Goal: Task Accomplishment & Management: Manage account settings

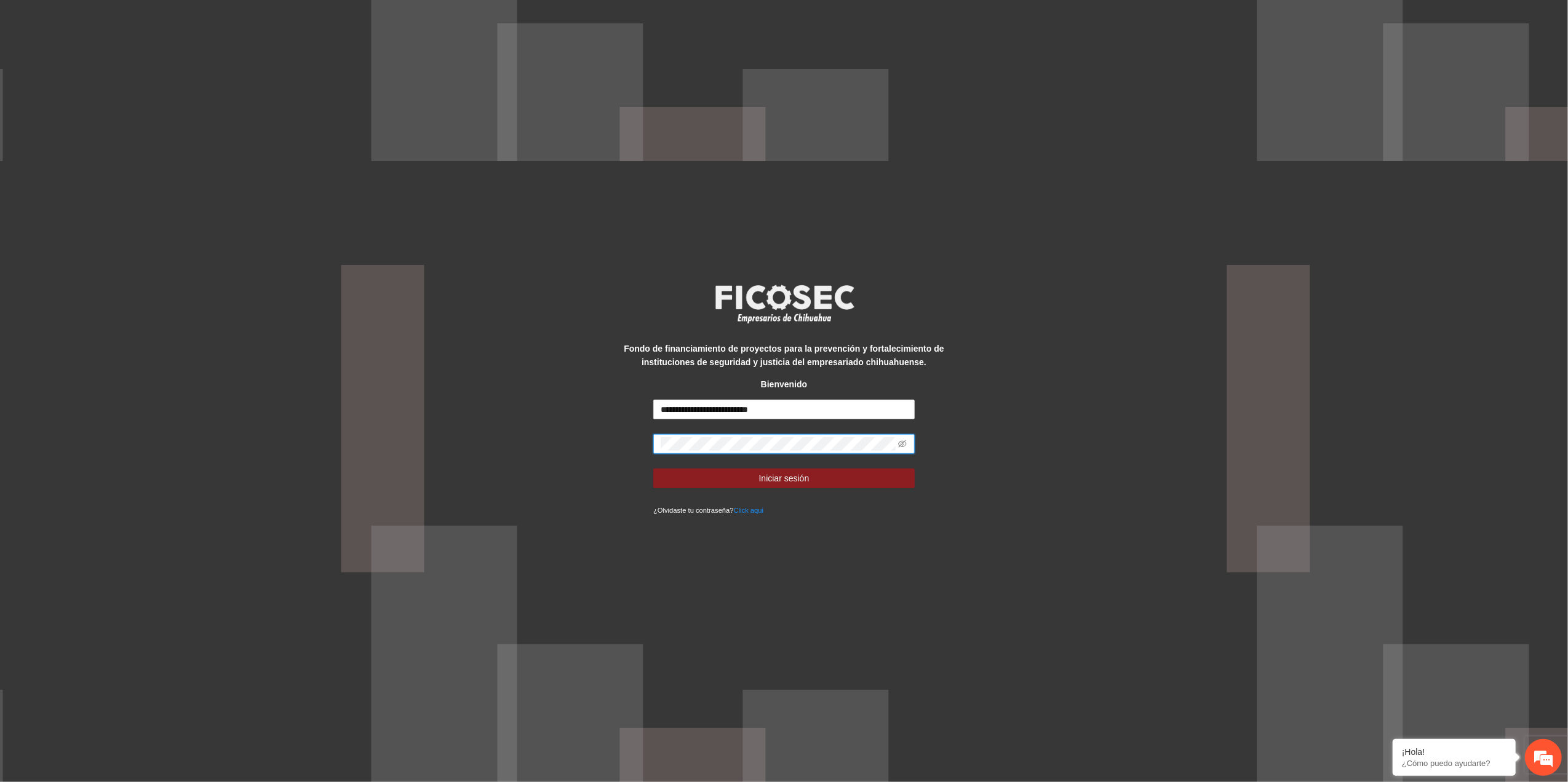
type input "**********"
click at [494, 416] on div "**********" at bounding box center [784, 391] width 1568 height 782
click at [653, 469] on button "Iniciar sesión" at bounding box center [784, 478] width 261 height 20
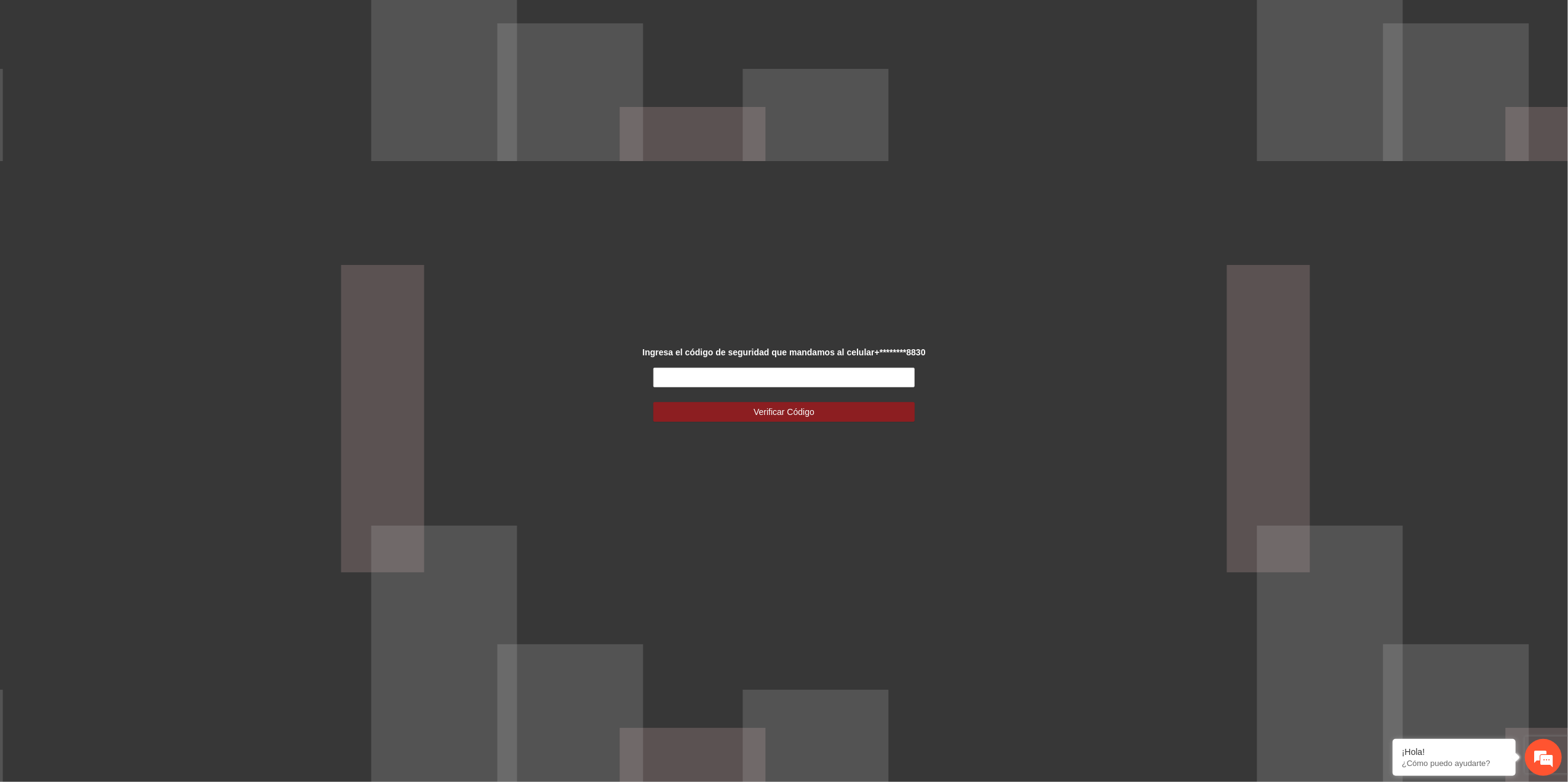
drag, startPoint x: 213, startPoint y: 365, endPoint x: 248, endPoint y: 363, distance: 35.1
click at [213, 367] on div "Ingresa el código de seguridad que mandamos al celular +********8830 Verificar …" at bounding box center [784, 391] width 1568 height 782
drag, startPoint x: 758, startPoint y: 363, endPoint x: 758, endPoint y: 370, distance: 7.0
click at [758, 369] on div "Ingresa el código de seguridad que mandamos al celular +********8830 Verificar …" at bounding box center [784, 391] width 327 height 91
click at [760, 377] on input "text" at bounding box center [784, 377] width 261 height 20
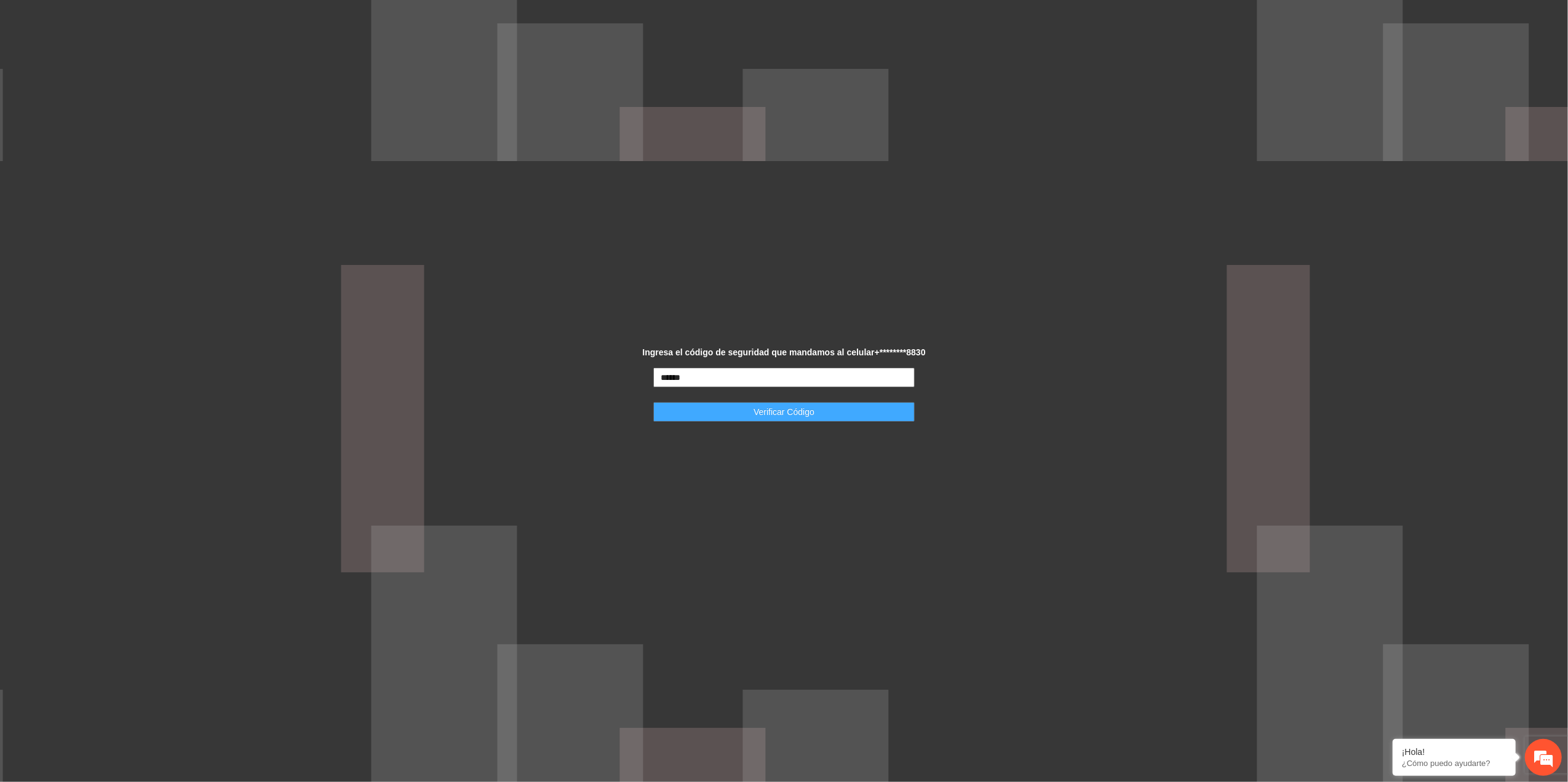
type input "******"
click at [771, 418] on span "Verificar Código" at bounding box center [784, 412] width 61 height 14
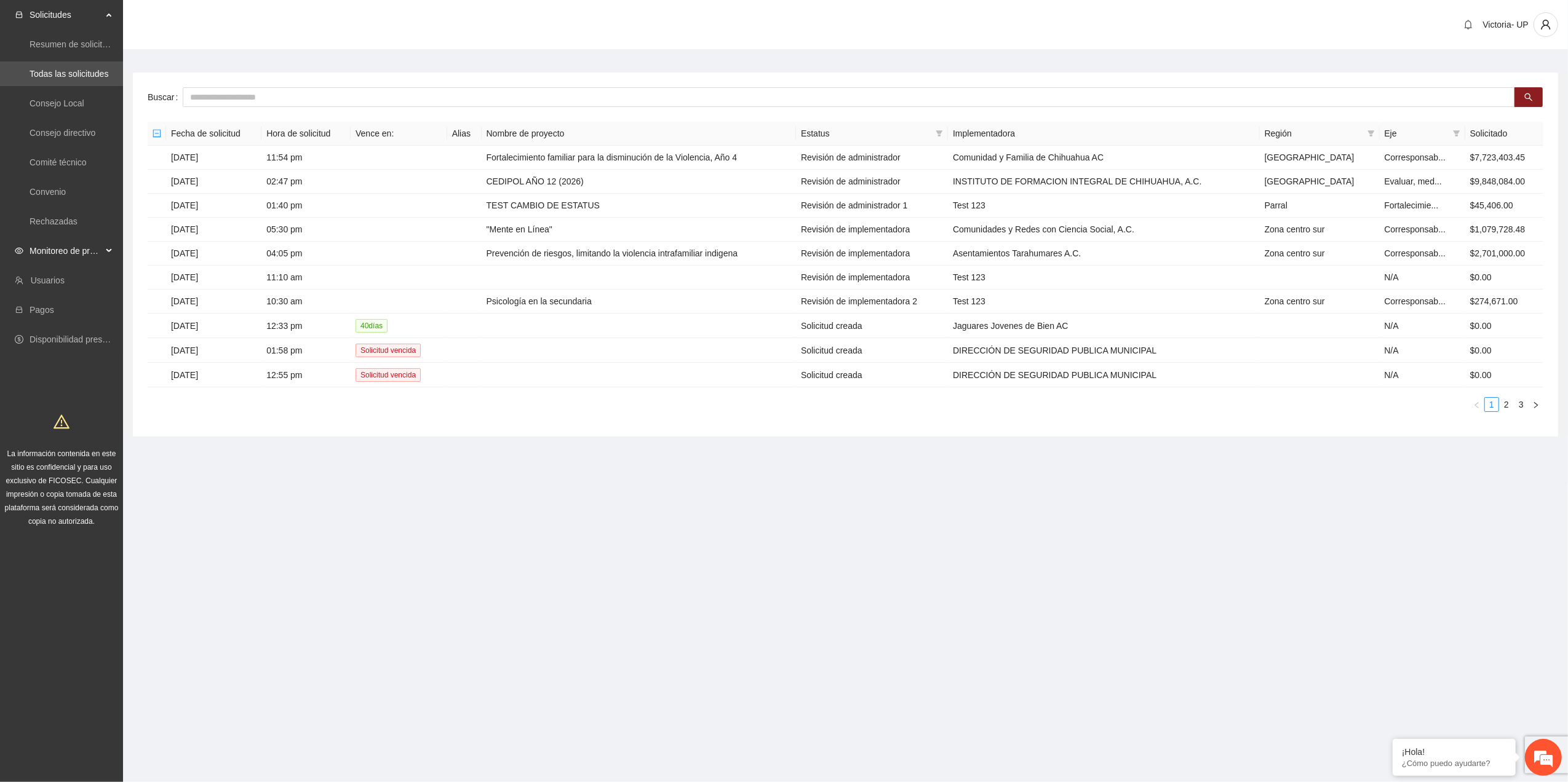
click at [82, 254] on span "Monitoreo de proyectos" at bounding box center [66, 251] width 72 height 25
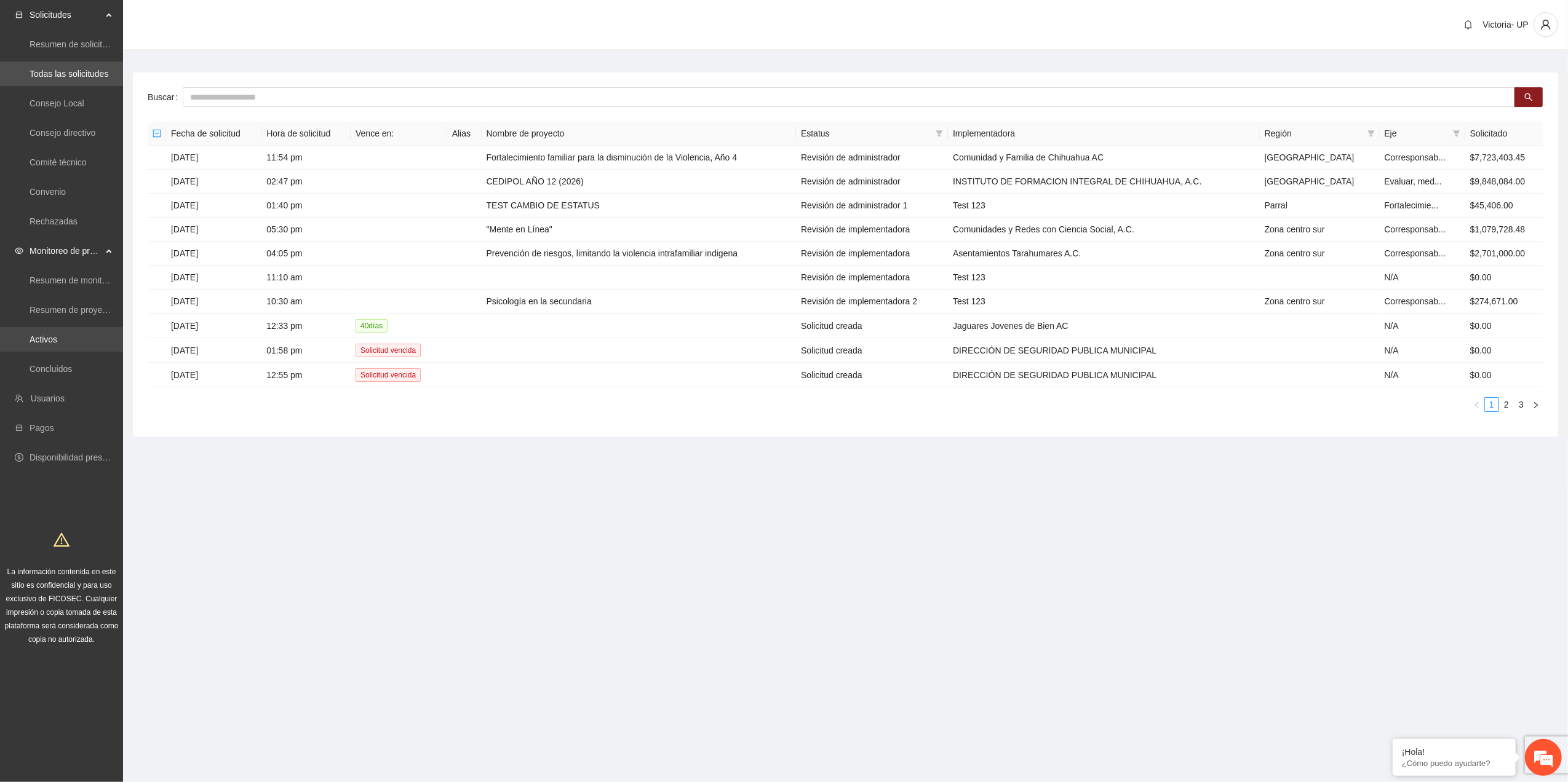
click at [57, 340] on link "Activos" at bounding box center [43, 339] width 27 height 10
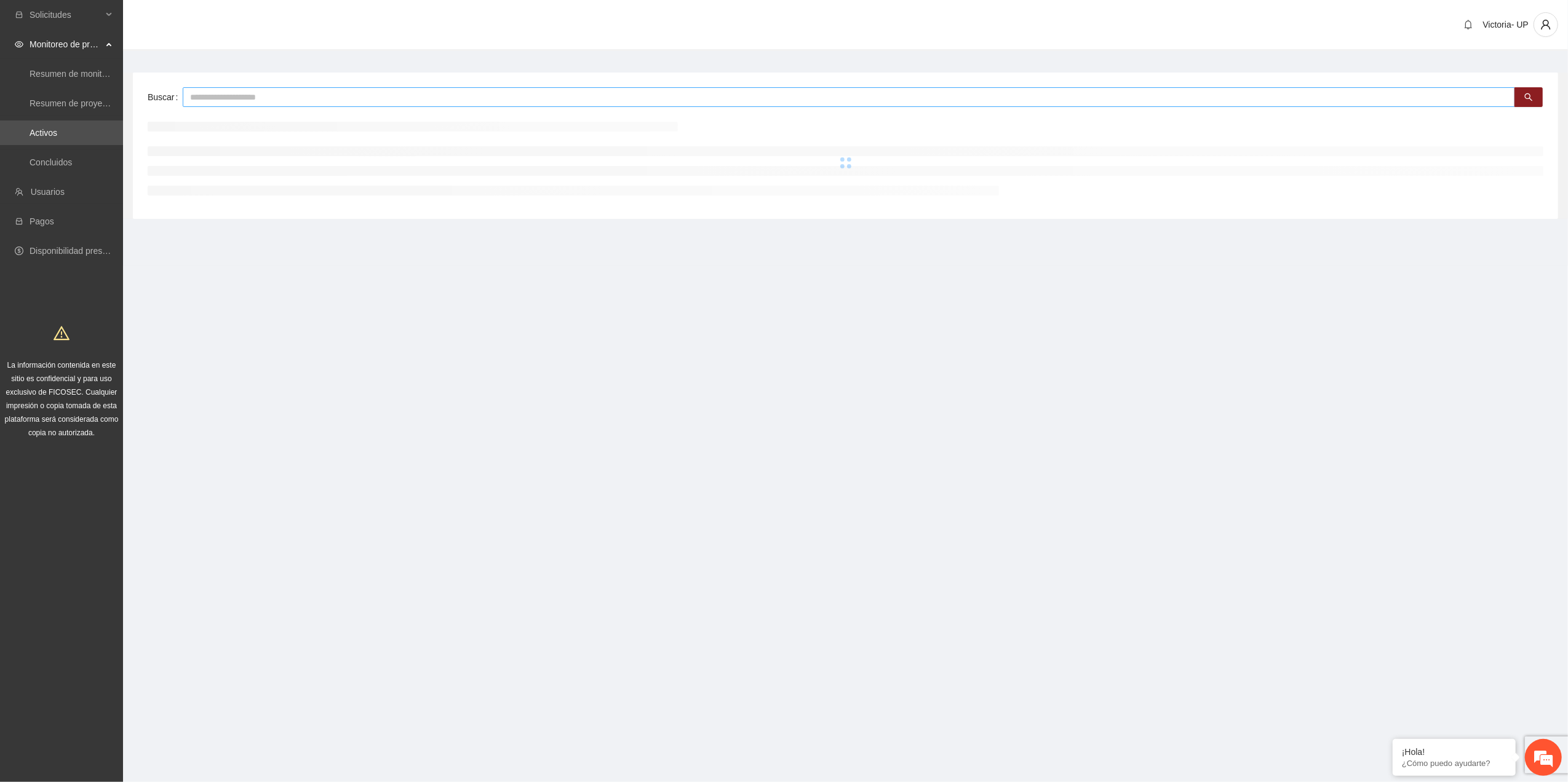
click at [375, 98] on input "text" at bounding box center [849, 97] width 1333 height 20
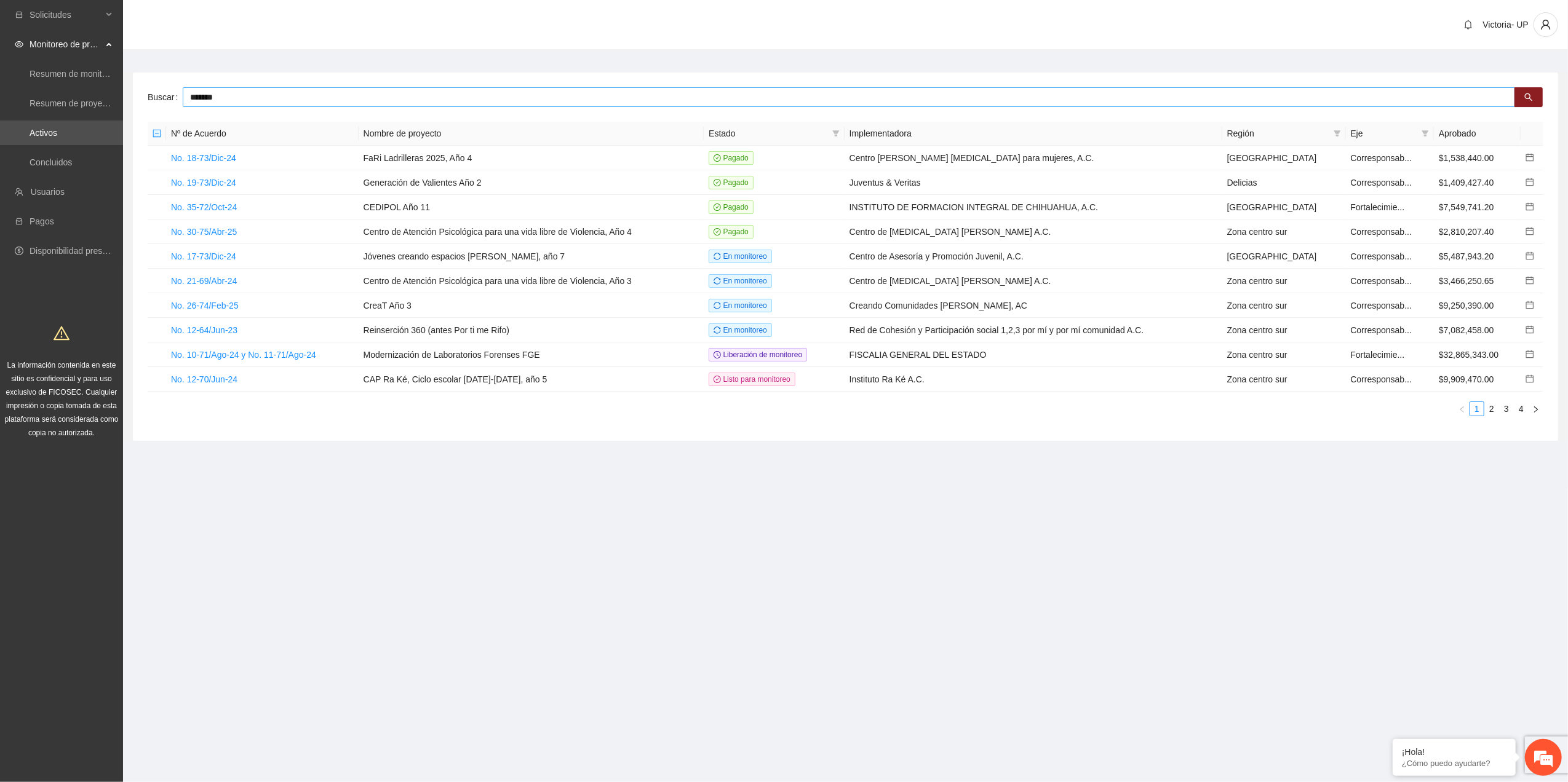
type input "*******"
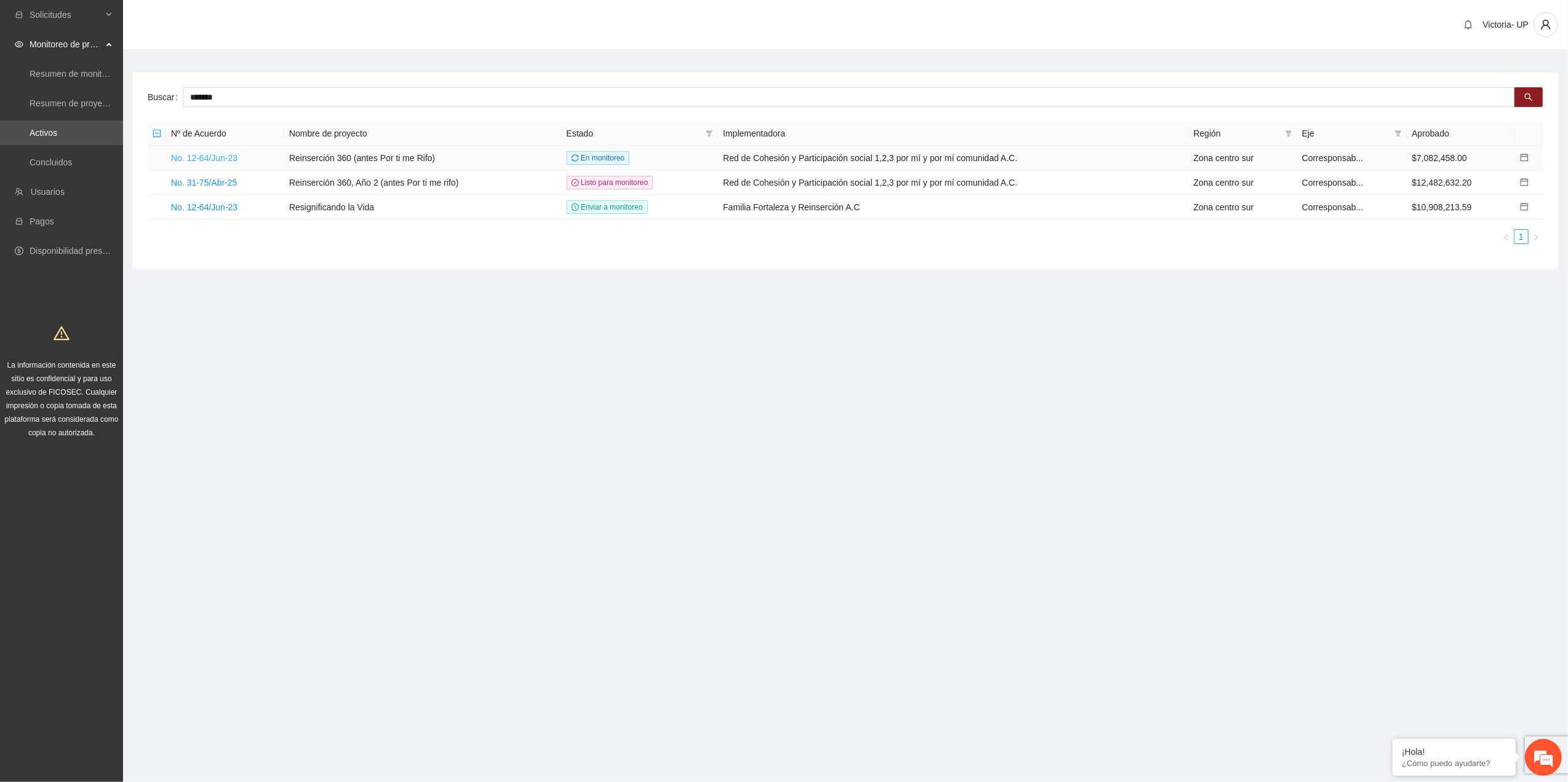
click at [210, 155] on link "No. 12-64/Jun-23" at bounding box center [204, 158] width 66 height 10
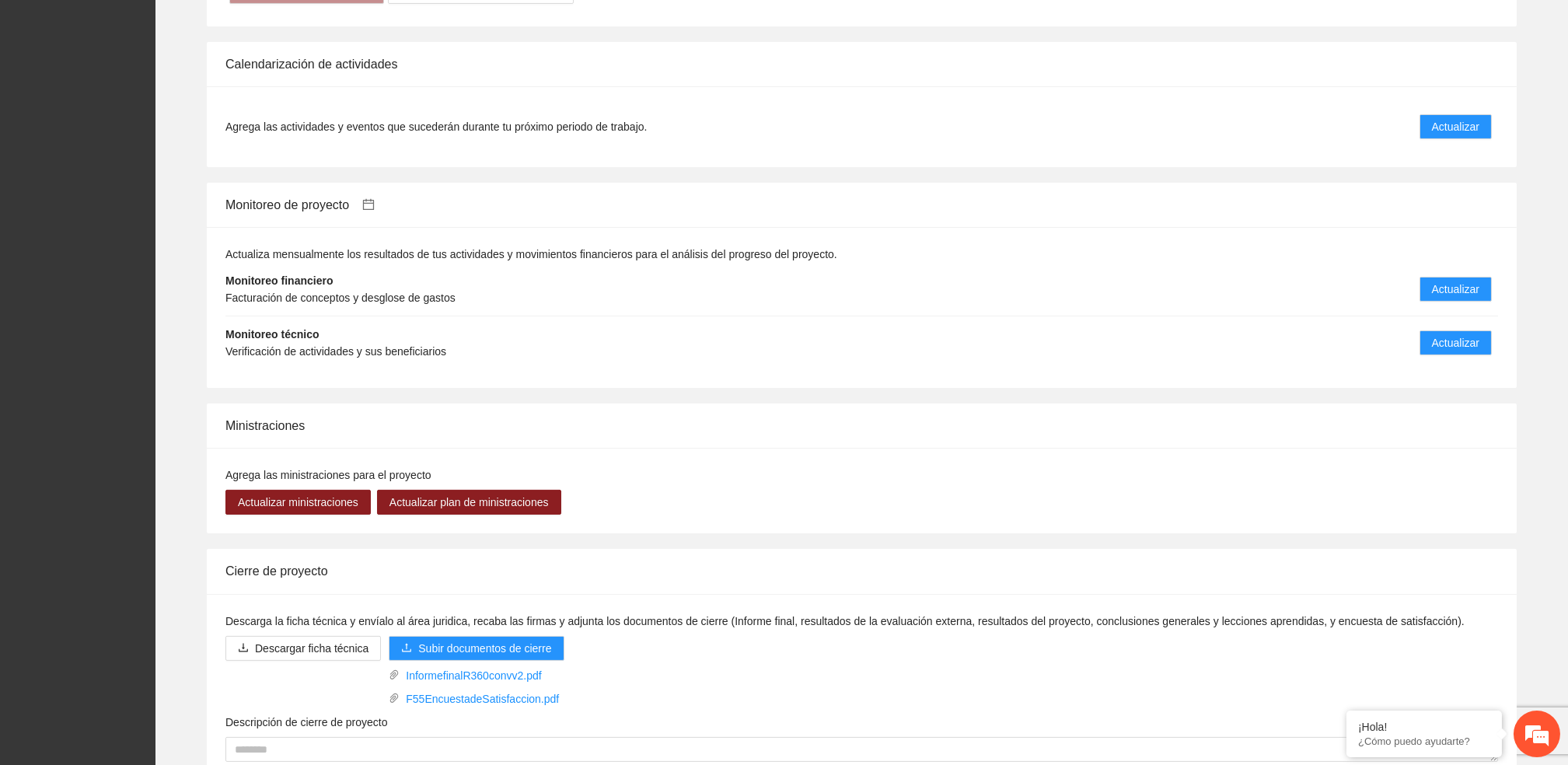
scroll to position [1659, 0]
click at [1449, 334] on span "Actualizar" at bounding box center [1455, 342] width 48 height 17
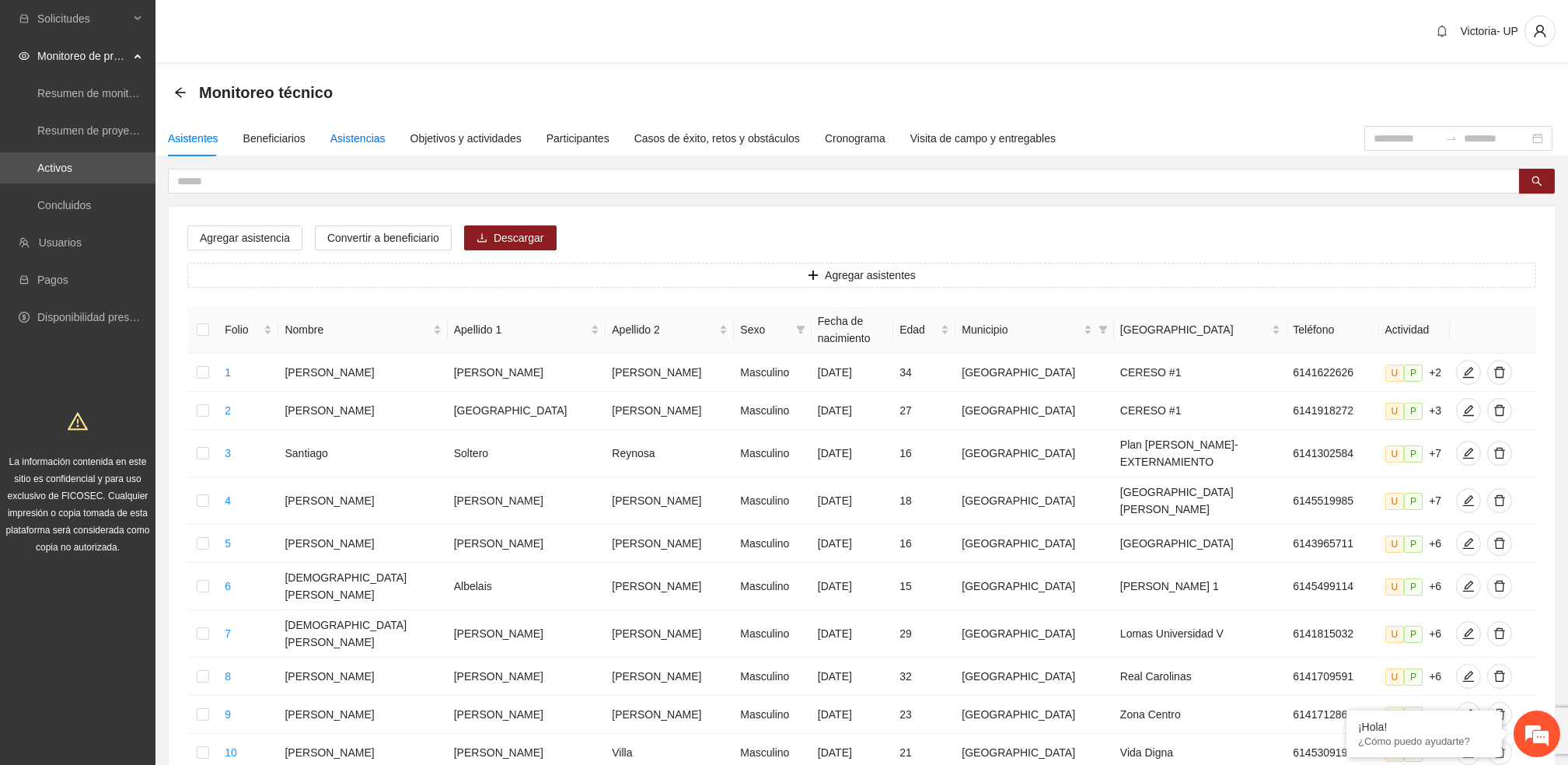
click at [352, 137] on div "Asistencias" at bounding box center [358, 138] width 55 height 17
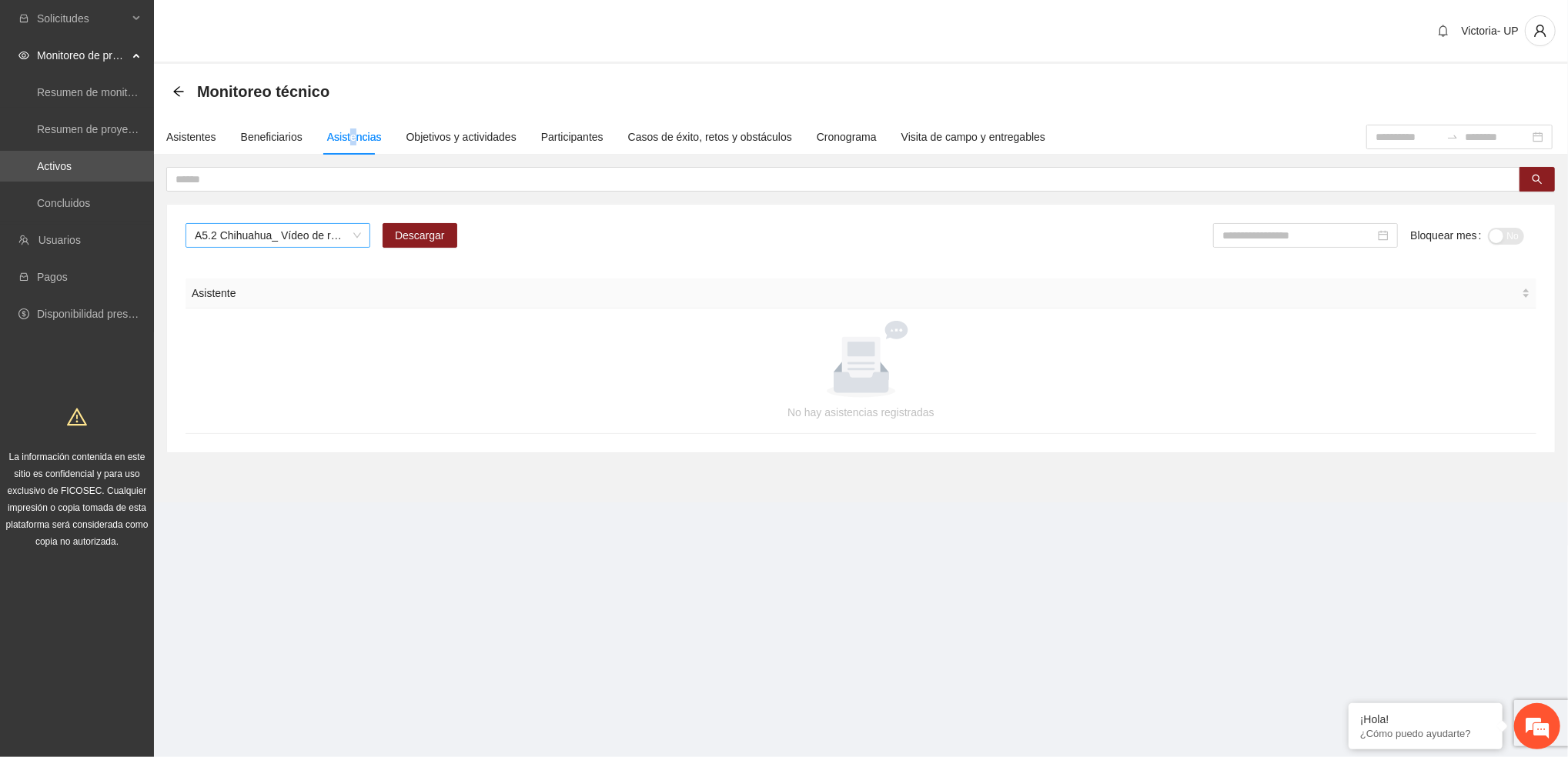
click at [240, 234] on span "A5.2 Chihuahua_ Vídeo de resultados finales del proyecto" at bounding box center [278, 235] width 166 height 23
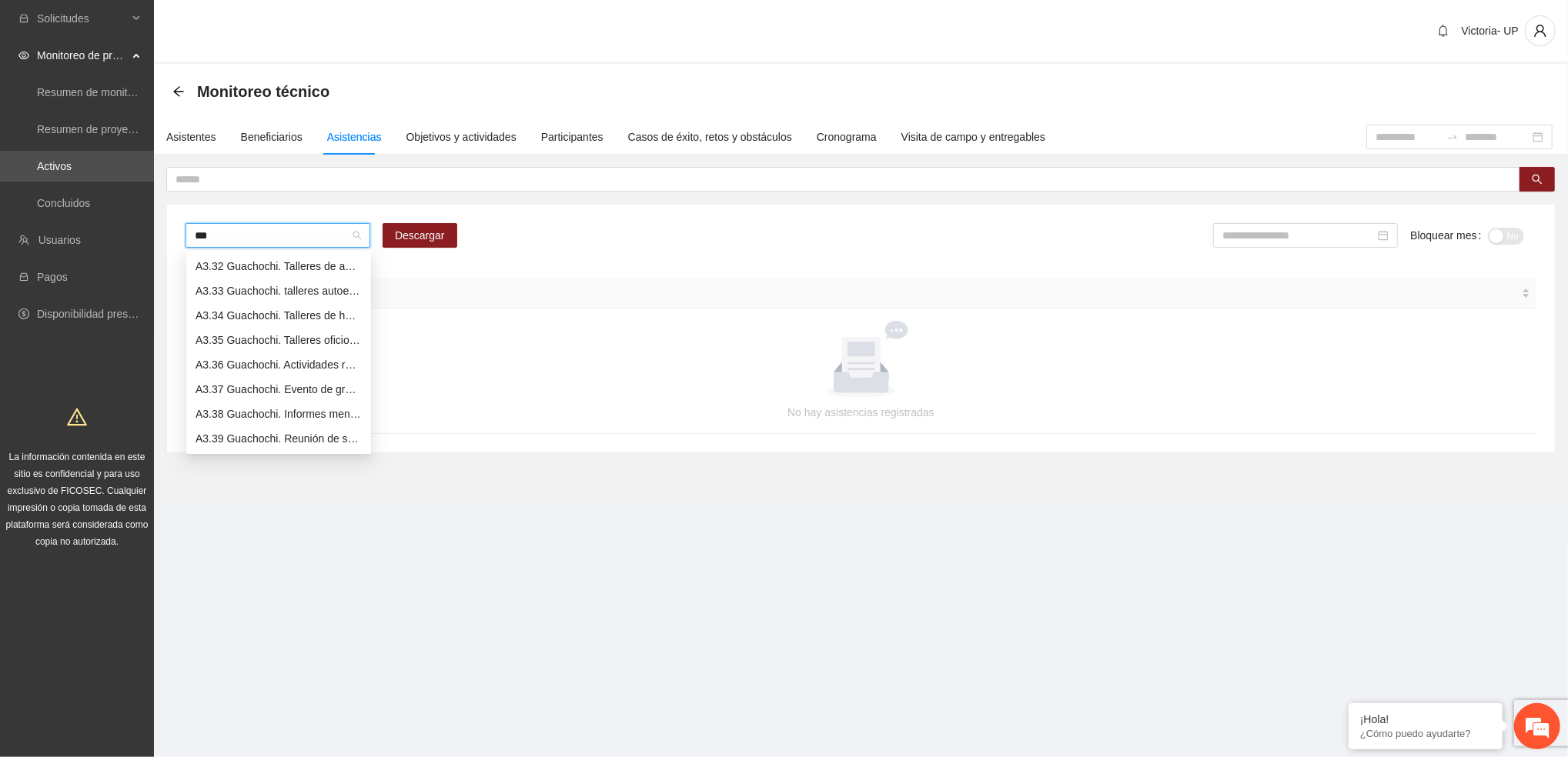
scroll to position [43, 0]
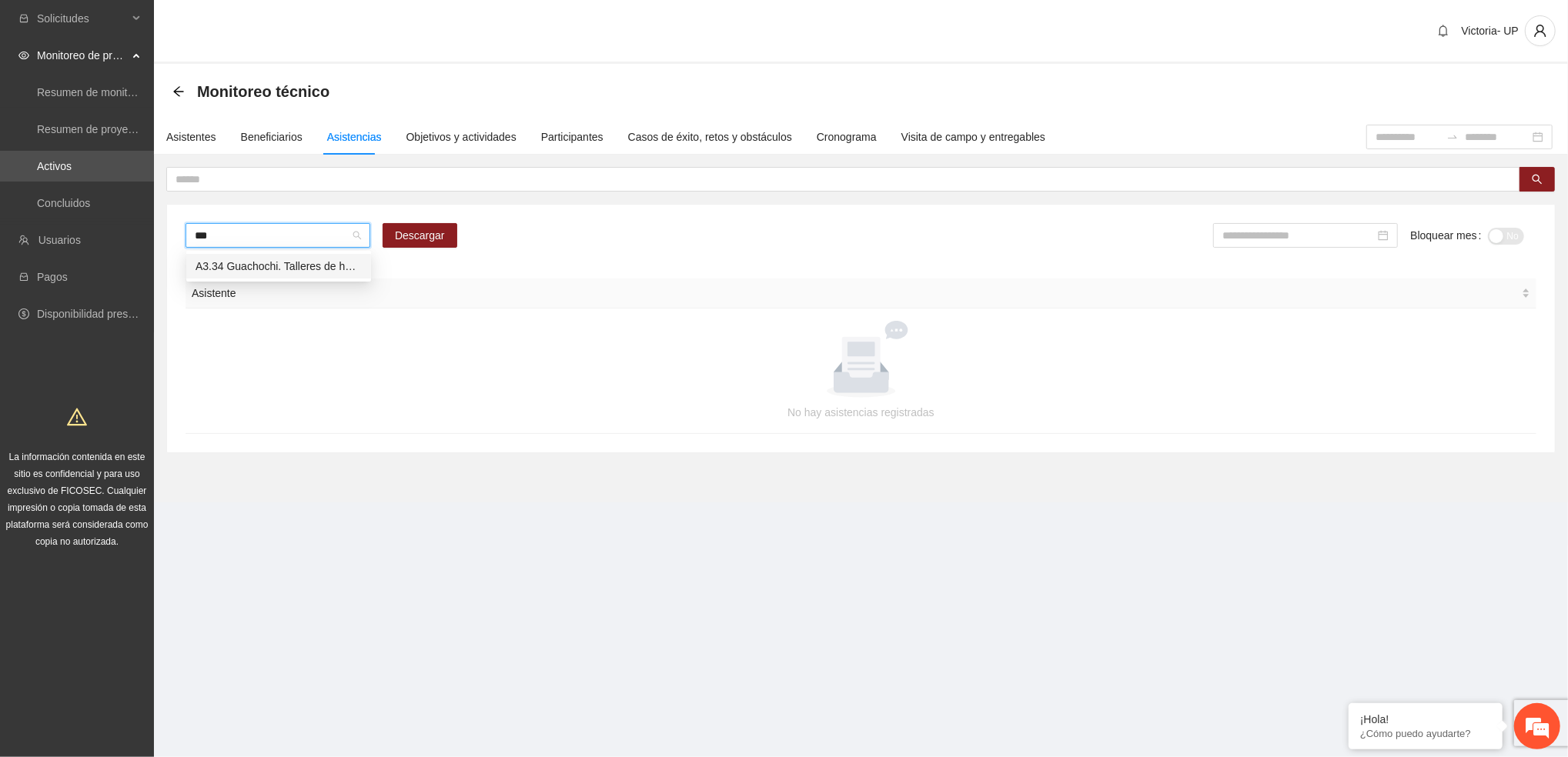
type input "****"
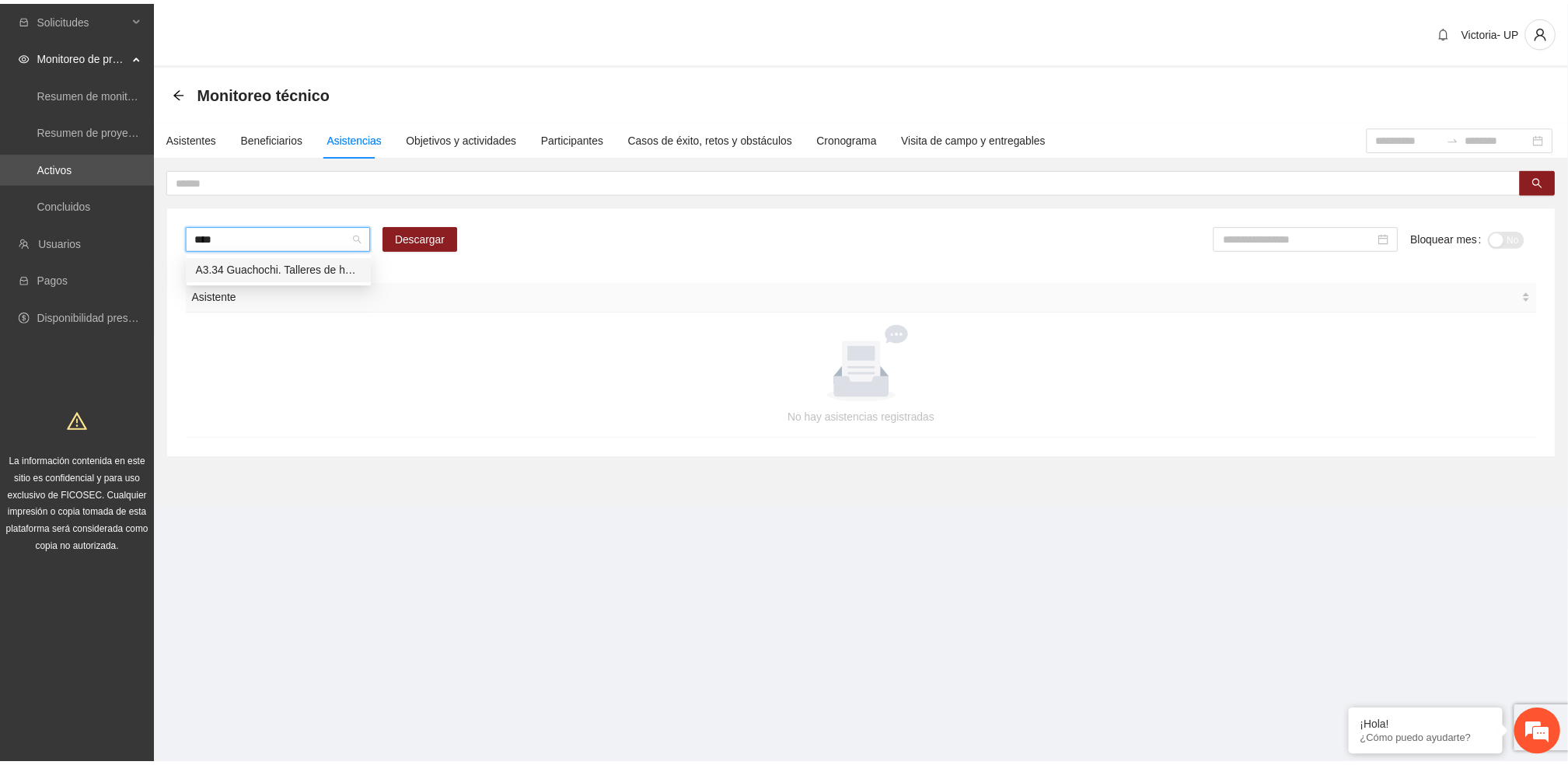
scroll to position [0, 0]
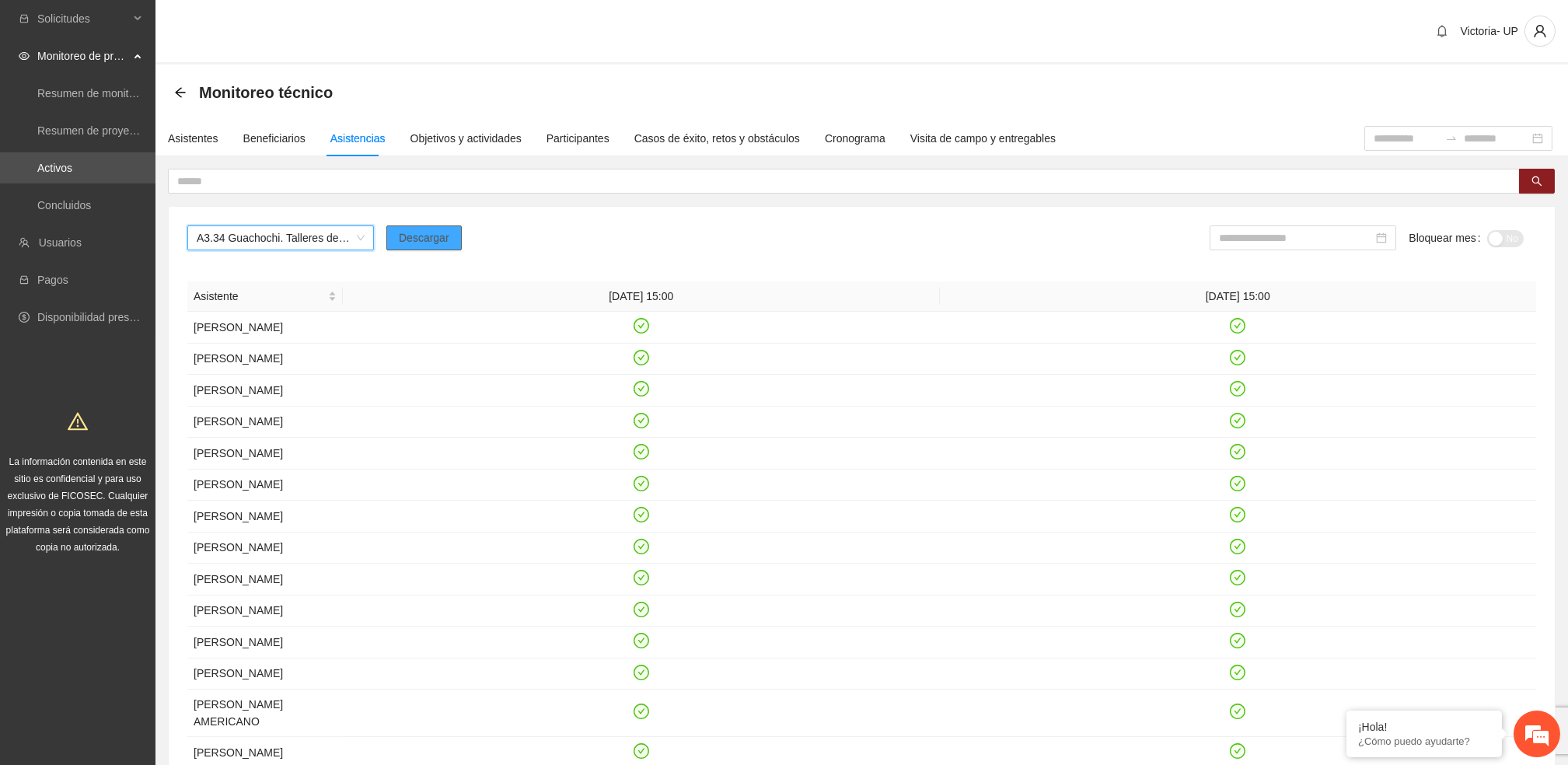
click at [438, 244] on span "Descargar" at bounding box center [424, 238] width 50 height 17
click at [1319, 236] on input at bounding box center [1296, 238] width 154 height 17
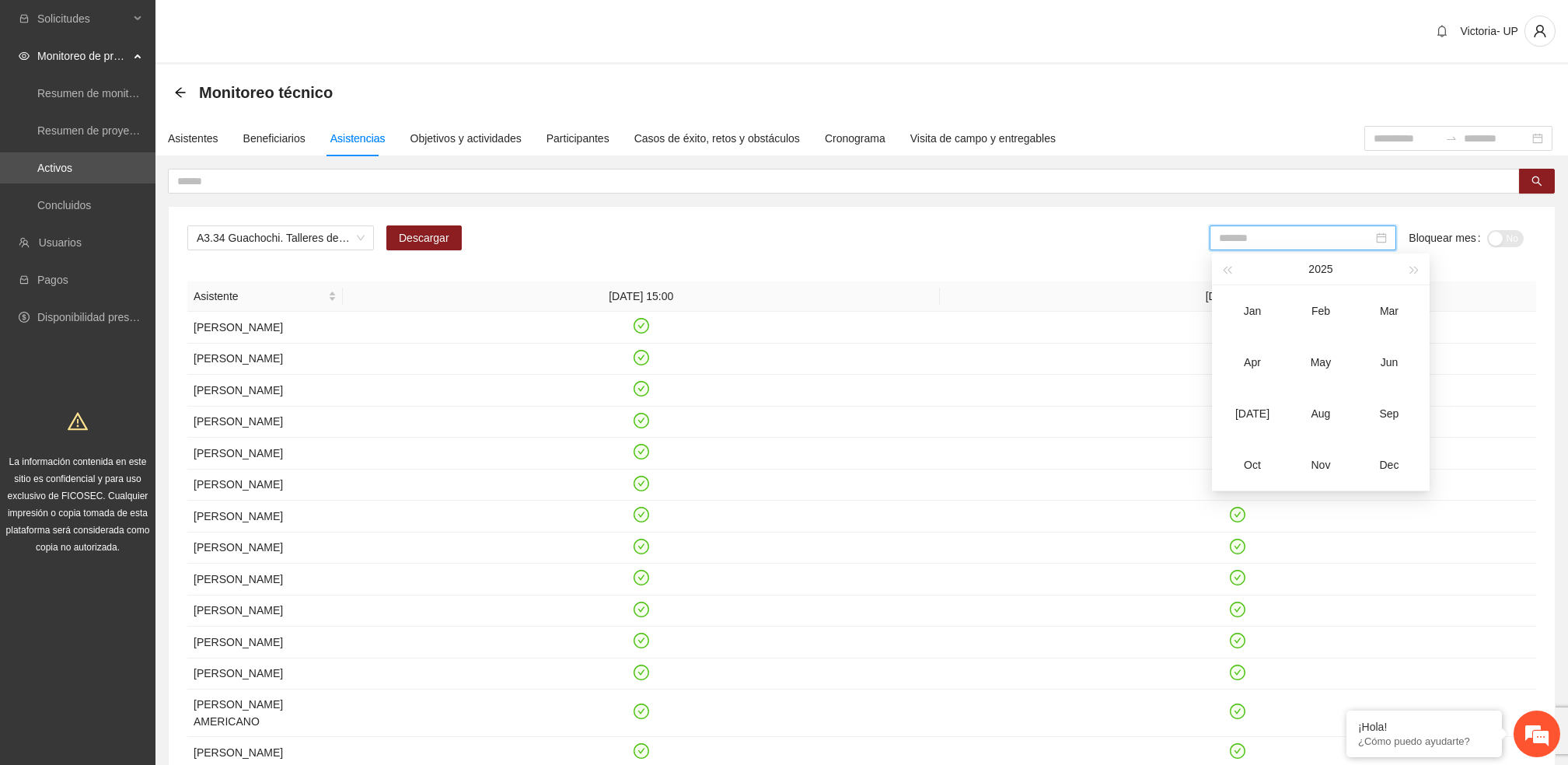
drag, startPoint x: 1239, startPoint y: 380, endPoint x: 1424, endPoint y: 297, distance: 202.8
click at [1239, 376] on td "Apr" at bounding box center [1252, 362] width 68 height 51
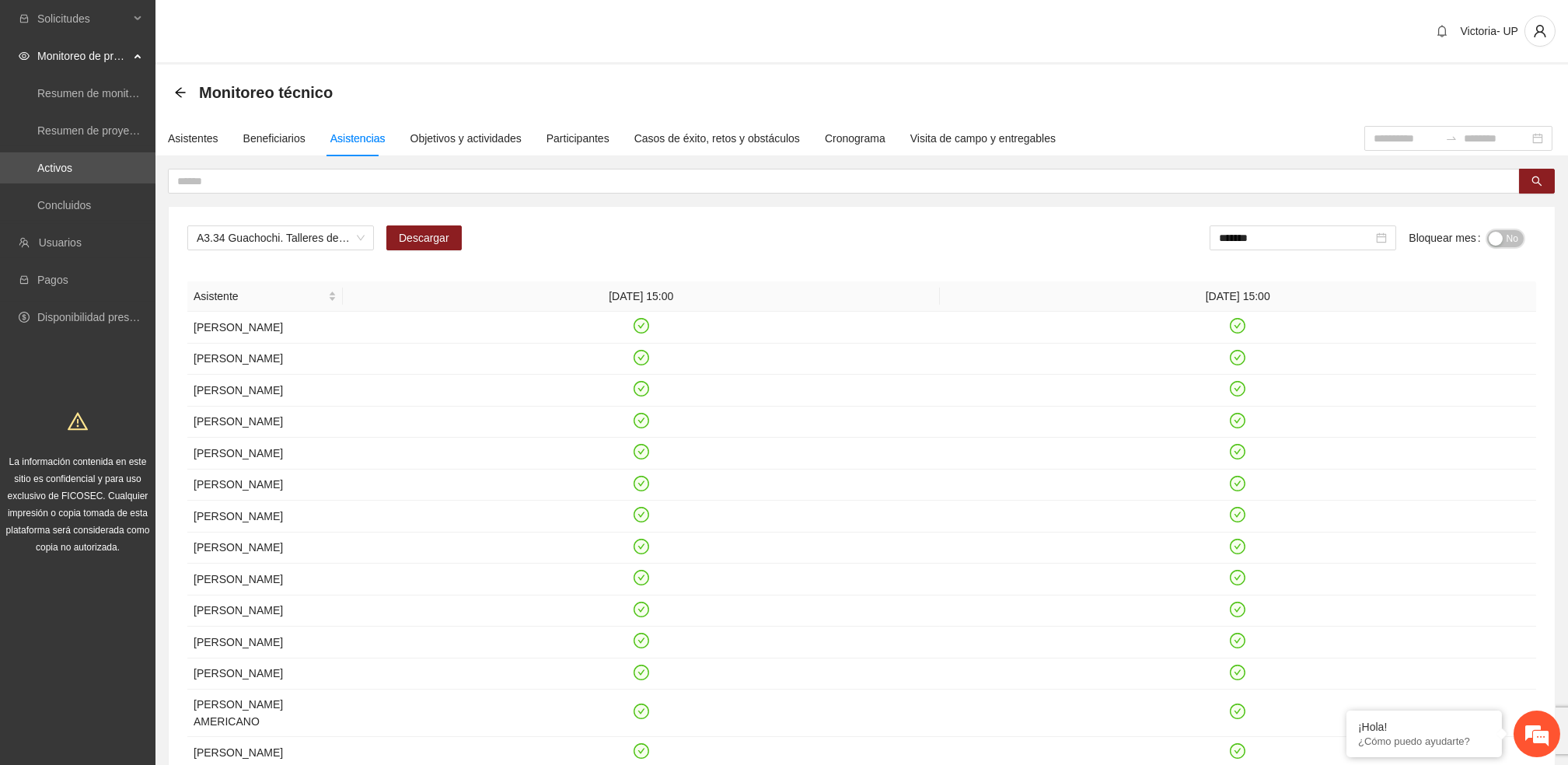
click at [1502, 248] on div "No" at bounding box center [1505, 238] width 36 height 25
click at [1512, 236] on span "No" at bounding box center [1512, 239] width 11 height 17
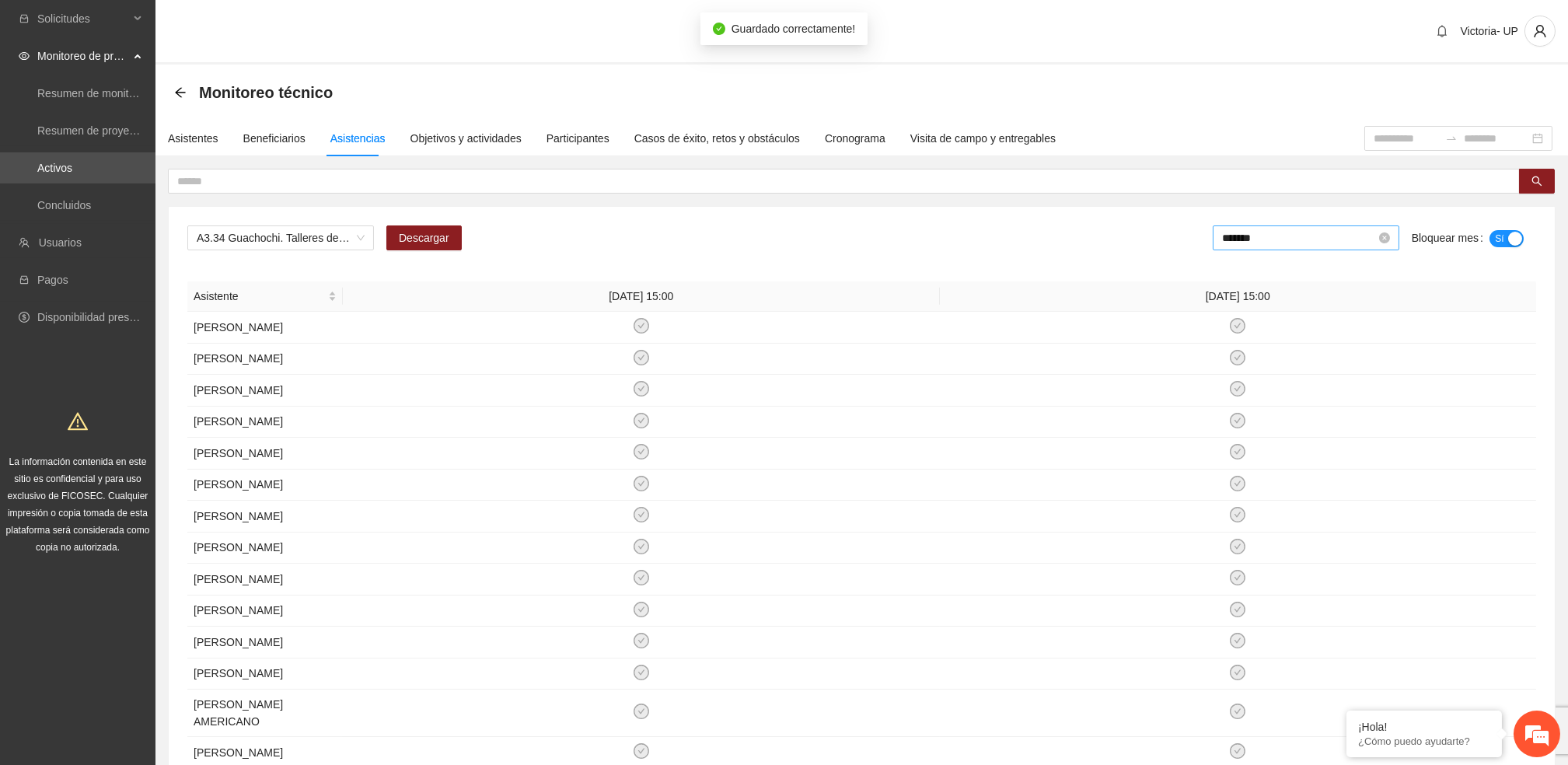
click at [1273, 241] on input "*******" at bounding box center [1298, 238] width 154 height 17
click at [1322, 367] on div "May" at bounding box center [1324, 362] width 47 height 19
type input "*******"
drag, startPoint x: 256, startPoint y: 240, endPoint x: 246, endPoint y: 236, distance: 10.8
click at [251, 240] on span "A3.34 Guachochi. Talleres de habilidades para la vida" at bounding box center [281, 238] width 168 height 23
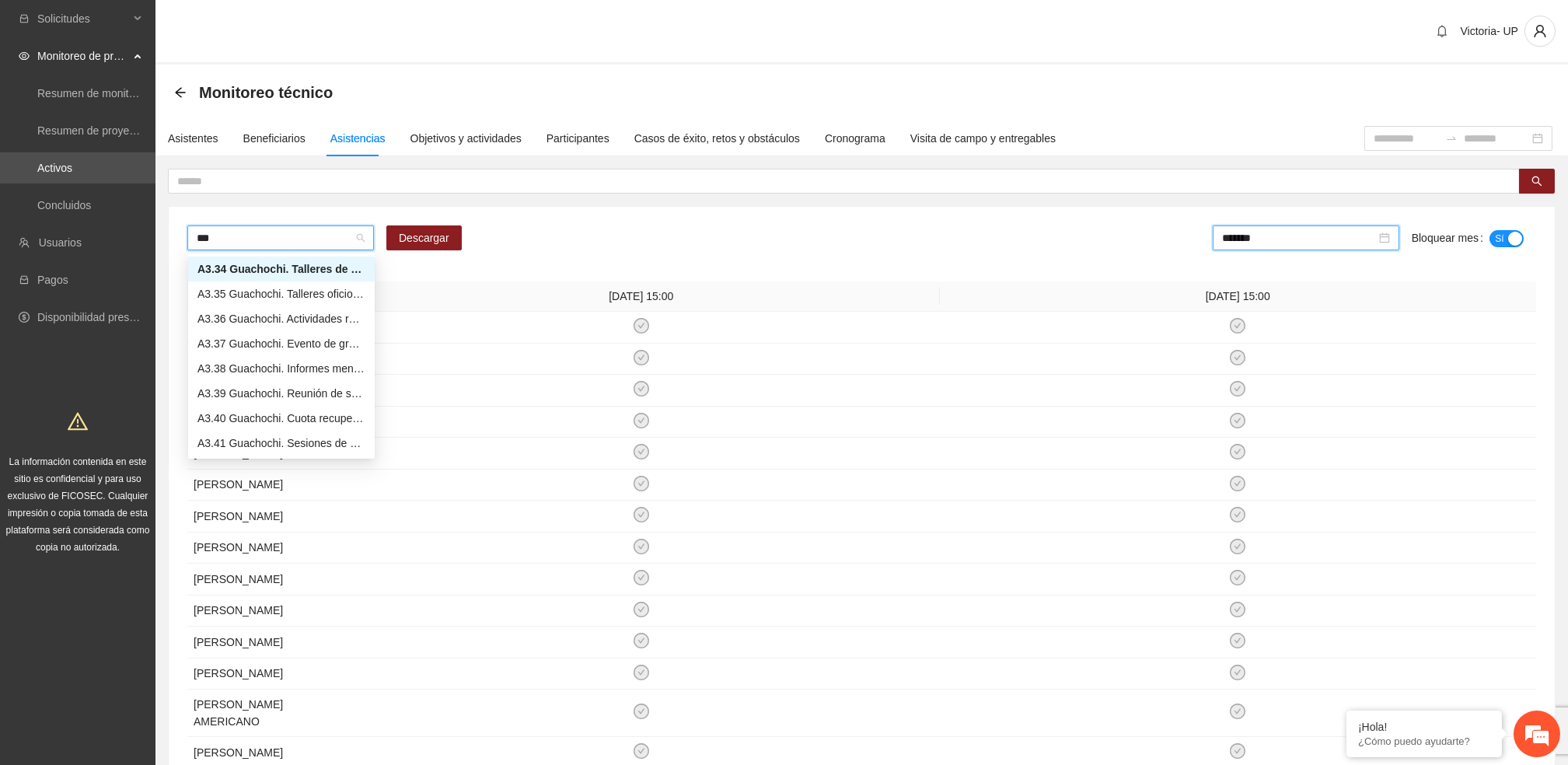
scroll to position [74, 0]
type input "****"
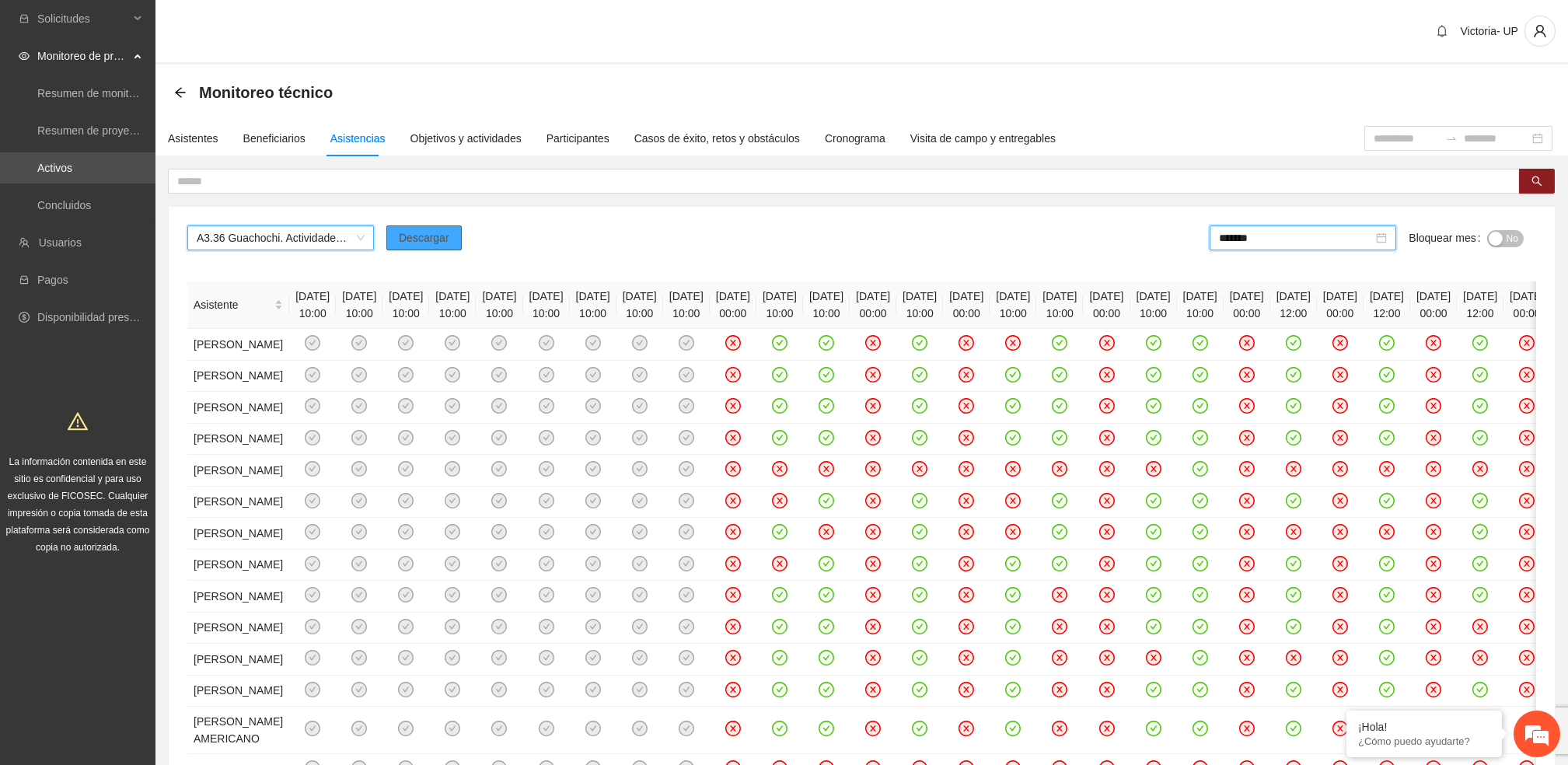
click at [388, 243] on button "Descargar" at bounding box center [423, 238] width 75 height 25
click at [1501, 235] on button "No" at bounding box center [1505, 239] width 36 height 17
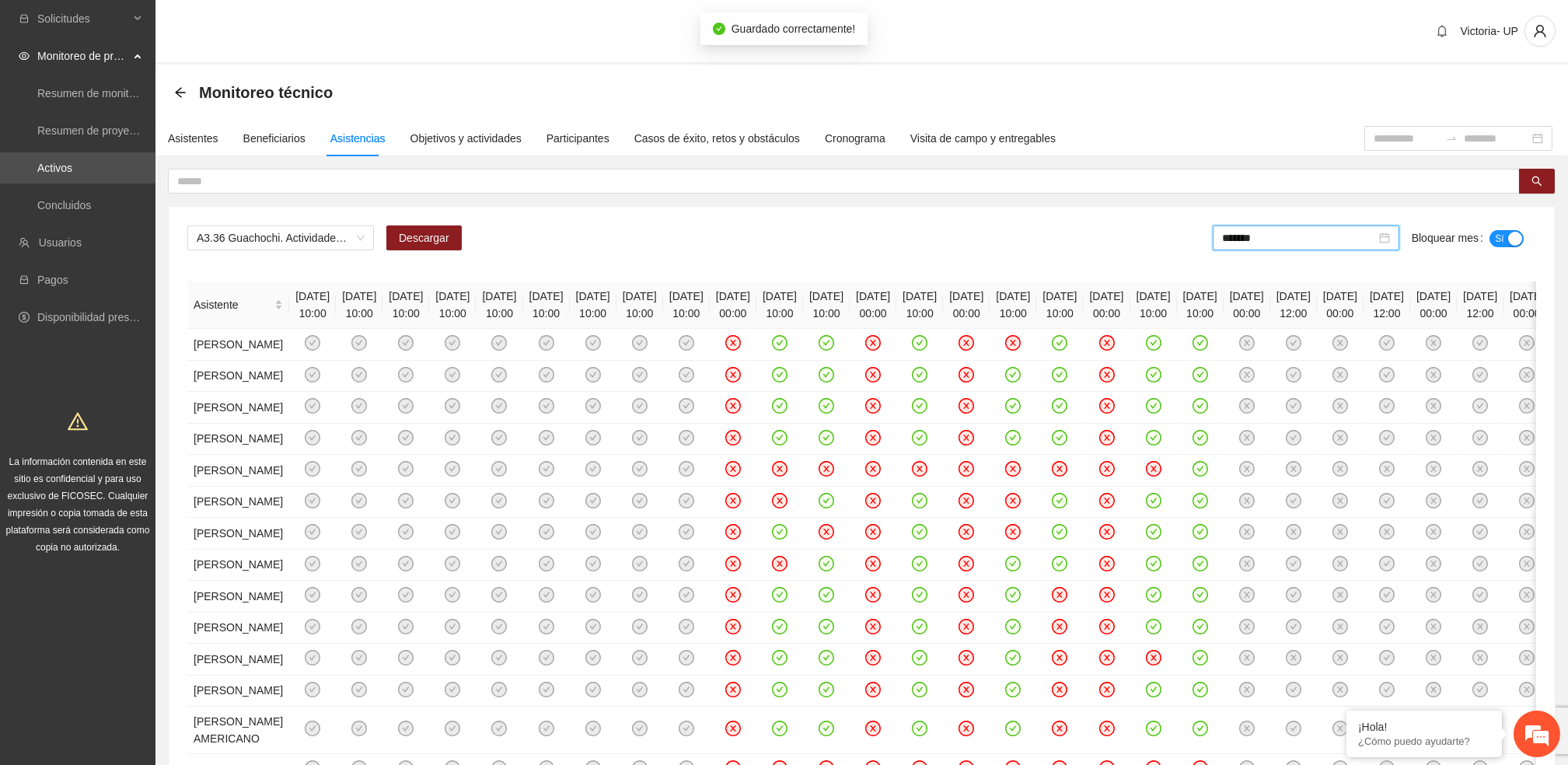
drag, startPoint x: 1286, startPoint y: 235, endPoint x: 1274, endPoint y: 271, distance: 37.9
click at [1285, 235] on input "*******" at bounding box center [1298, 238] width 154 height 17
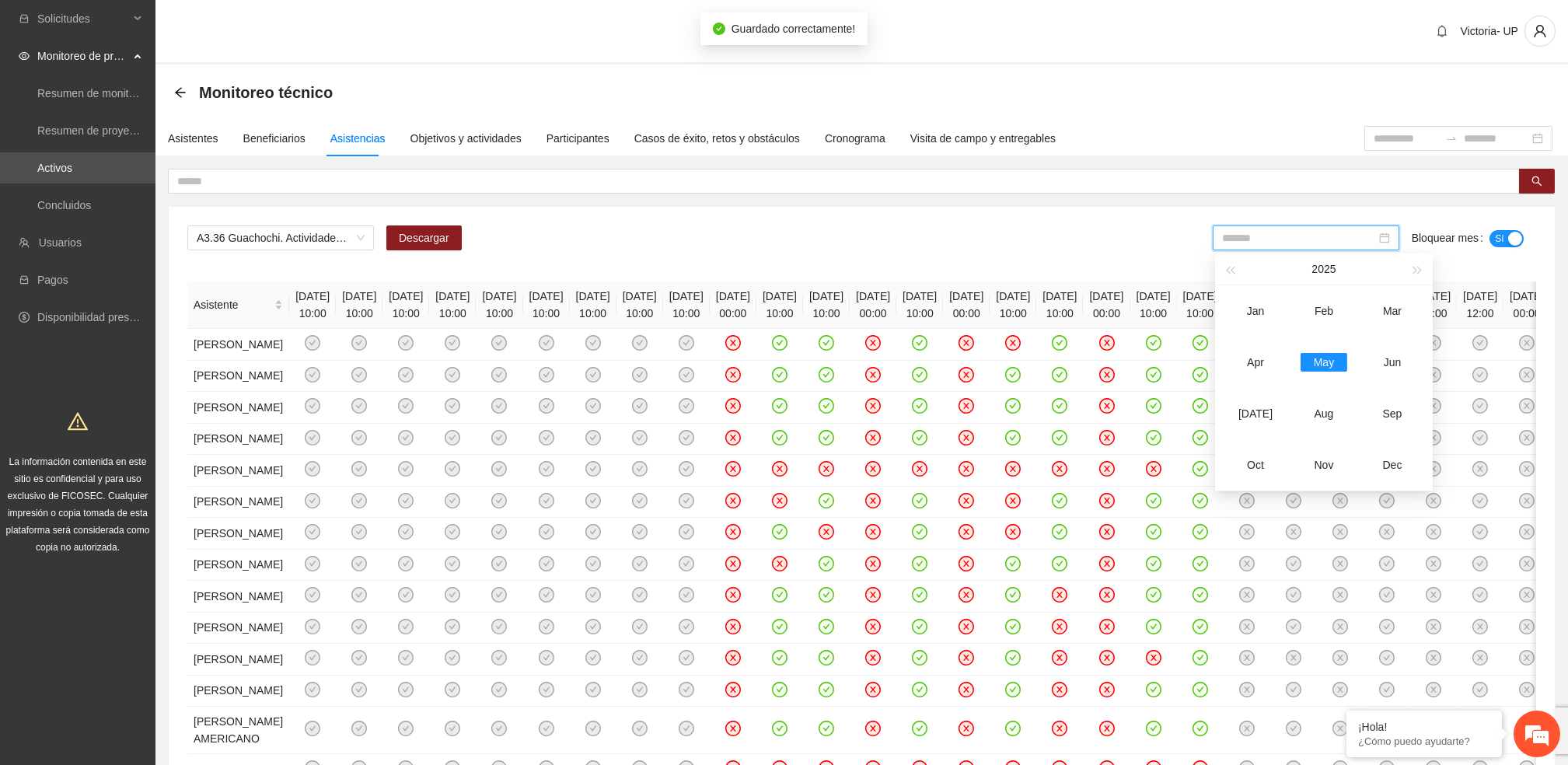
drag, startPoint x: 1252, startPoint y: 364, endPoint x: 1495, endPoint y: 226, distance: 279.5
click at [1251, 364] on div "Apr" at bounding box center [1255, 362] width 47 height 19
type input "*******"
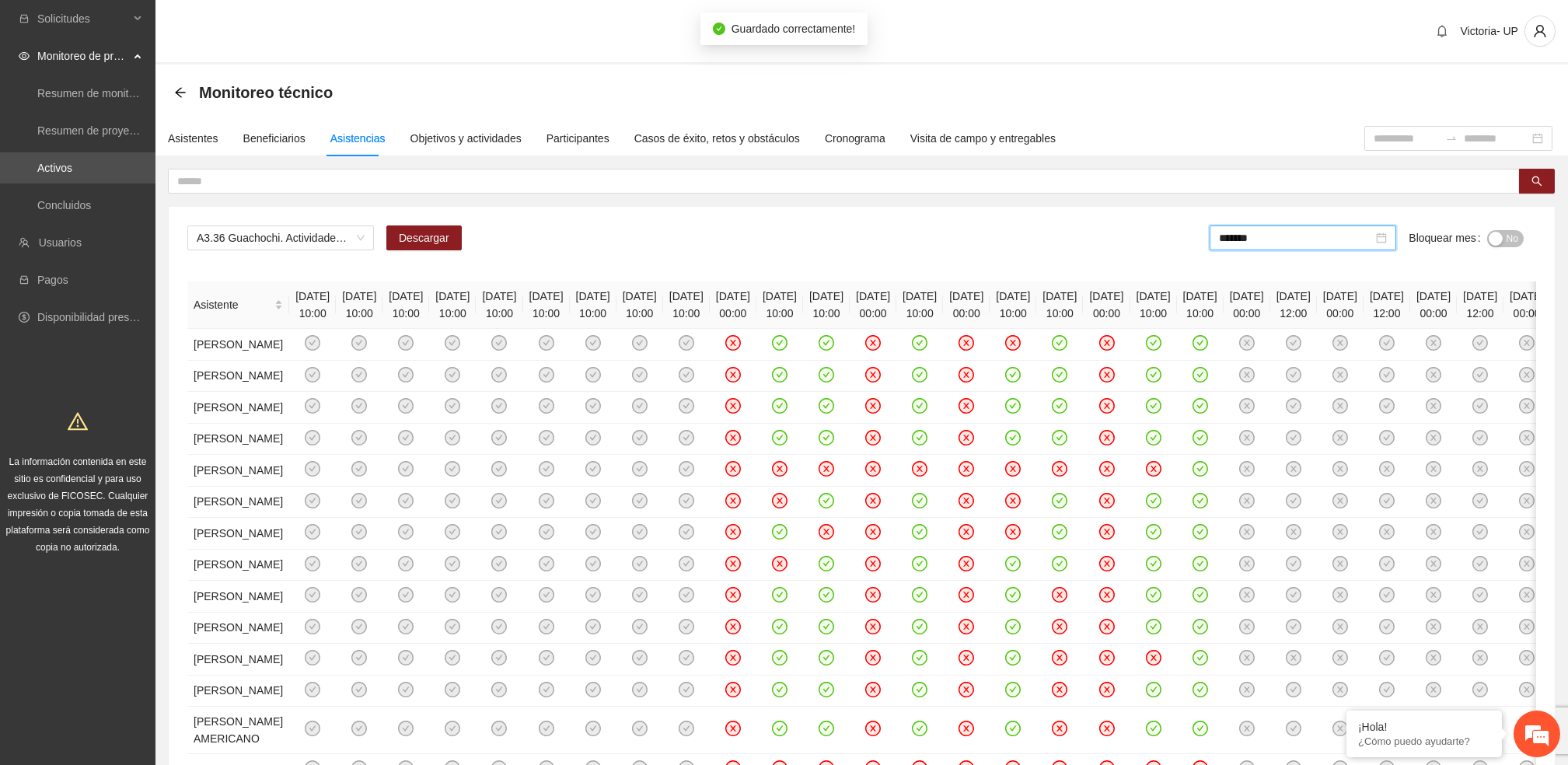
click at [1503, 239] on button "No" at bounding box center [1505, 239] width 36 height 17
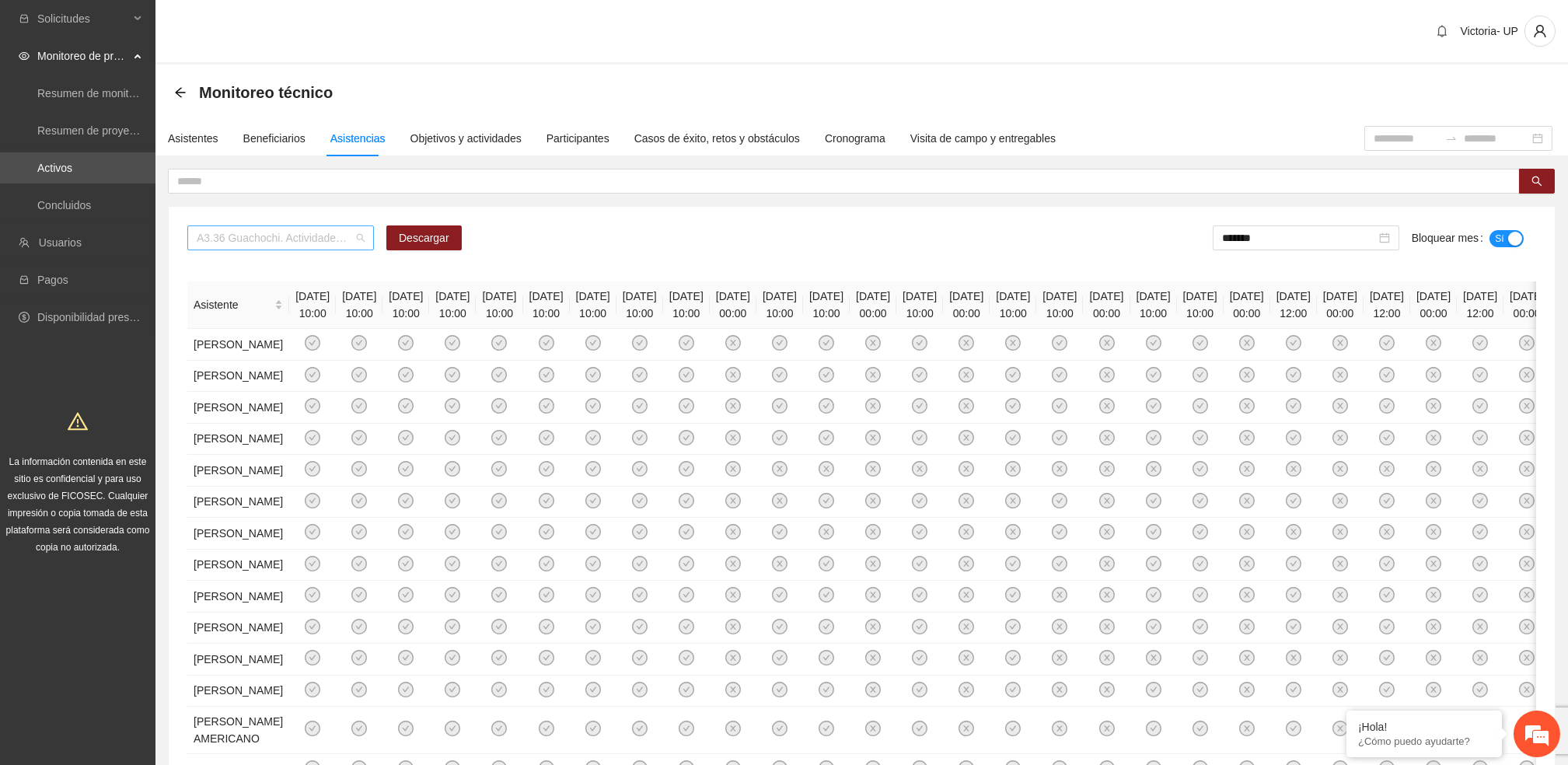
click at [206, 236] on span "A3.36 Guachochi. Actividades recreativas" at bounding box center [281, 238] width 168 height 23
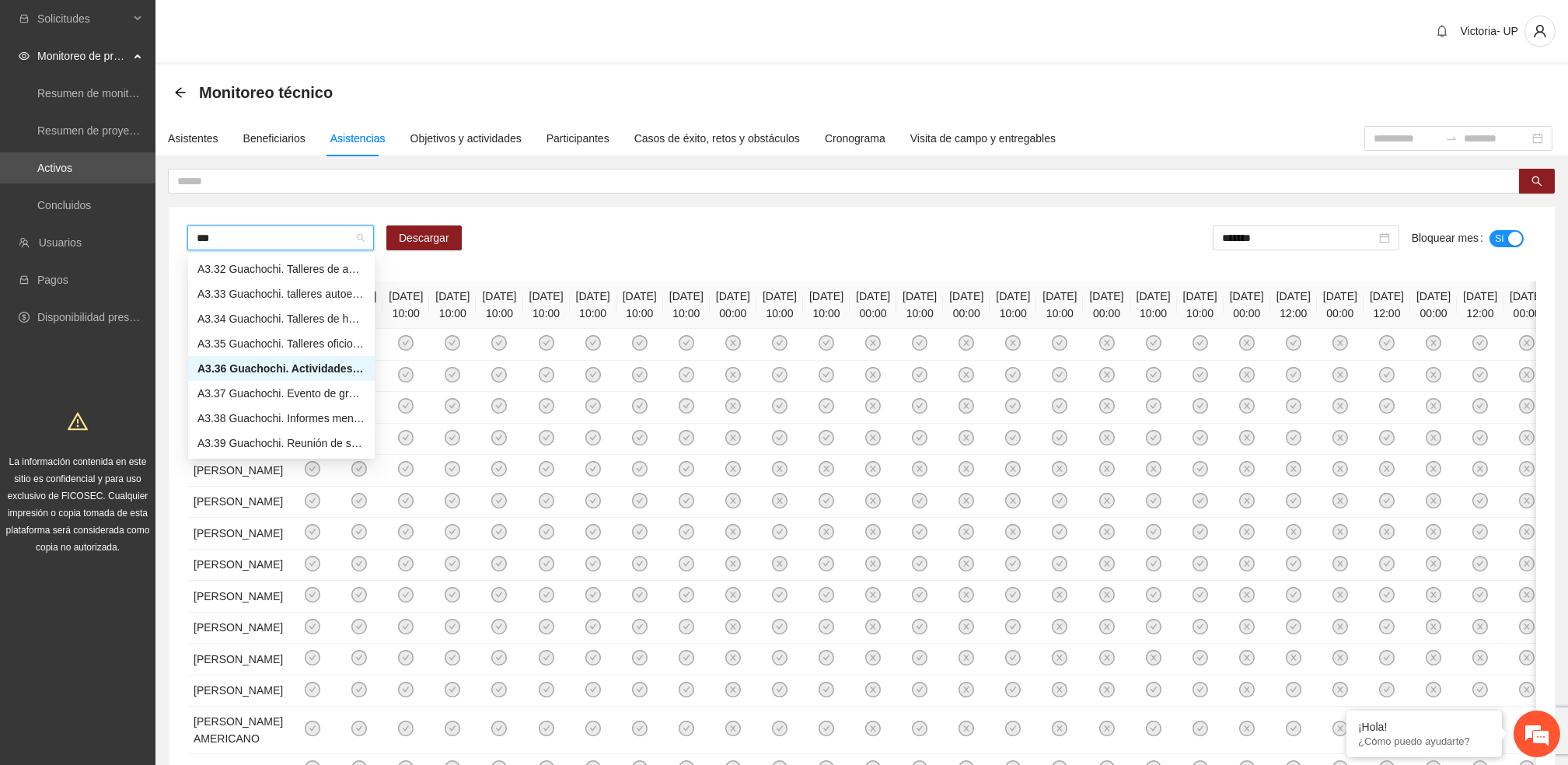
scroll to position [74, 0]
type input "****"
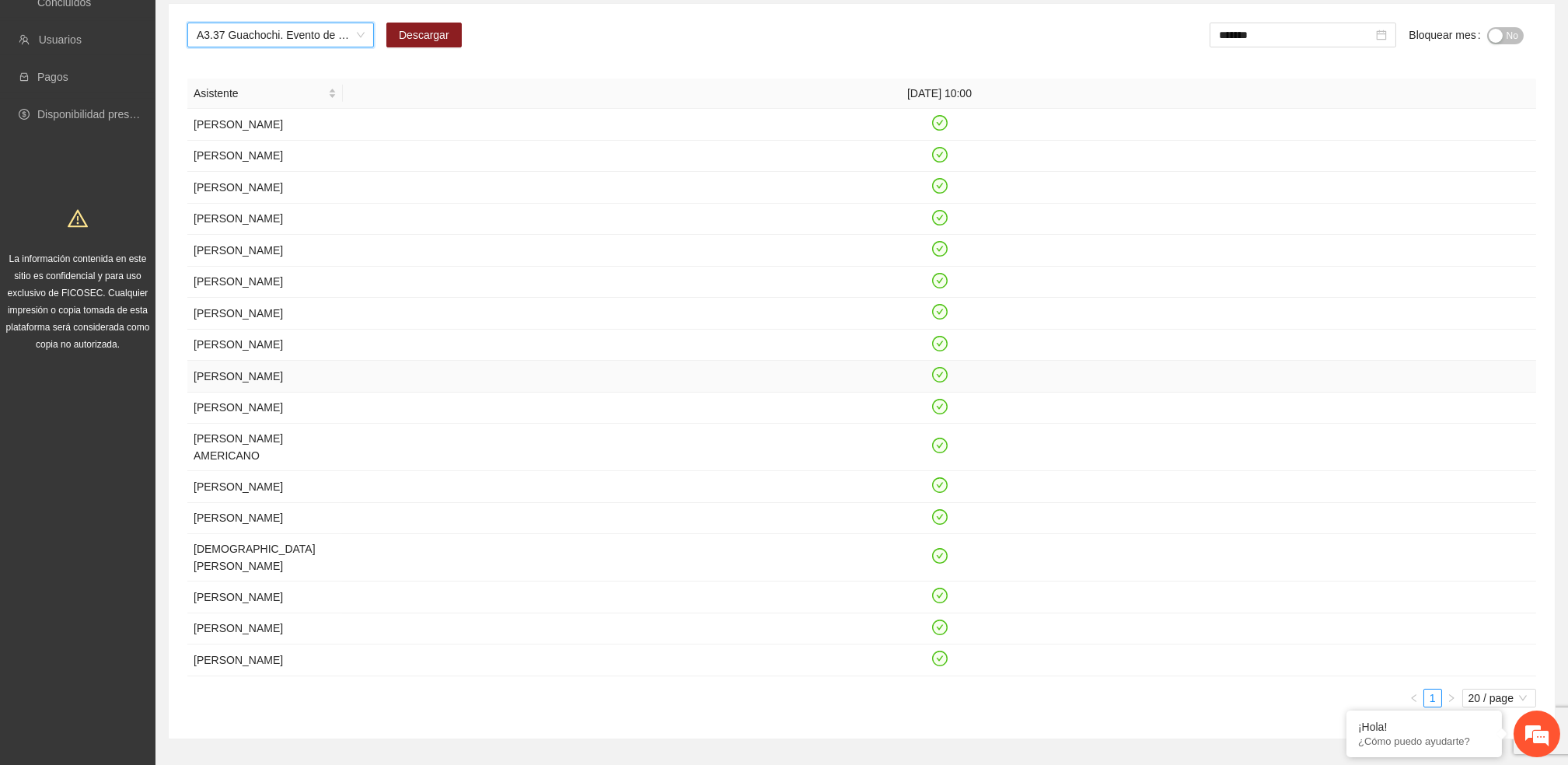
scroll to position [0, 0]
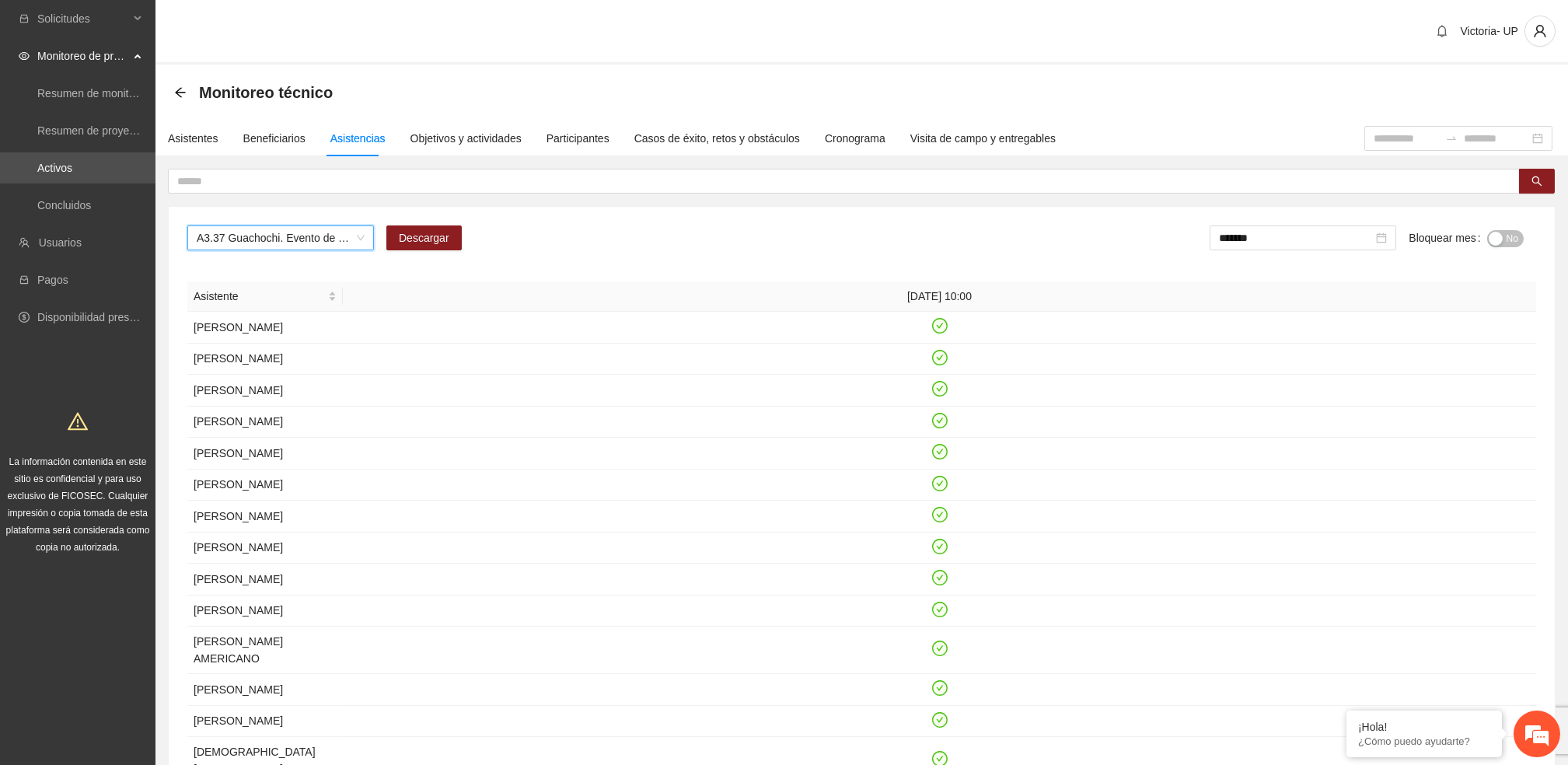
click at [1501, 239] on button "No" at bounding box center [1505, 239] width 36 height 17
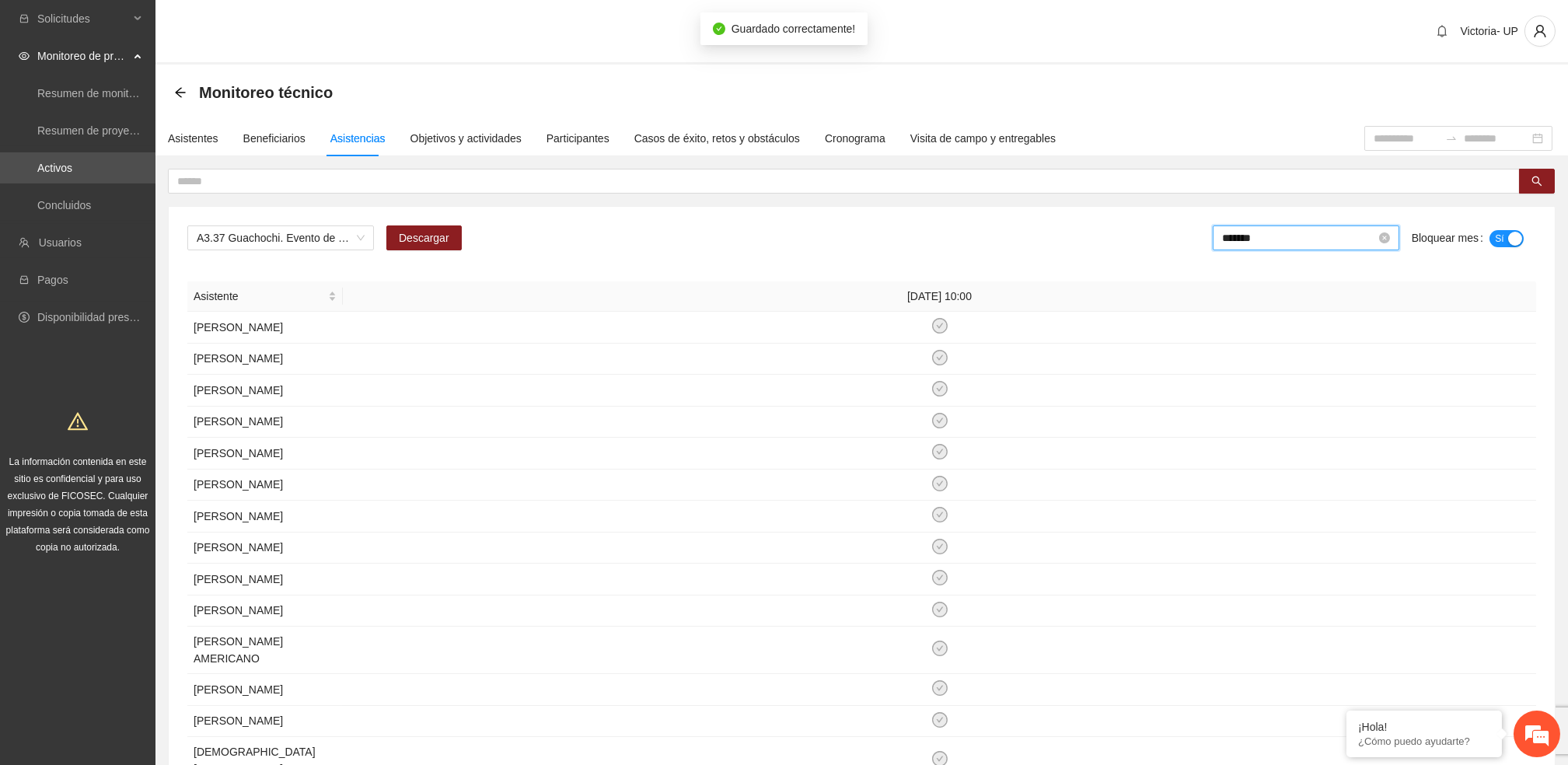
click at [1302, 237] on input "*******" at bounding box center [1298, 238] width 154 height 17
click at [1317, 358] on div "May" at bounding box center [1324, 362] width 47 height 19
type input "*******"
click at [1507, 230] on span "No" at bounding box center [1512, 239] width 11 height 17
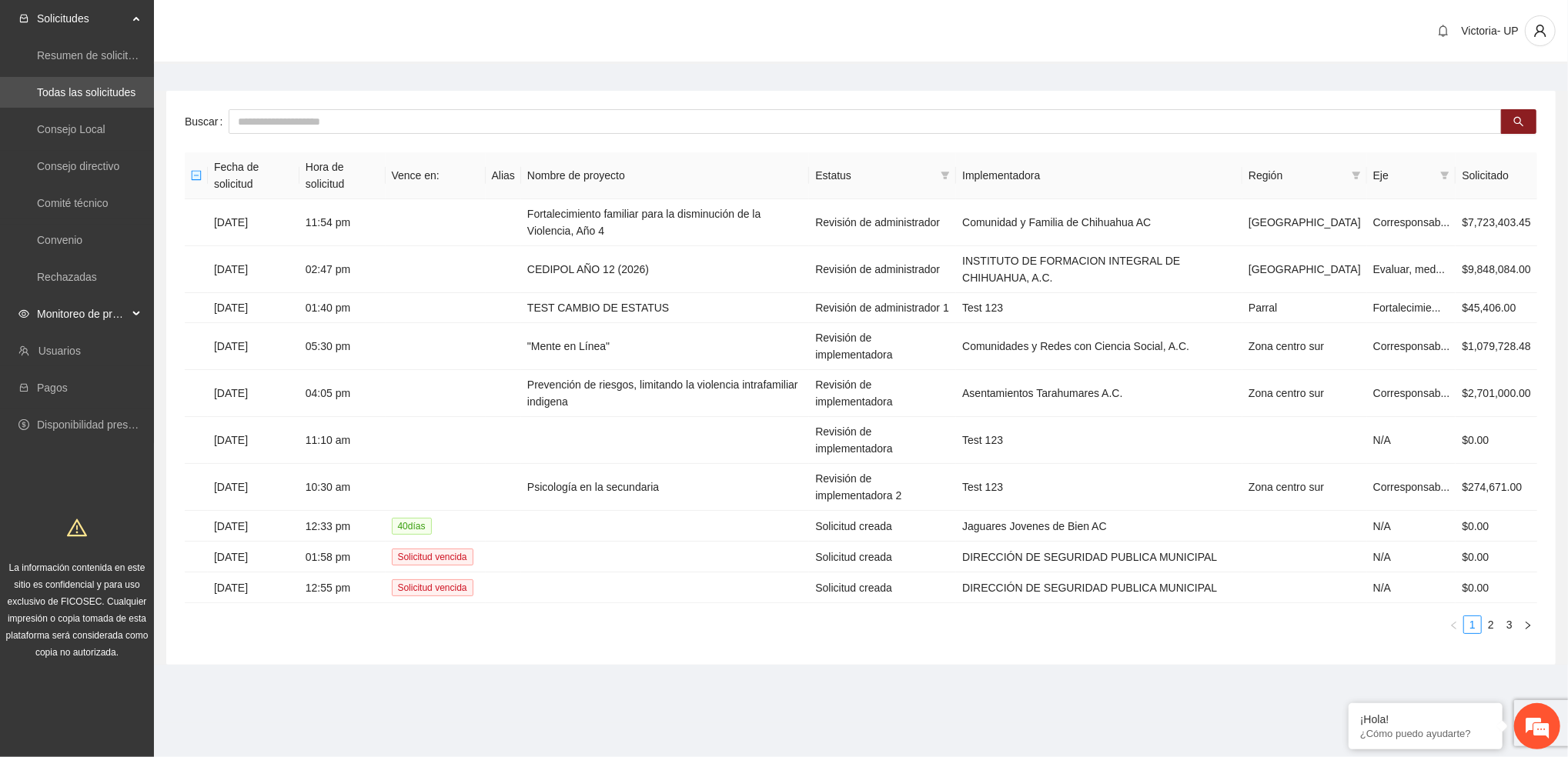
click at [96, 310] on span "Monitoreo de proyectos" at bounding box center [82, 314] width 91 height 31
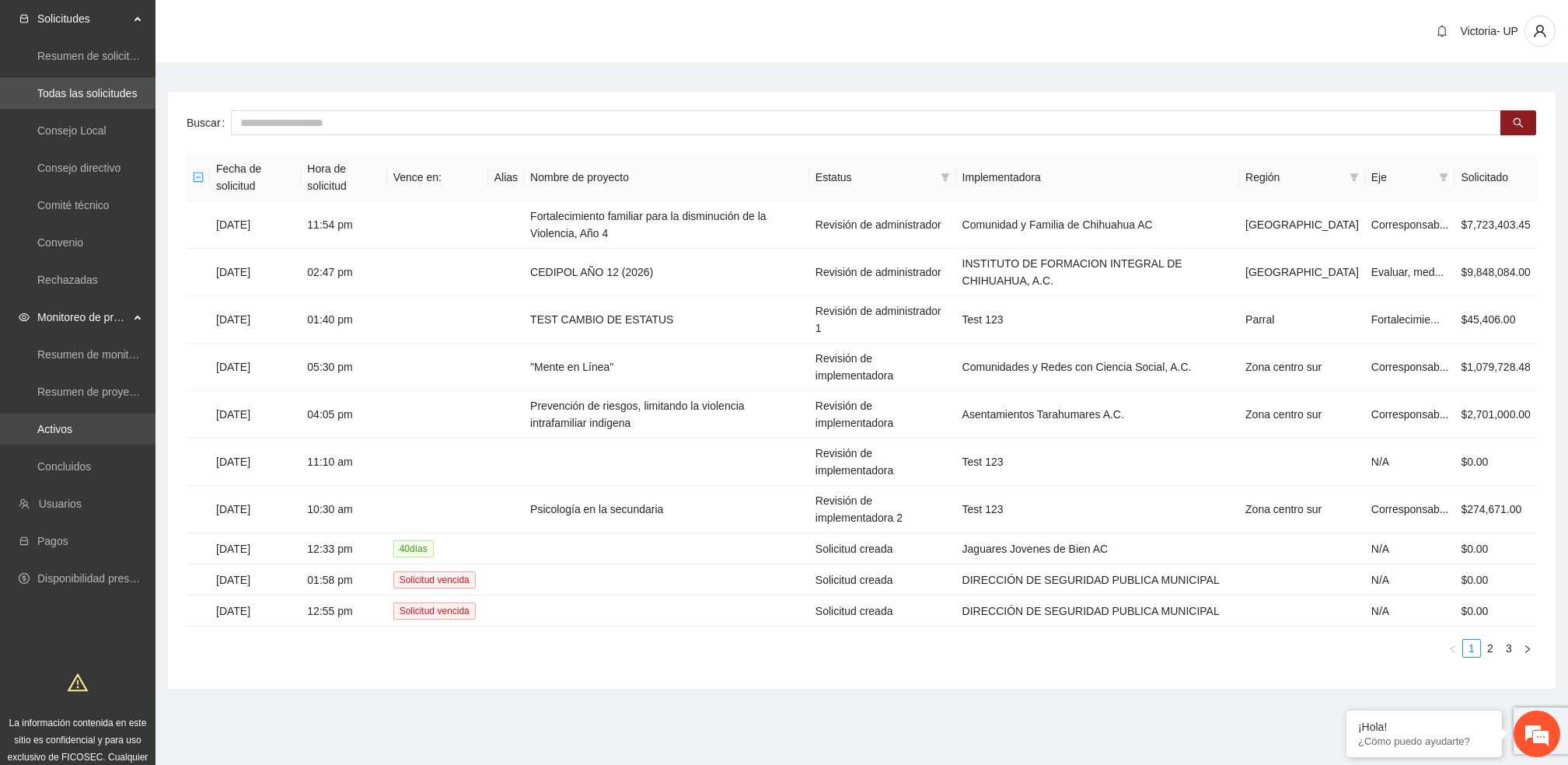
click at [62, 427] on link "Activos" at bounding box center [54, 429] width 35 height 12
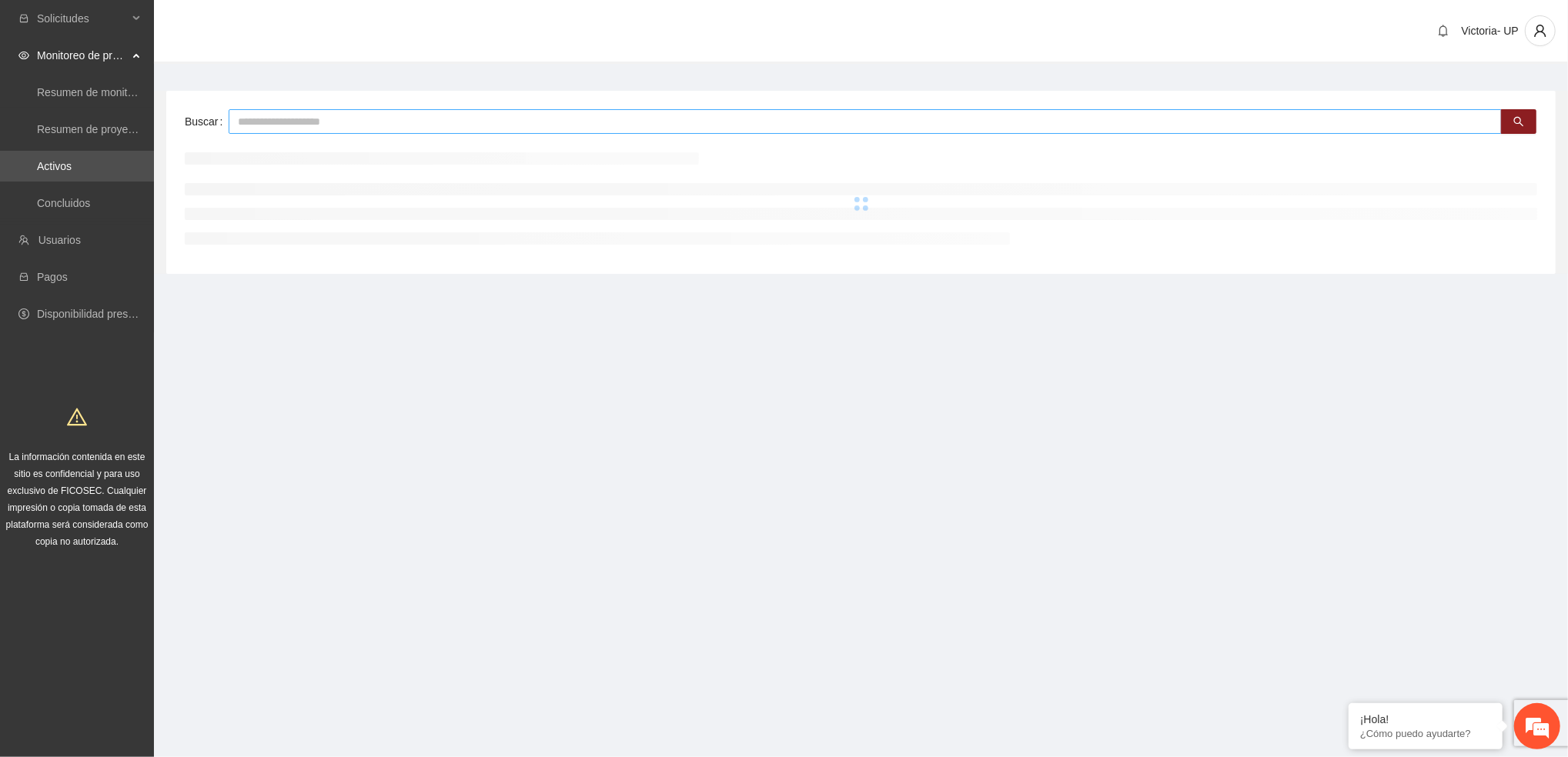
click at [423, 127] on input "text" at bounding box center [865, 121] width 1273 height 25
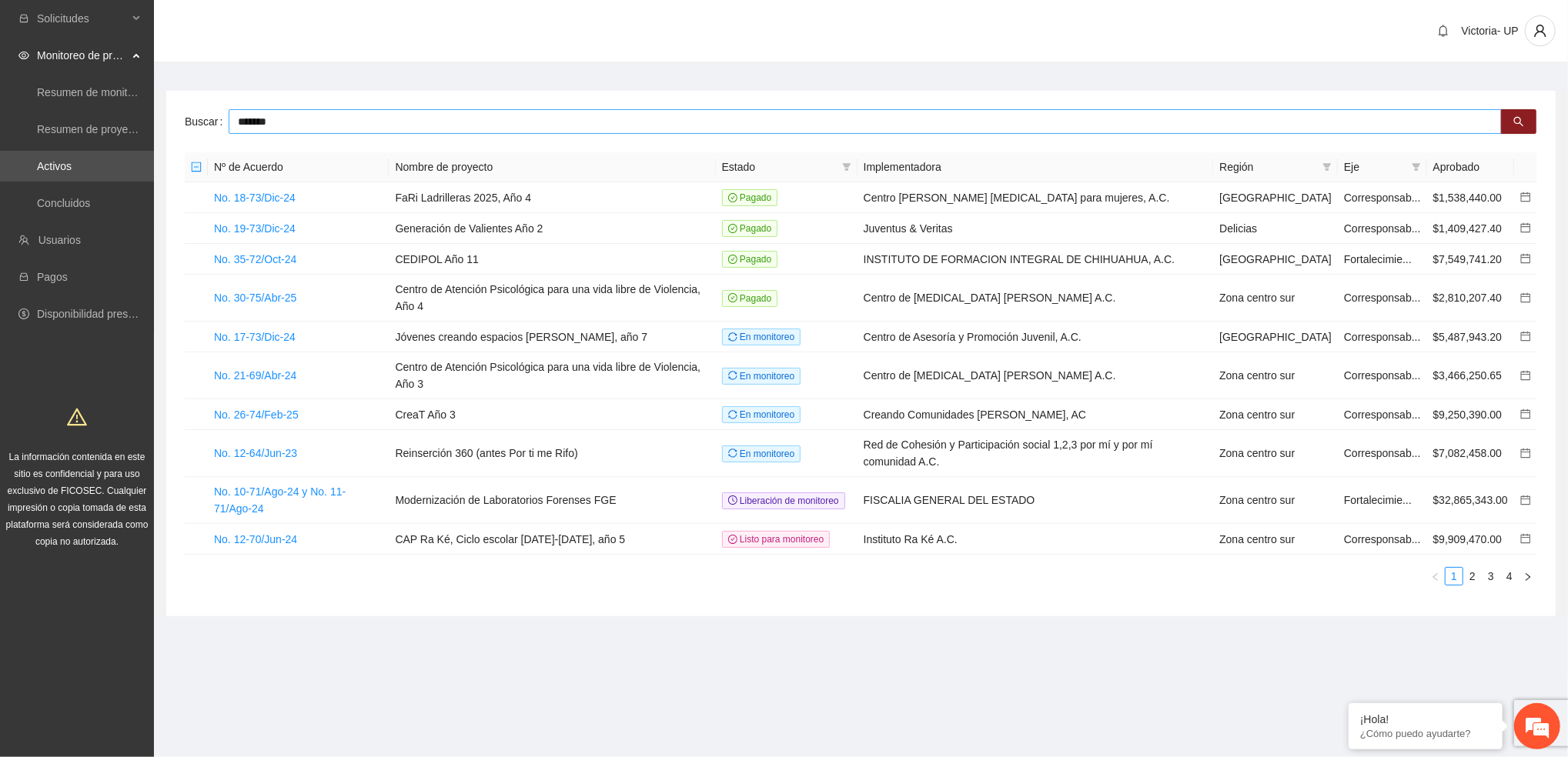
type input "*******"
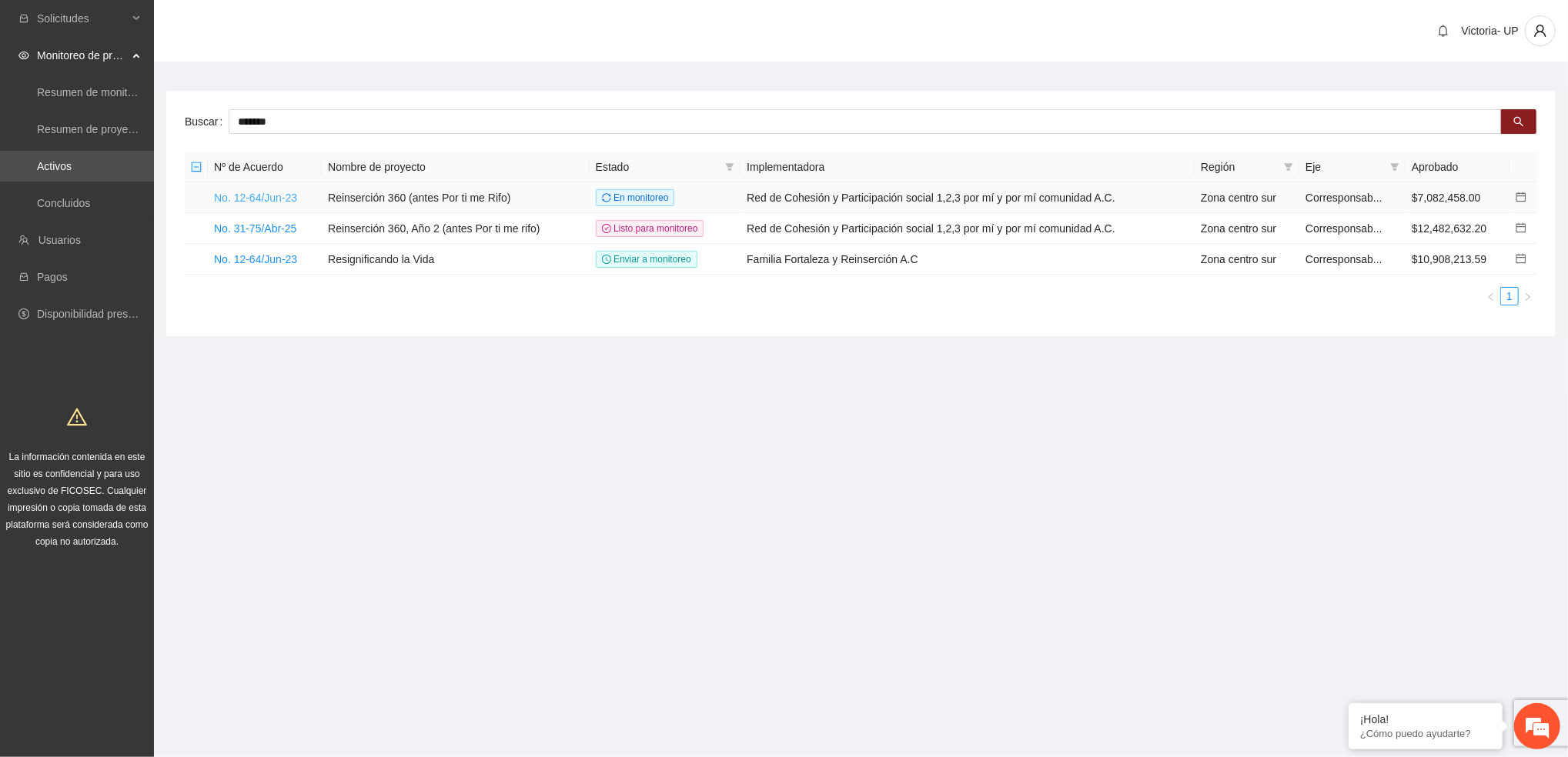
drag, startPoint x: 271, startPoint y: 198, endPoint x: 264, endPoint y: 204, distance: 9.2
click at [268, 198] on link "No. 12-64/Jun-23" at bounding box center [255, 198] width 83 height 12
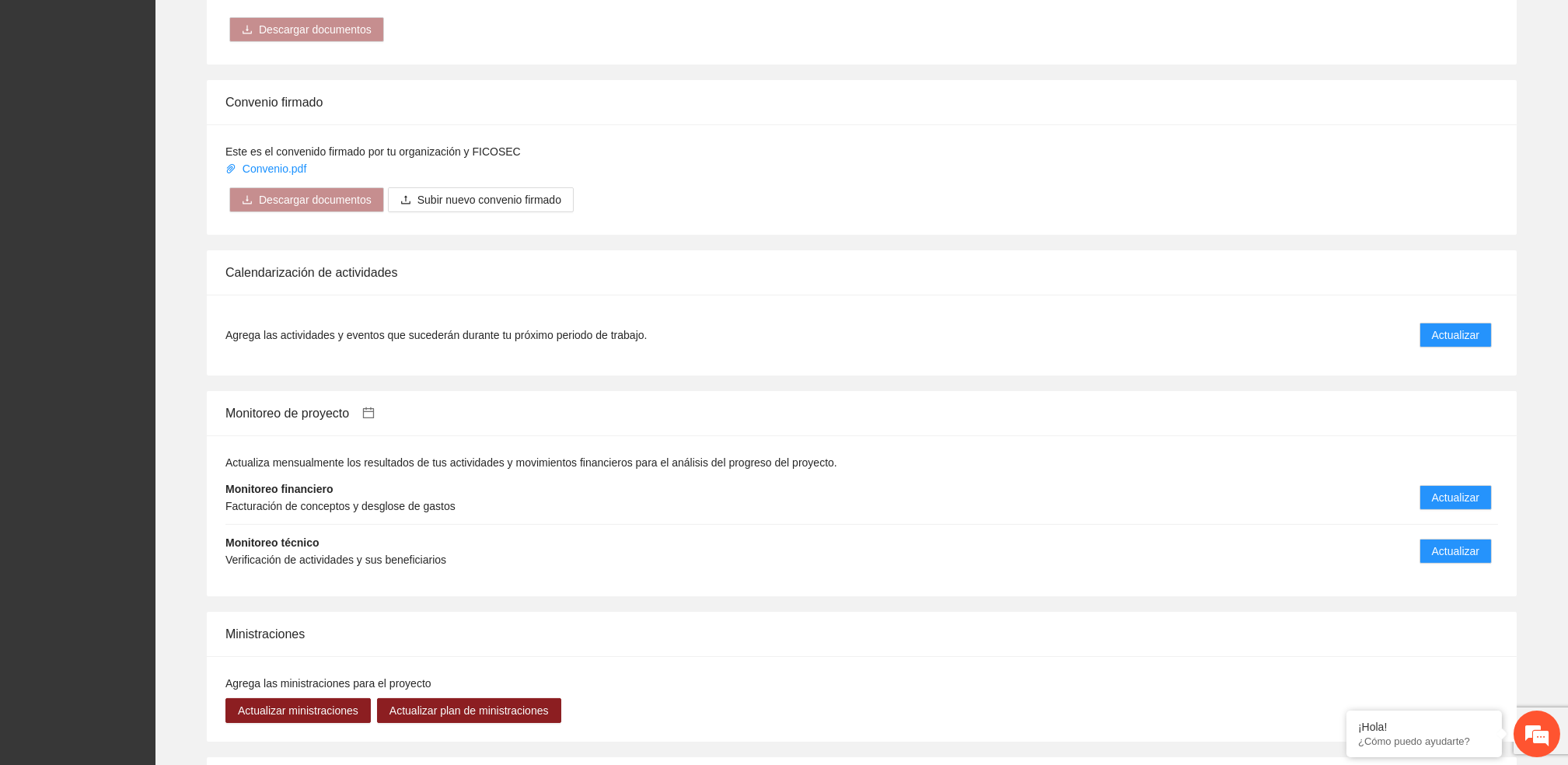
scroll to position [1451, 0]
click at [1441, 541] on span "Actualizar" at bounding box center [1455, 550] width 48 height 17
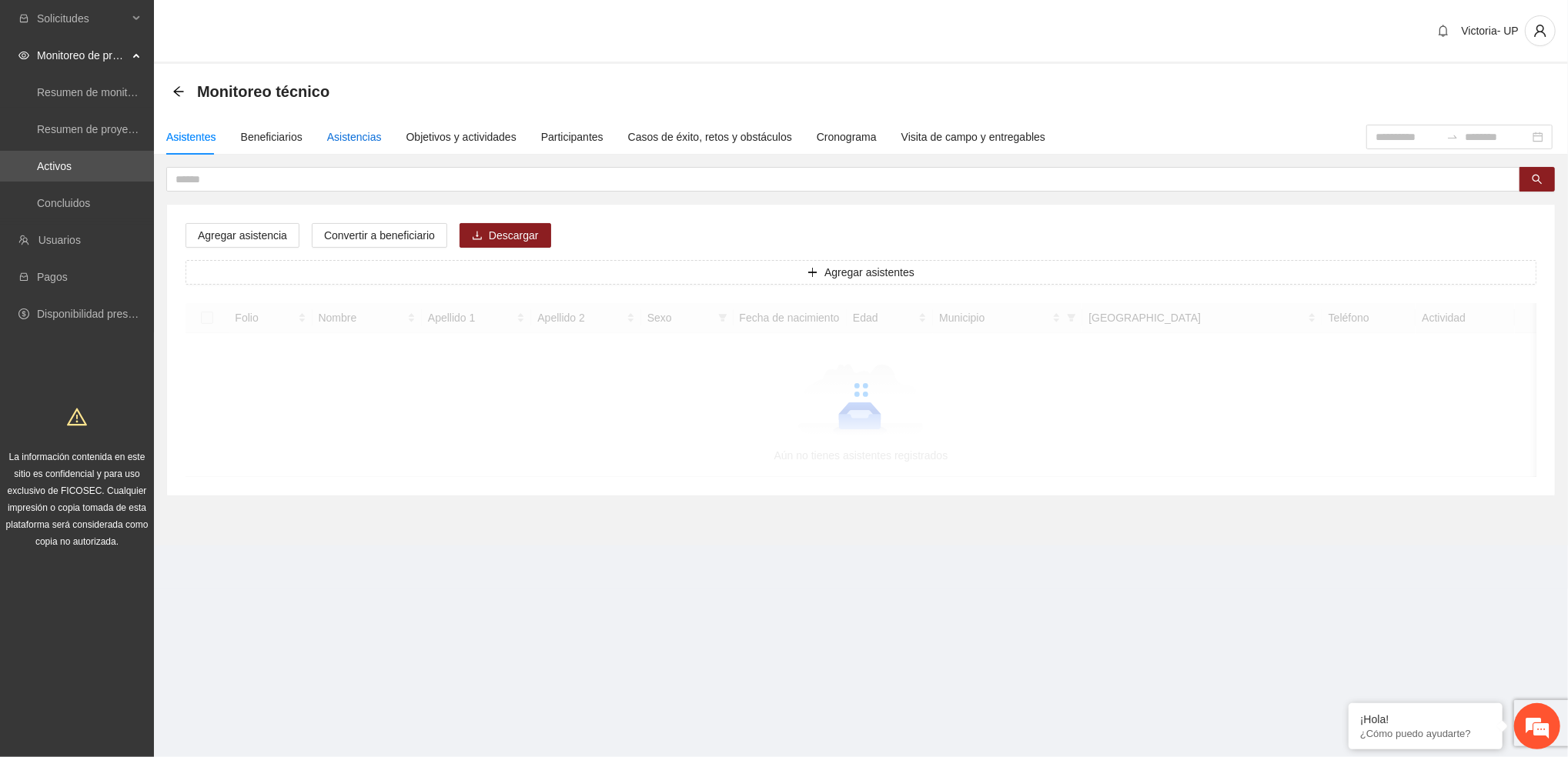
click at [362, 136] on div "Asistencias" at bounding box center [354, 137] width 55 height 17
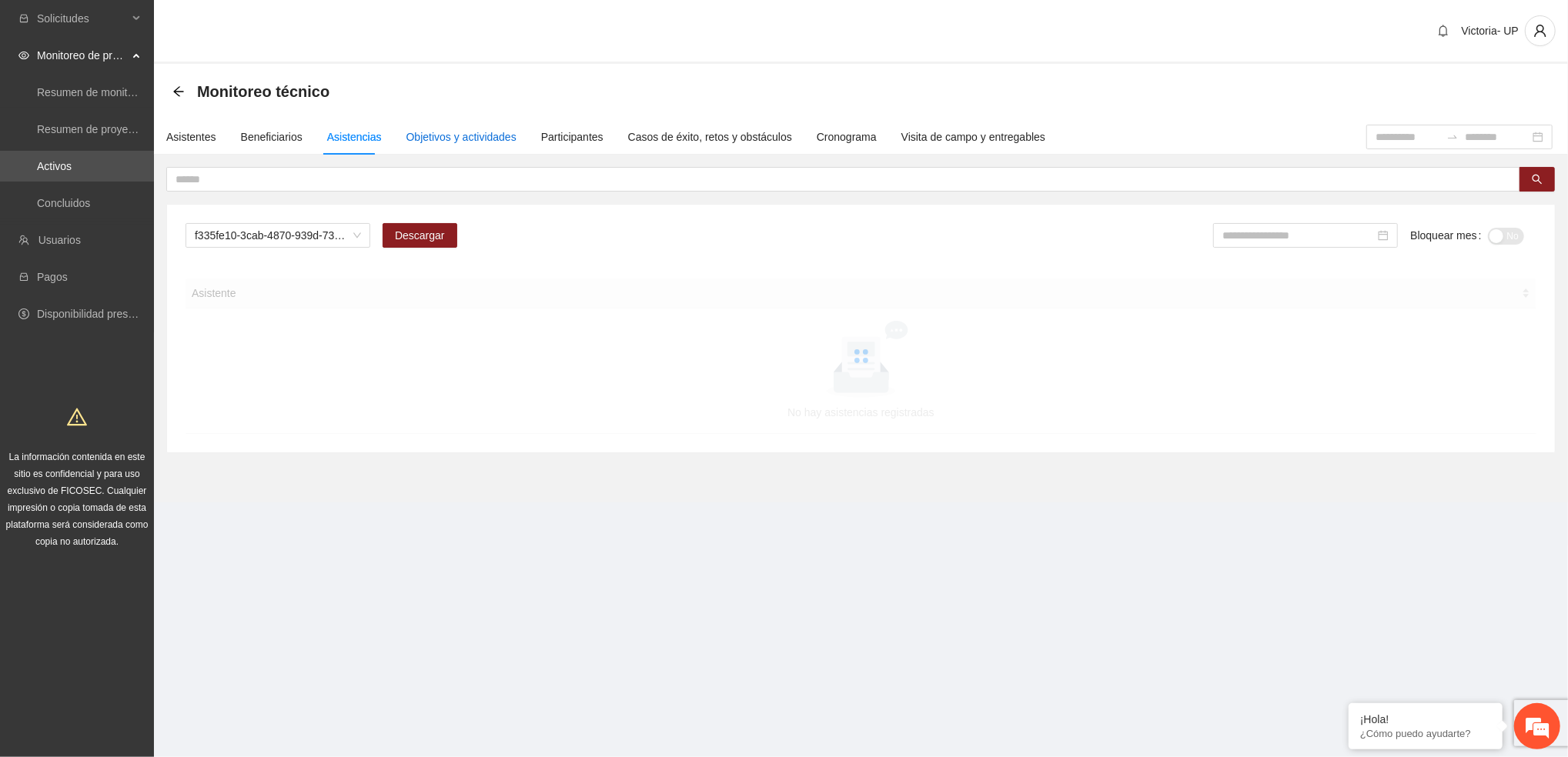
click at [426, 133] on div "Objetivos y actividades" at bounding box center [461, 137] width 110 height 17
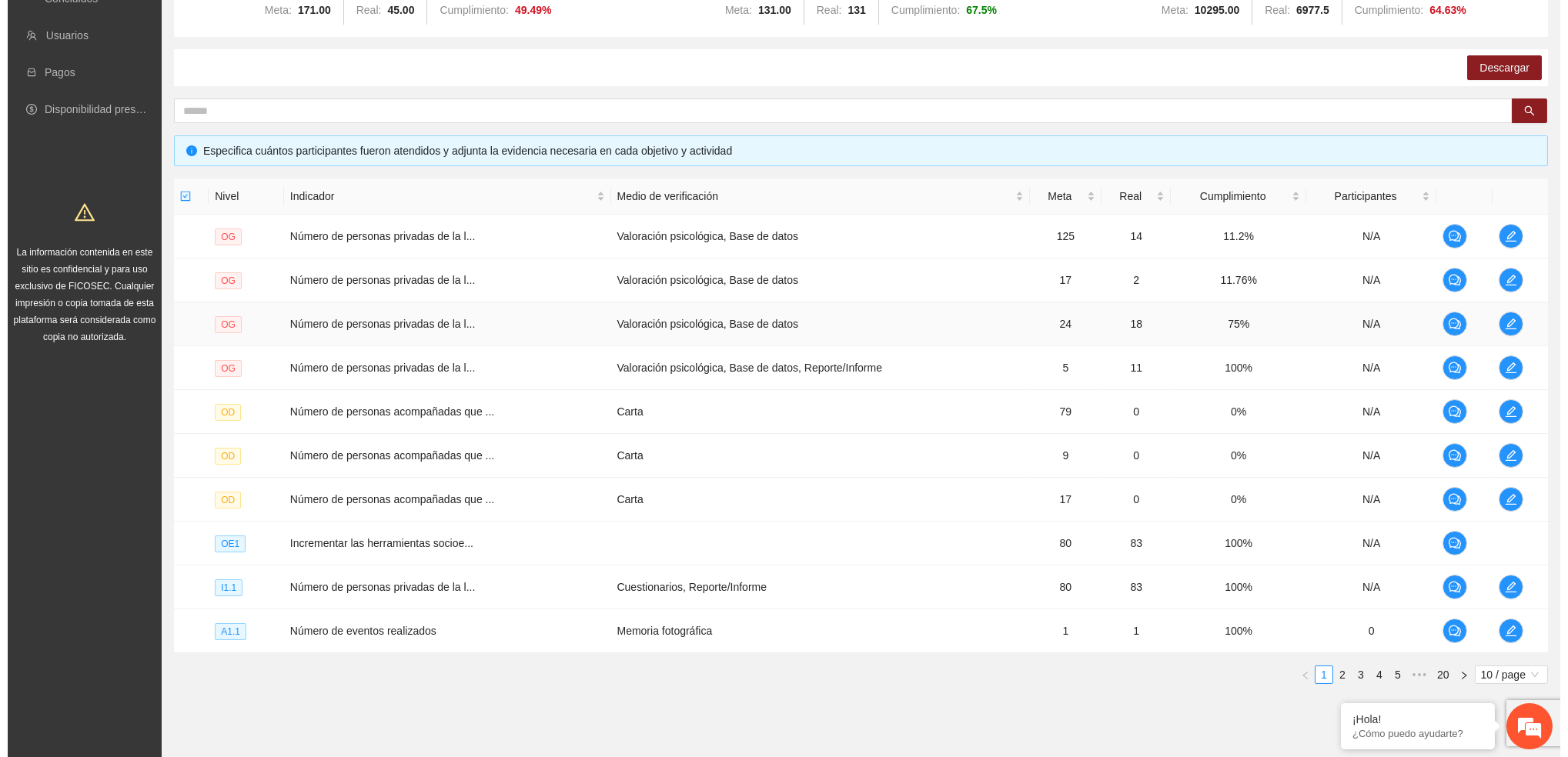
scroll to position [248, 0]
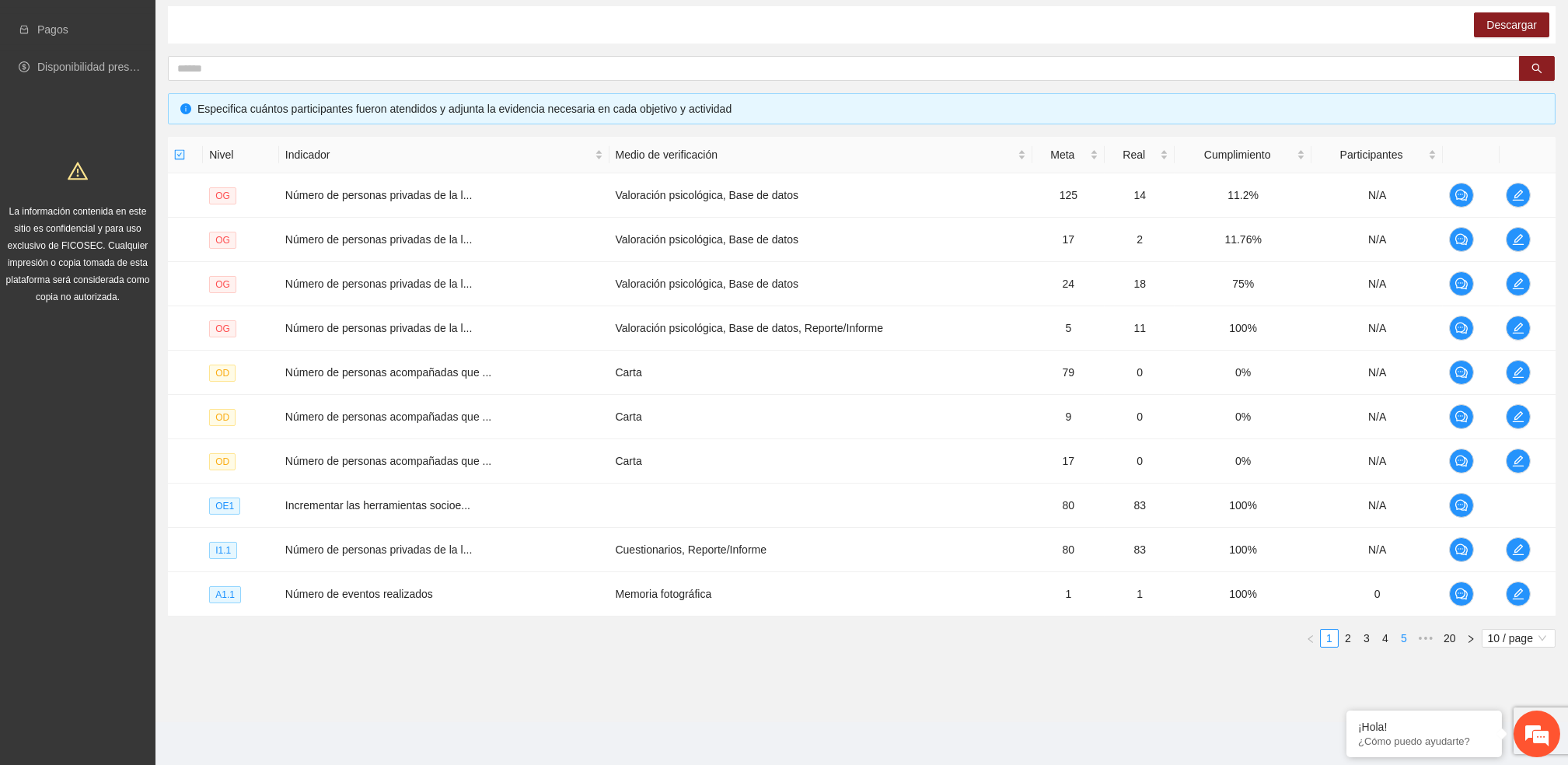
click at [1396, 637] on link "5" at bounding box center [1404, 639] width 17 height 17
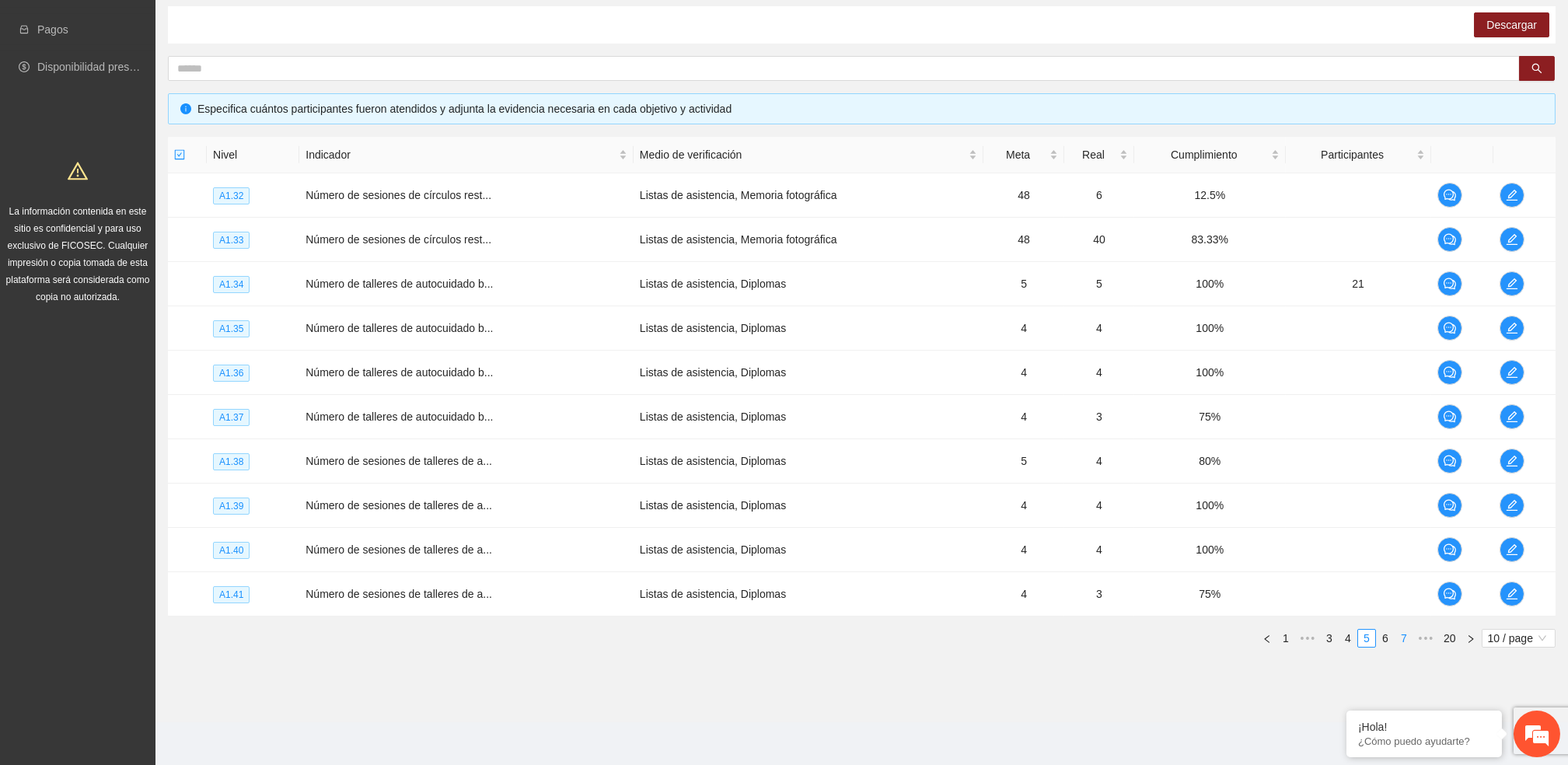
click at [1399, 639] on link "7" at bounding box center [1404, 639] width 17 height 17
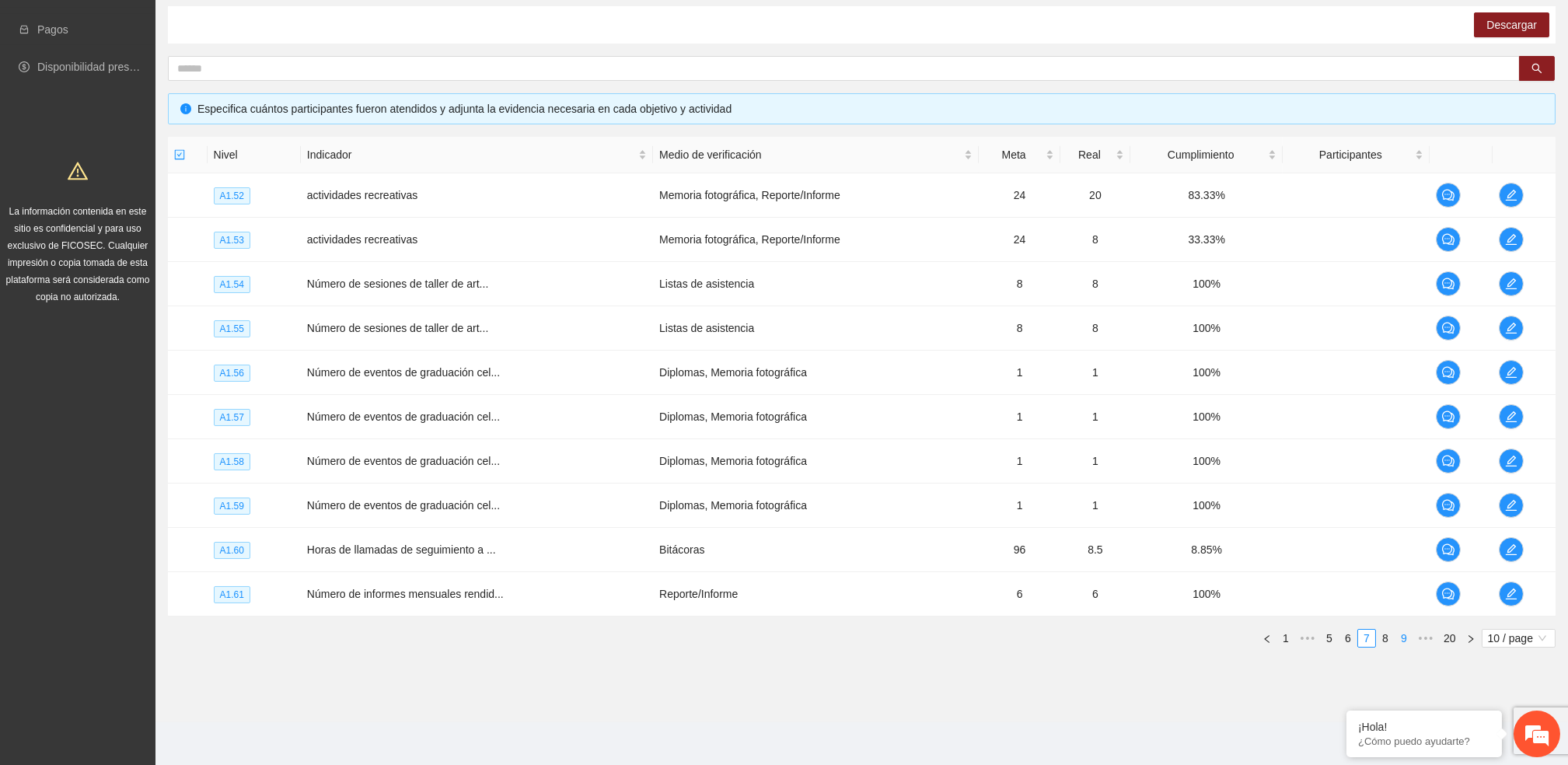
click at [1409, 642] on link "9" at bounding box center [1404, 639] width 17 height 17
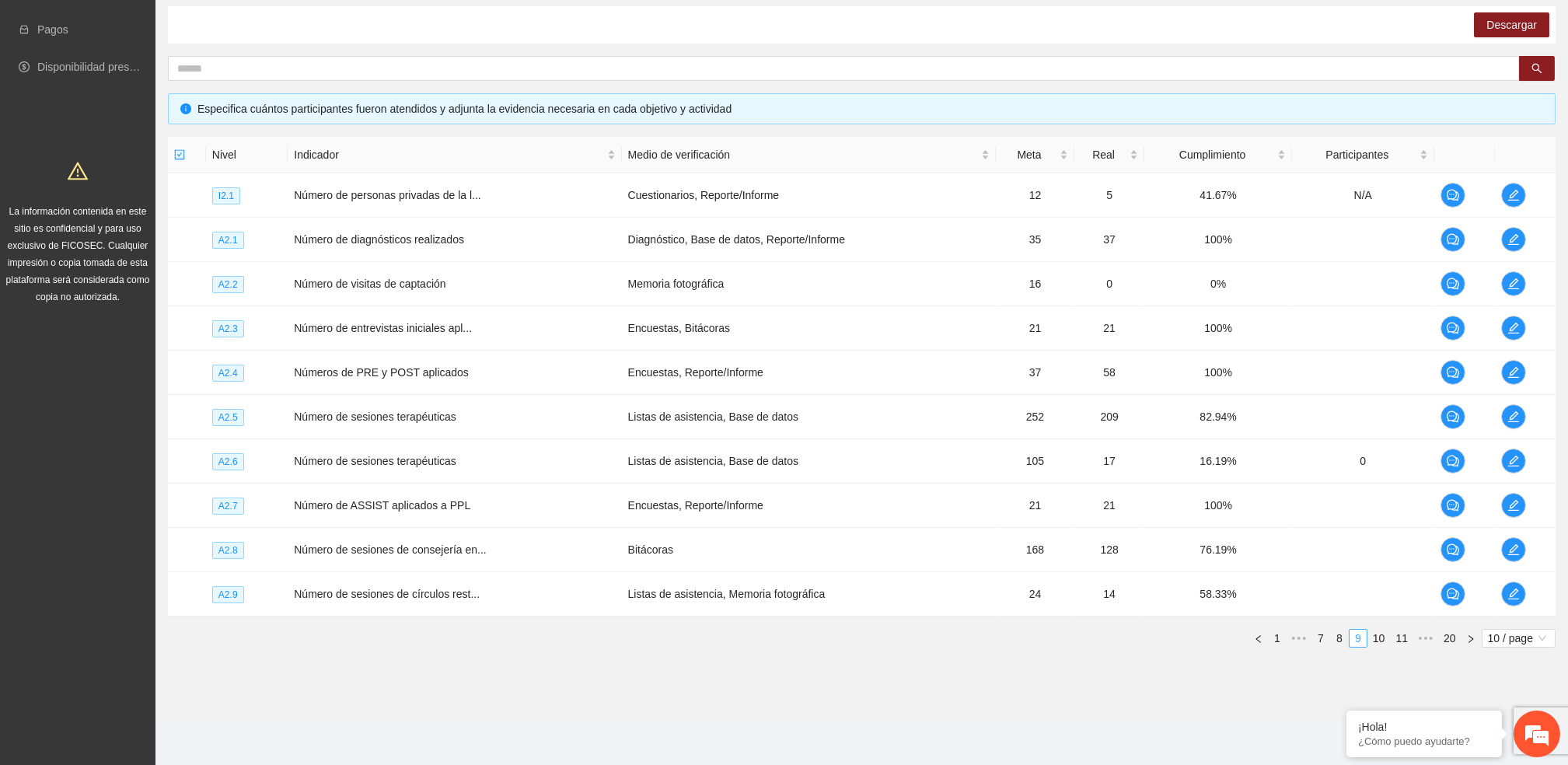
click at [1409, 642] on link "11" at bounding box center [1400, 639] width 22 height 17
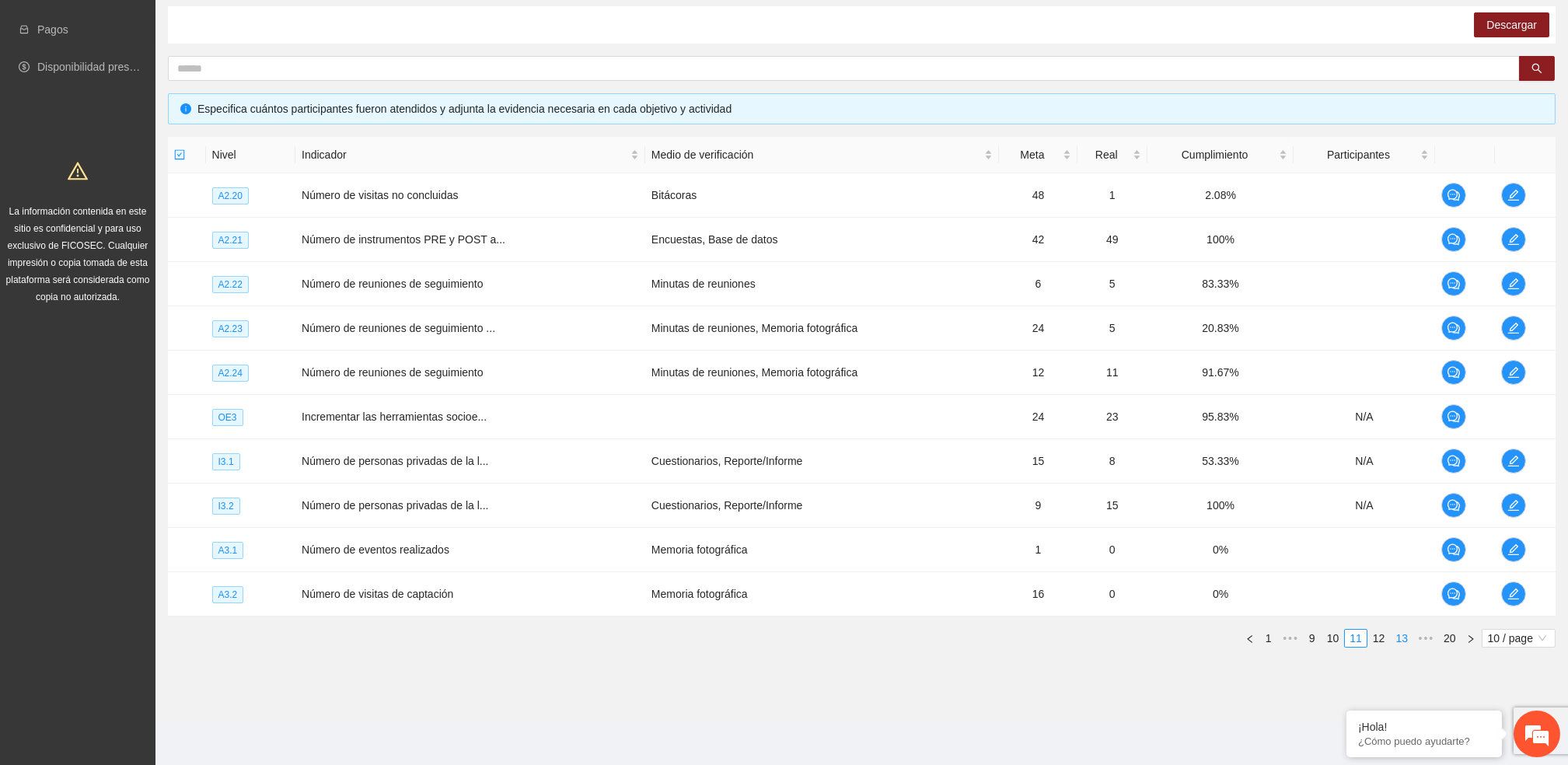
click at [1409, 642] on link "13" at bounding box center [1400, 639] width 22 height 17
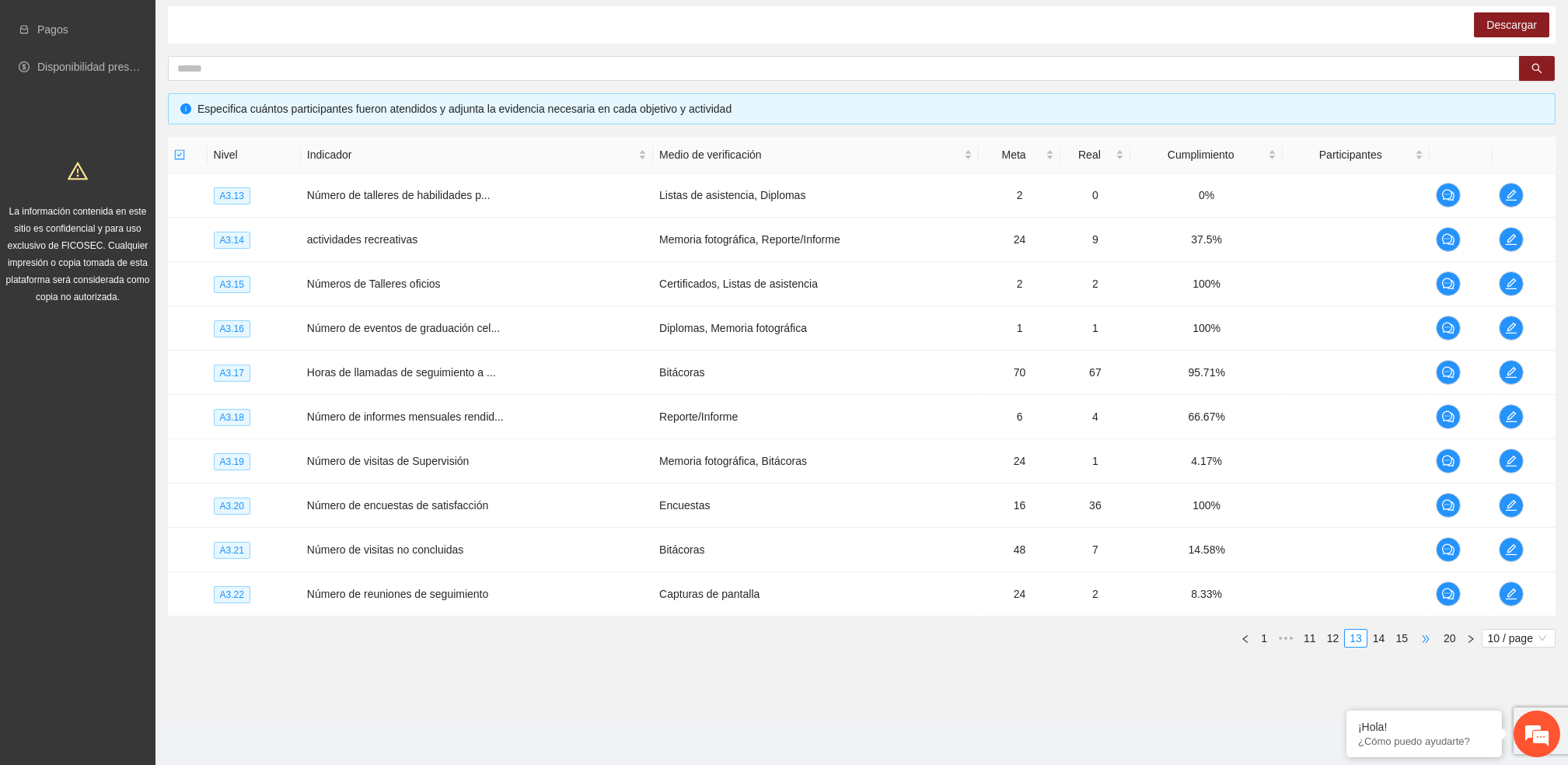
click at [1413, 646] on span "•••" at bounding box center [1425, 639] width 25 height 19
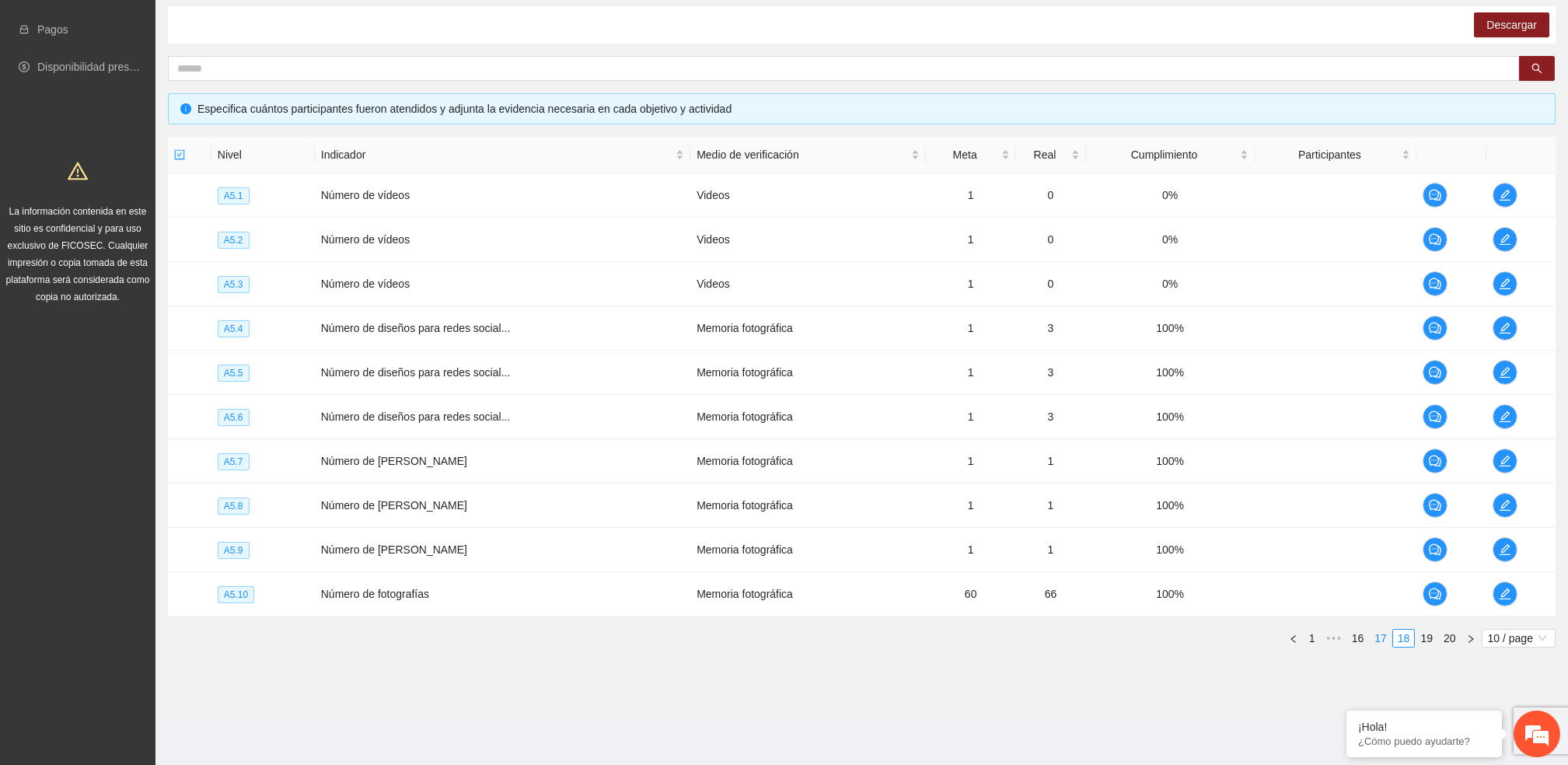
click at [1381, 638] on link "17" at bounding box center [1380, 639] width 22 height 17
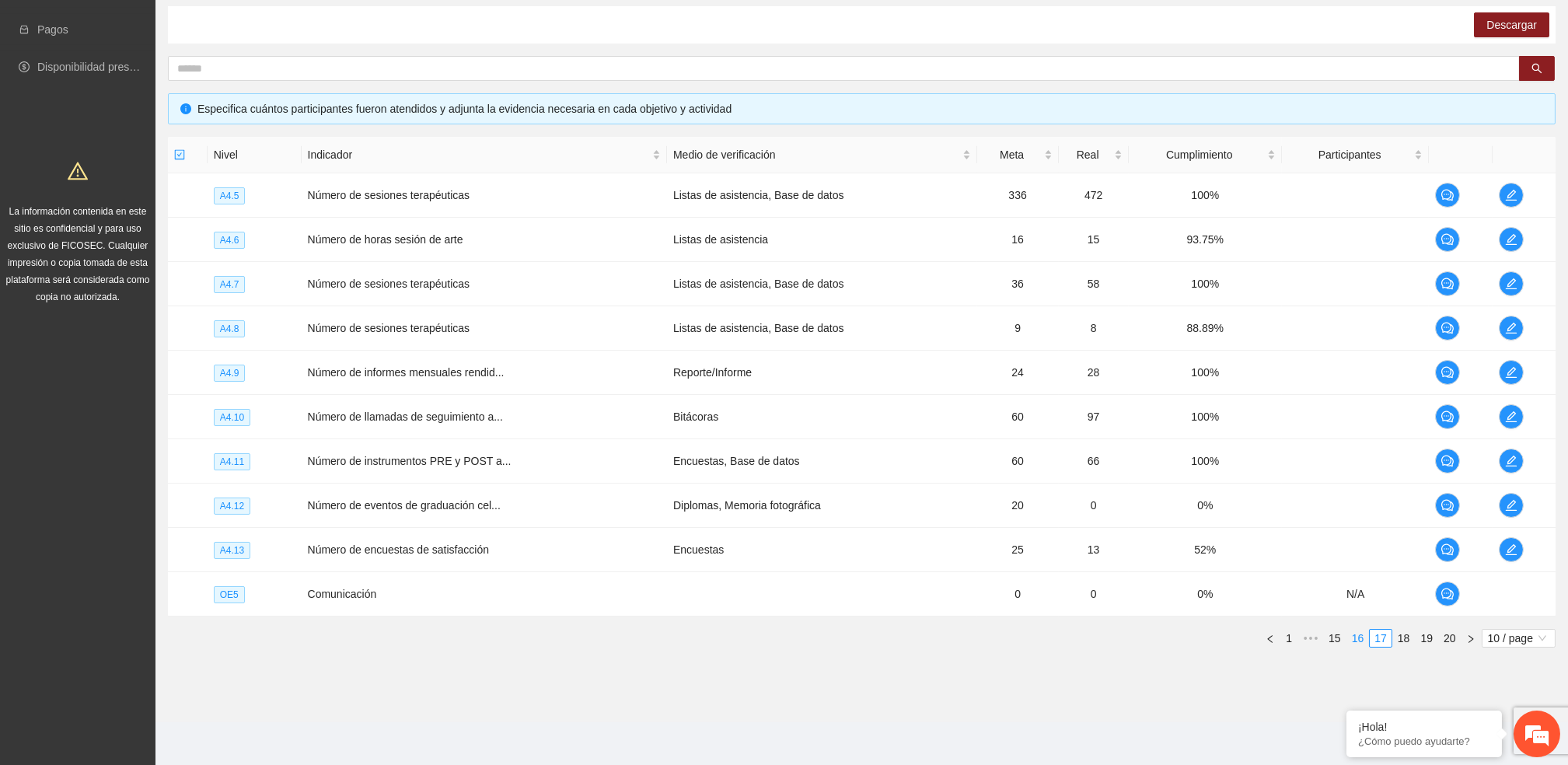
click at [1358, 641] on link "16" at bounding box center [1357, 639] width 22 height 17
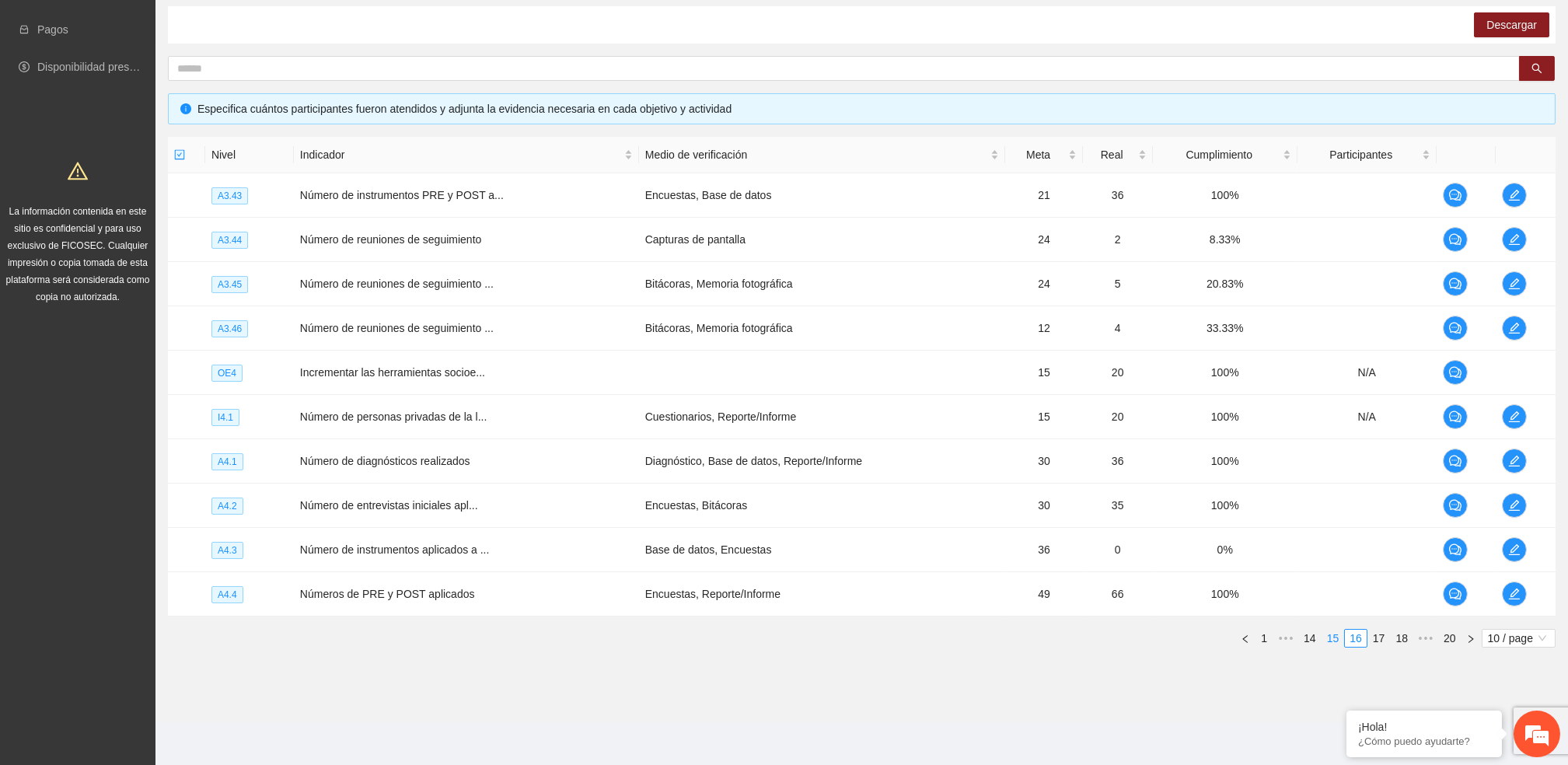
click at [1329, 635] on link "15" at bounding box center [1332, 639] width 22 height 17
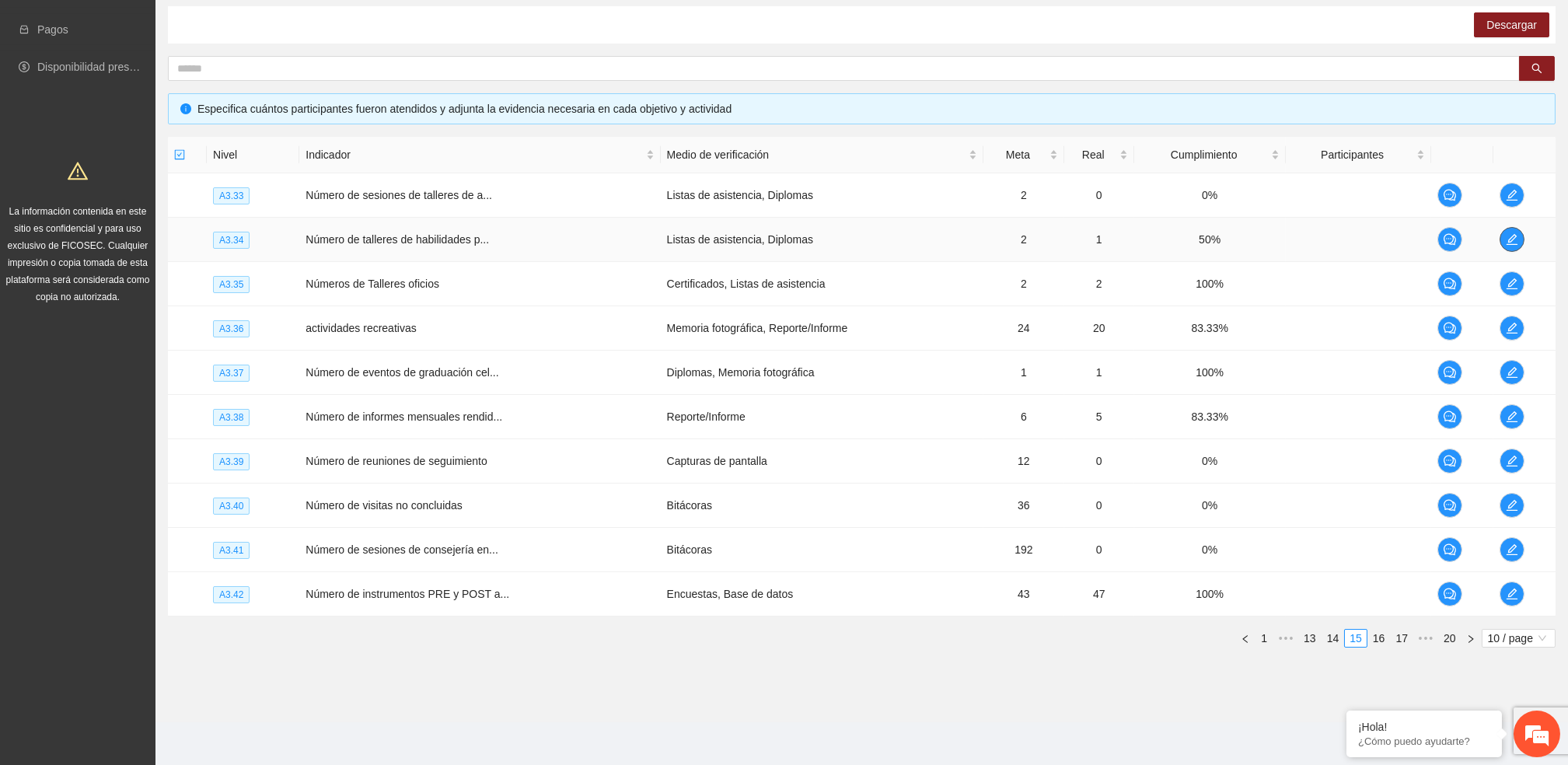
click at [1507, 238] on icon "edit" at bounding box center [1512, 239] width 12 height 12
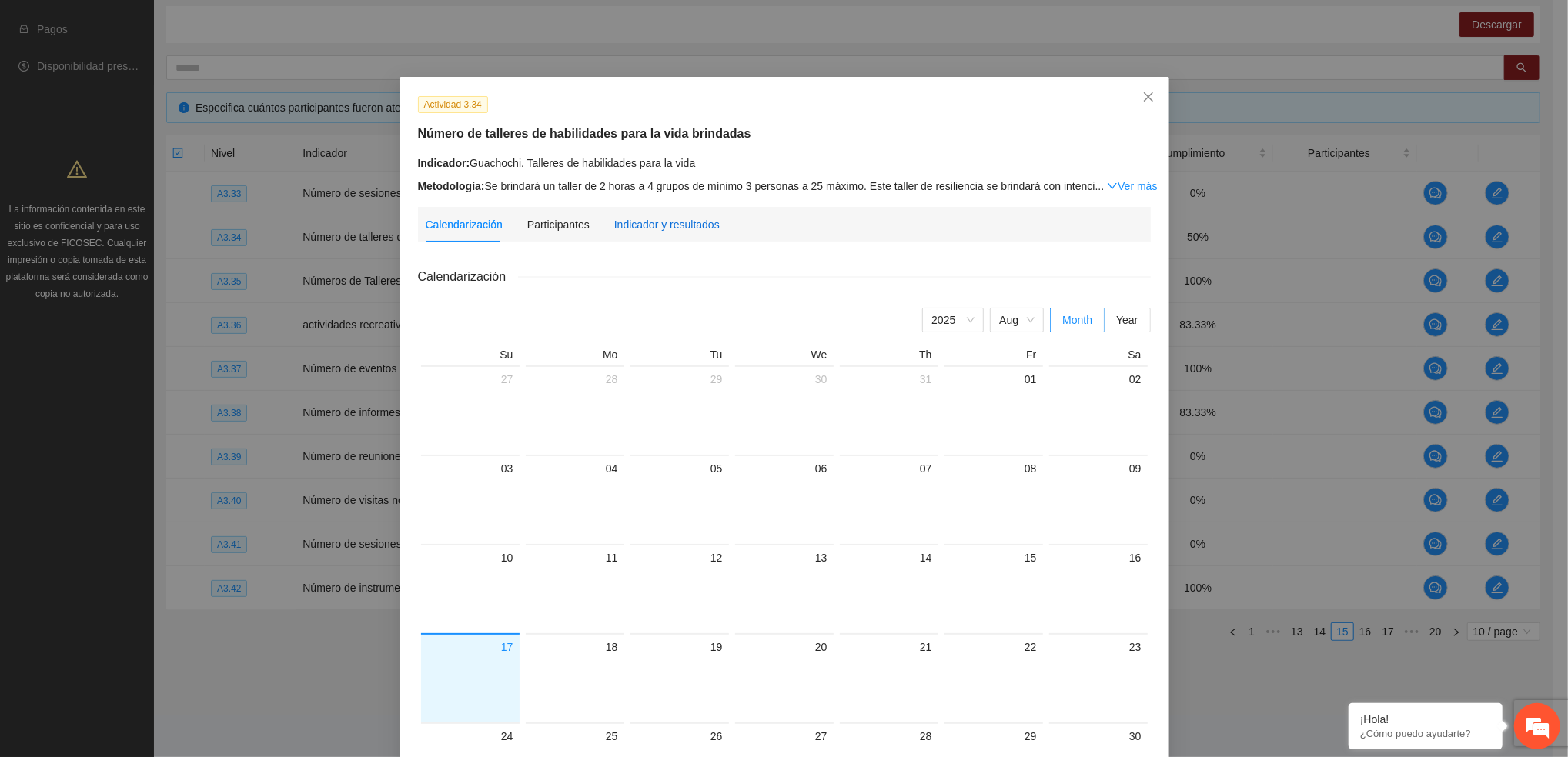
click at [662, 222] on div "Indicador y resultados" at bounding box center [666, 225] width 105 height 17
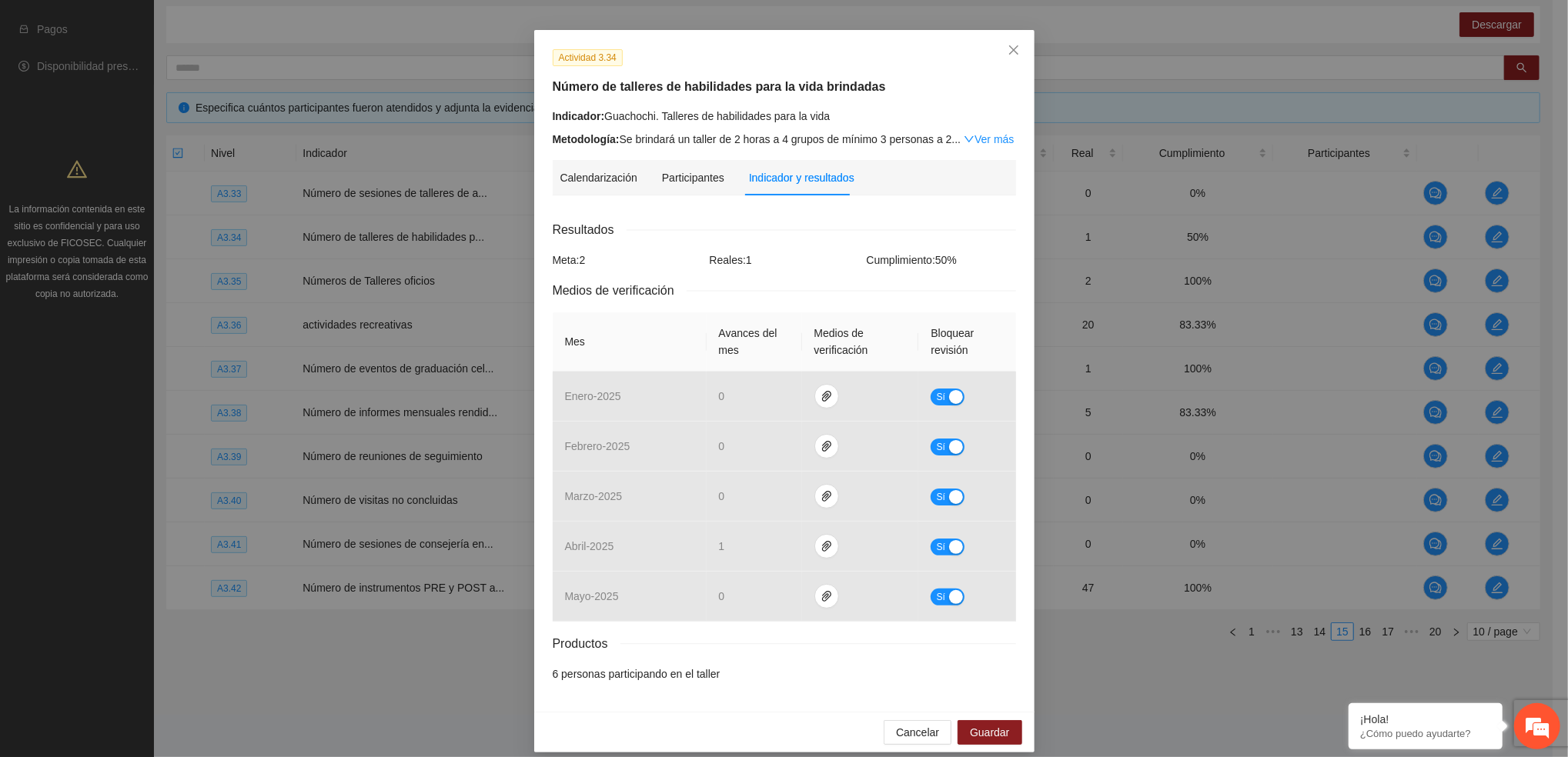
scroll to position [62, 0]
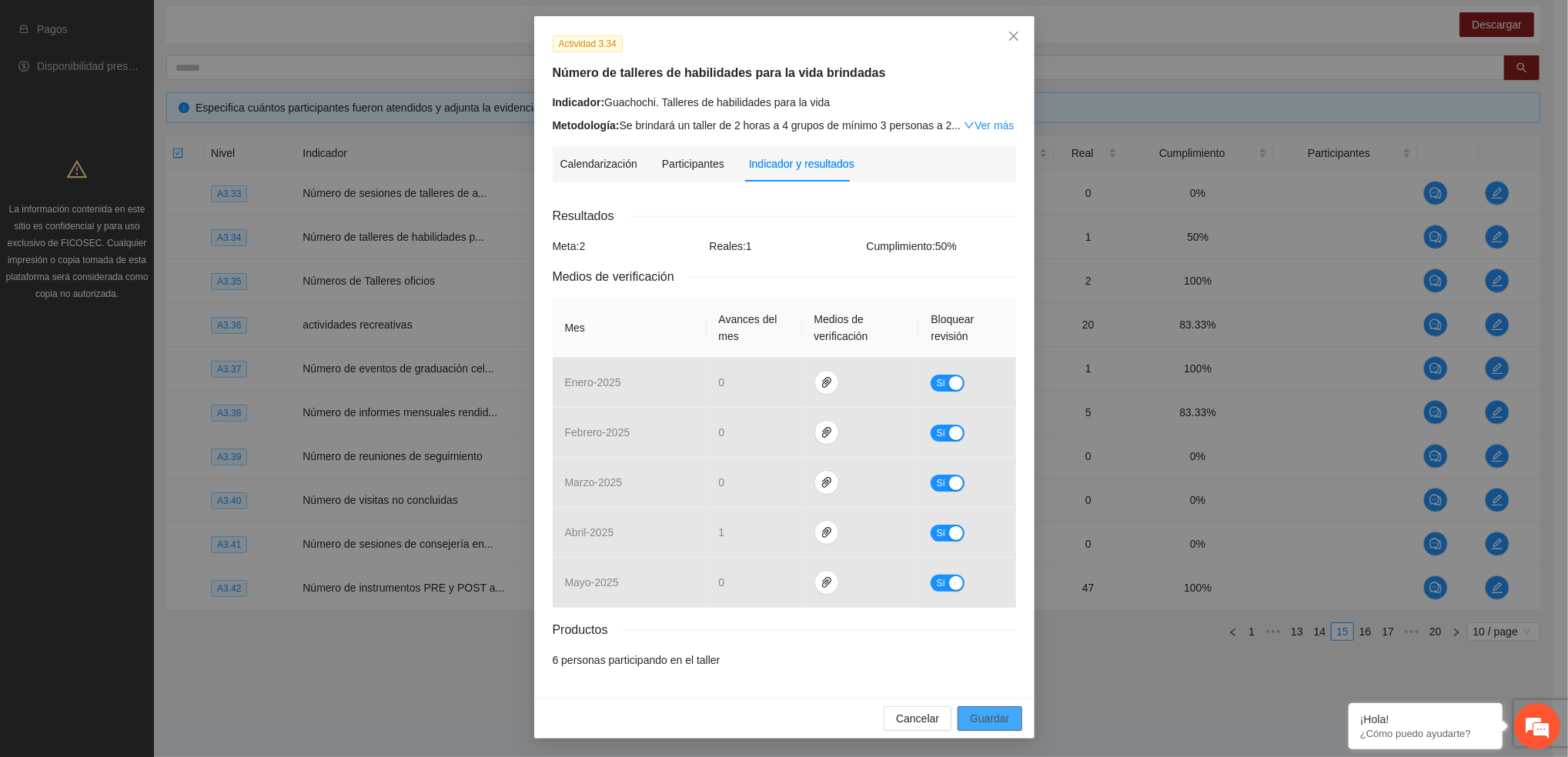
click at [973, 728] on button "Guardar" at bounding box center [989, 719] width 64 height 25
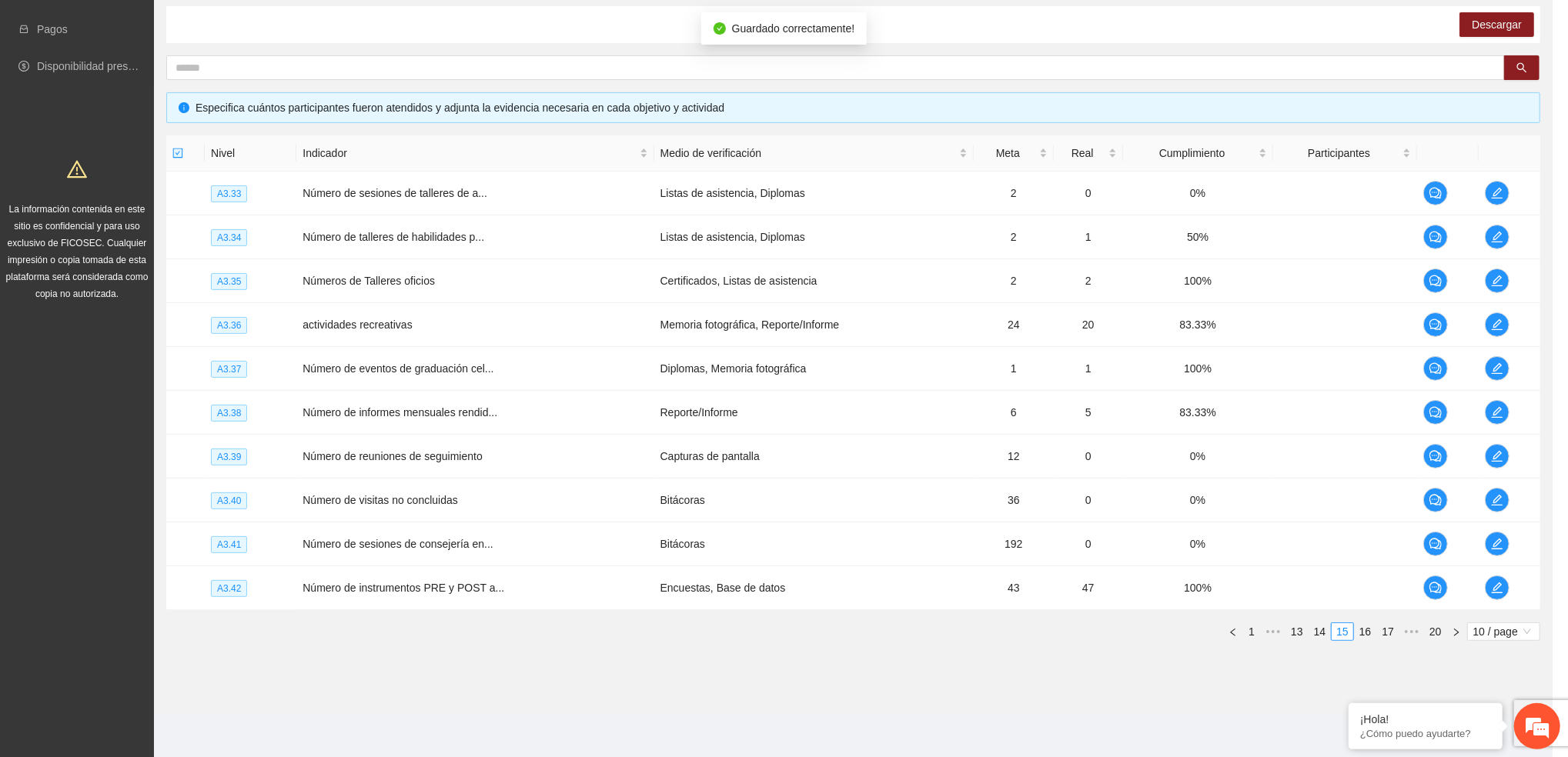
scroll to position [0, 0]
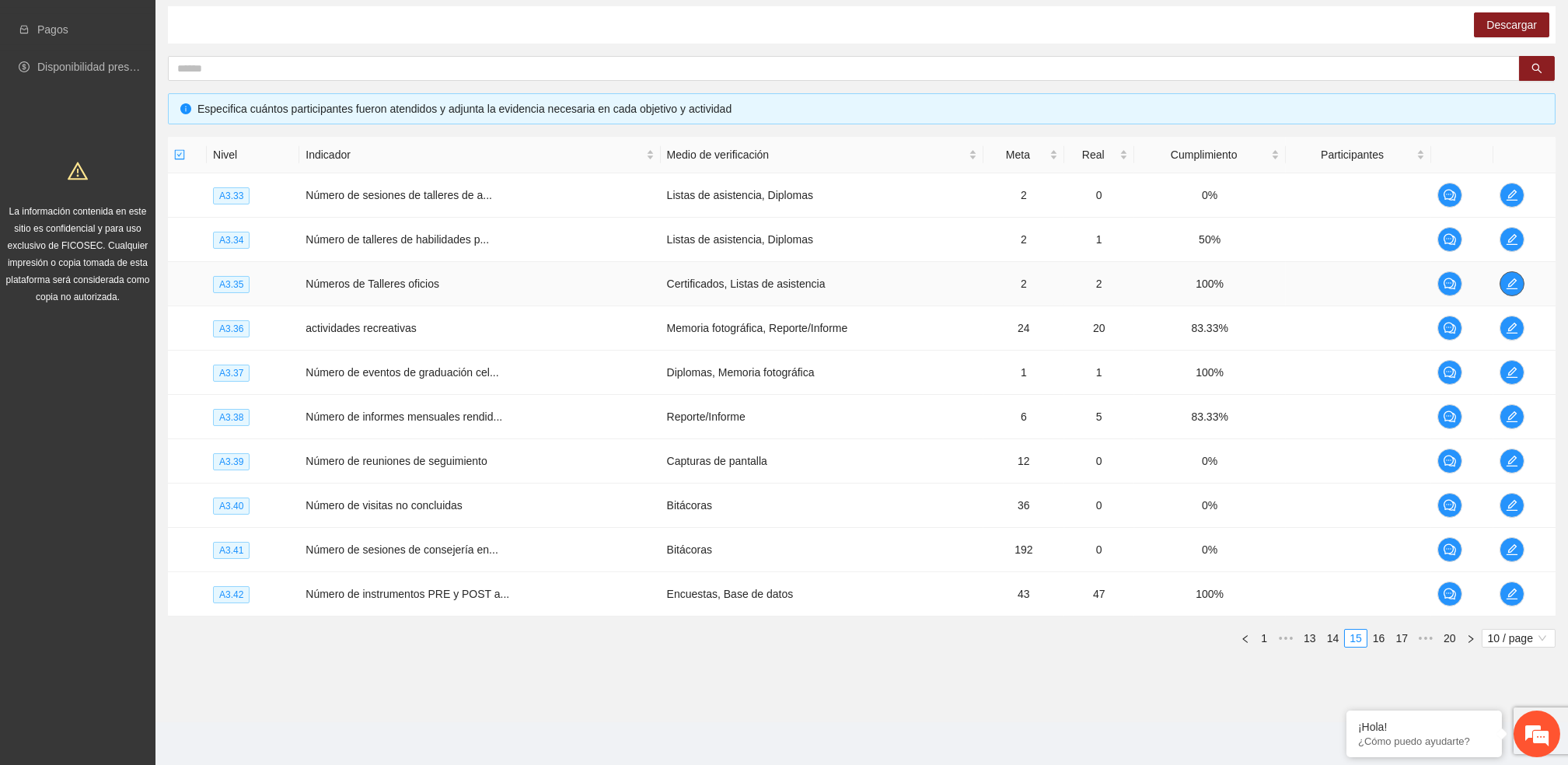
click at [1510, 275] on button "button" at bounding box center [1511, 284] width 25 height 25
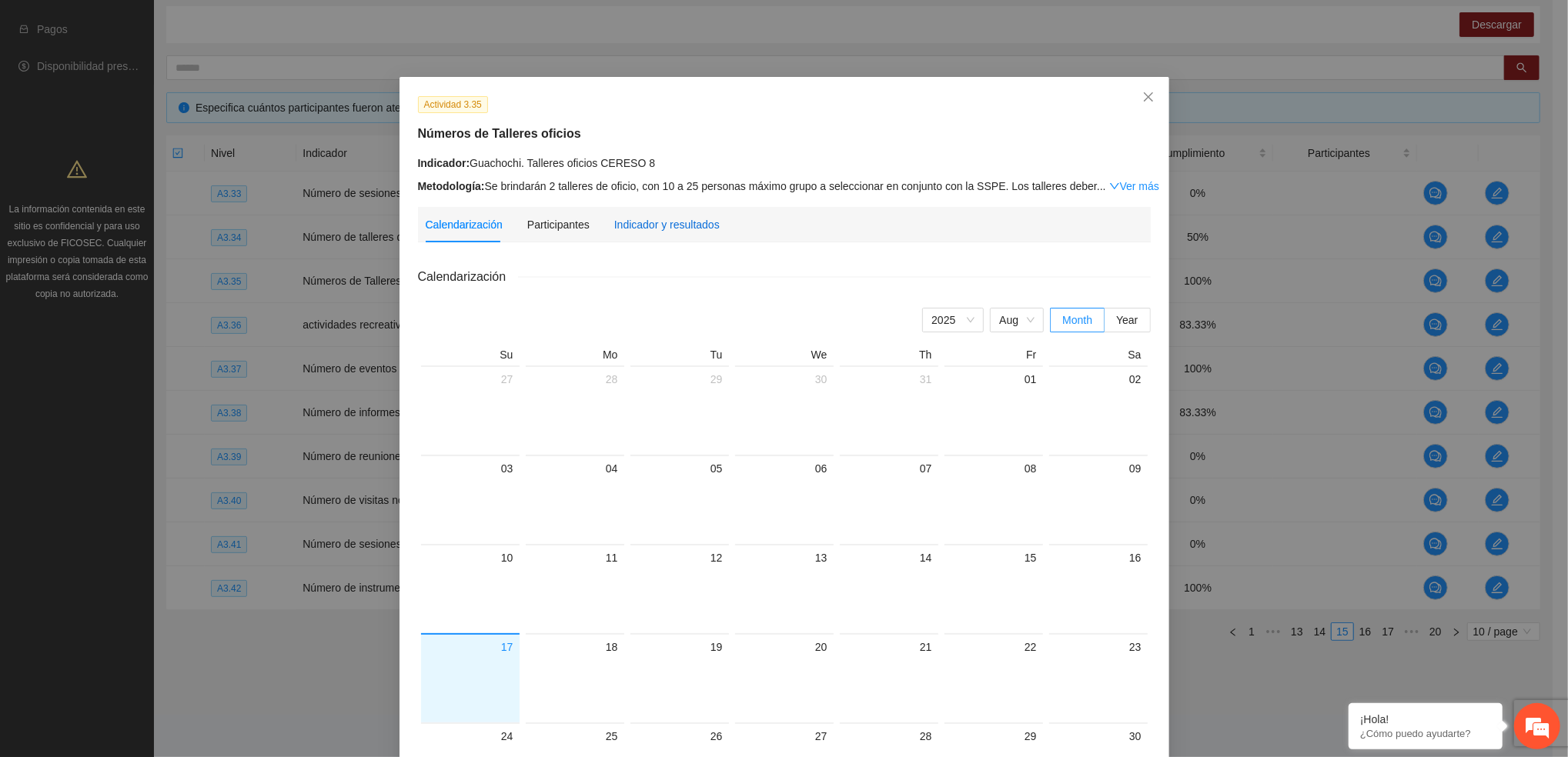
click at [614, 228] on div "Indicador y resultados" at bounding box center [666, 225] width 105 height 17
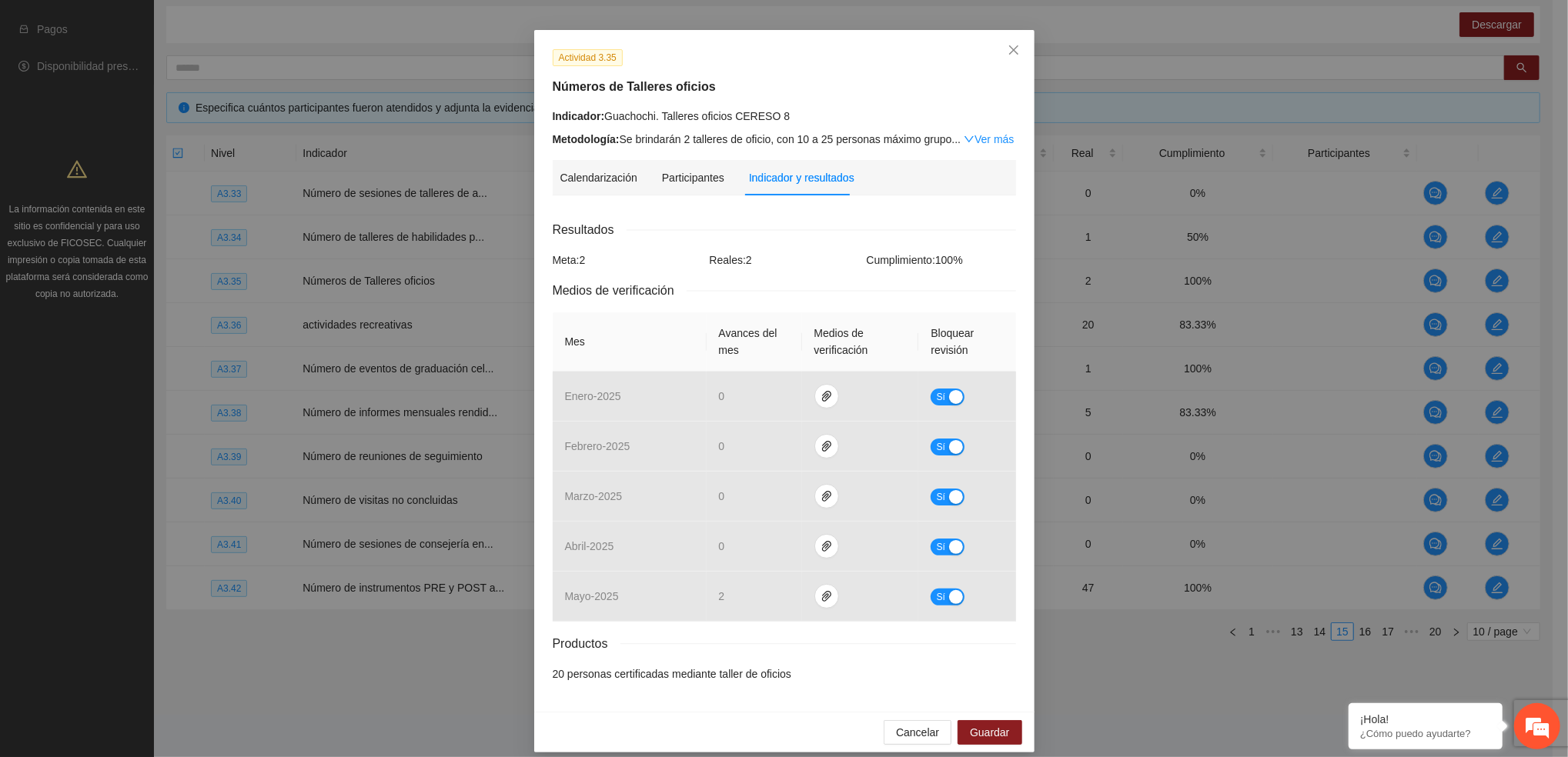
scroll to position [62, 0]
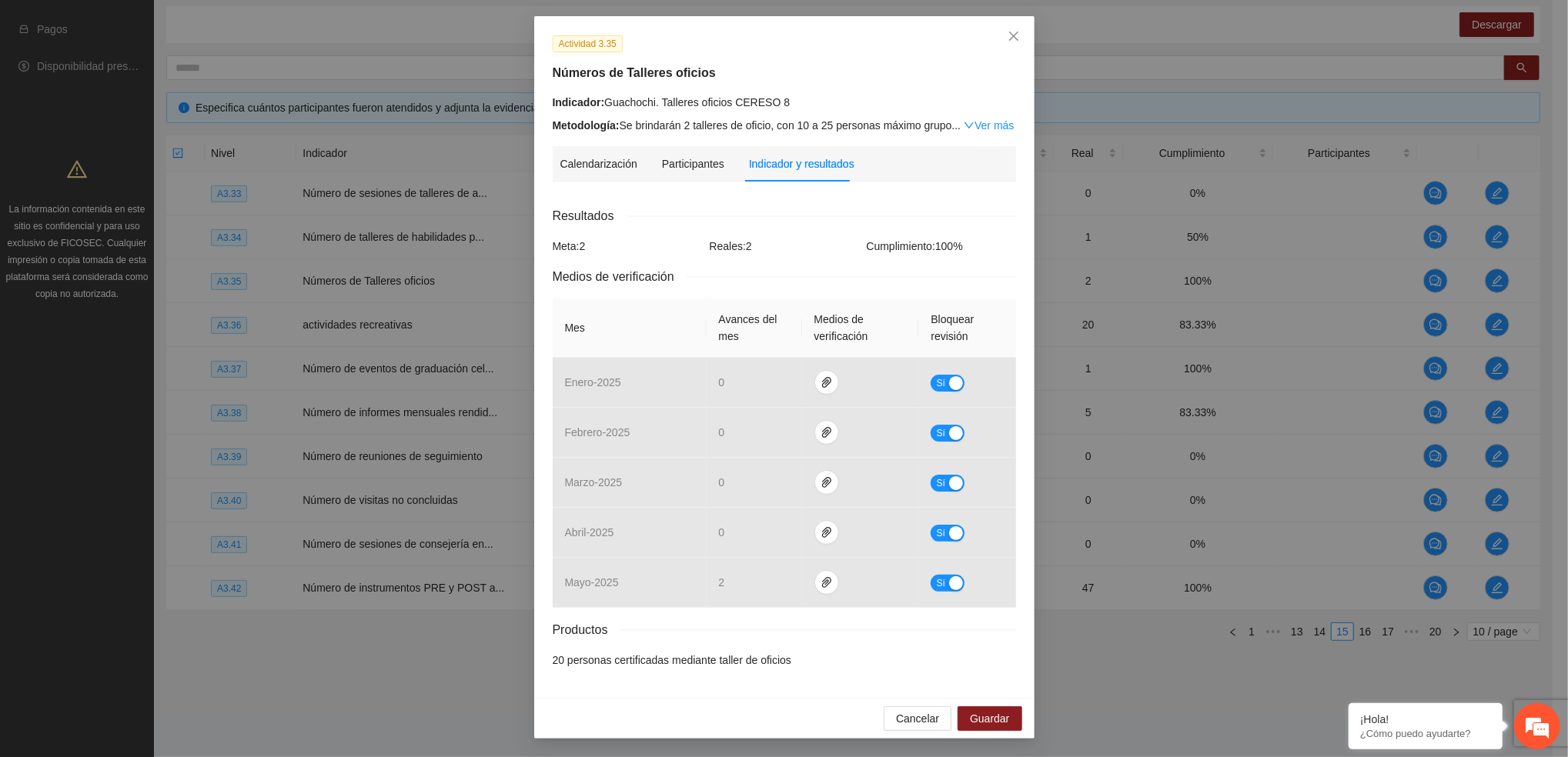
click at [1178, 69] on div "Actividad 3.35 Números de Talleres oficios Indicador: Guachochi. Talleres ofici…" at bounding box center [784, 378] width 1568 height 757
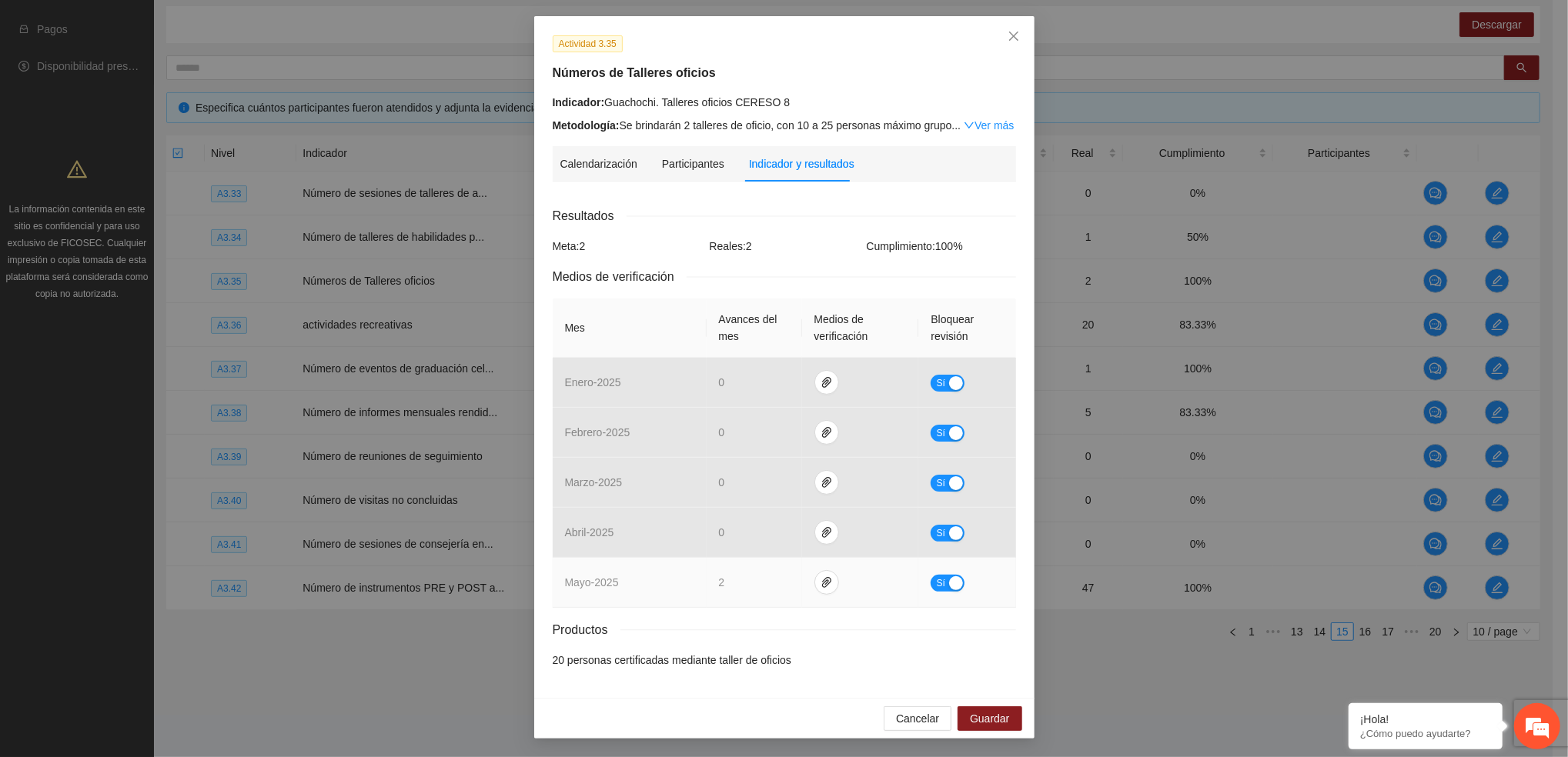
click at [931, 581] on button "Sí" at bounding box center [948, 583] width 34 height 17
type input "*"
click at [775, 589] on span "down" at bounding box center [779, 588] width 9 height 9
click at [942, 580] on button "No" at bounding box center [951, 583] width 36 height 17
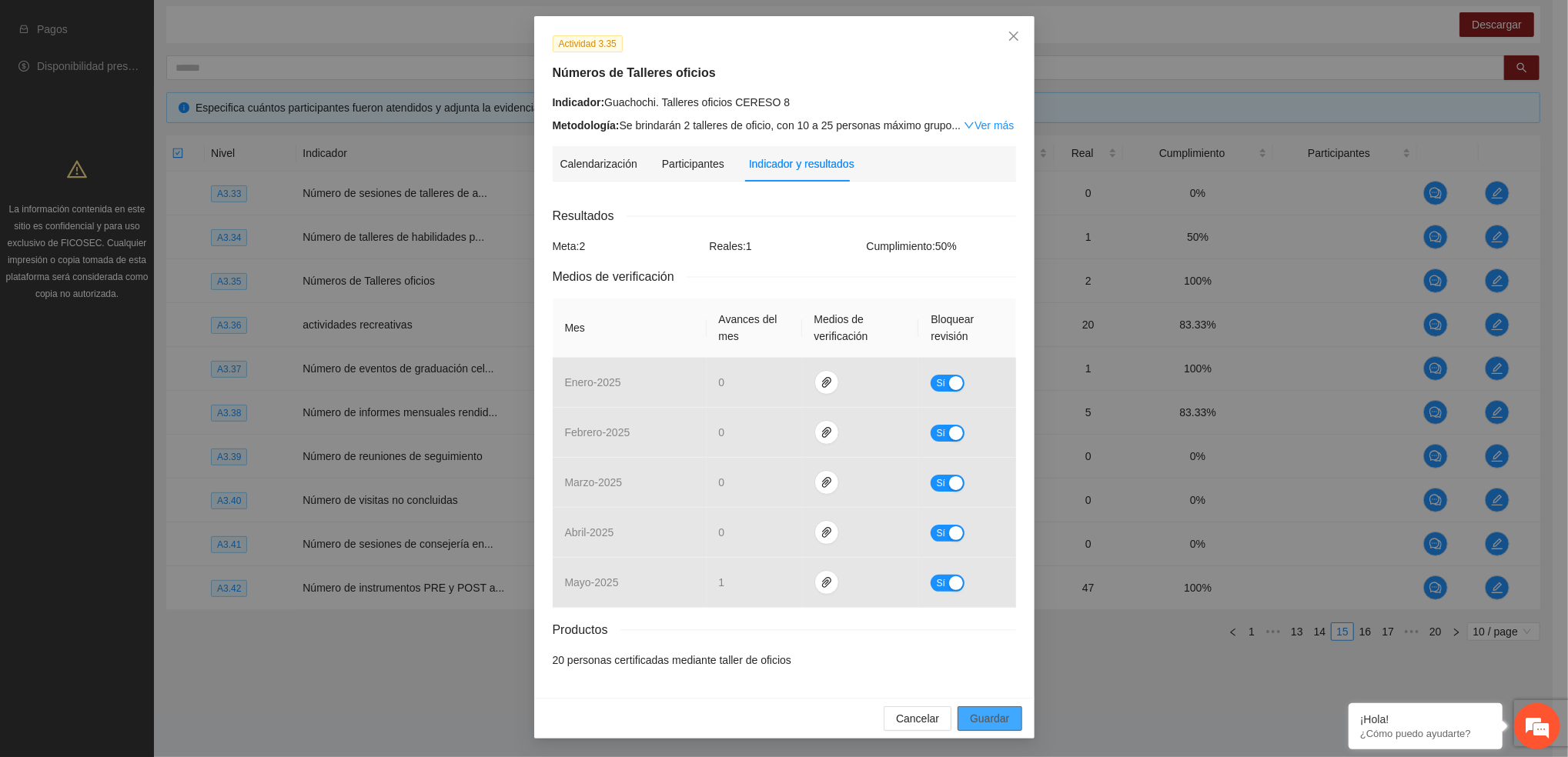
click at [994, 724] on span "Guardar" at bounding box center [990, 719] width 39 height 17
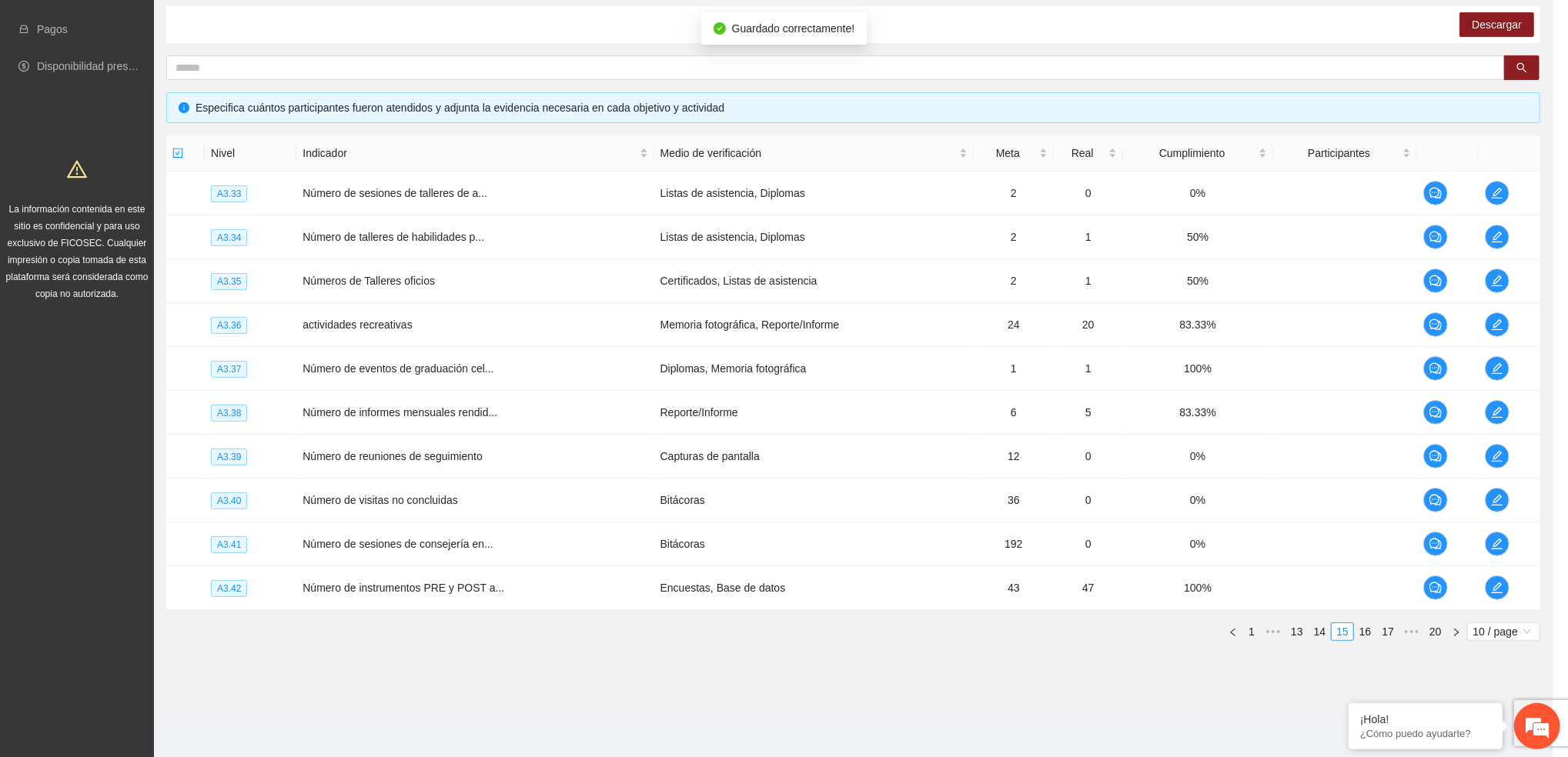
scroll to position [0, 0]
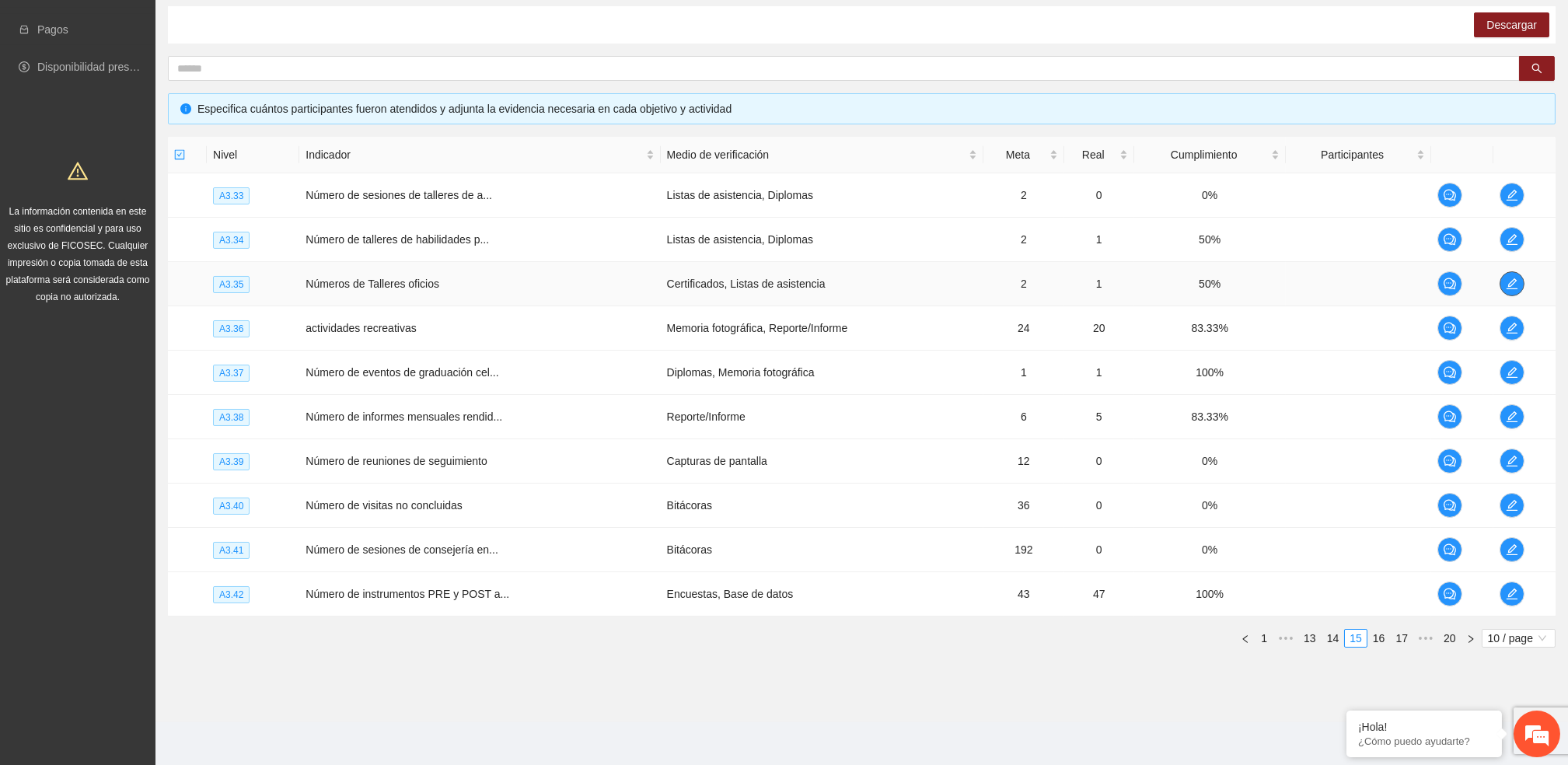
click at [1514, 282] on icon "edit" at bounding box center [1512, 284] width 12 height 12
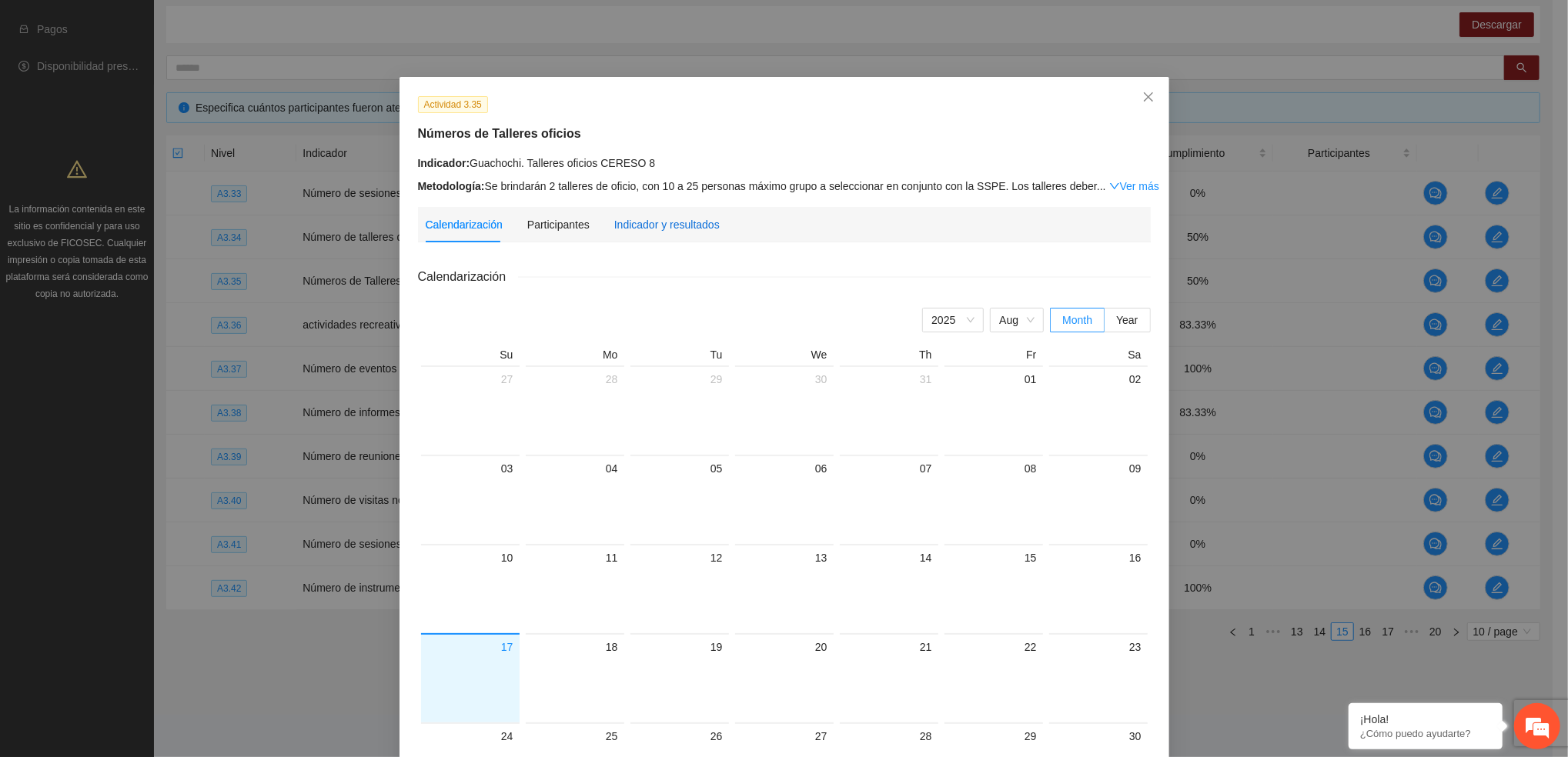
click at [614, 228] on div "Indicador y resultados" at bounding box center [666, 225] width 105 height 17
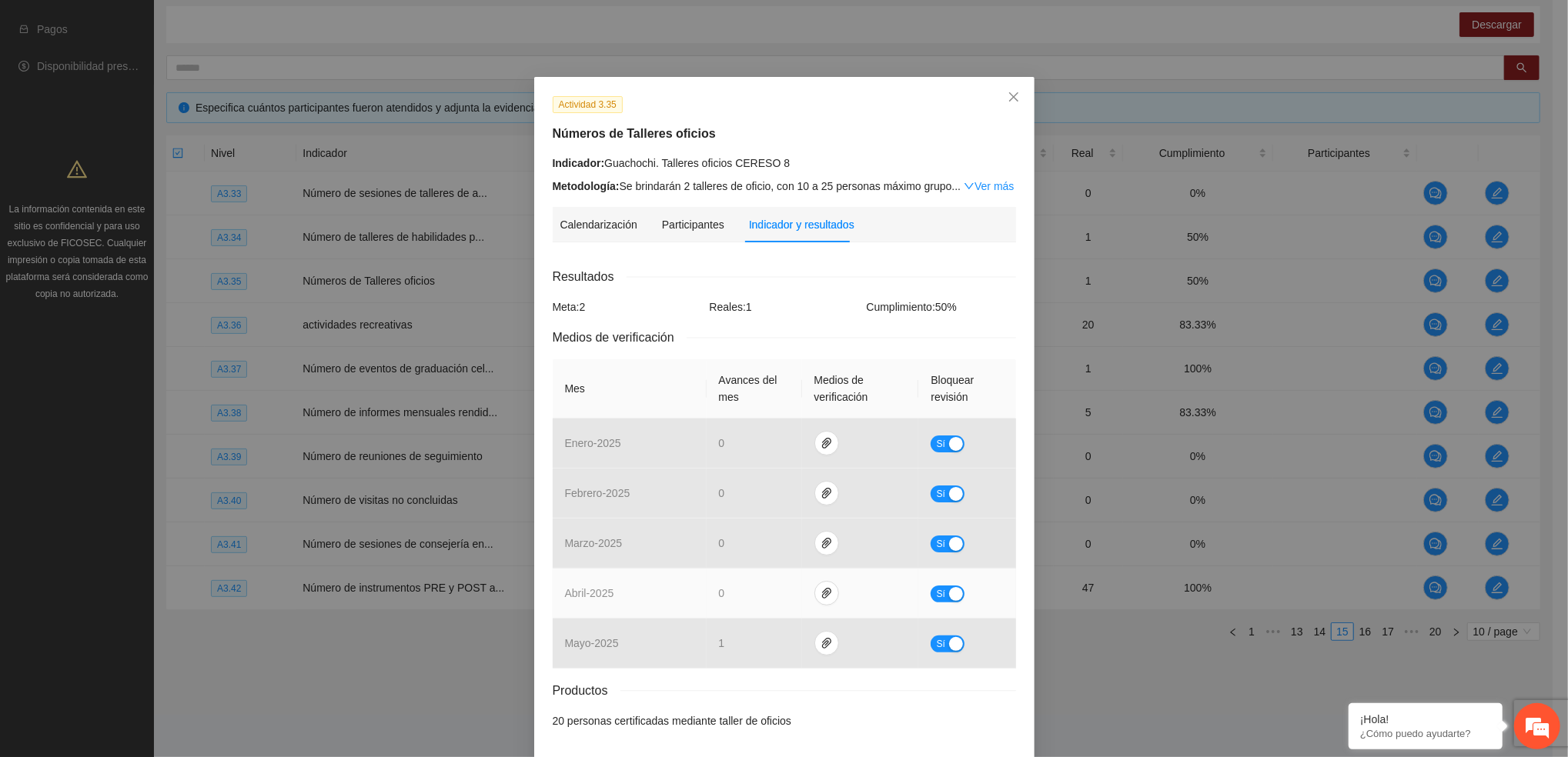
scroll to position [62, 0]
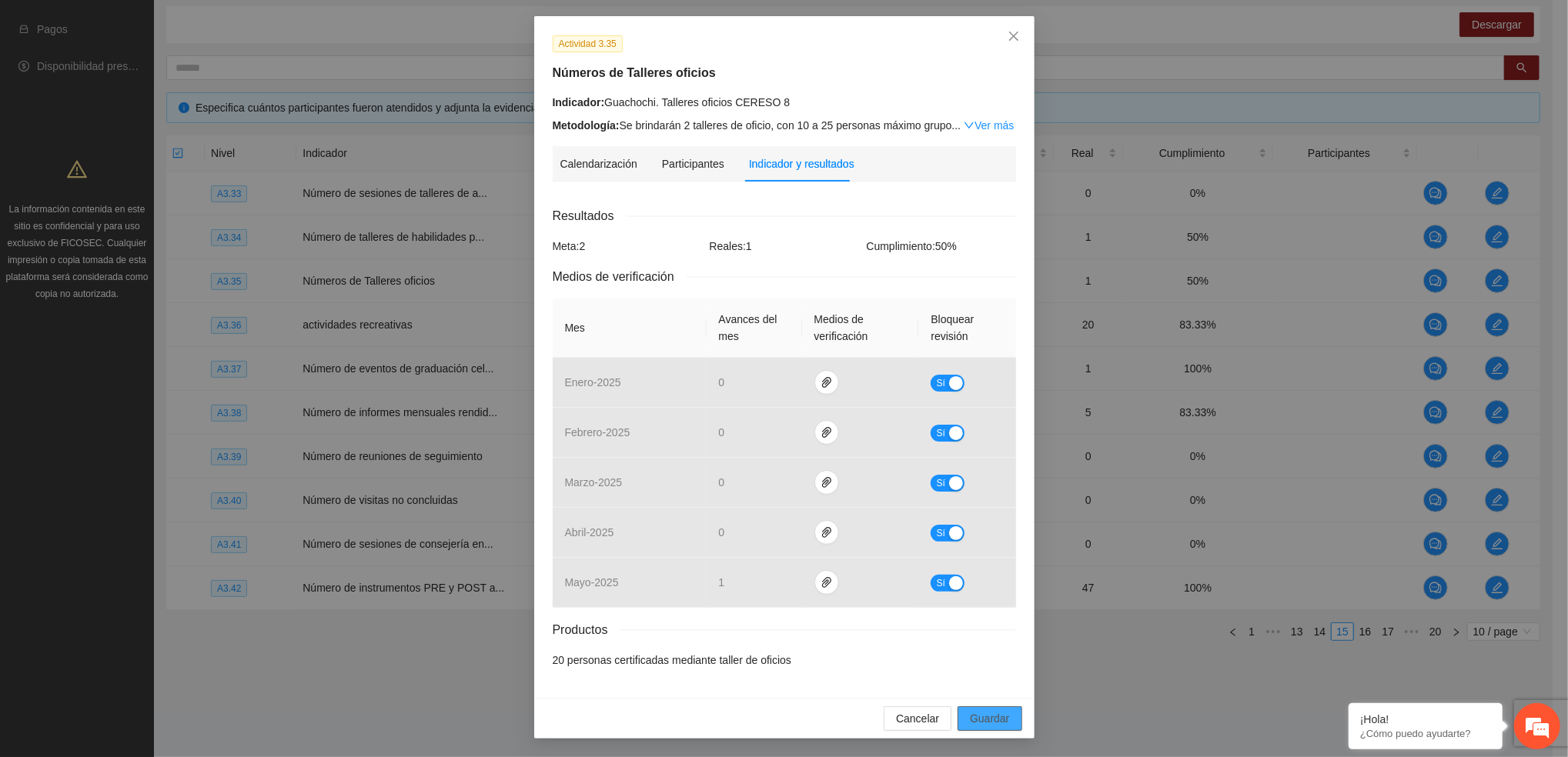
click at [1009, 723] on button "Guardar" at bounding box center [989, 719] width 64 height 25
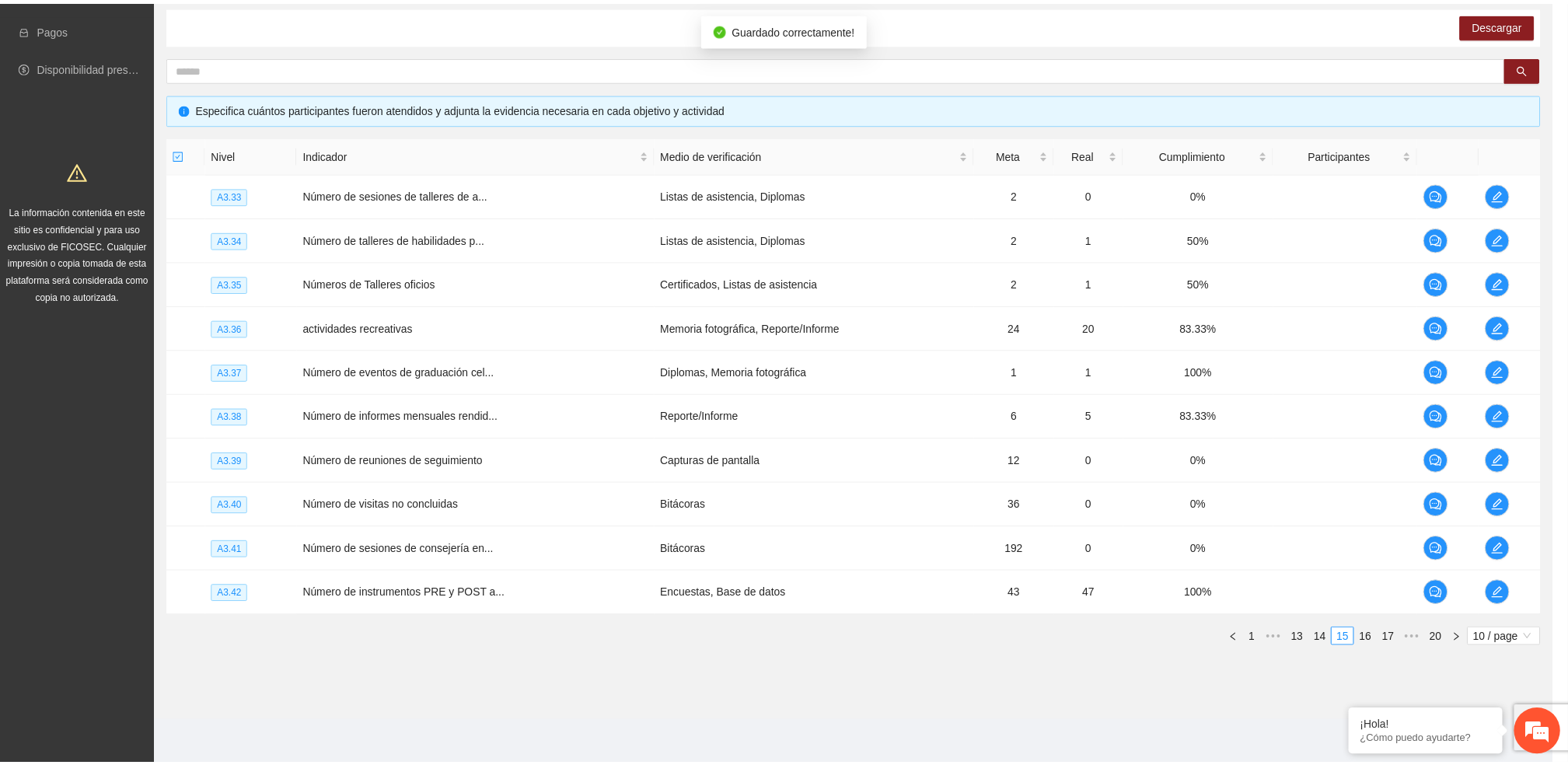
scroll to position [0, 0]
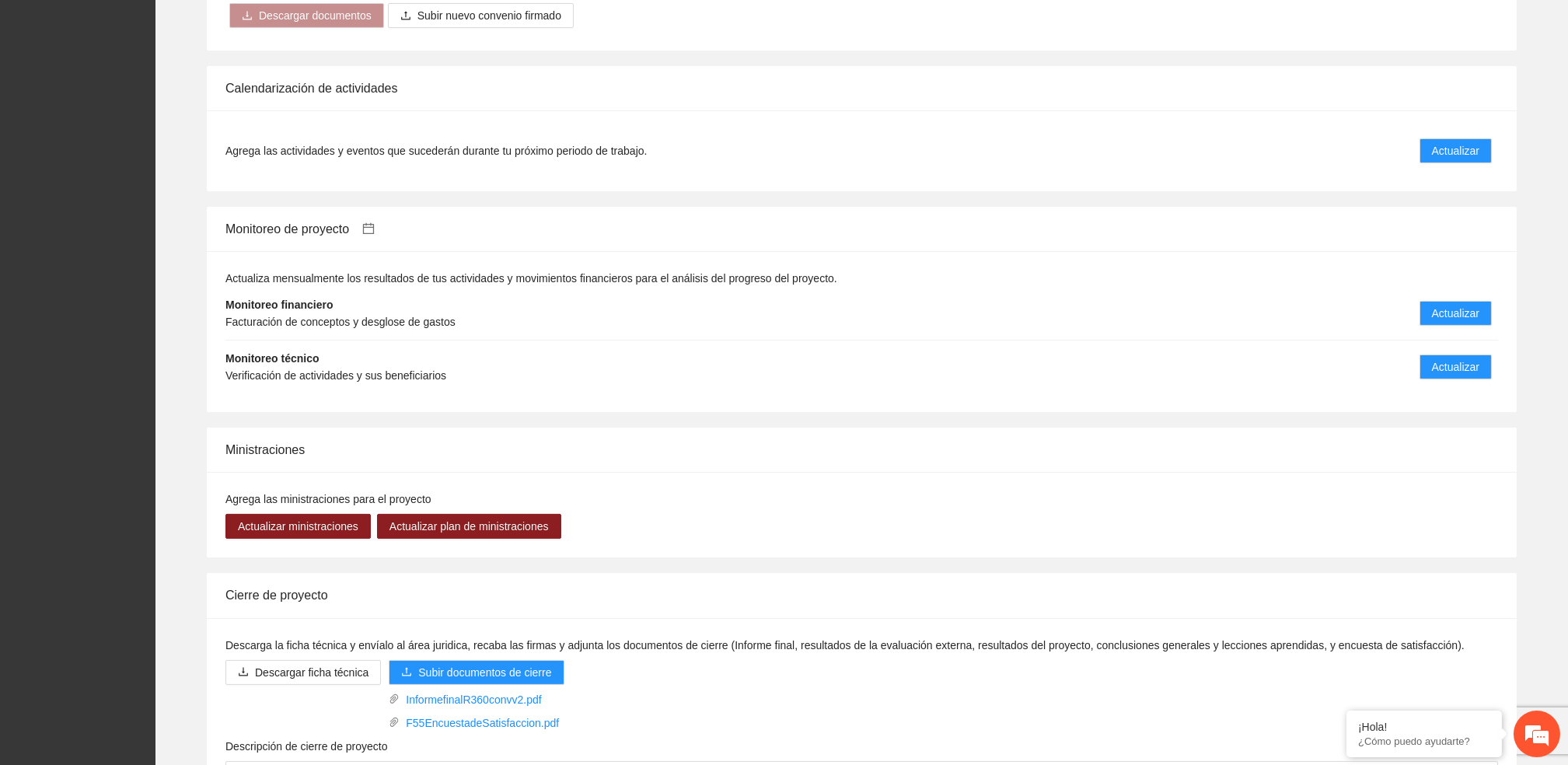
scroll to position [1659, 0]
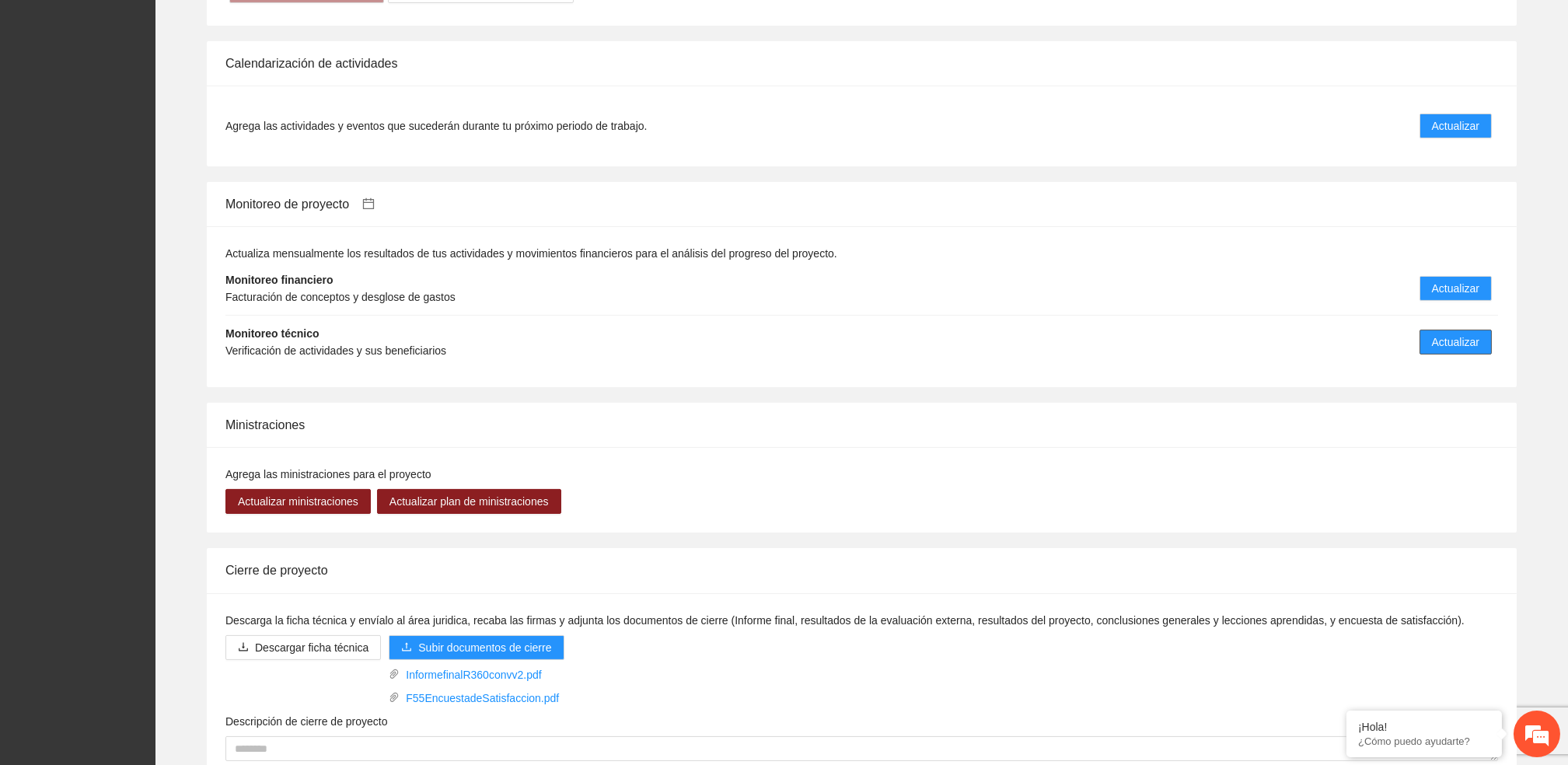
click at [1438, 334] on span "Actualizar" at bounding box center [1455, 342] width 48 height 17
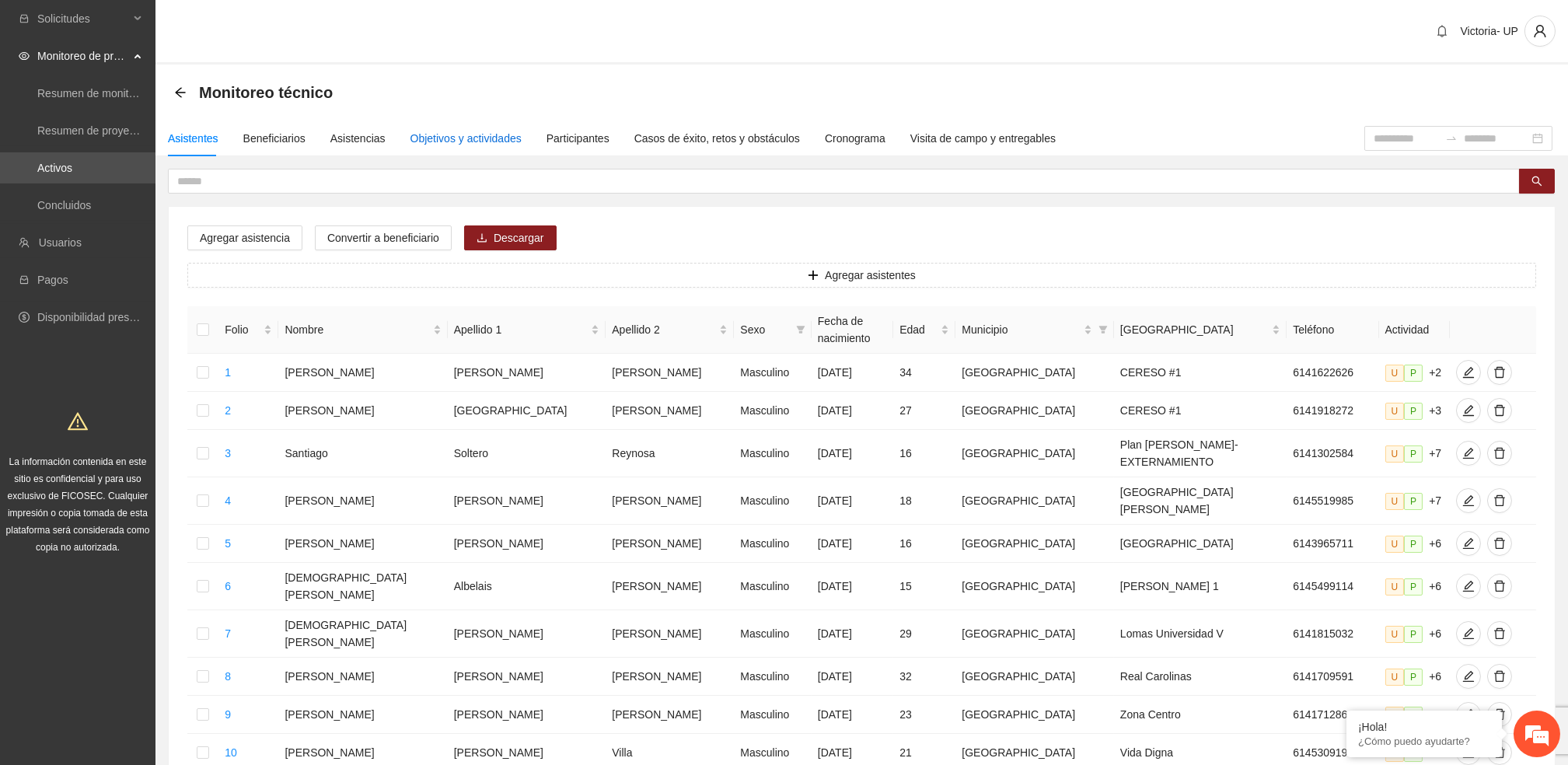
drag, startPoint x: 475, startPoint y: 136, endPoint x: 468, endPoint y: 142, distance: 9.2
click at [473, 136] on div "Objetivos y actividades" at bounding box center [466, 138] width 111 height 17
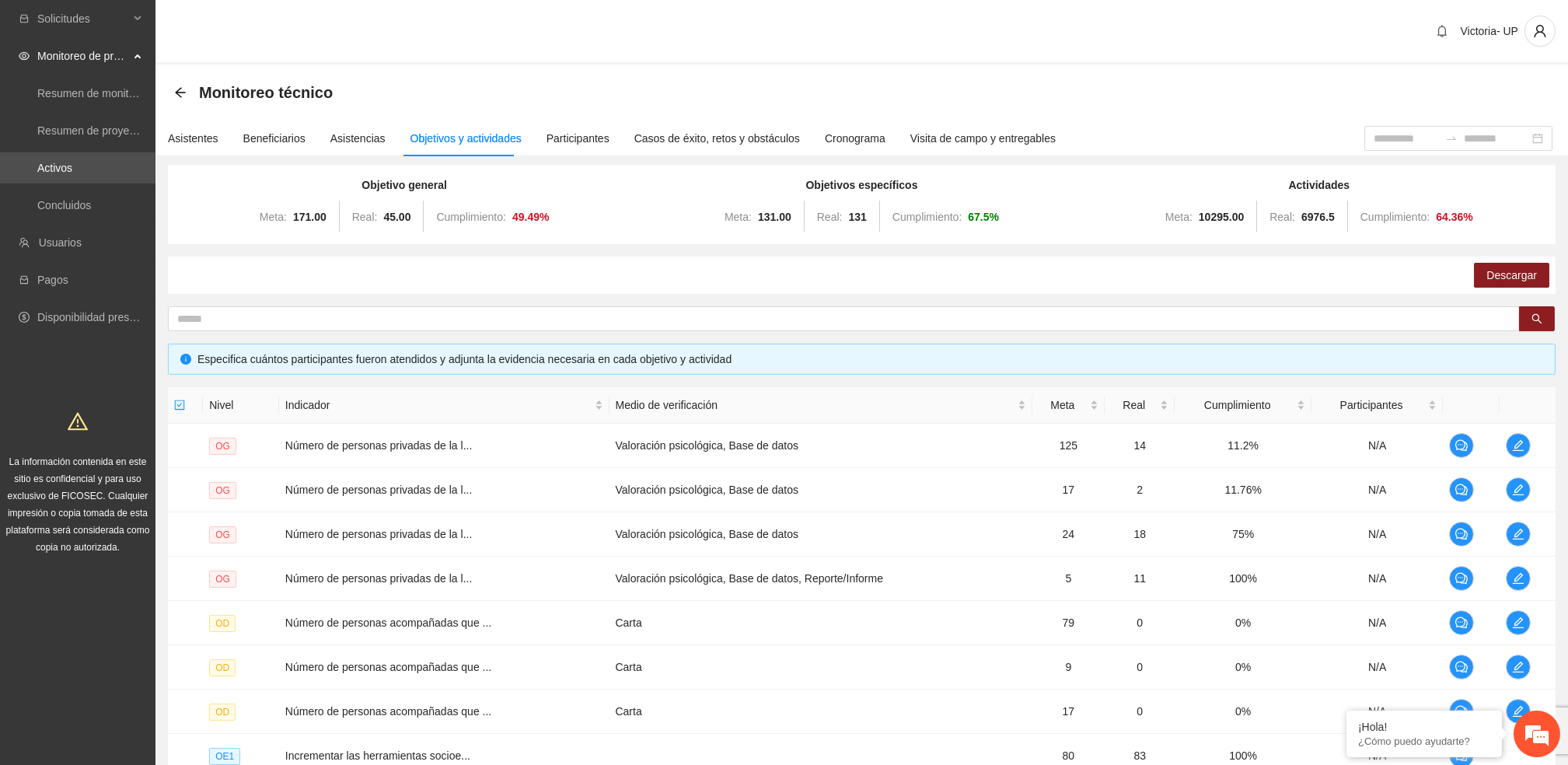
click at [505, 60] on div "Victoria- UP" at bounding box center [861, 32] width 1412 height 65
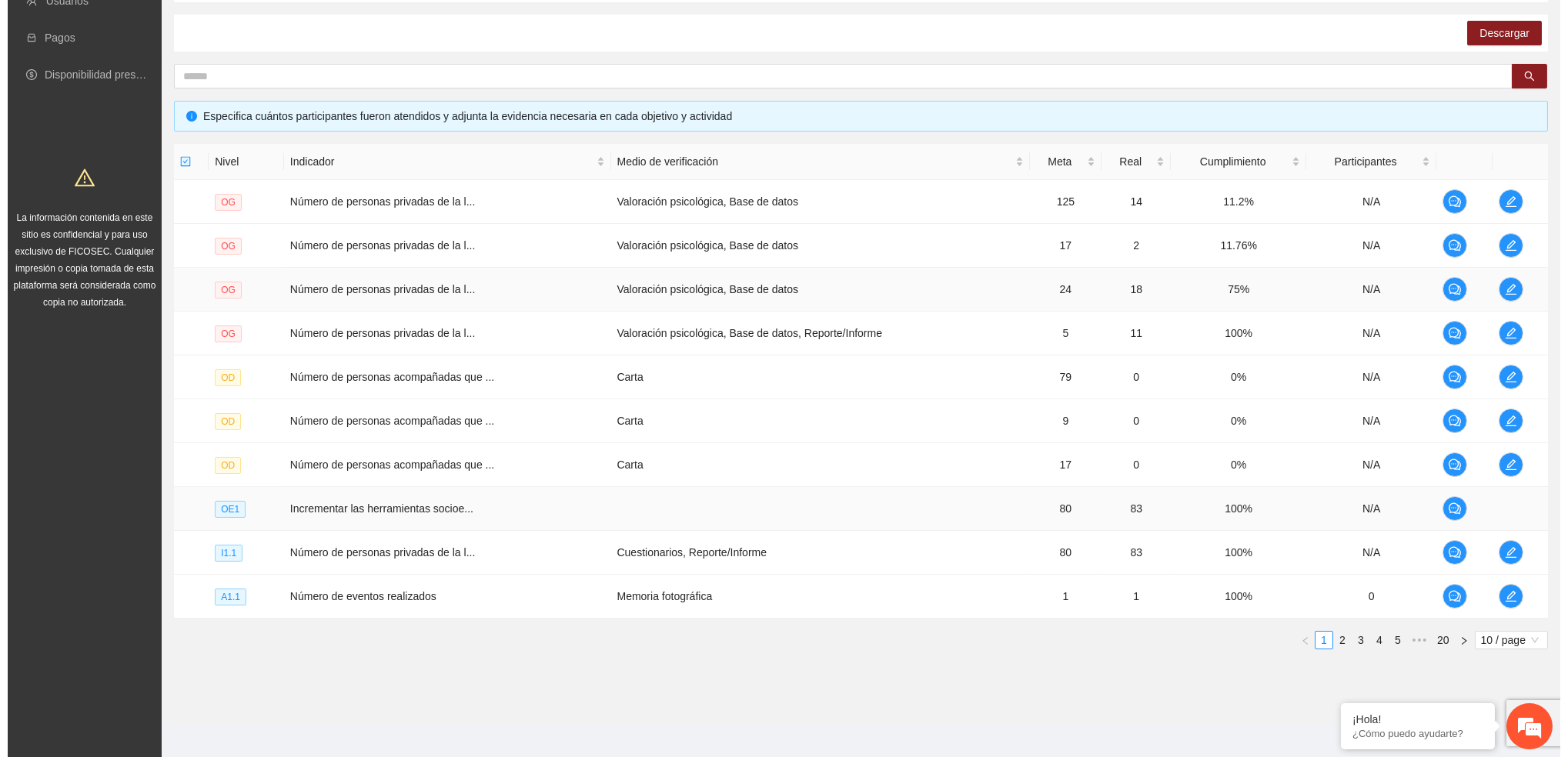
scroll to position [248, 0]
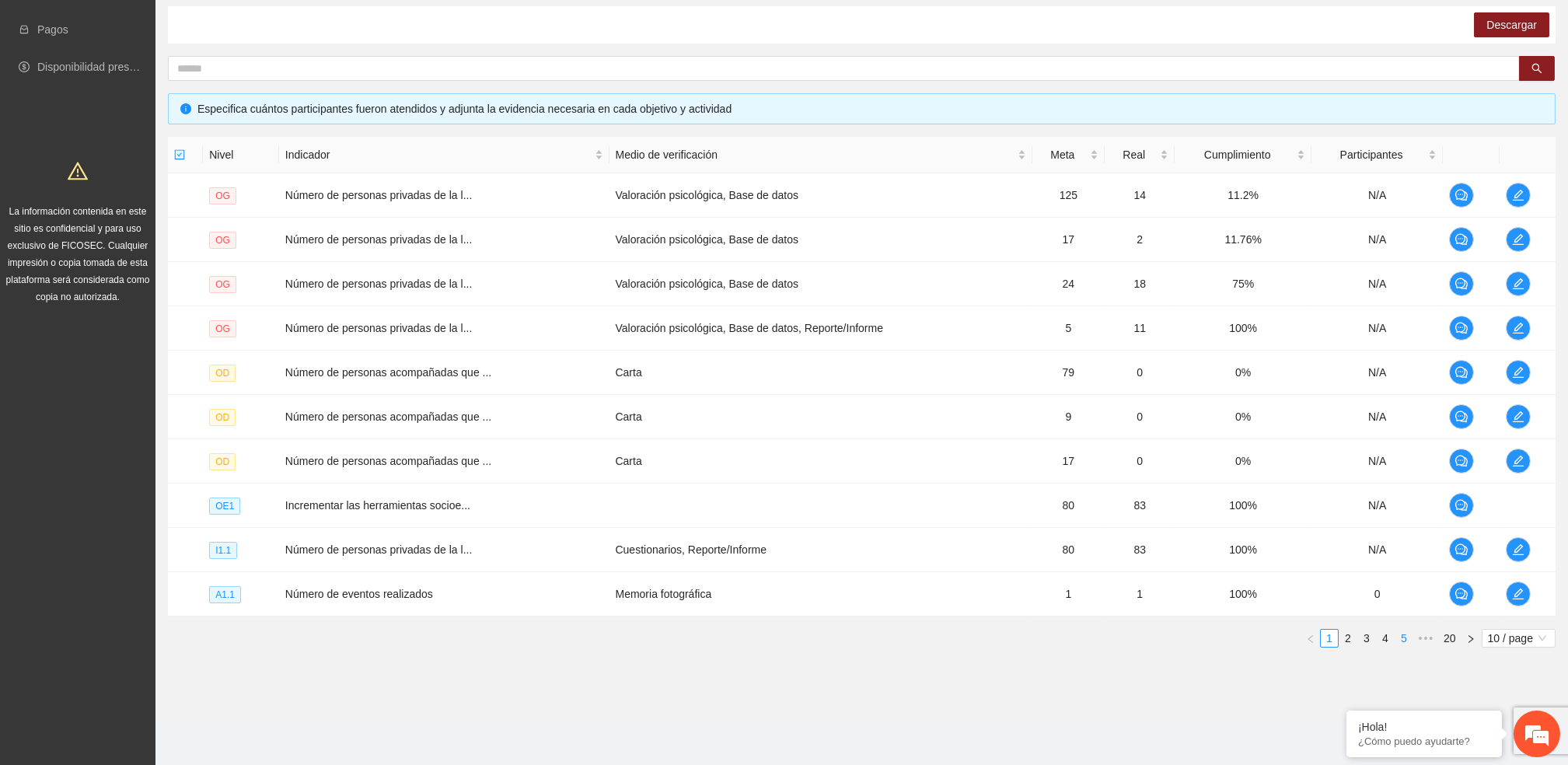
click at [1406, 644] on link "5" at bounding box center [1404, 639] width 17 height 17
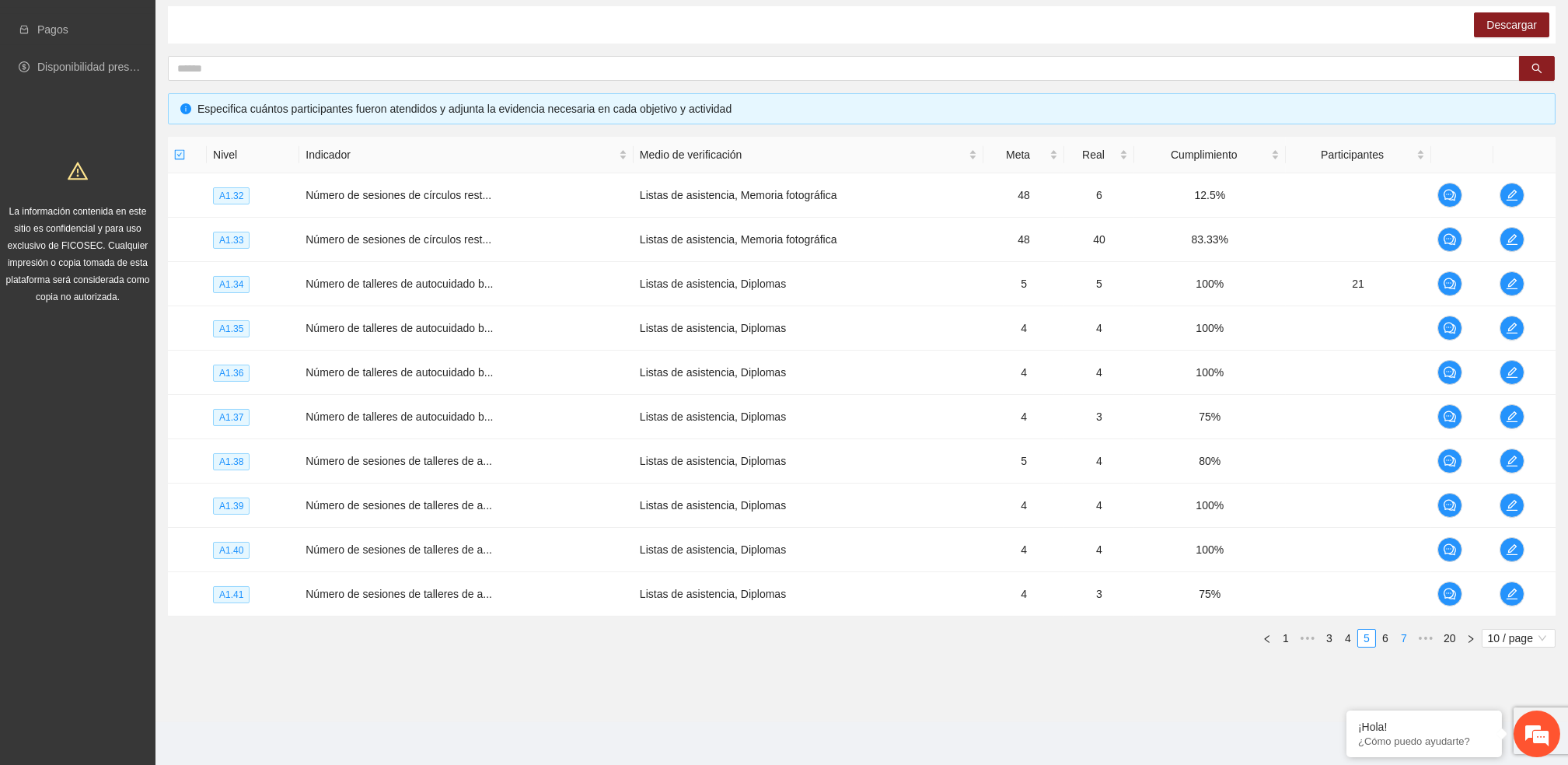
click at [1406, 644] on link "7" at bounding box center [1404, 639] width 17 height 17
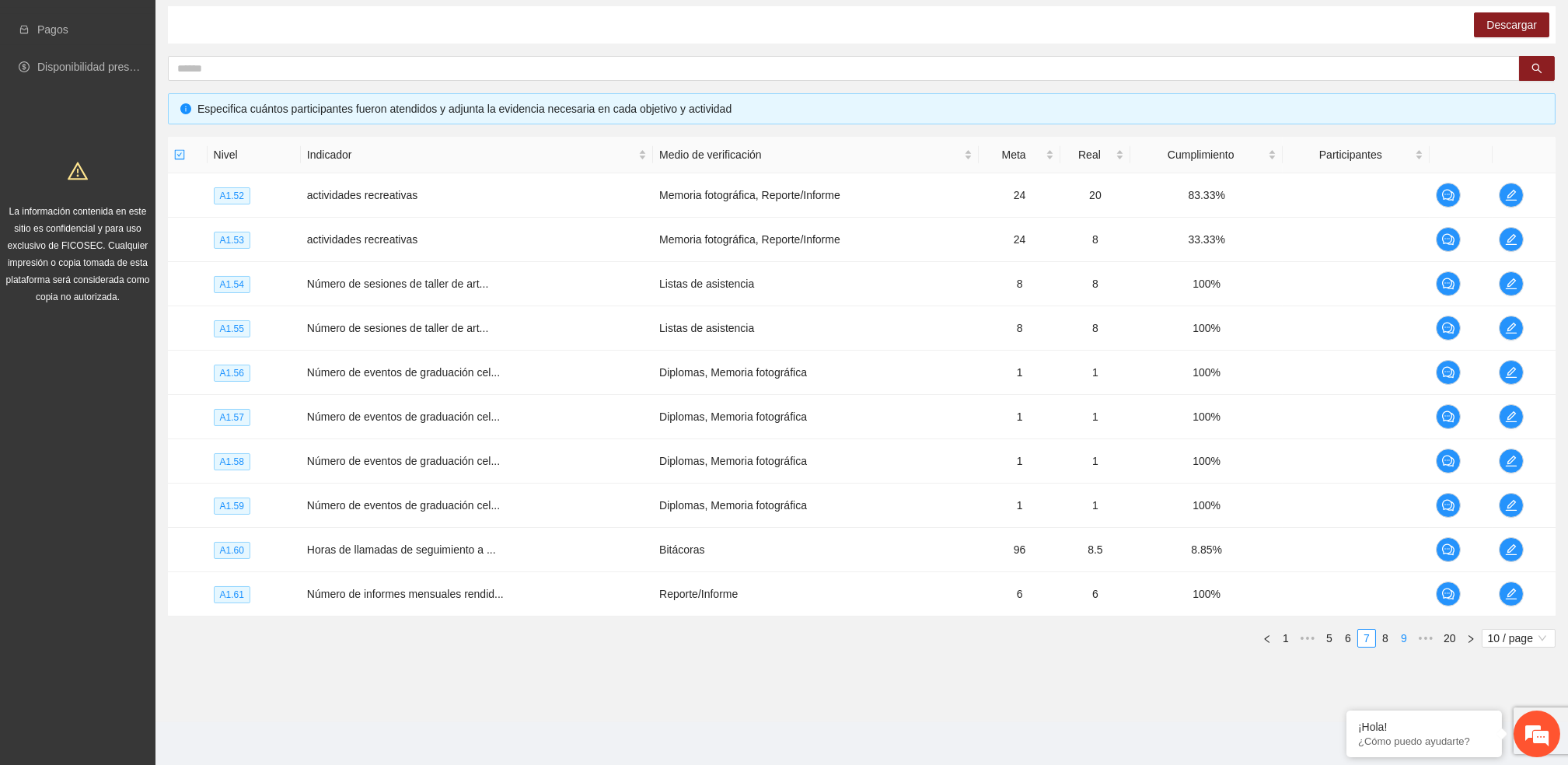
click at [1406, 644] on link "9" at bounding box center [1404, 639] width 17 height 17
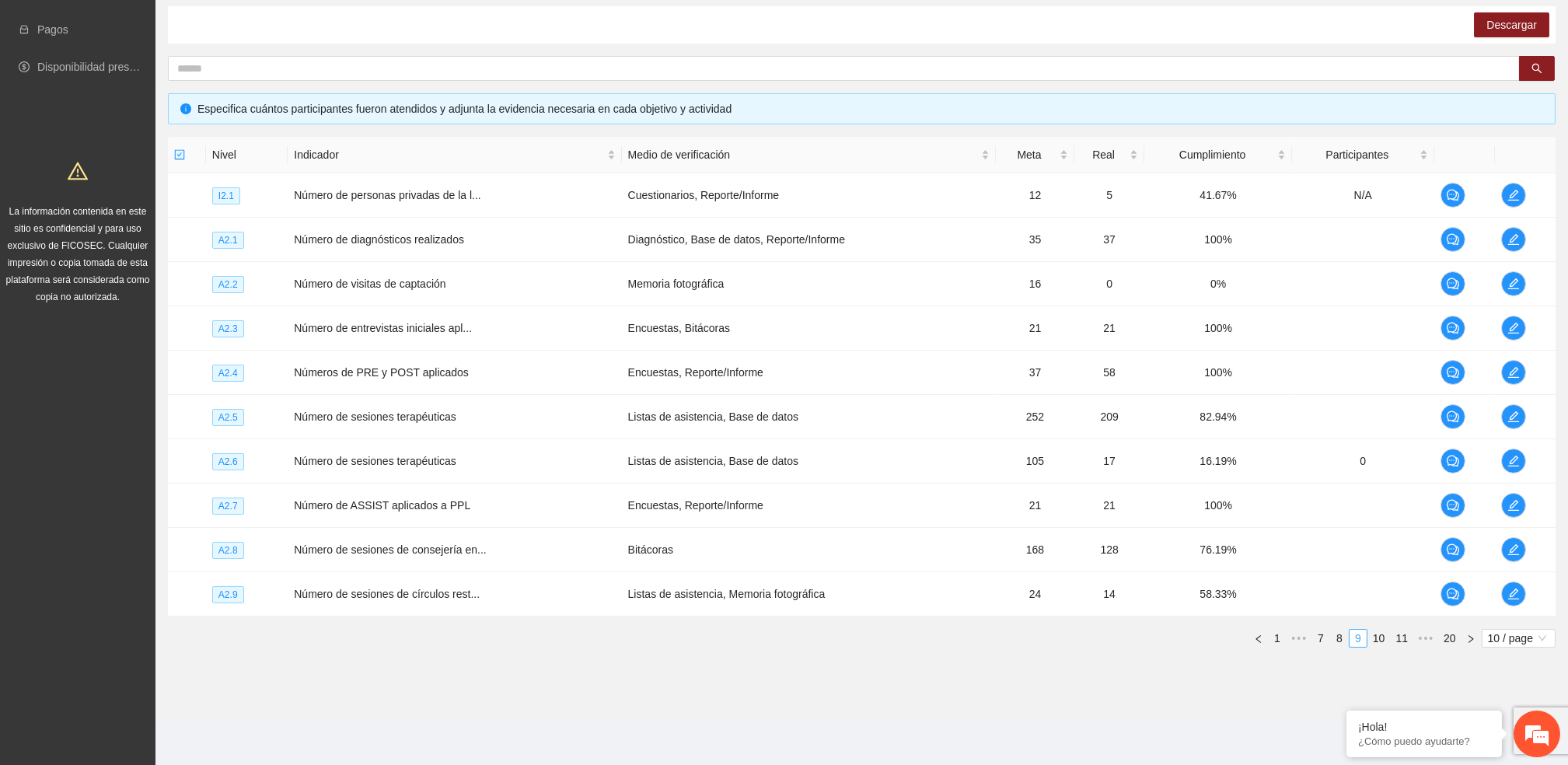
click at [1406, 643] on link "11" at bounding box center [1400, 639] width 22 height 17
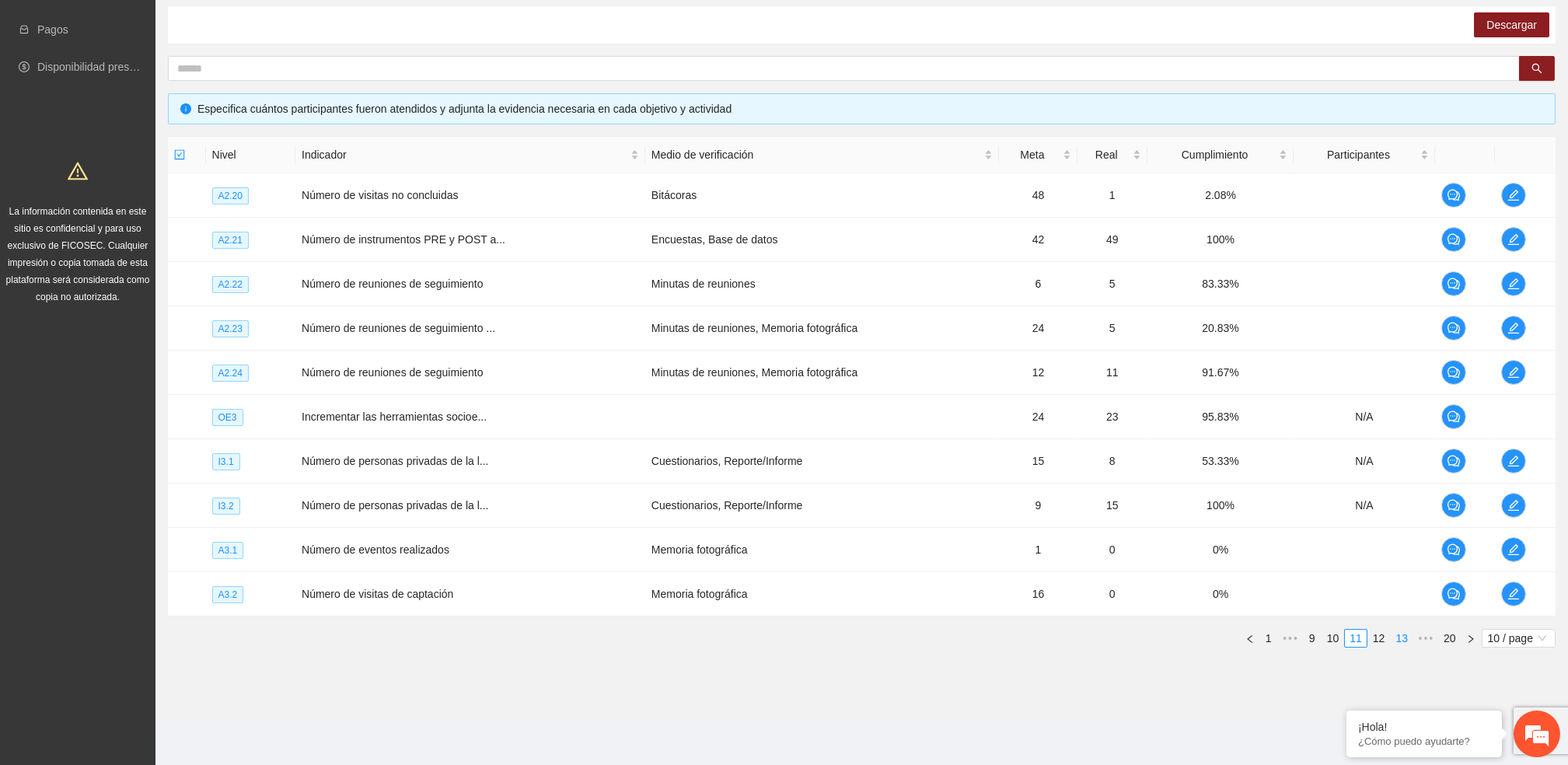
click at [1406, 643] on link "13" at bounding box center [1400, 639] width 22 height 17
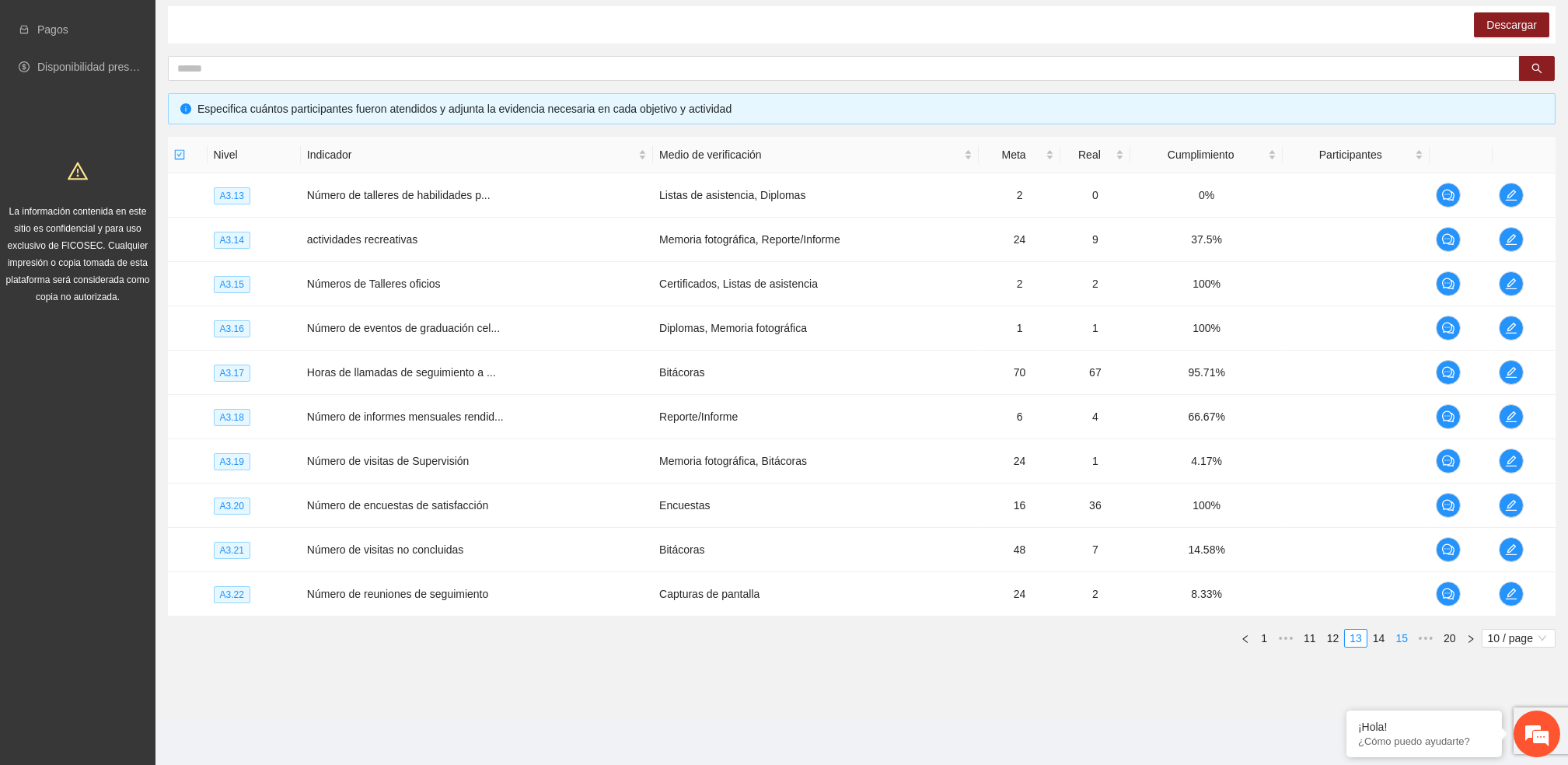
click at [1406, 643] on link "15" at bounding box center [1400, 639] width 22 height 17
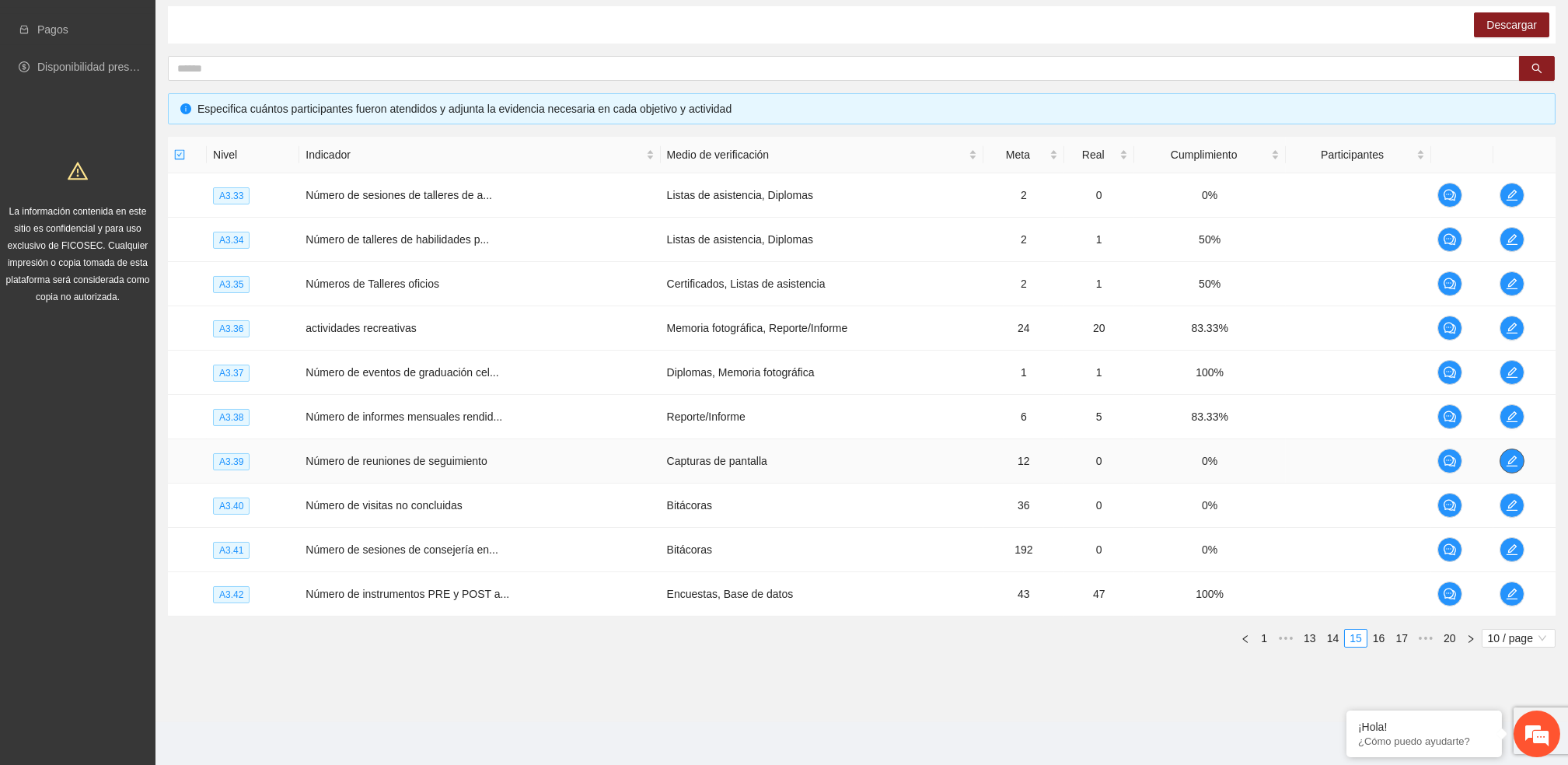
click at [1514, 461] on icon "edit" at bounding box center [1512, 461] width 12 height 12
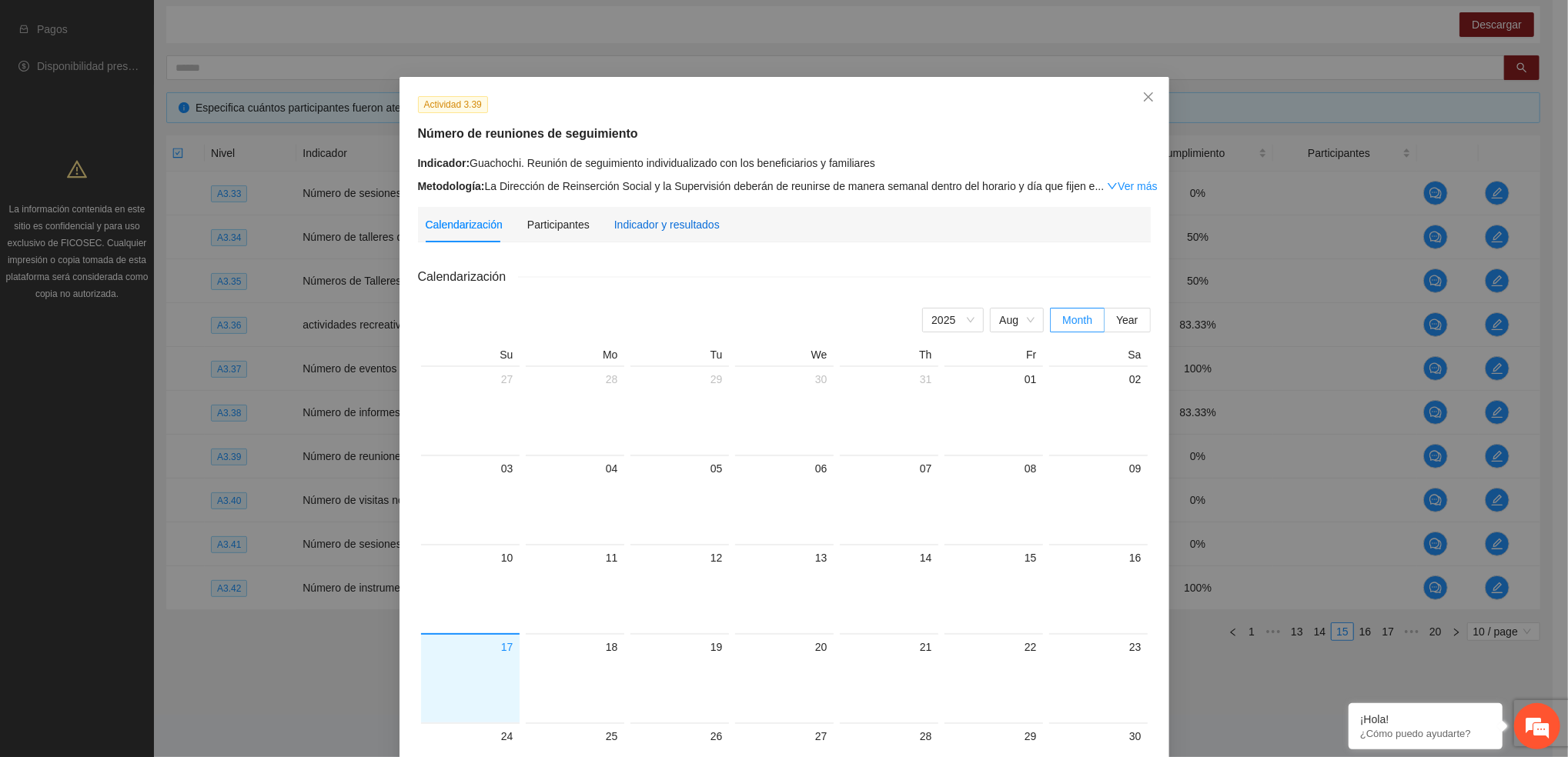
click at [633, 221] on div "Indicador y resultados" at bounding box center [666, 225] width 105 height 17
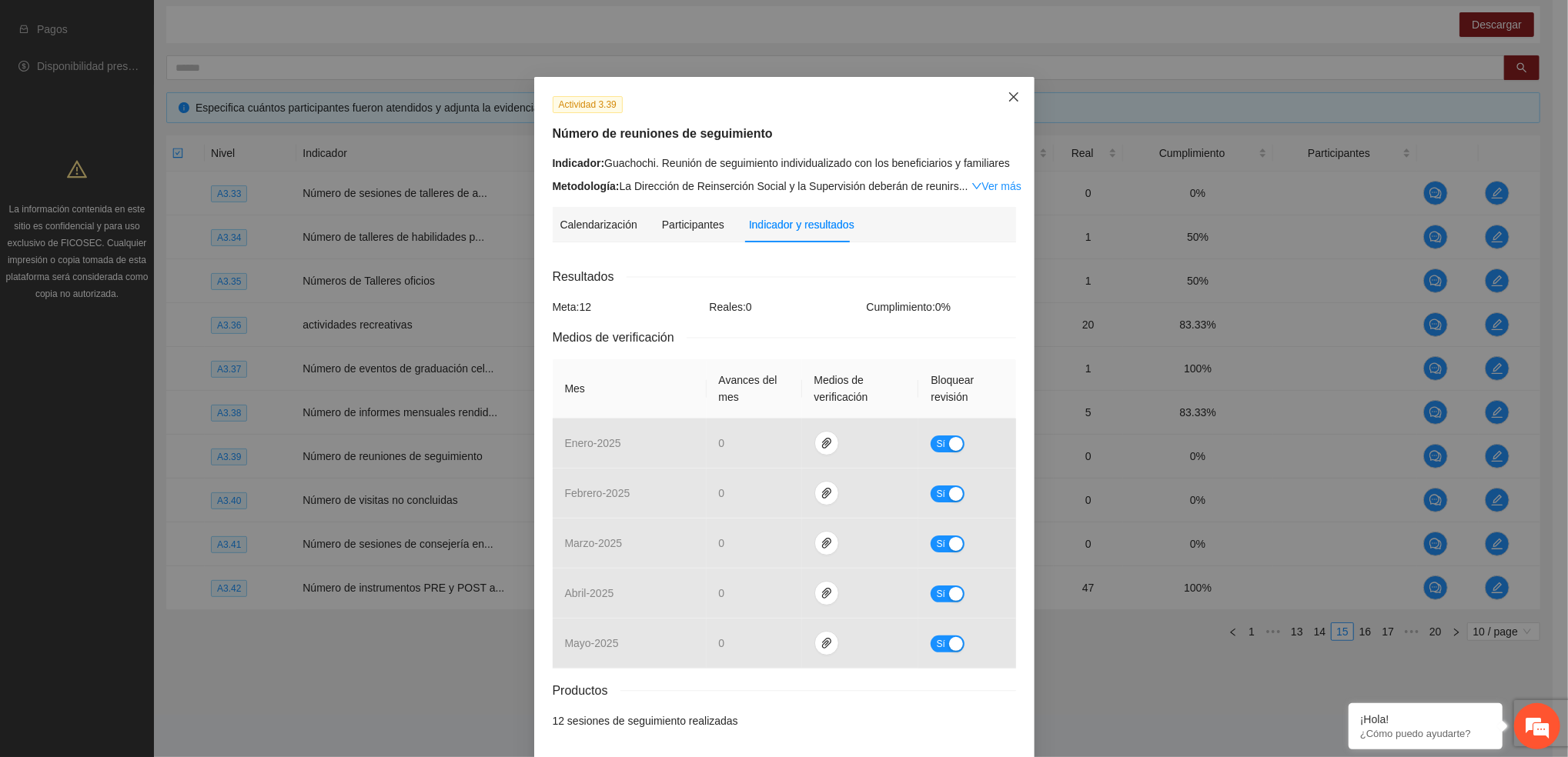
click at [999, 108] on span "Close" at bounding box center [1014, 98] width 42 height 42
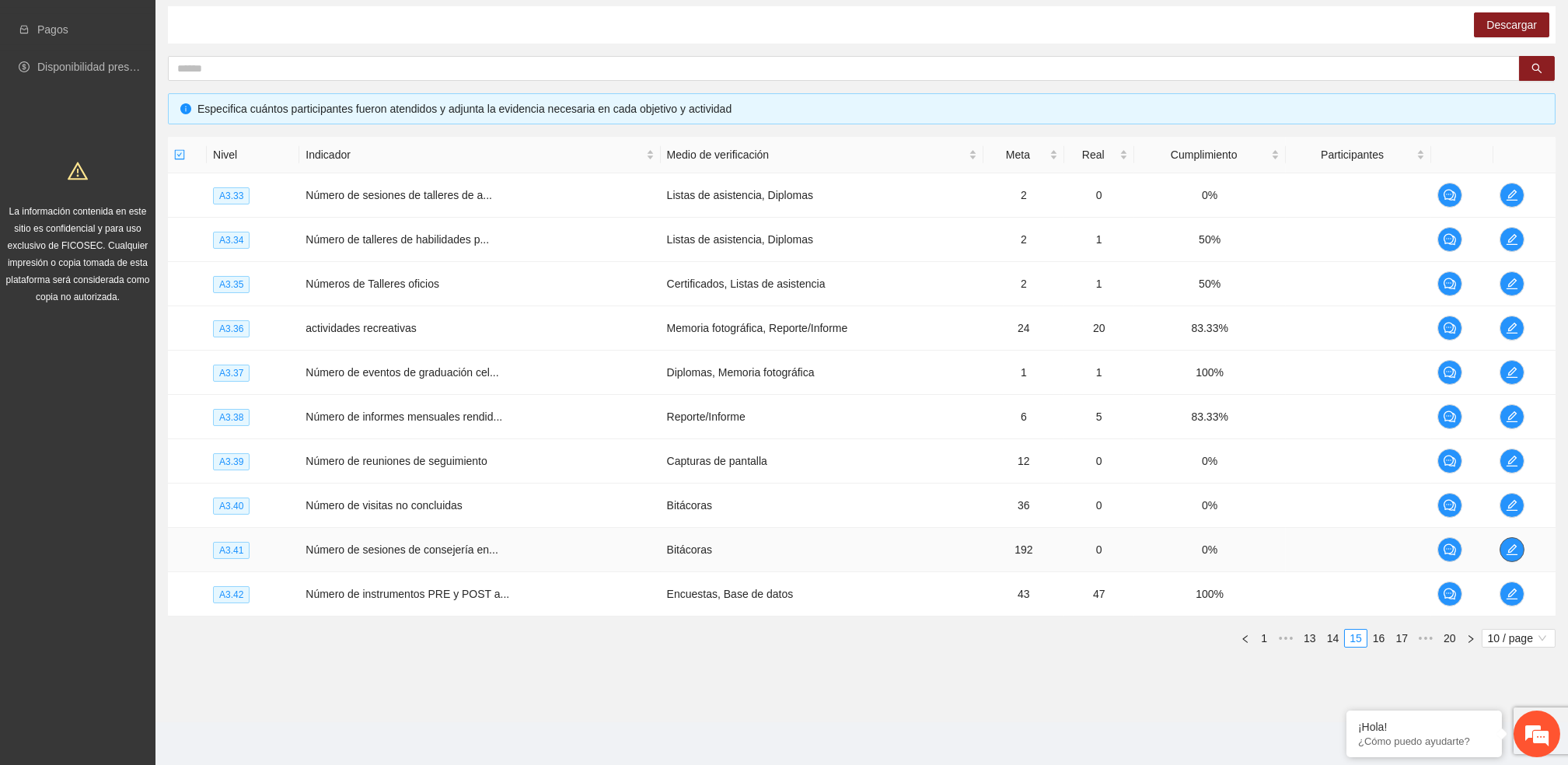
click at [1513, 551] on icon "edit" at bounding box center [1512, 550] width 12 height 12
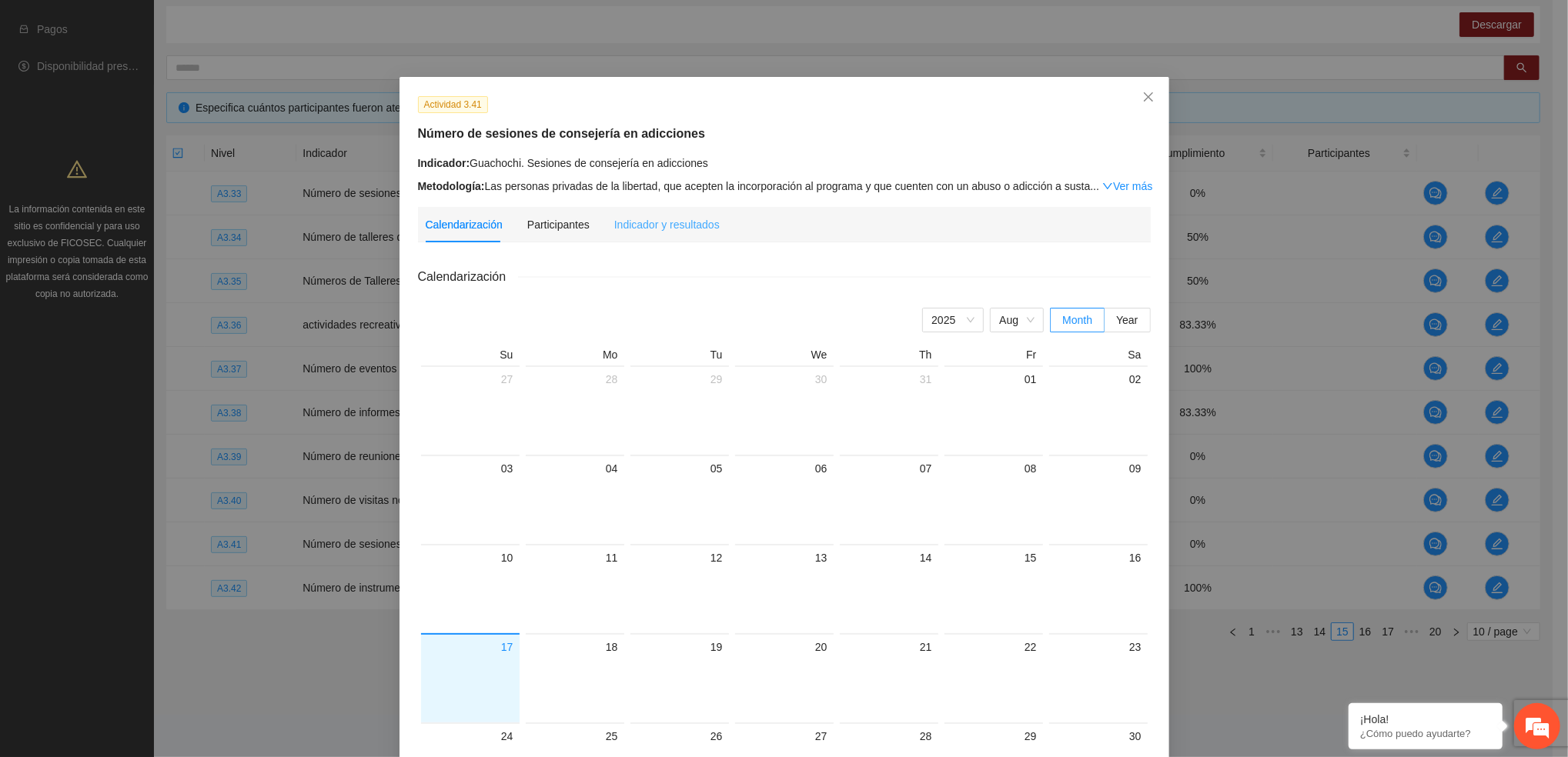
click at [697, 211] on div "Indicador y resultados" at bounding box center [666, 224] width 105 height 35
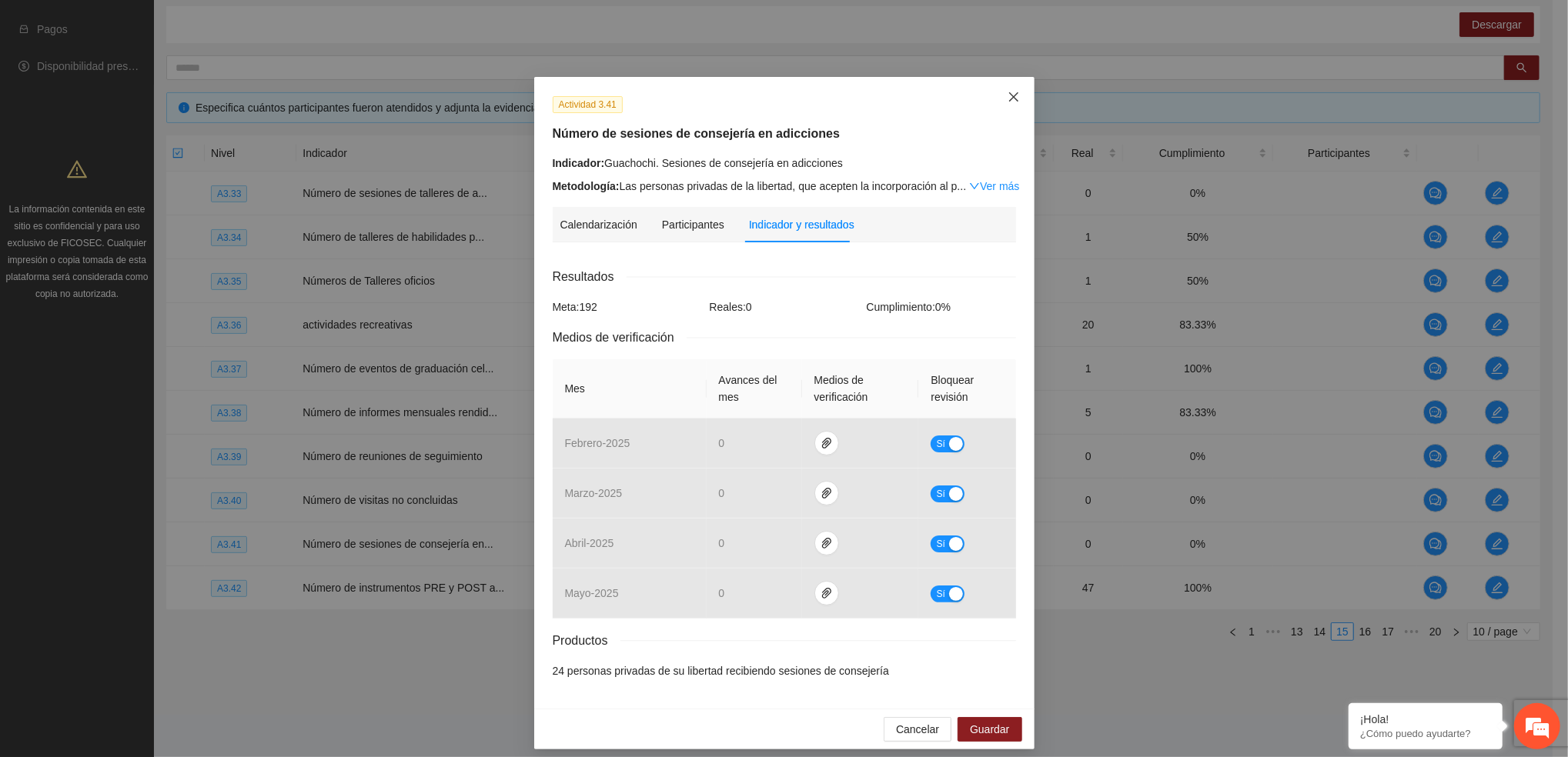
click at [1008, 94] on icon "close" at bounding box center [1014, 97] width 12 height 12
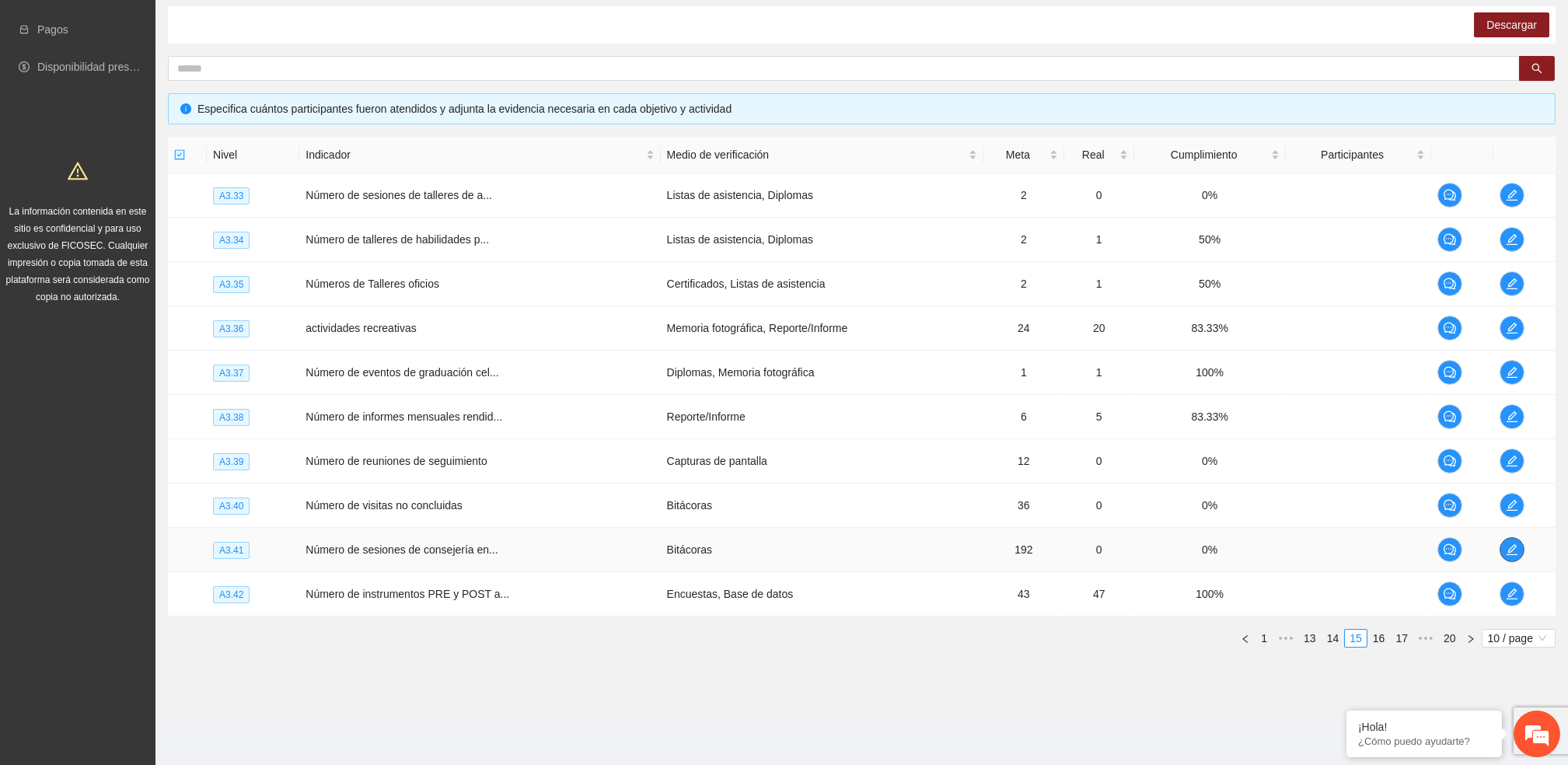
click at [1507, 545] on icon "edit" at bounding box center [1512, 550] width 12 height 12
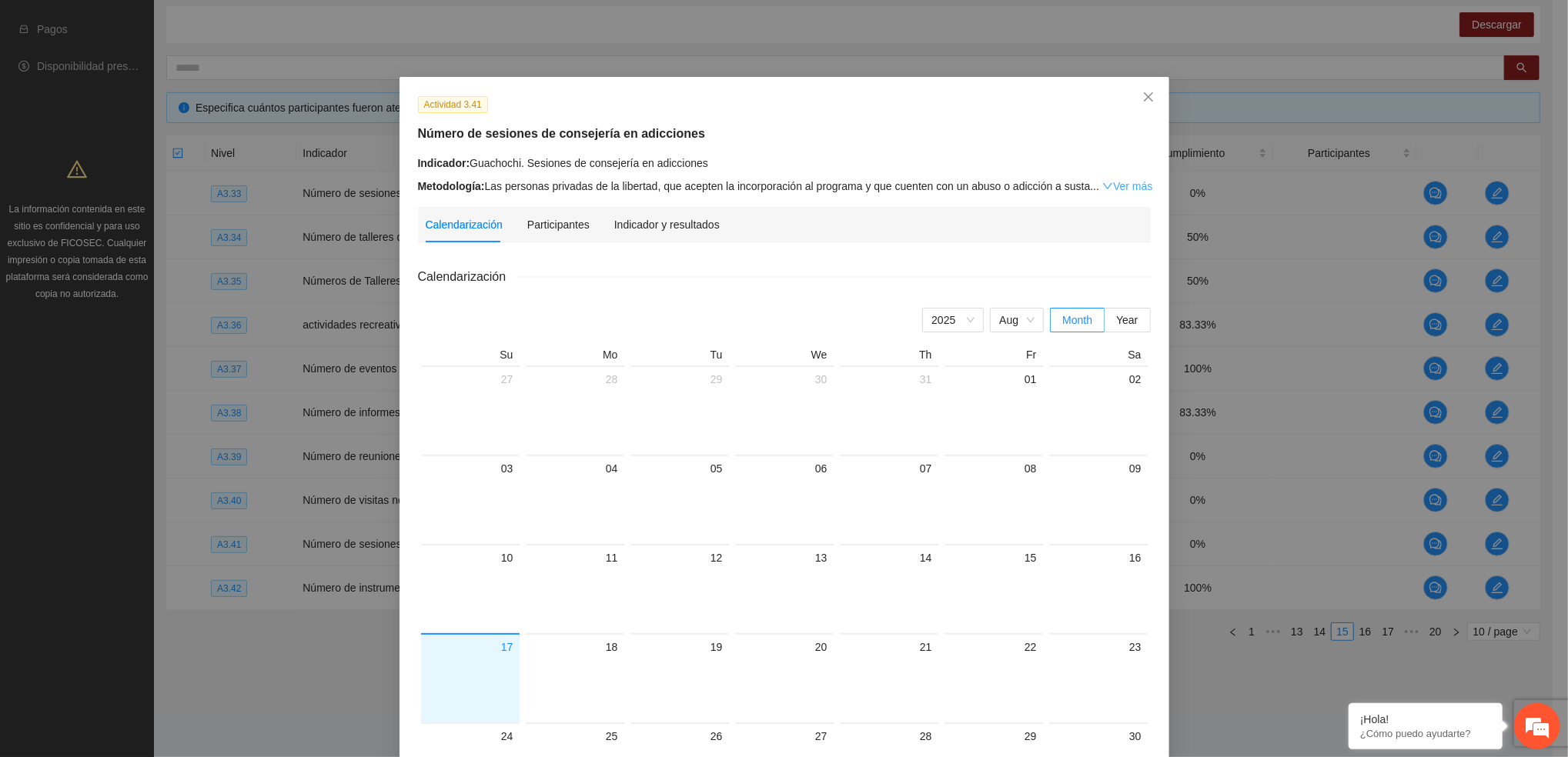
click at [1109, 189] on link "Ver más" at bounding box center [1127, 186] width 50 height 12
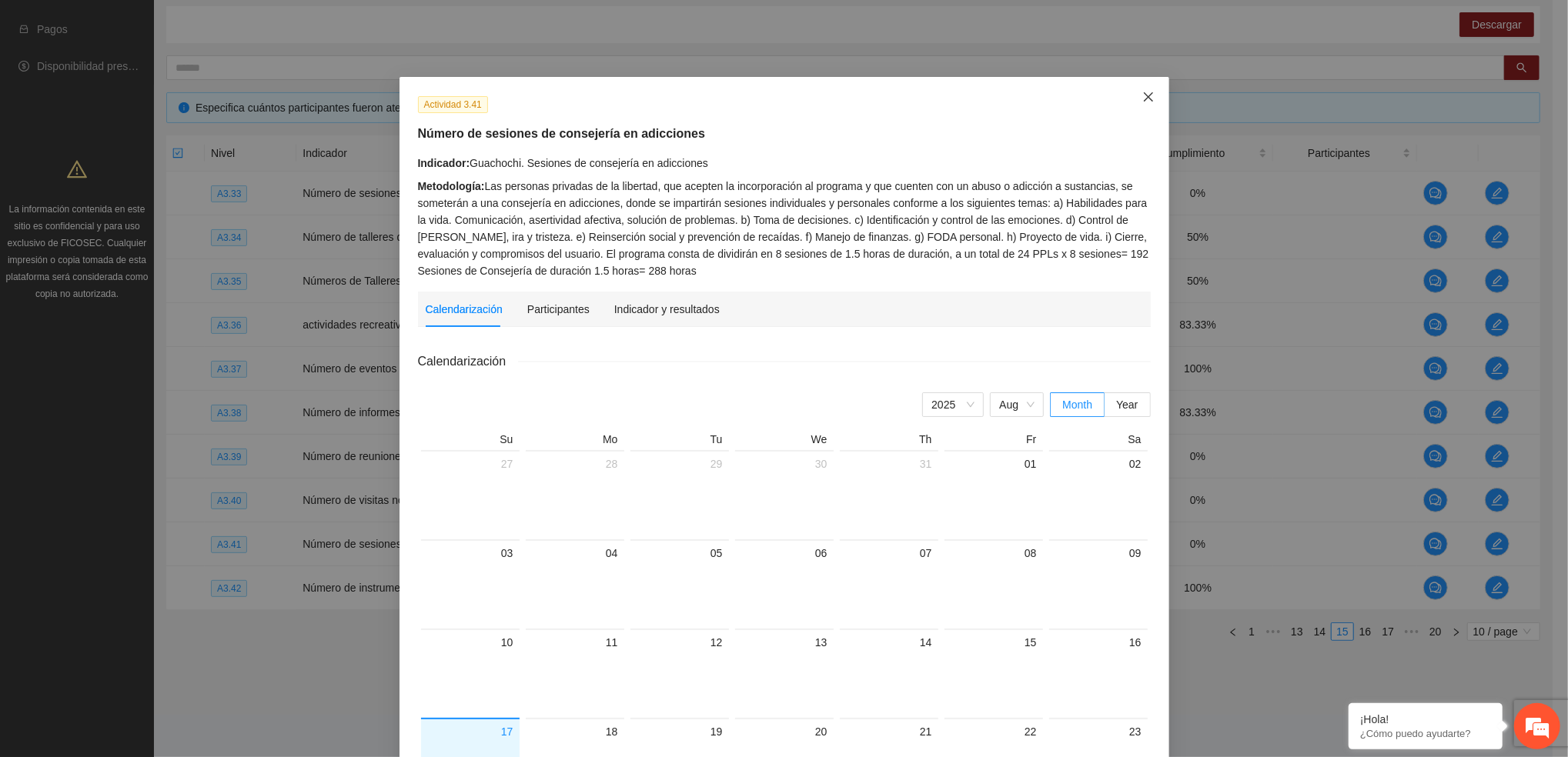
click at [1140, 107] on span "Close" at bounding box center [1148, 98] width 42 height 42
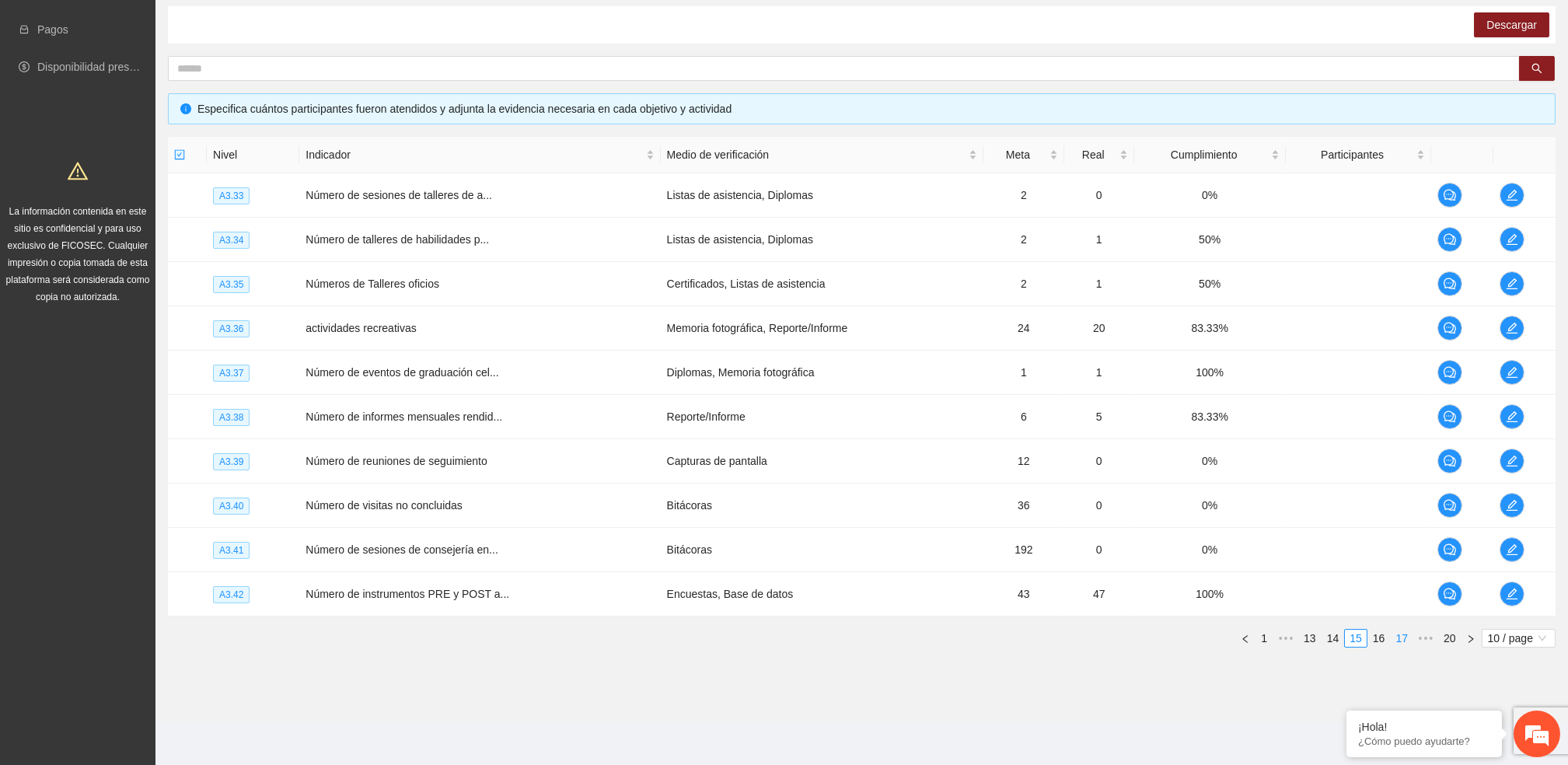
click at [1376, 639] on link "16" at bounding box center [1378, 639] width 22 height 17
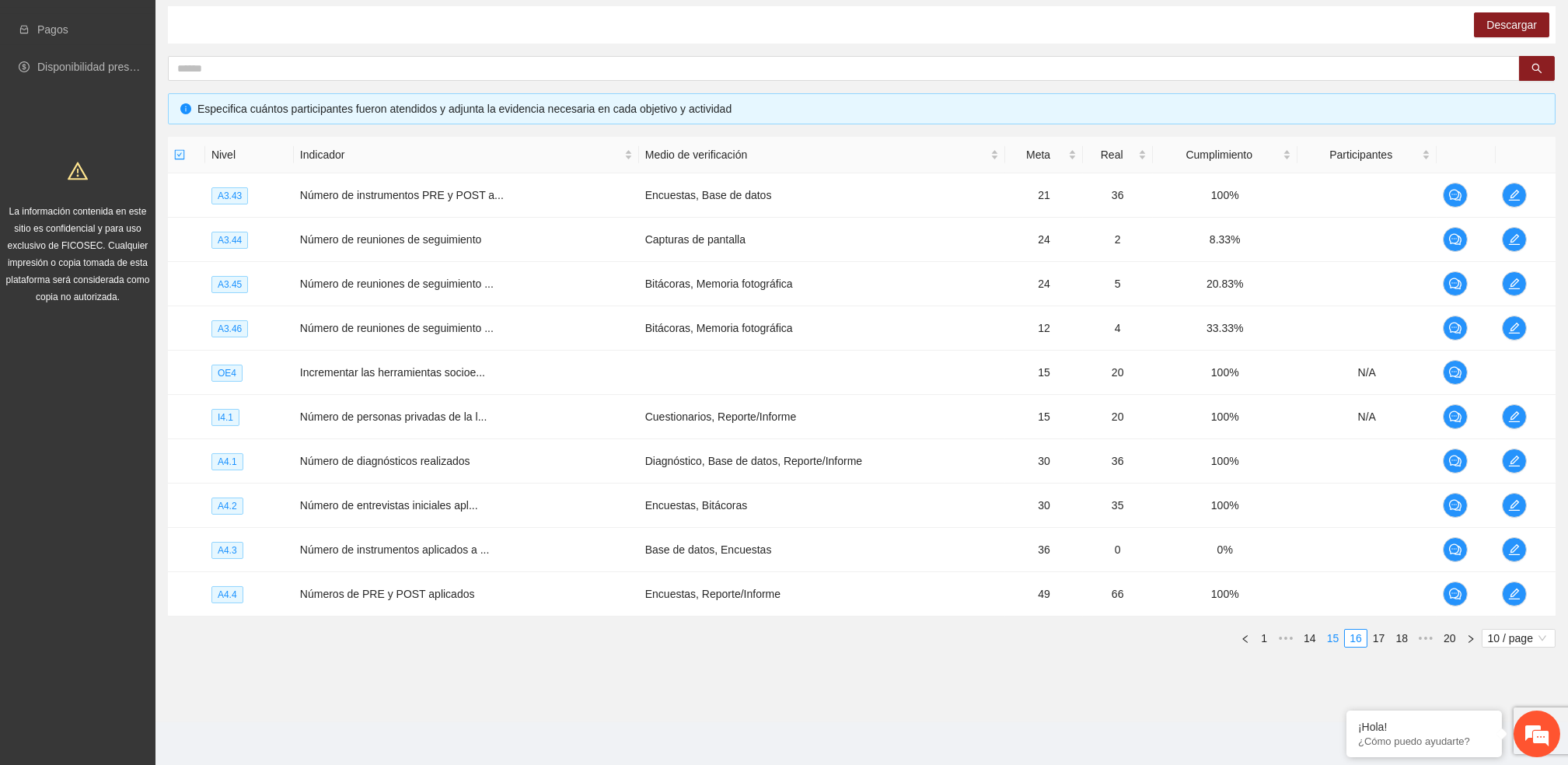
click at [1331, 634] on link "15" at bounding box center [1332, 639] width 22 height 17
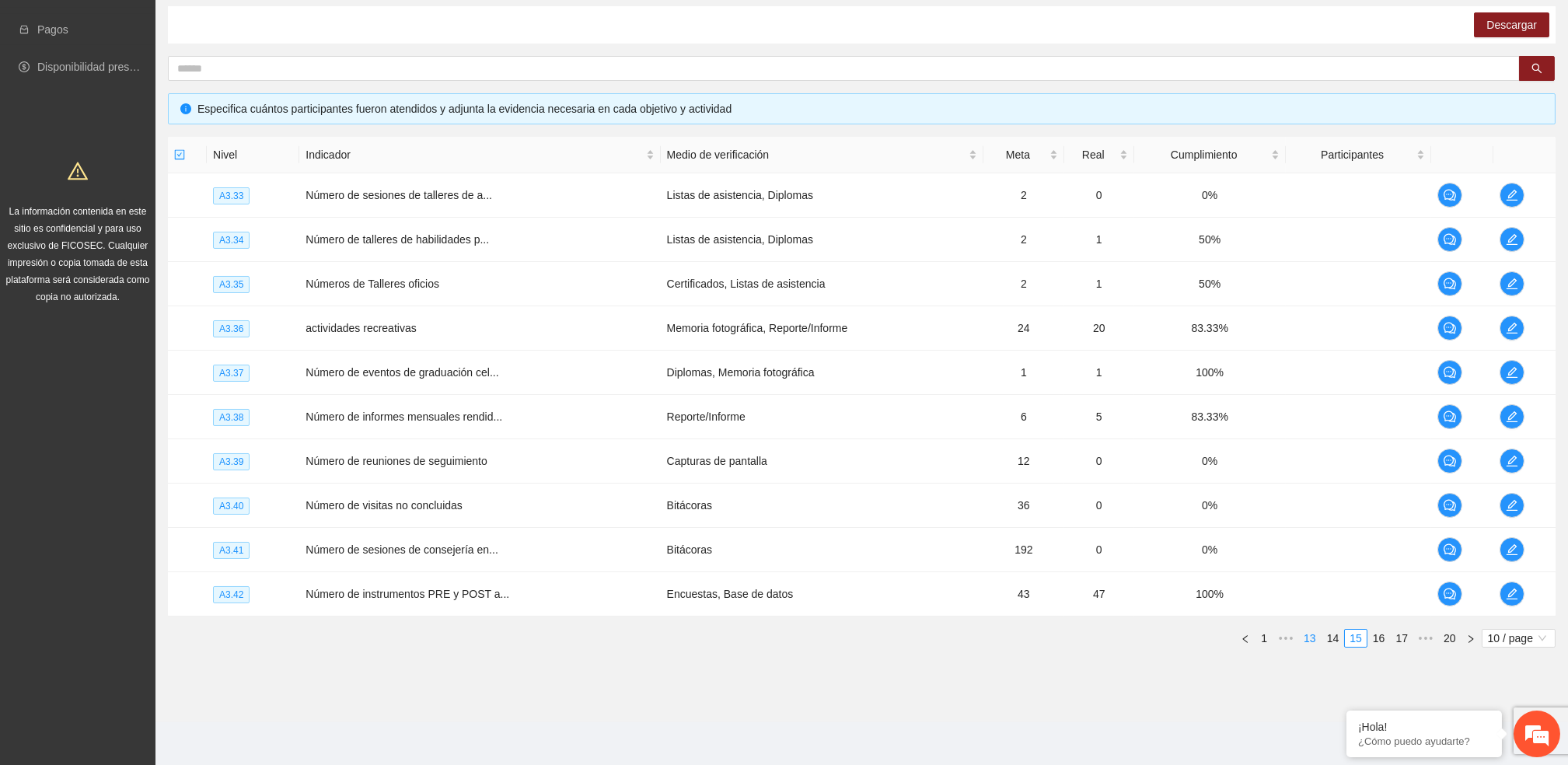
click at [1330, 638] on link "14" at bounding box center [1332, 639] width 22 height 17
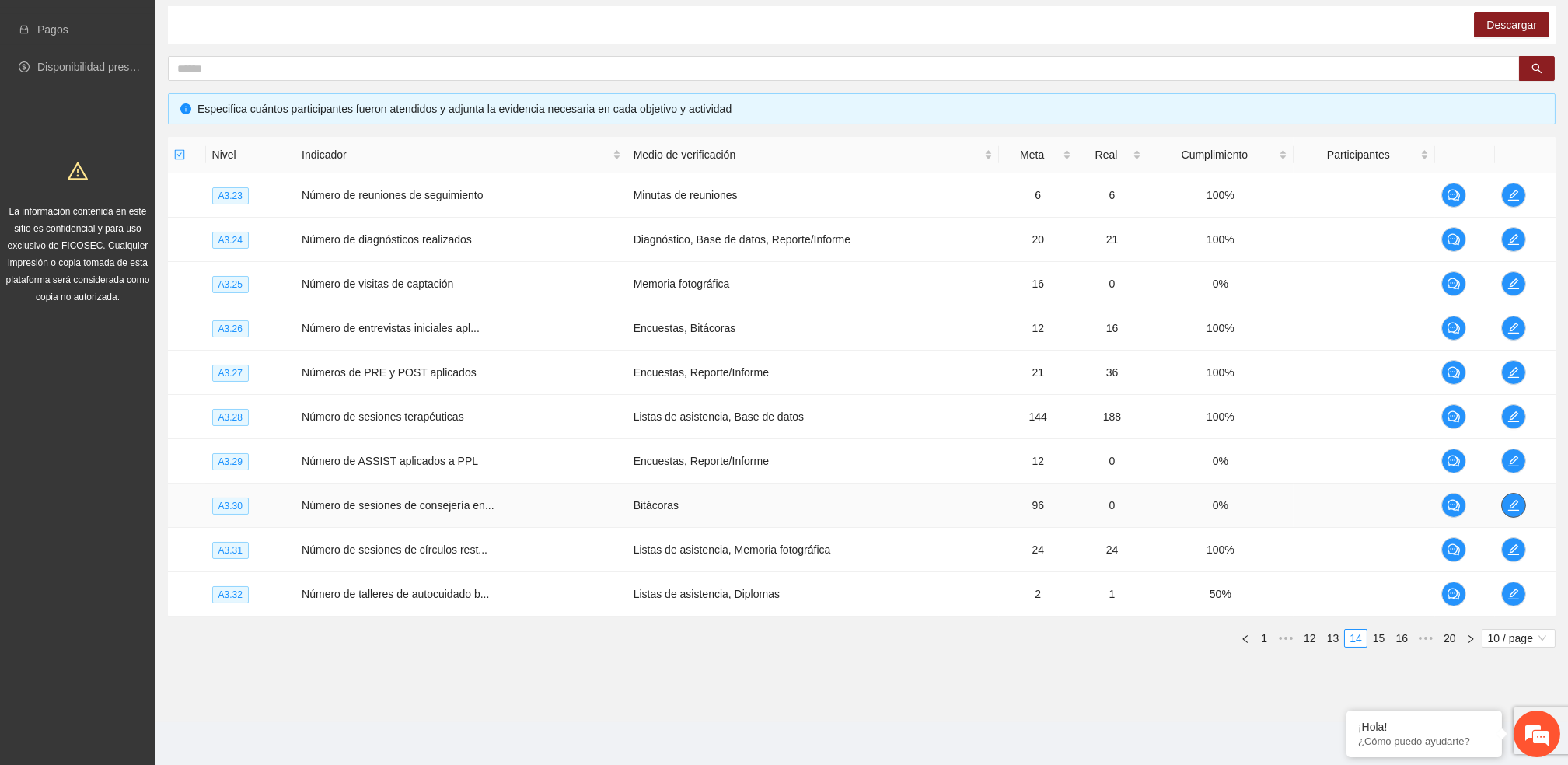
click at [1514, 501] on icon "edit" at bounding box center [1513, 506] width 12 height 12
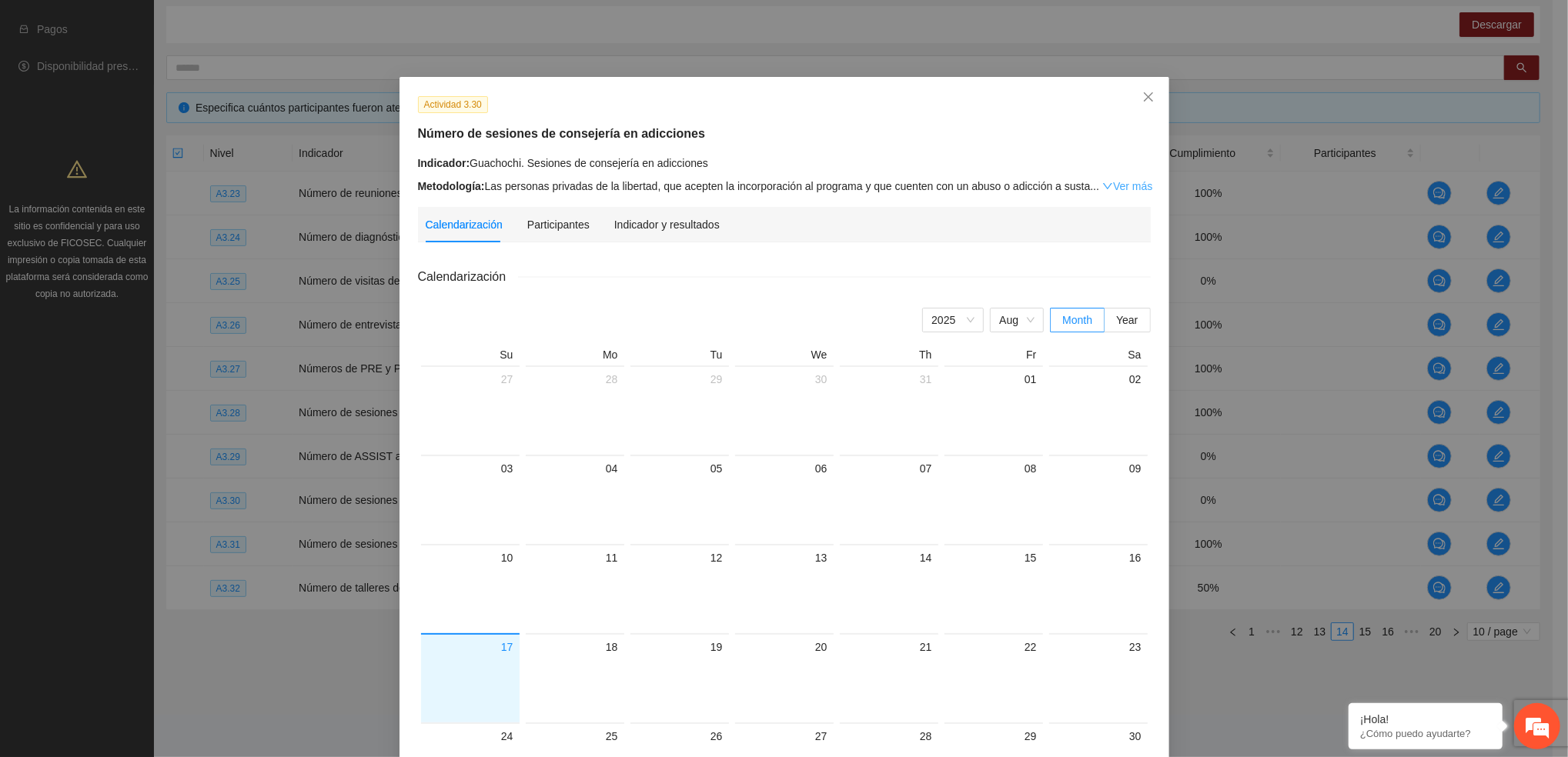
click at [1131, 186] on link "Ver más" at bounding box center [1127, 186] width 50 height 12
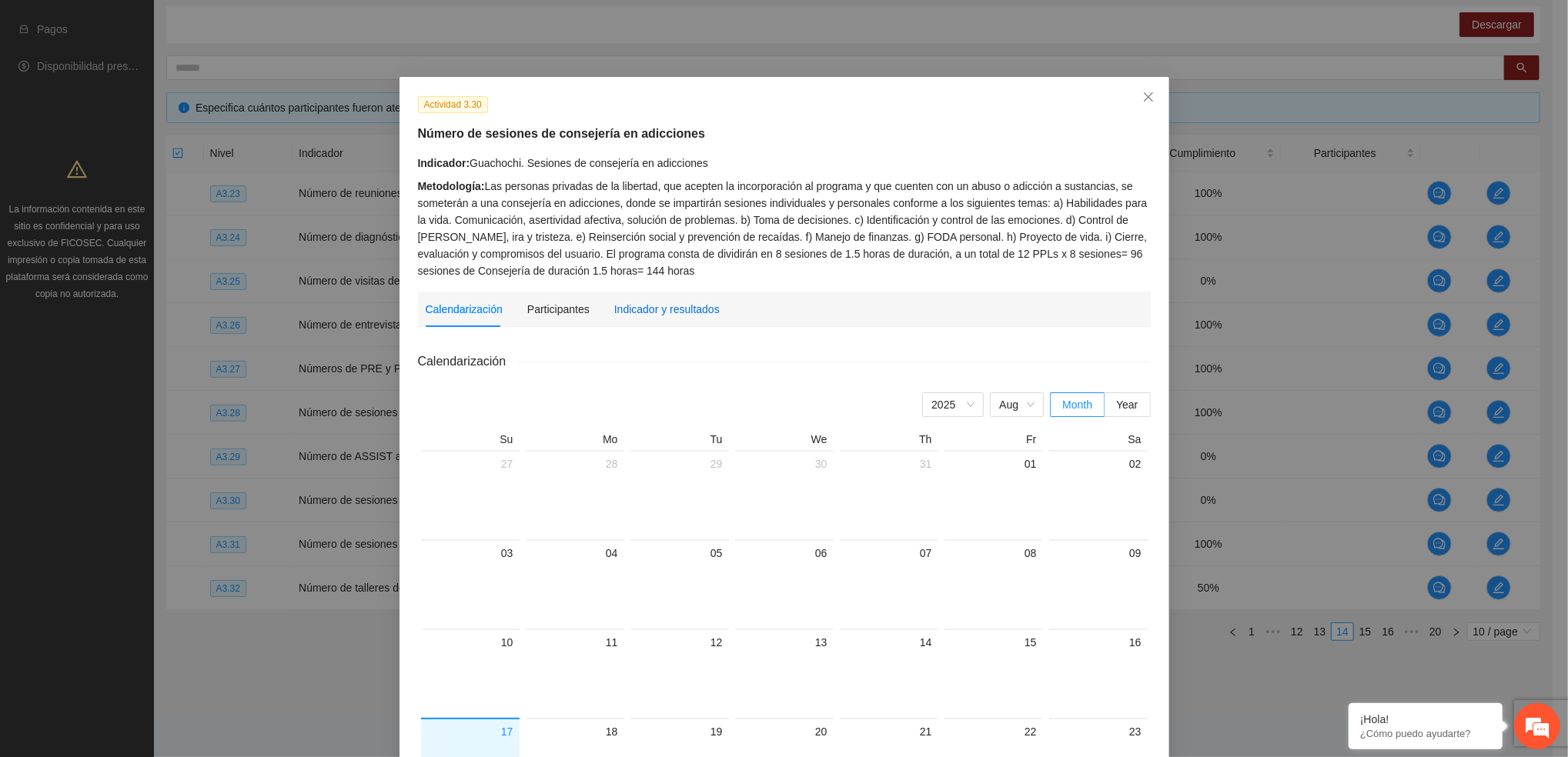
drag, startPoint x: 661, startPoint y: 310, endPoint x: 671, endPoint y: 316, distance: 11.7
click at [664, 310] on div "Indicador y resultados" at bounding box center [666, 310] width 105 height 17
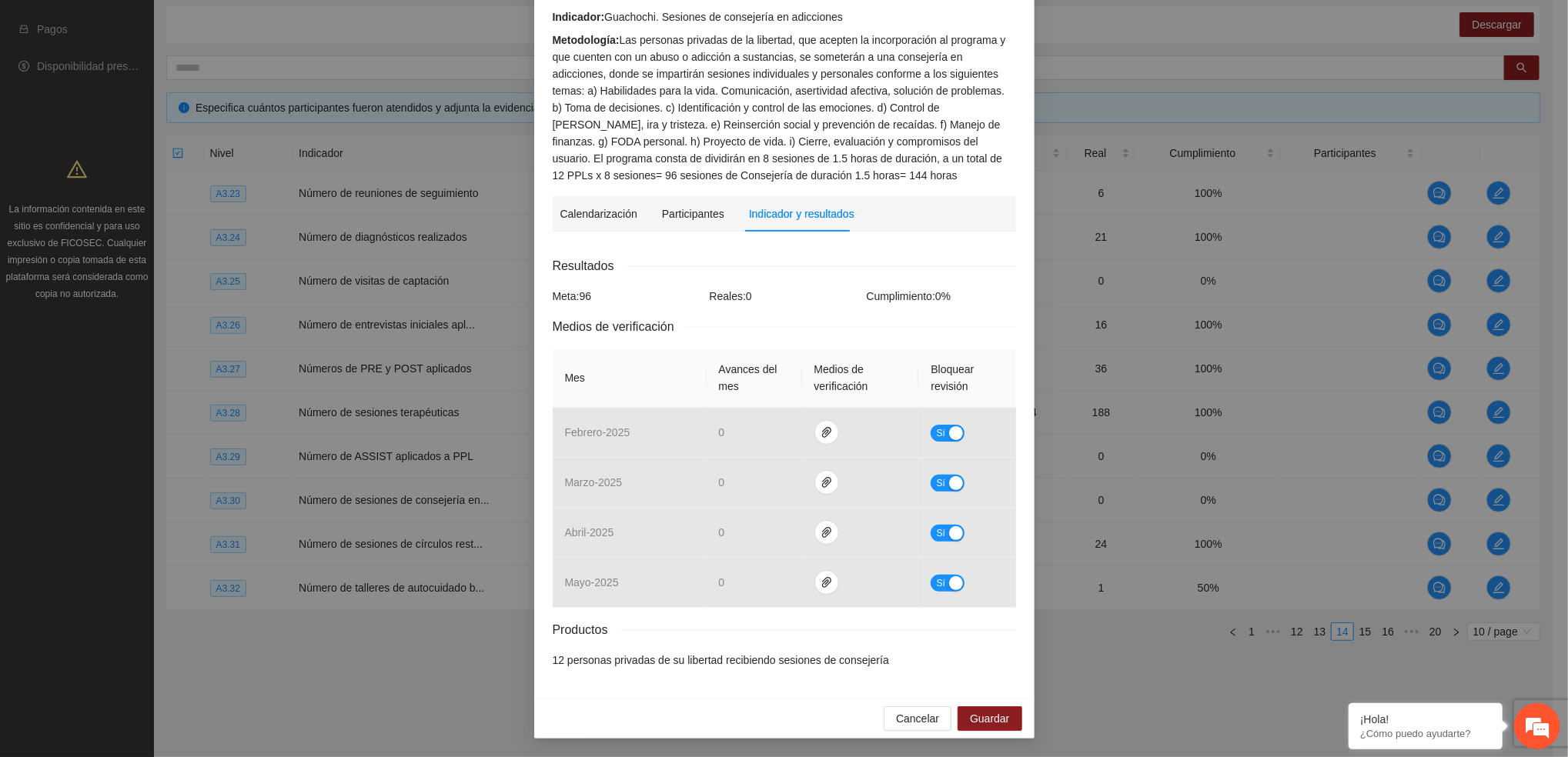
scroll to position [0, 0]
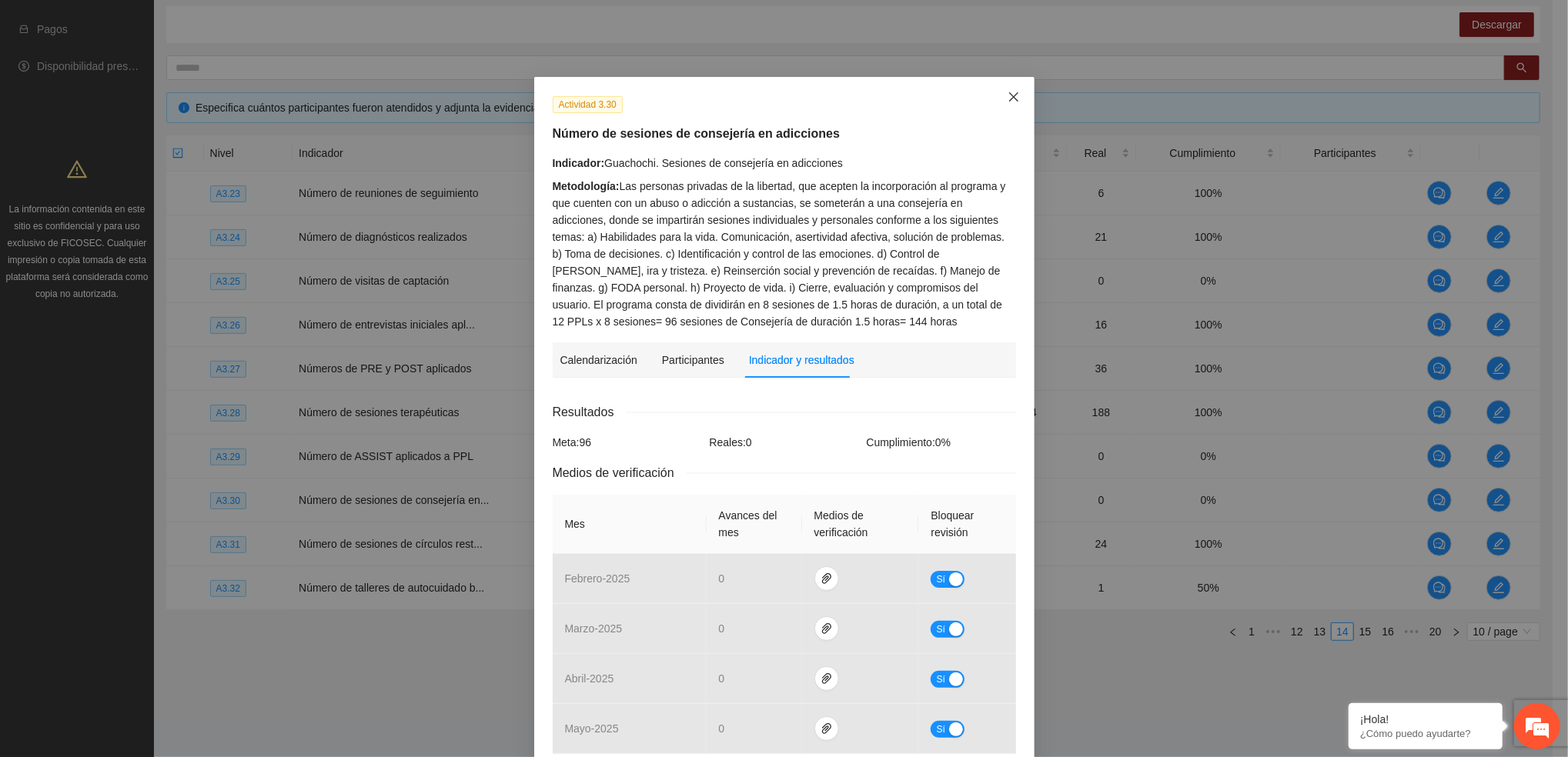
click at [1009, 95] on icon "close" at bounding box center [1013, 97] width 9 height 9
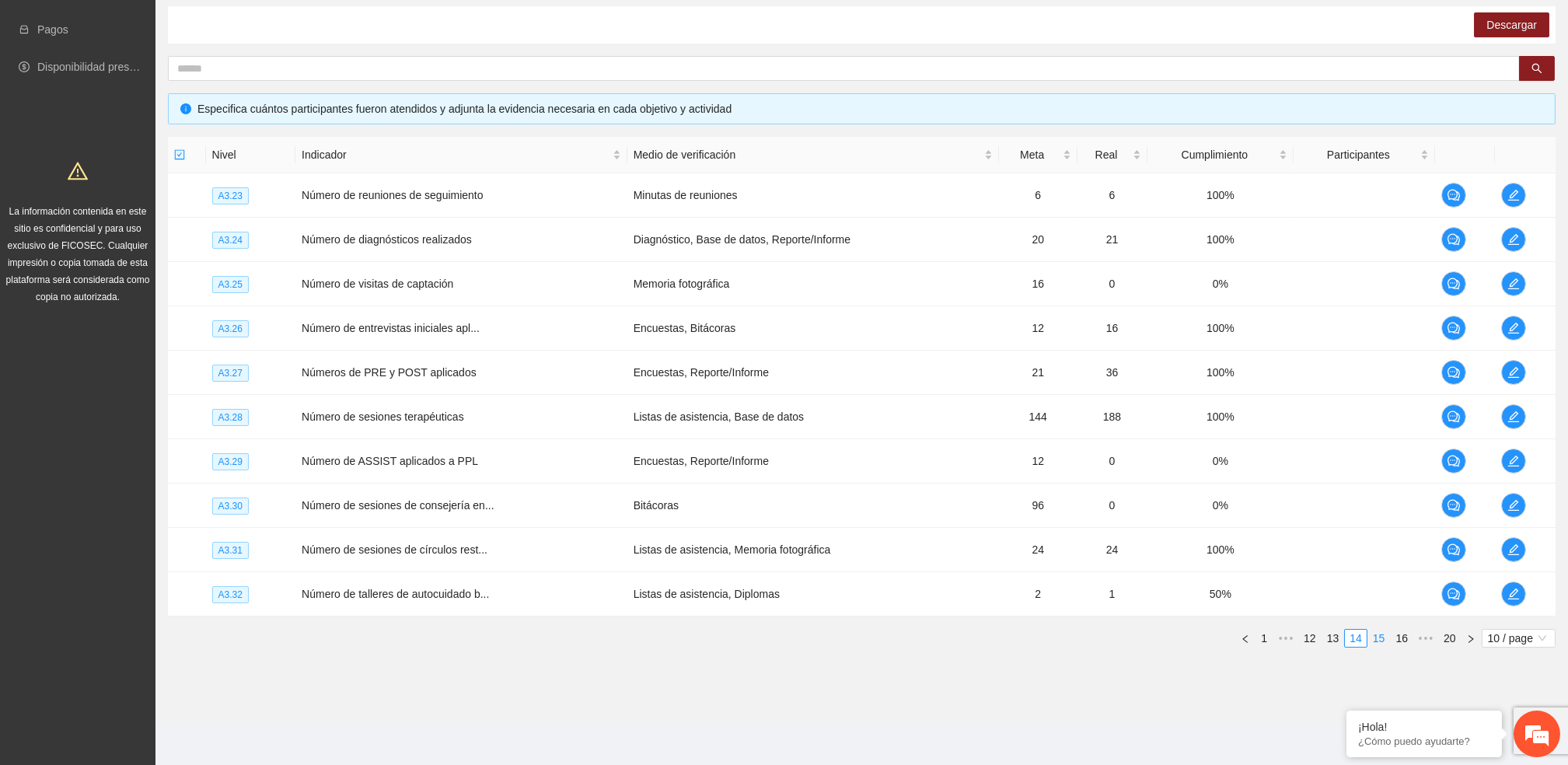
click at [1372, 641] on link "15" at bounding box center [1378, 639] width 22 height 17
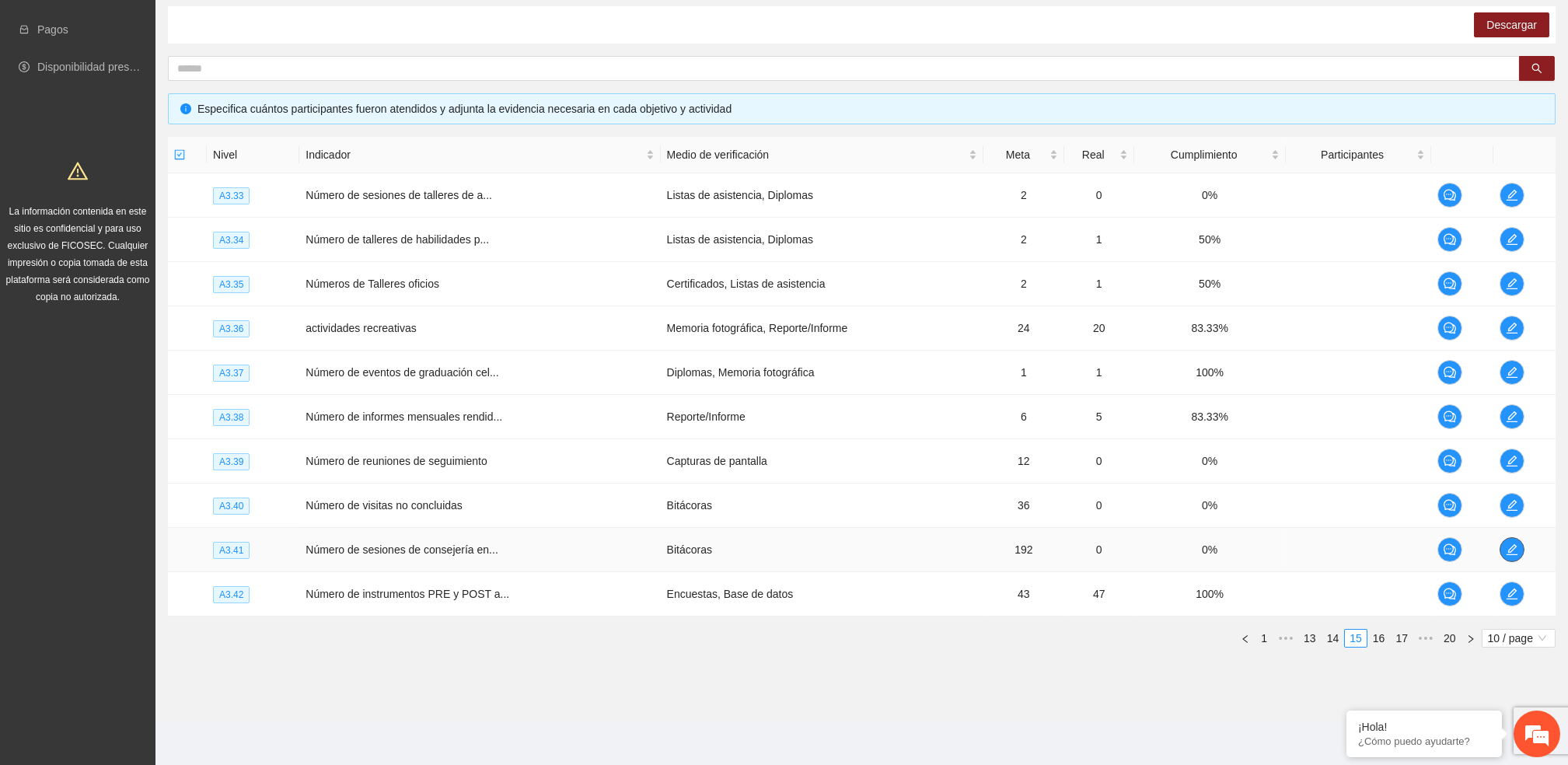
click at [1515, 539] on button "button" at bounding box center [1511, 550] width 25 height 25
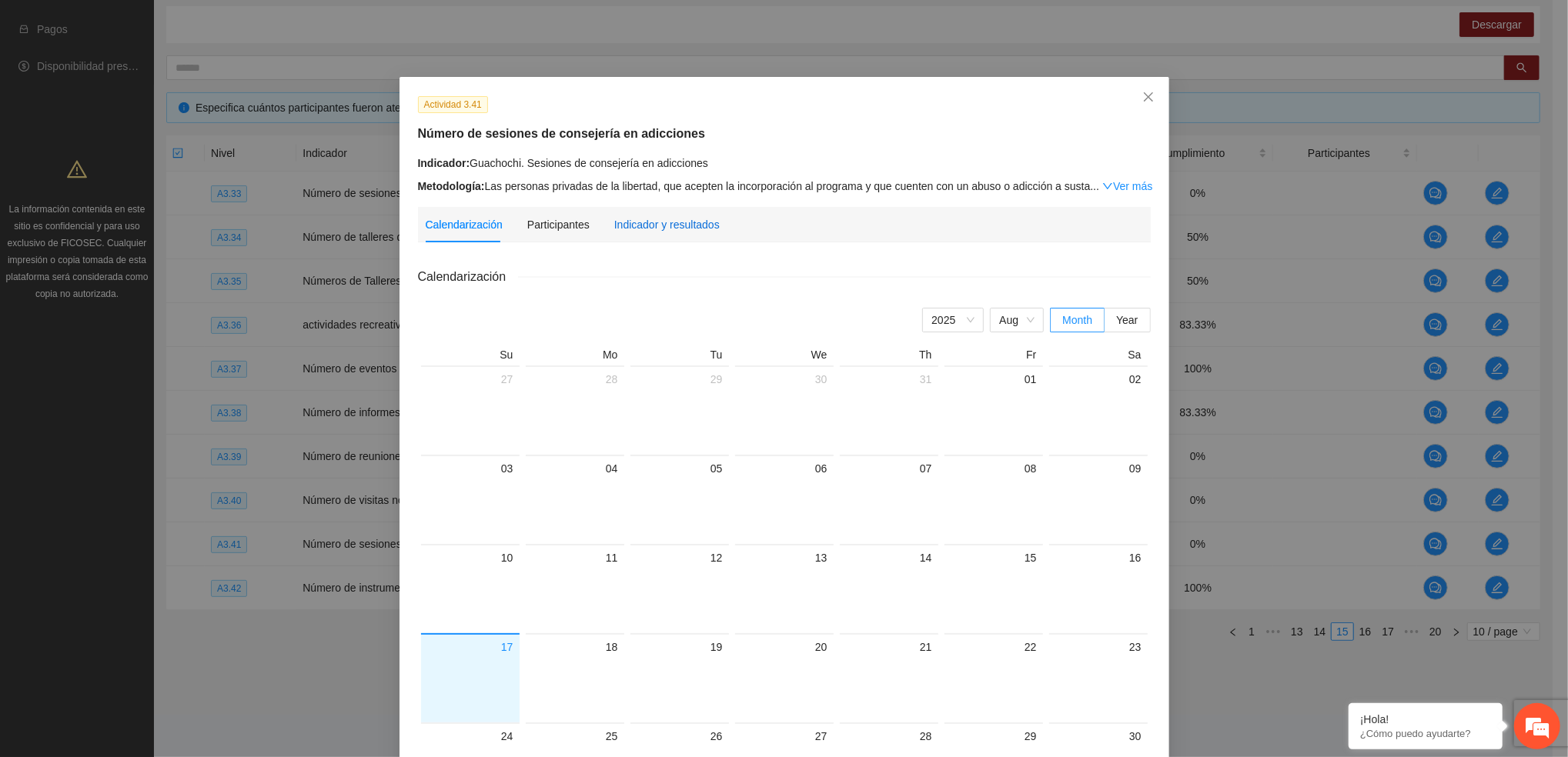
click at [614, 225] on div "Indicador y resultados" at bounding box center [666, 225] width 105 height 17
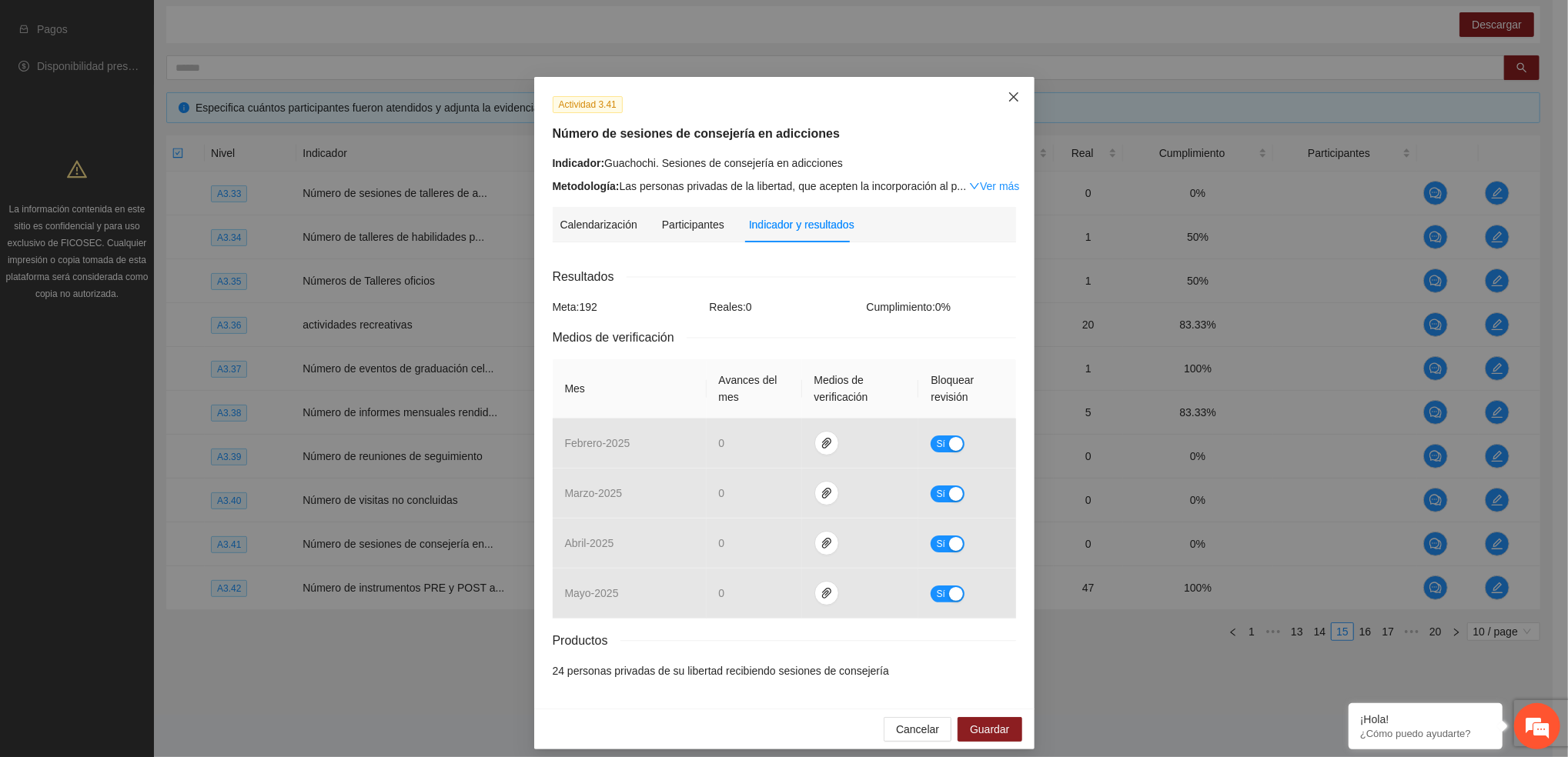
click at [1008, 101] on icon "close" at bounding box center [1014, 97] width 12 height 12
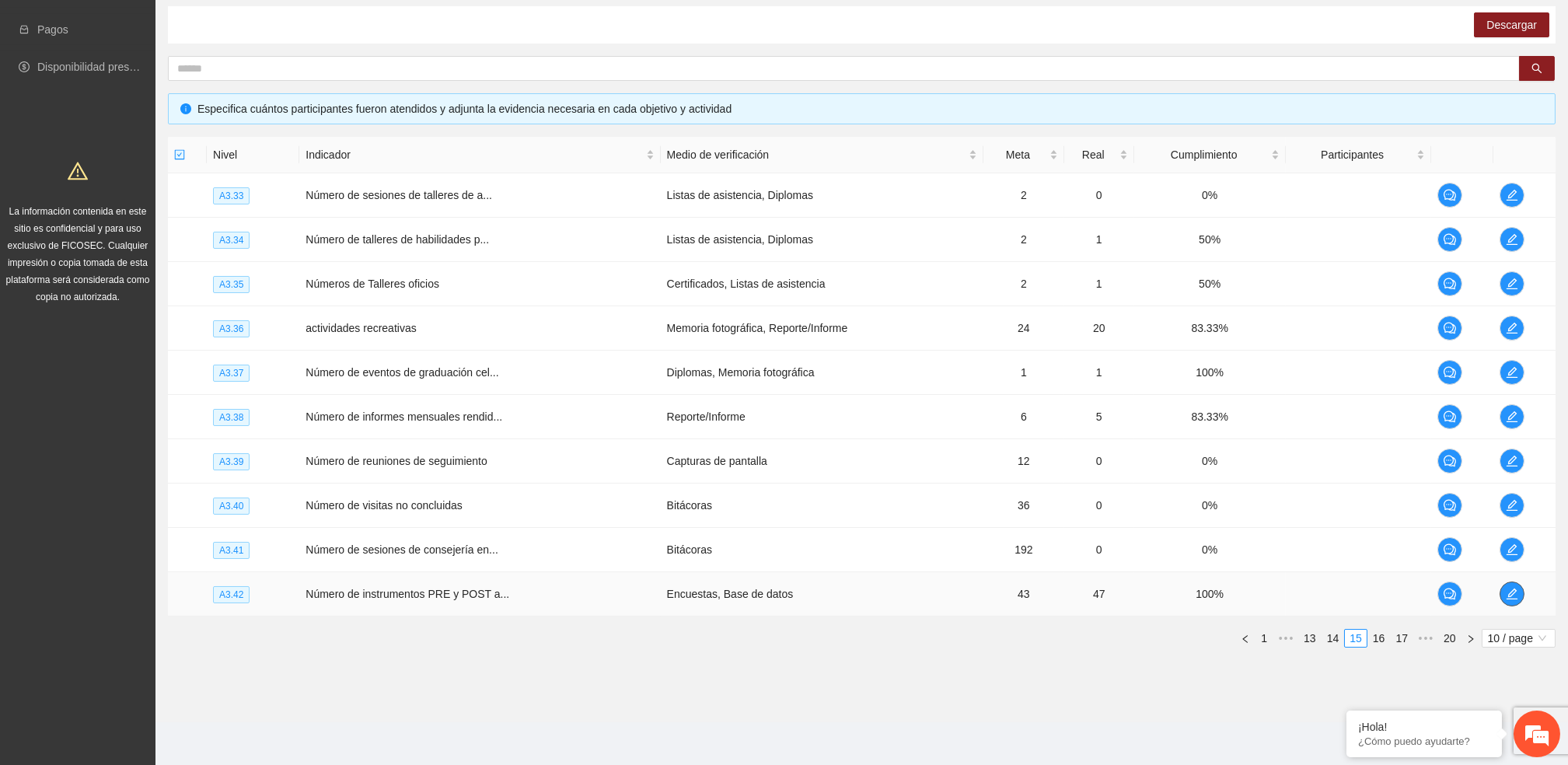
click at [1514, 588] on icon "edit" at bounding box center [1512, 594] width 12 height 12
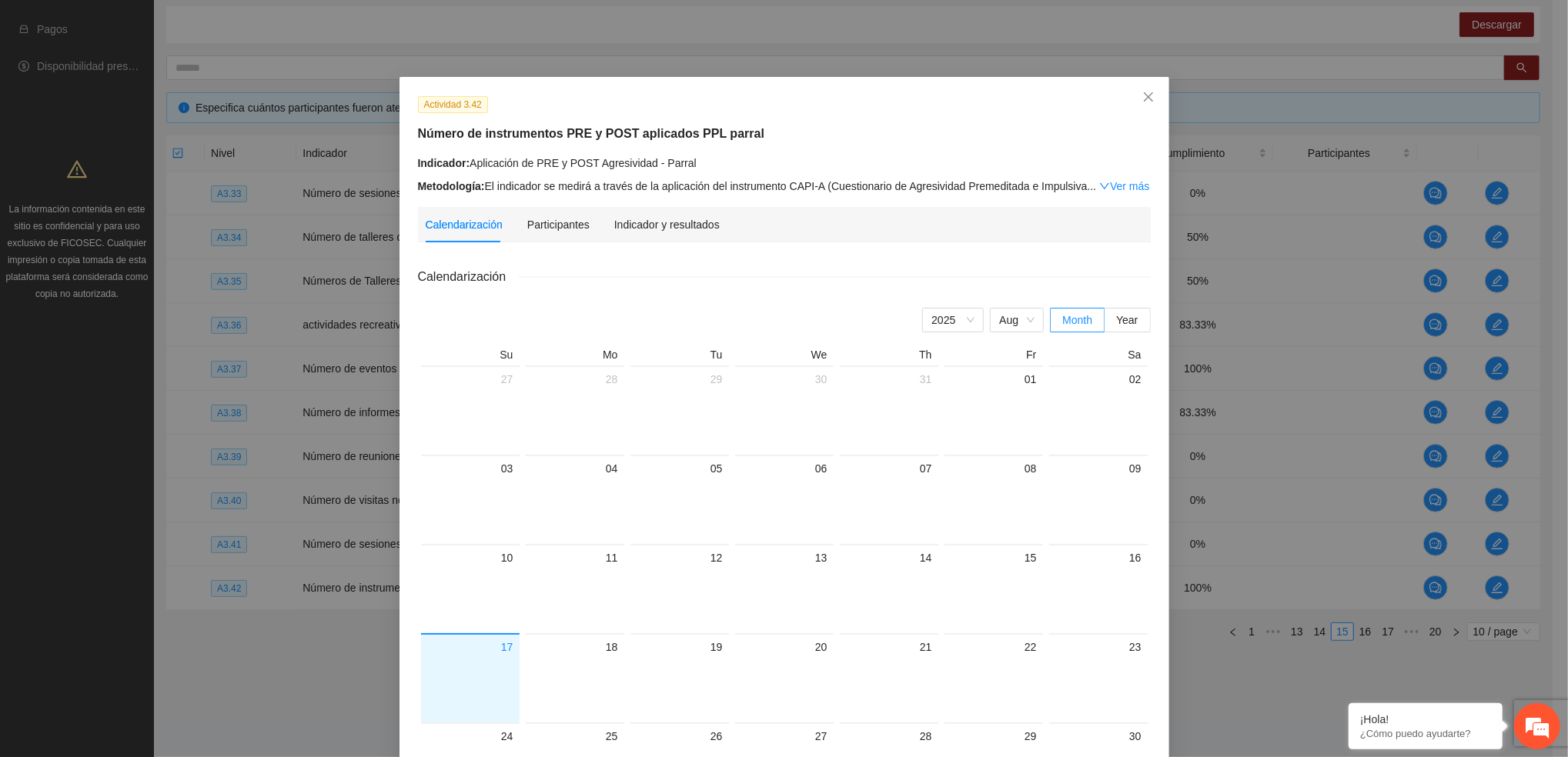
click at [637, 234] on div "Indicador y resultados" at bounding box center [666, 224] width 105 height 35
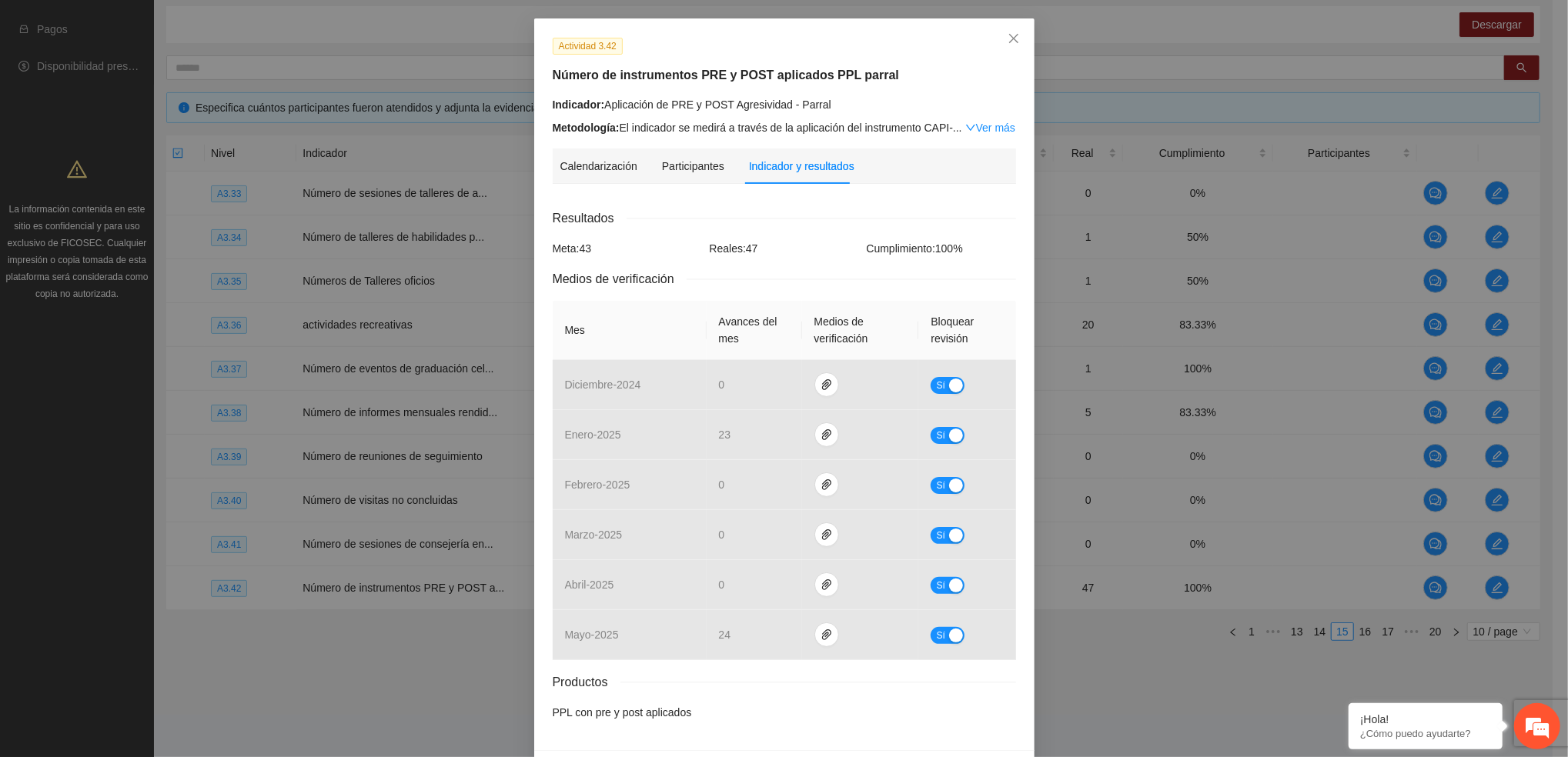
scroll to position [111, 0]
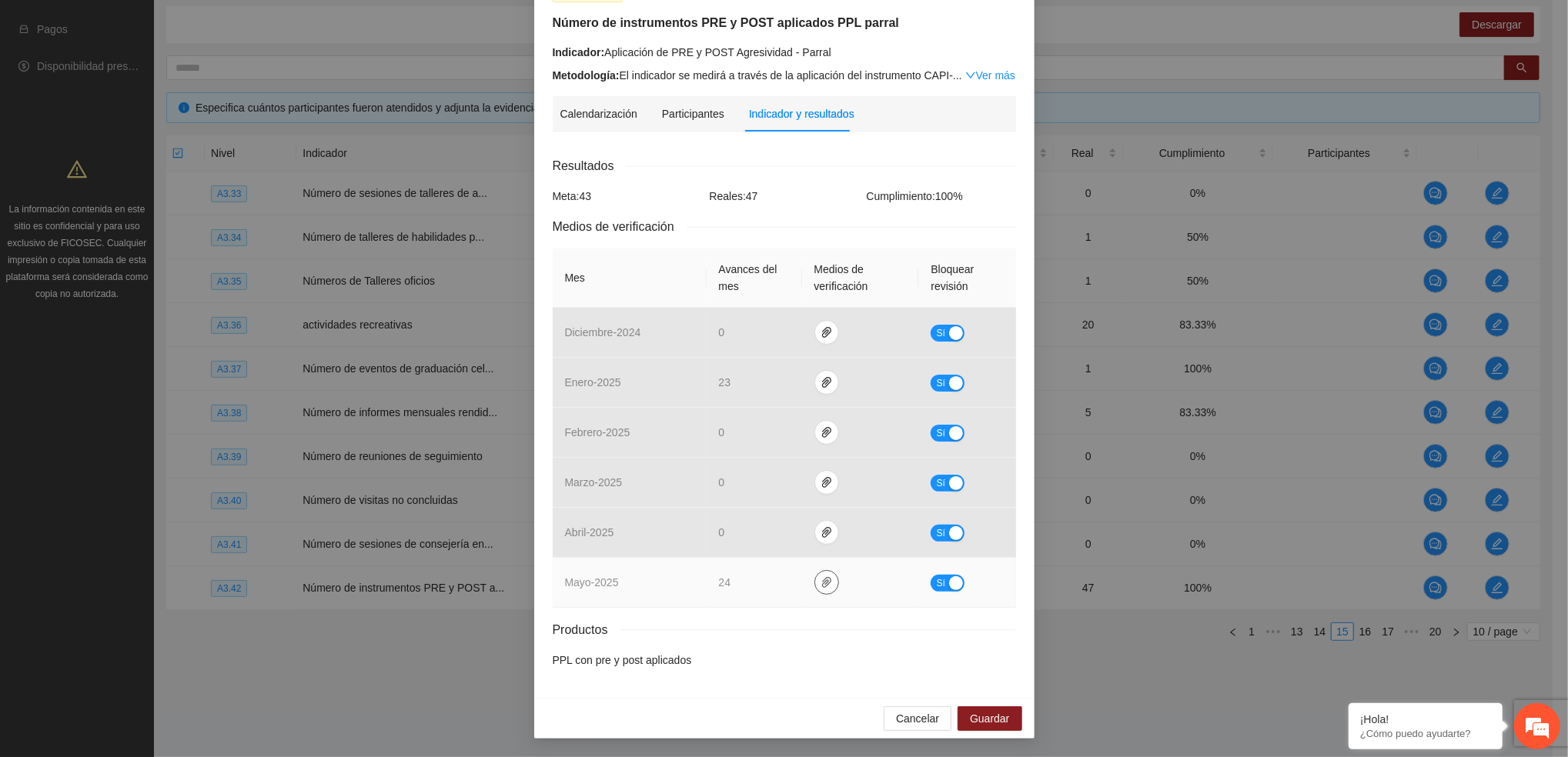
click at [814, 590] on button "button" at bounding box center [826, 583] width 25 height 25
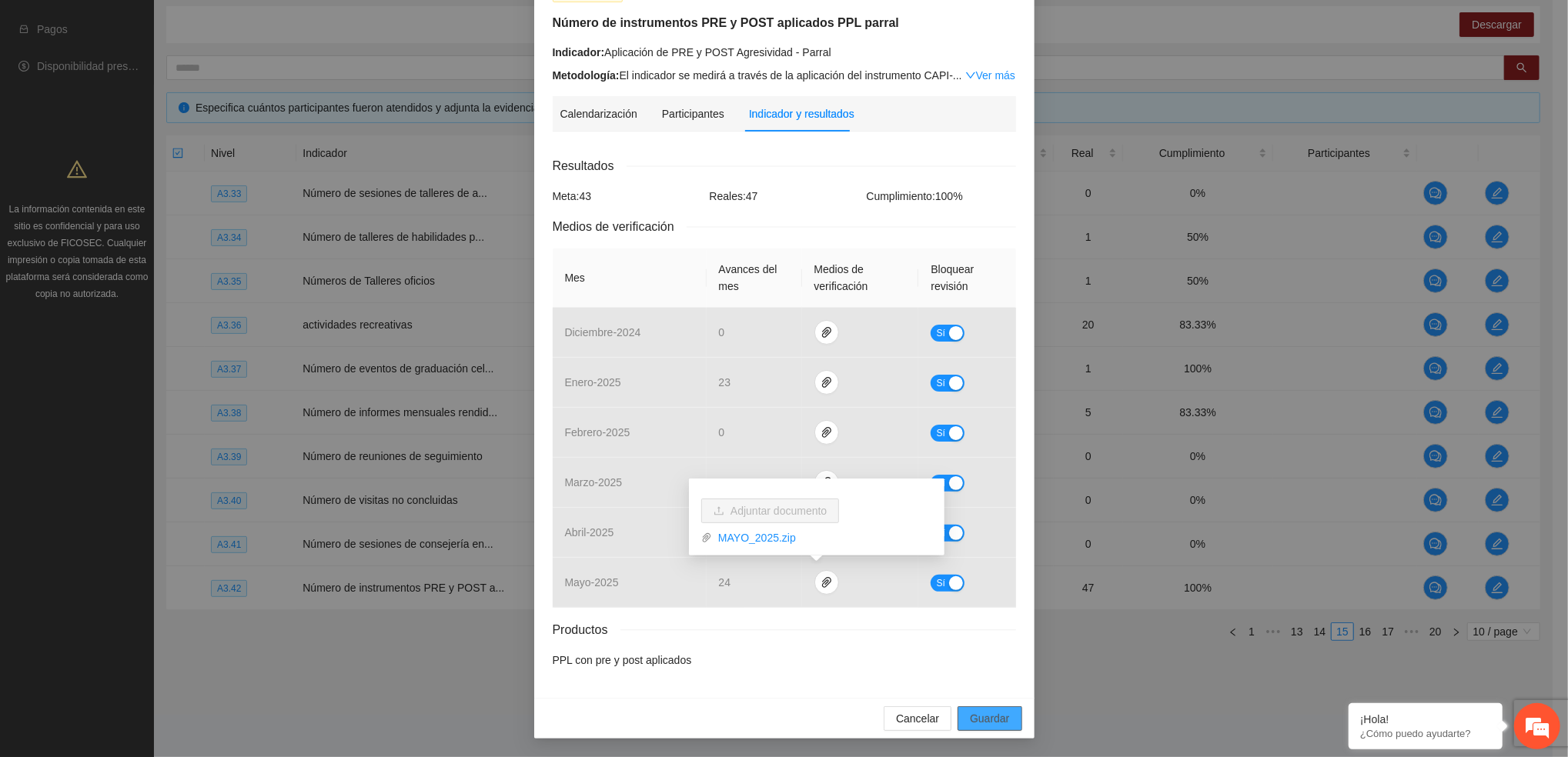
click at [970, 725] on span "Guardar" at bounding box center [990, 719] width 39 height 17
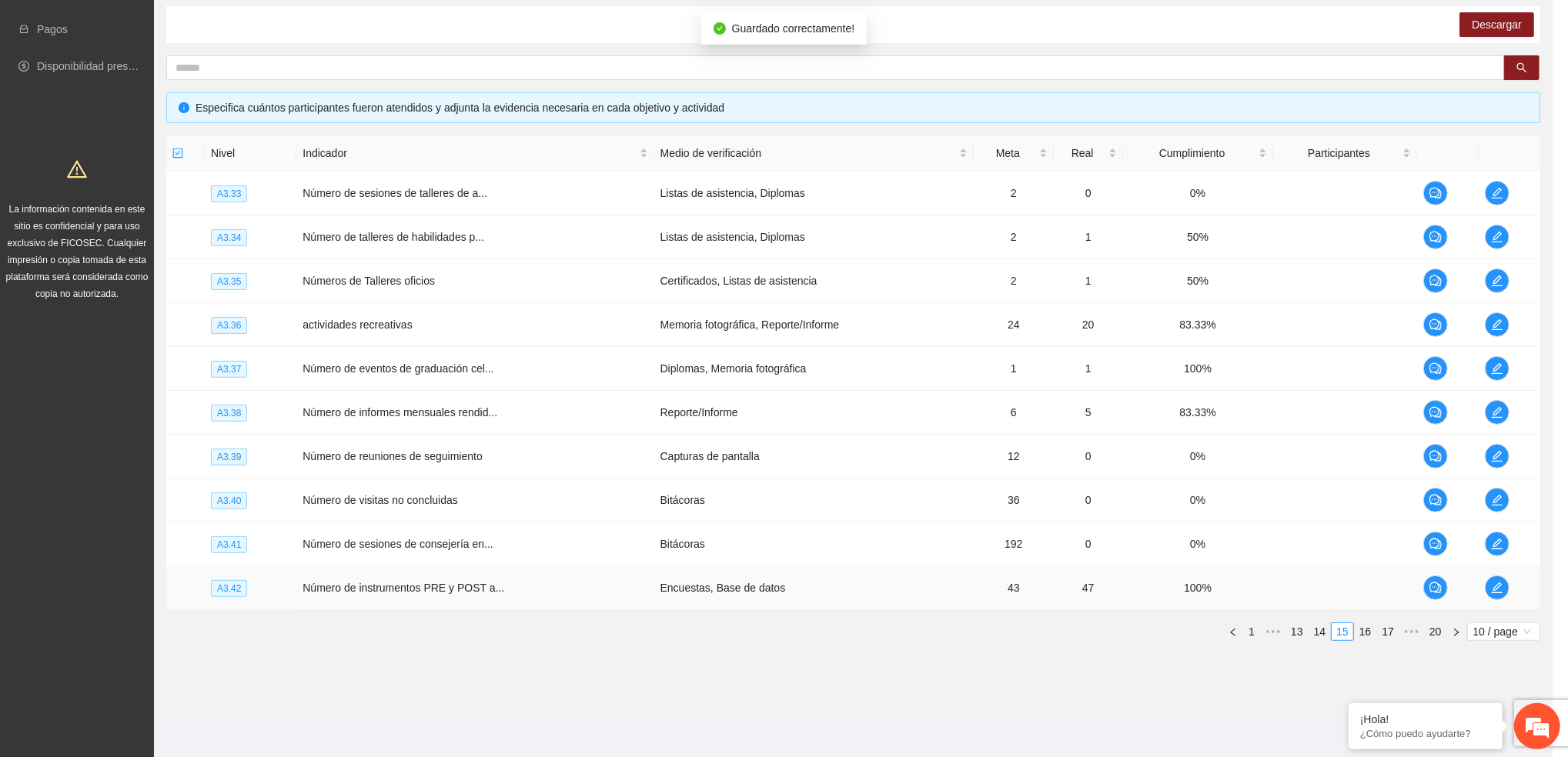
scroll to position [34, 0]
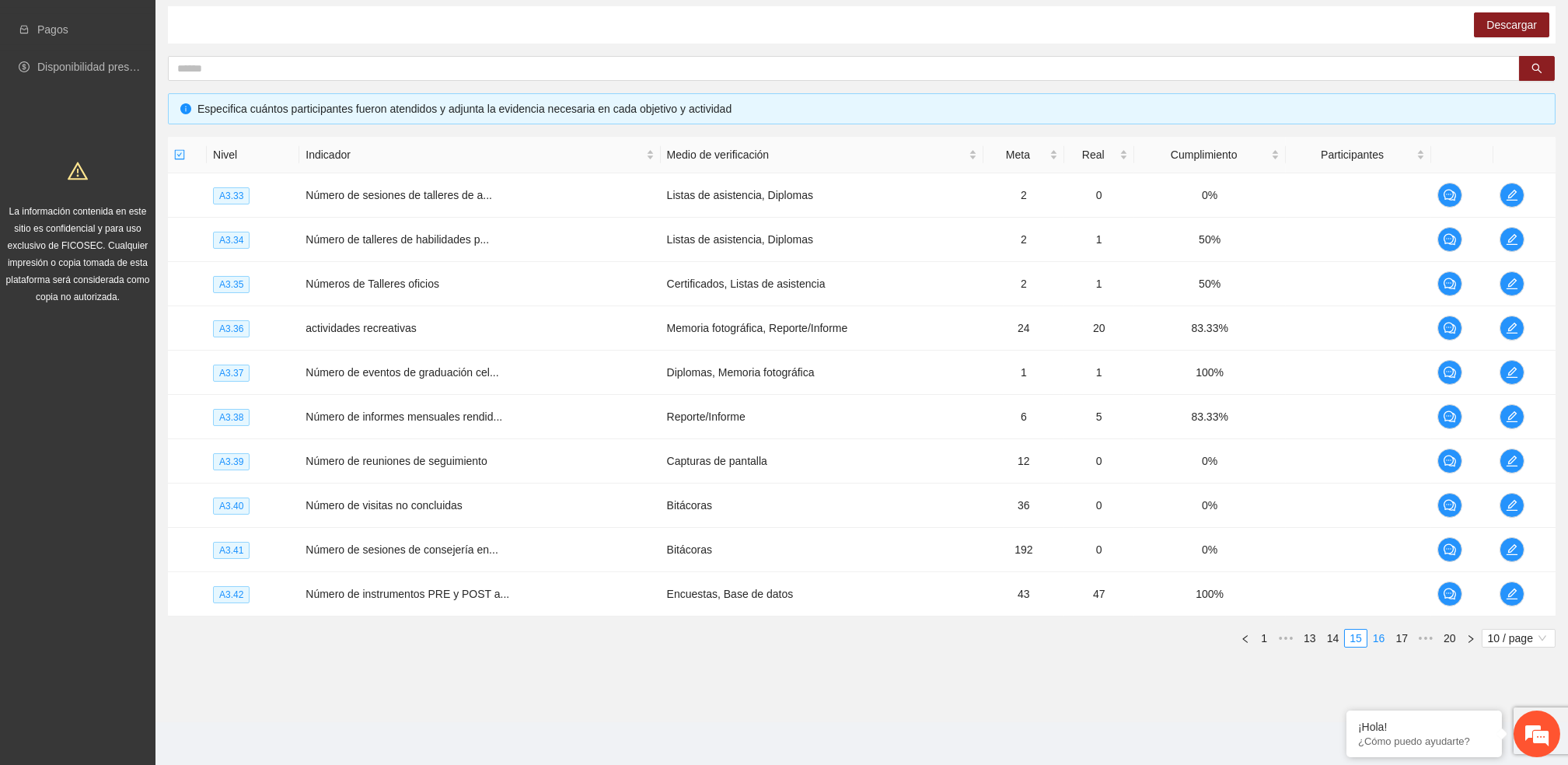
click at [1382, 639] on link "16" at bounding box center [1378, 639] width 22 height 17
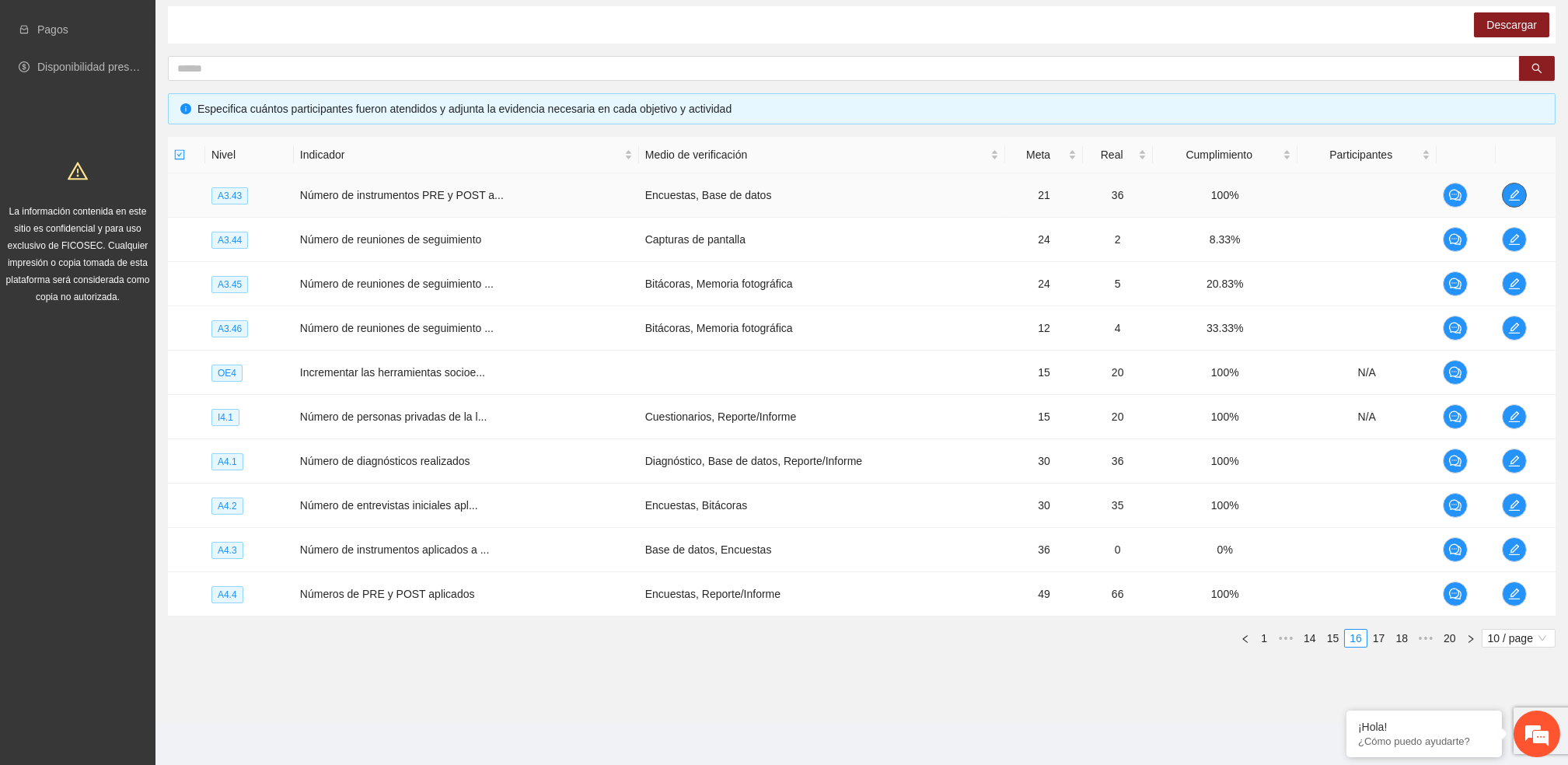
click at [1514, 191] on icon "edit" at bounding box center [1514, 195] width 12 height 12
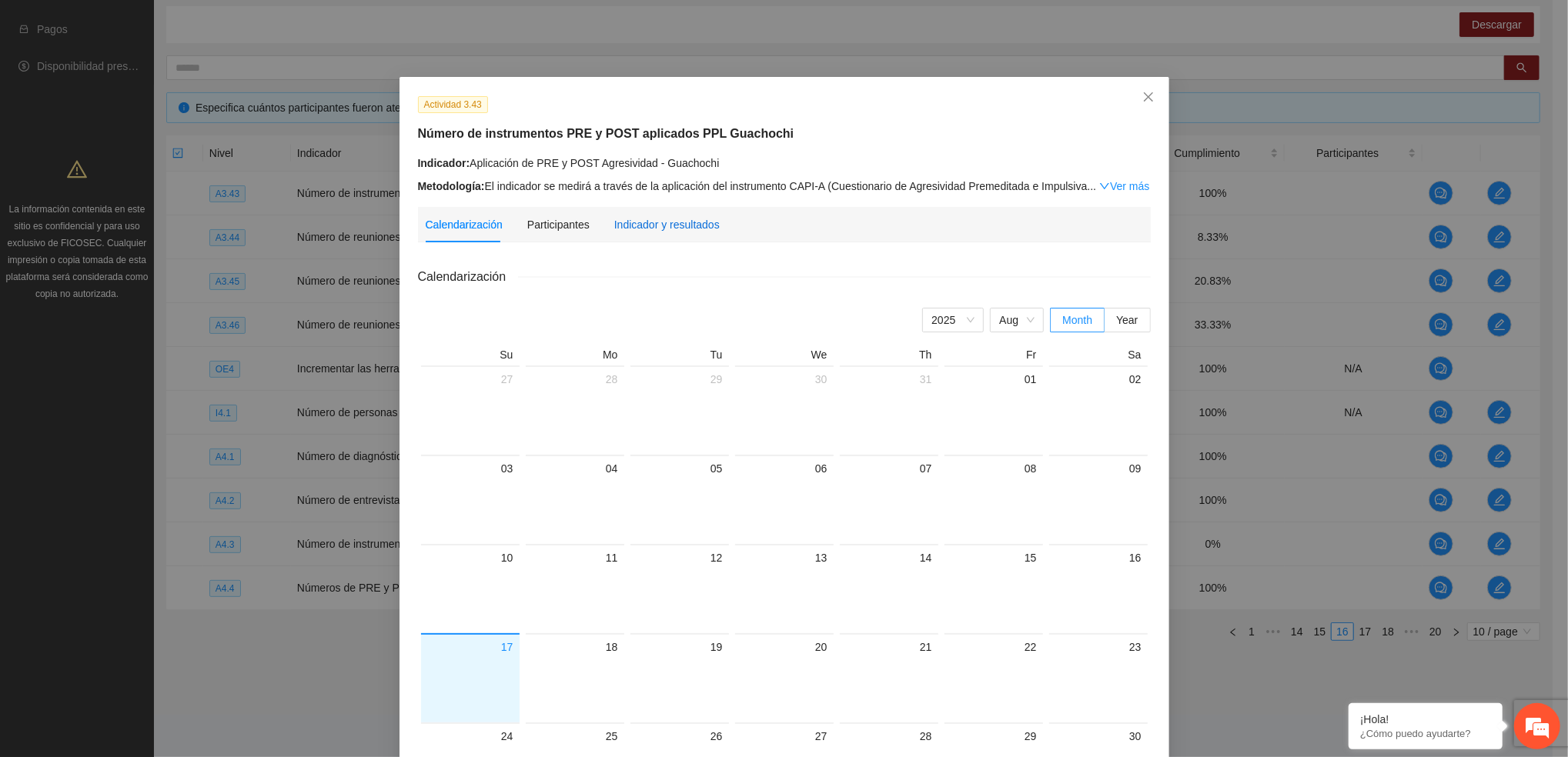
click at [683, 216] on div "Indicador y resultados" at bounding box center [666, 224] width 105 height 35
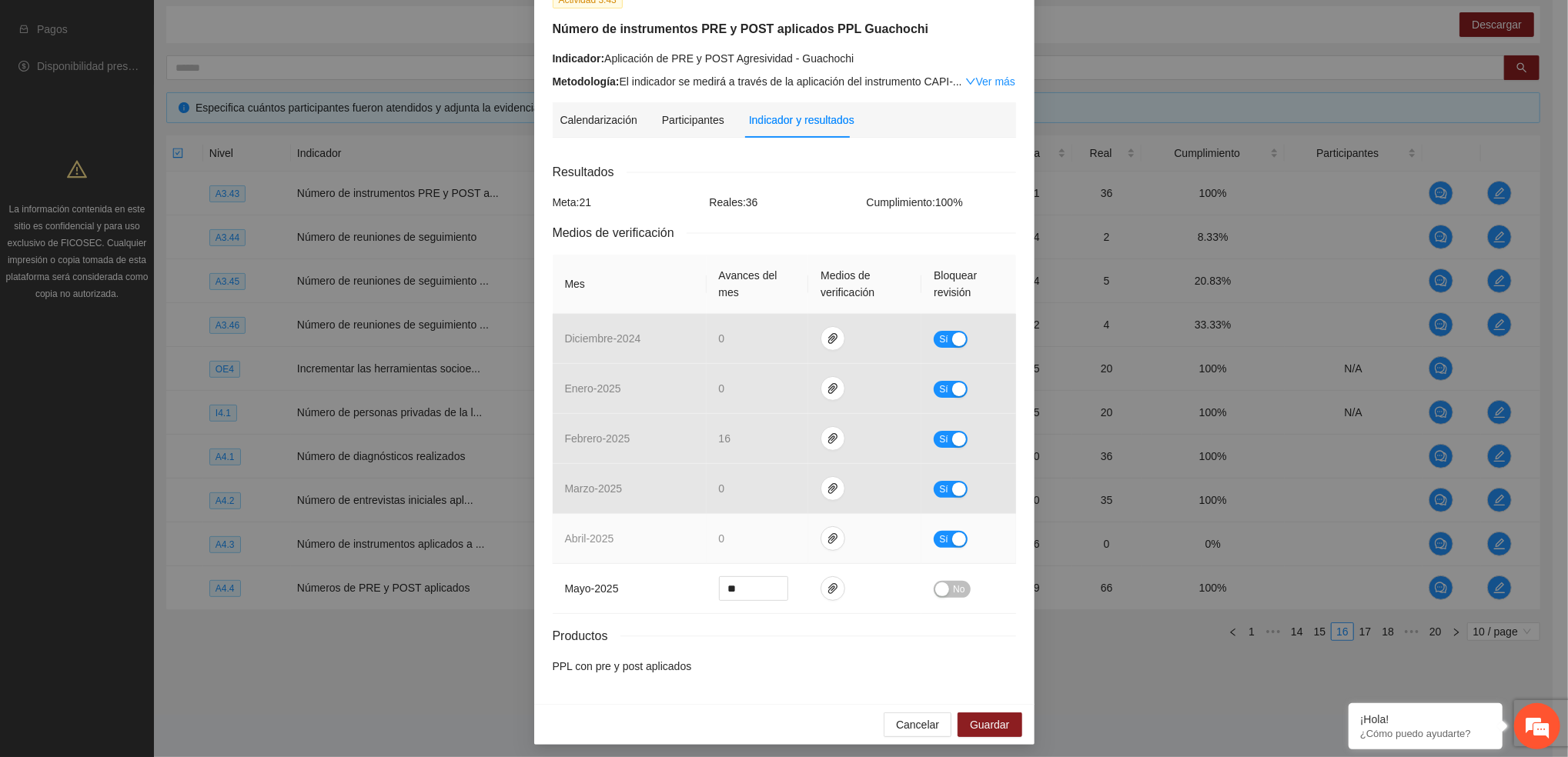
scroll to position [111, 0]
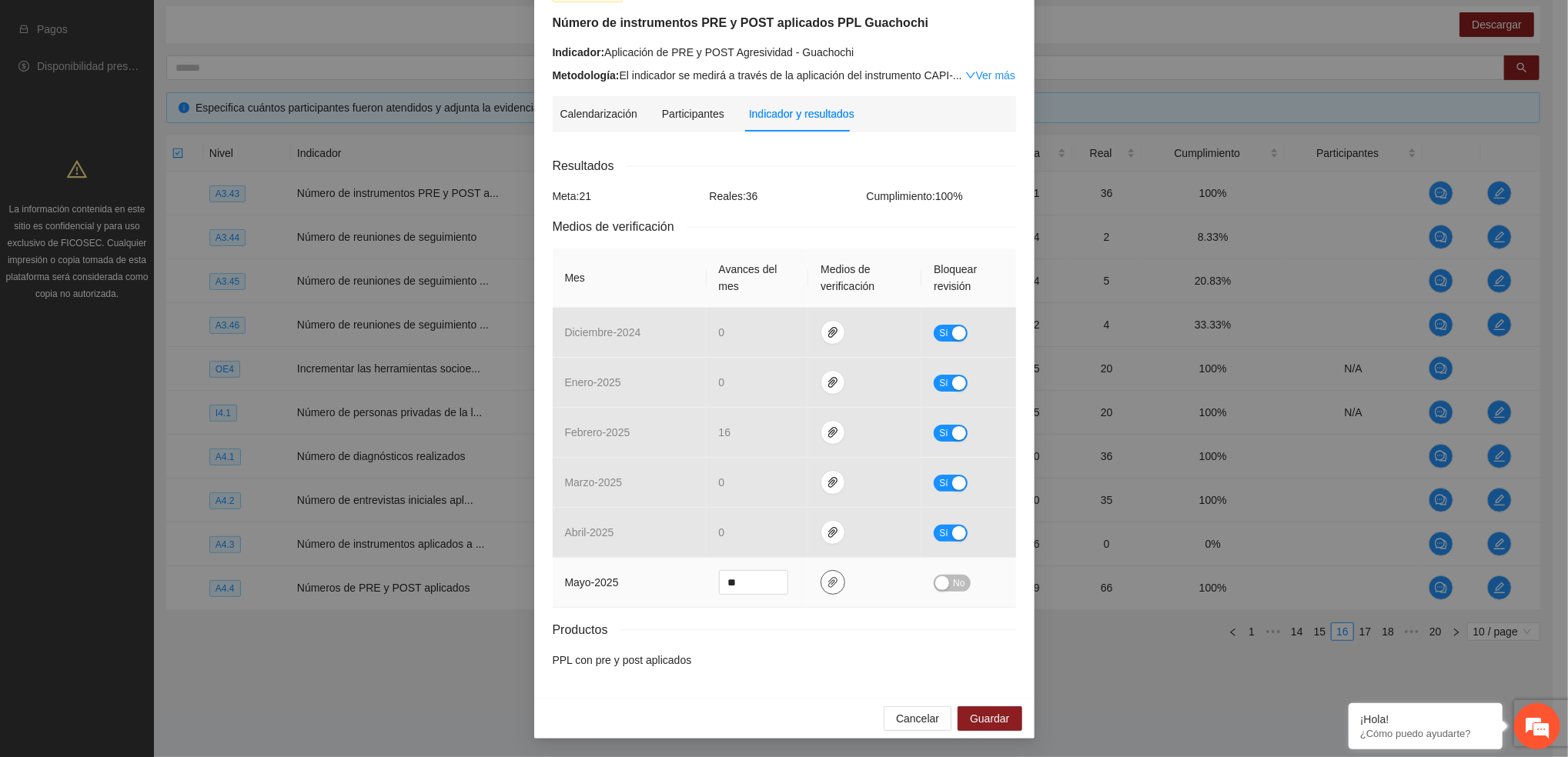
click at [832, 590] on button "button" at bounding box center [832, 583] width 25 height 25
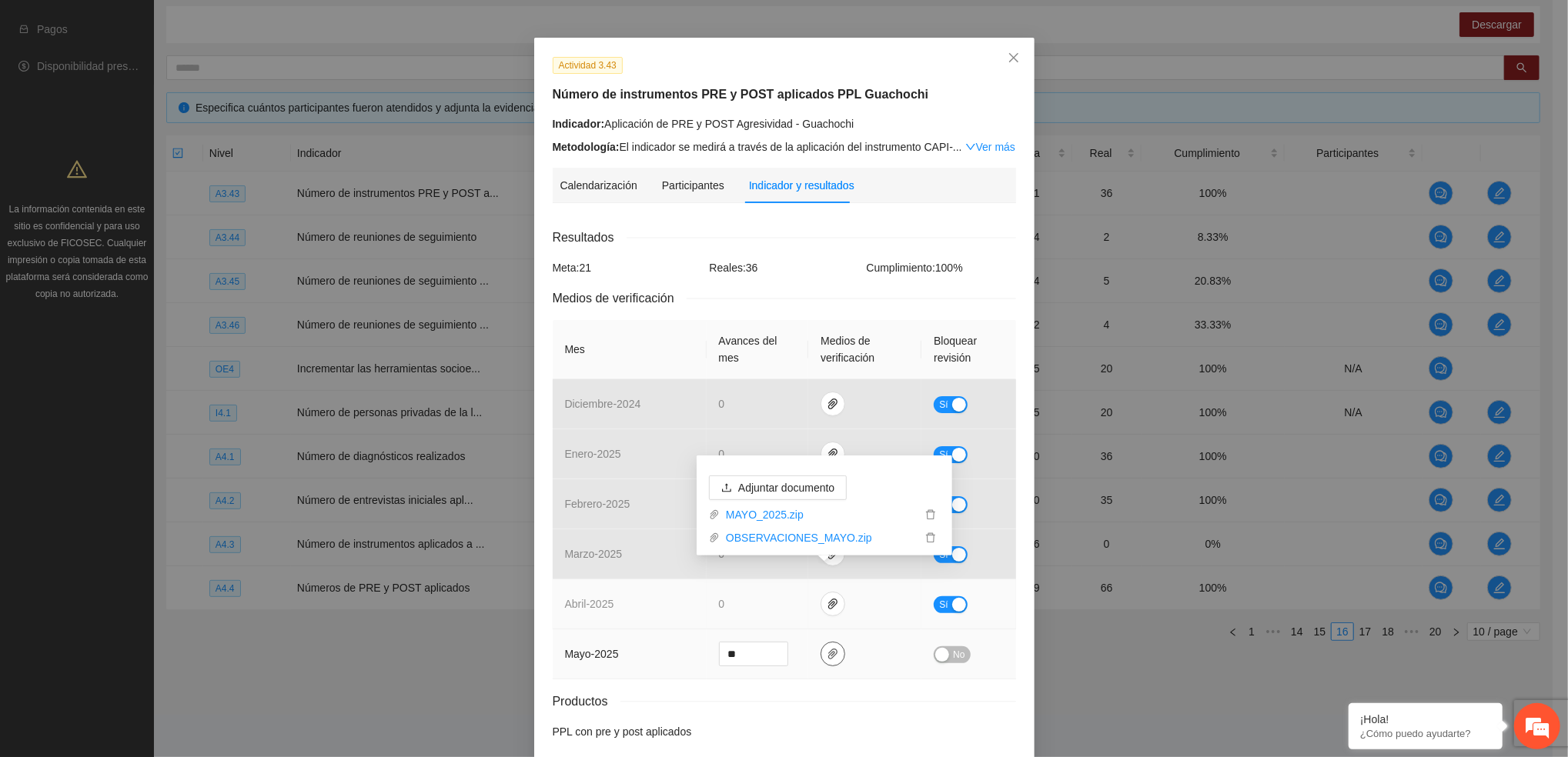
scroll to position [9, 0]
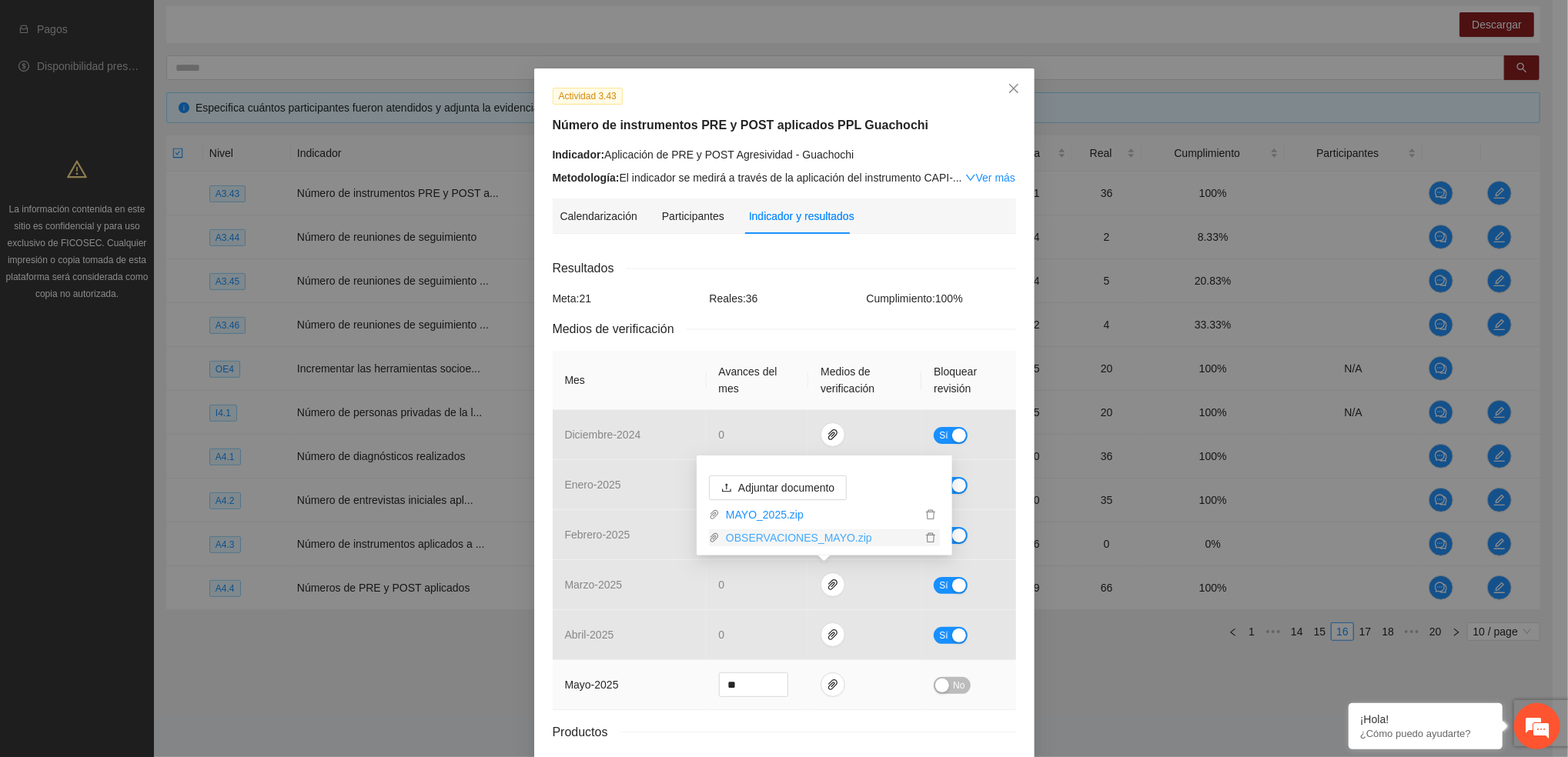
click at [795, 541] on link "OBSERVACIONES_MAYO.zip" at bounding box center [820, 538] width 202 height 17
click at [695, 109] on div "Actividad 3.43 Número de instrumentos PRE y POST aplicados PPL Guachochi Indica…" at bounding box center [784, 137] width 475 height 99
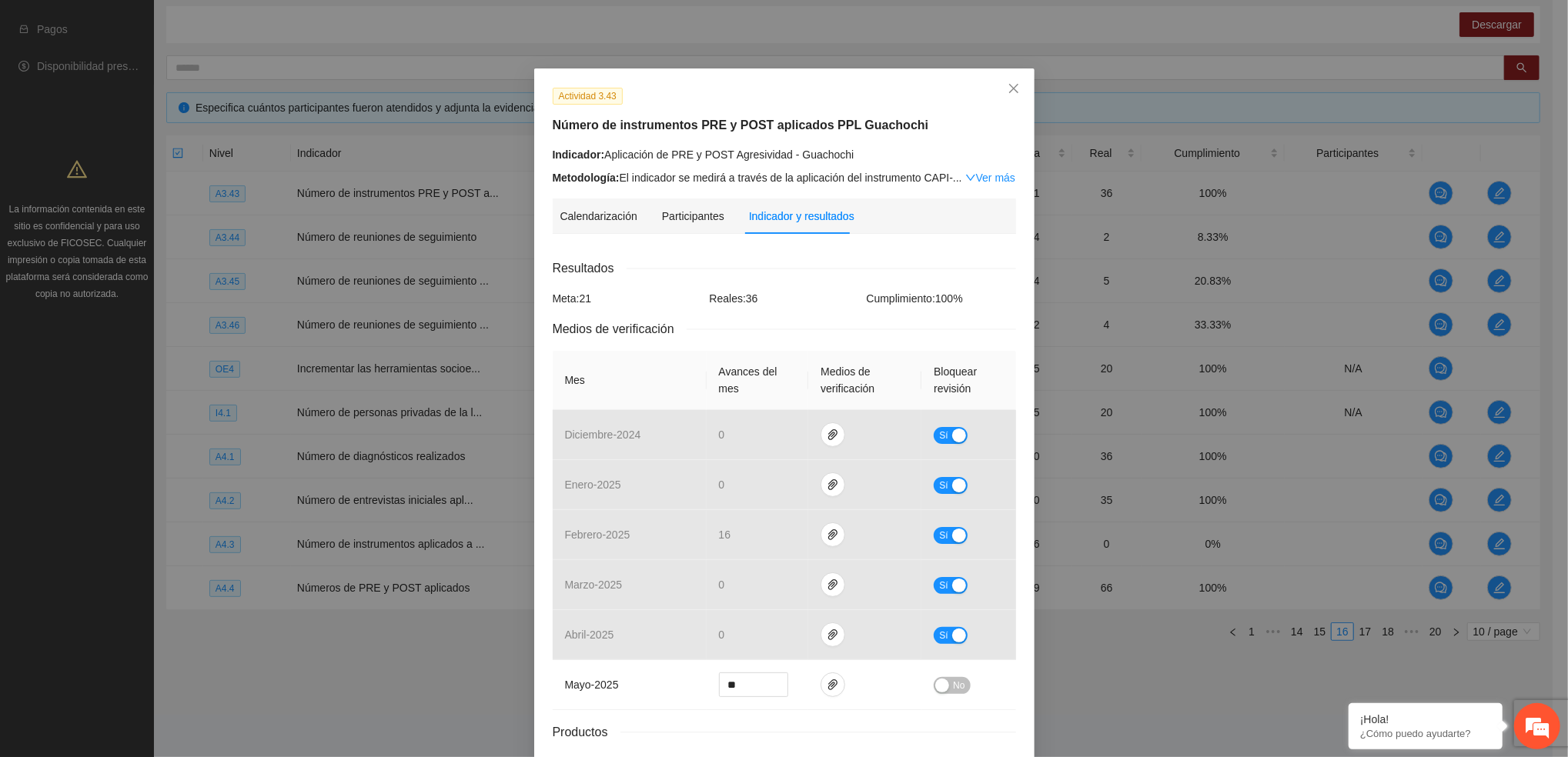
click at [860, 99] on div "Actividad 3.43" at bounding box center [784, 96] width 475 height 18
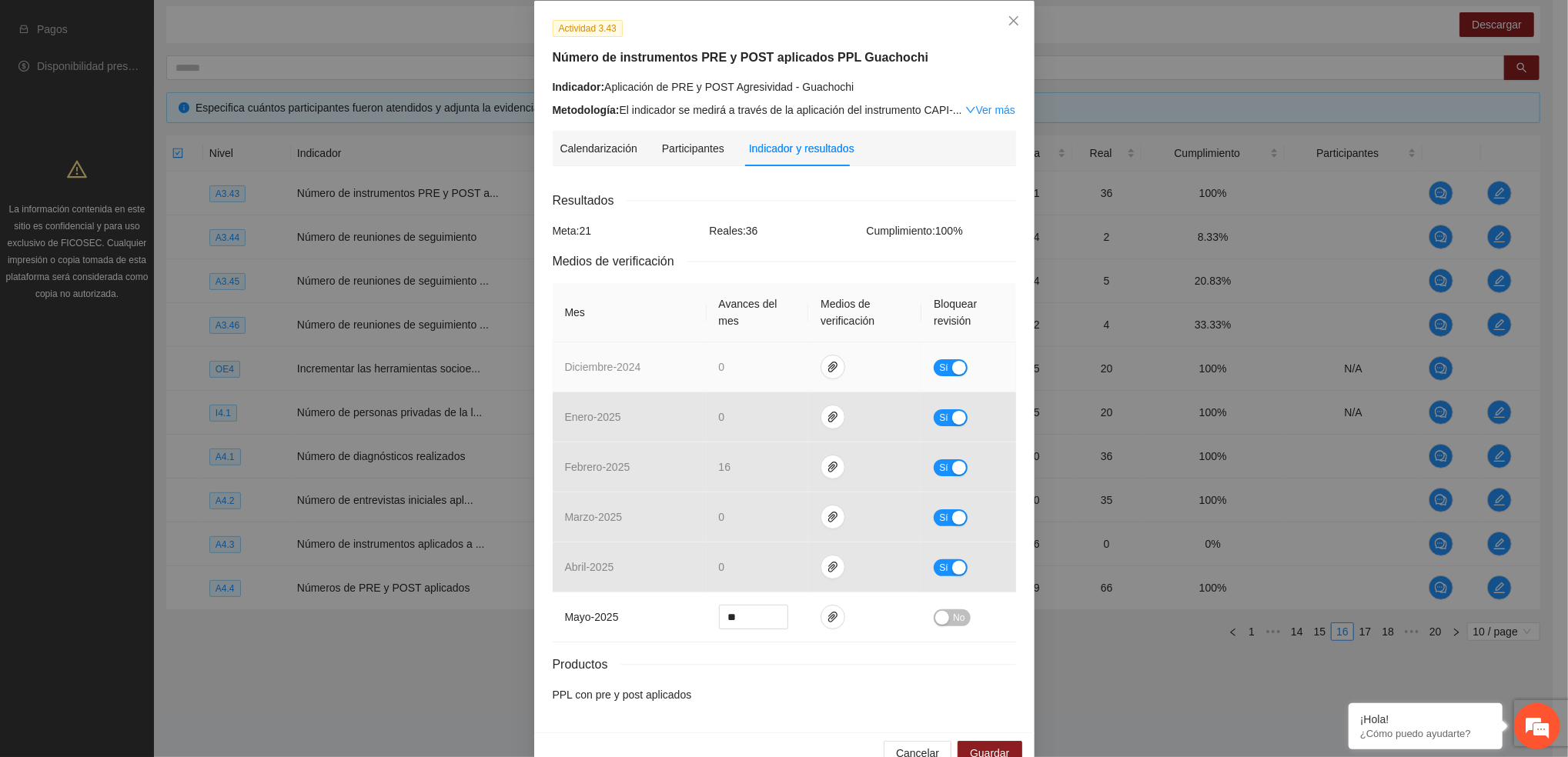
scroll to position [111, 0]
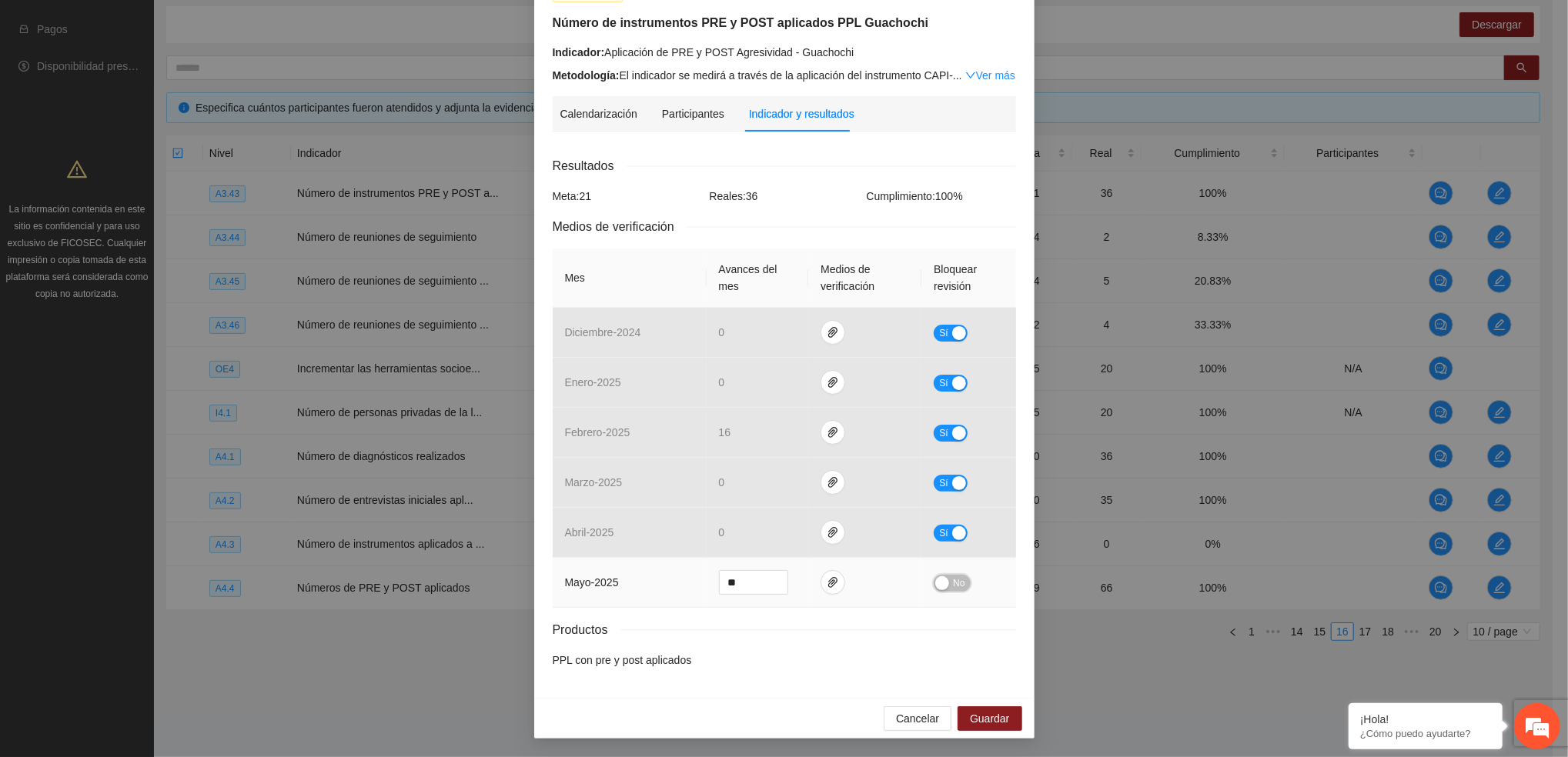
drag, startPoint x: 953, startPoint y: 588, endPoint x: 942, endPoint y: 615, distance: 29.2
click at [953, 588] on span "No" at bounding box center [958, 583] width 11 height 17
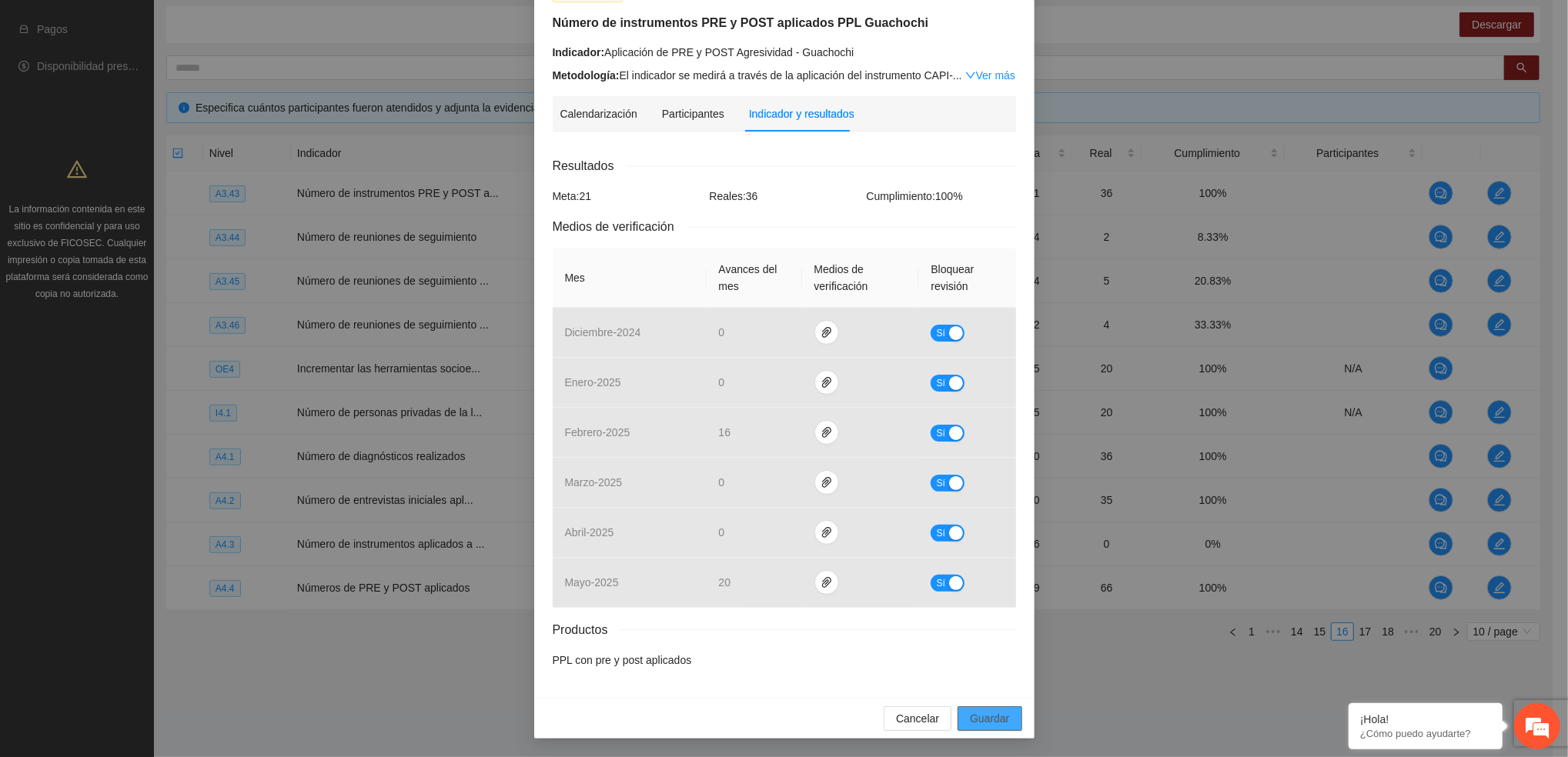
drag, startPoint x: 999, startPoint y: 709, endPoint x: 988, endPoint y: 709, distance: 11.0
click at [989, 710] on span "Guardar" at bounding box center [990, 719] width 39 height 17
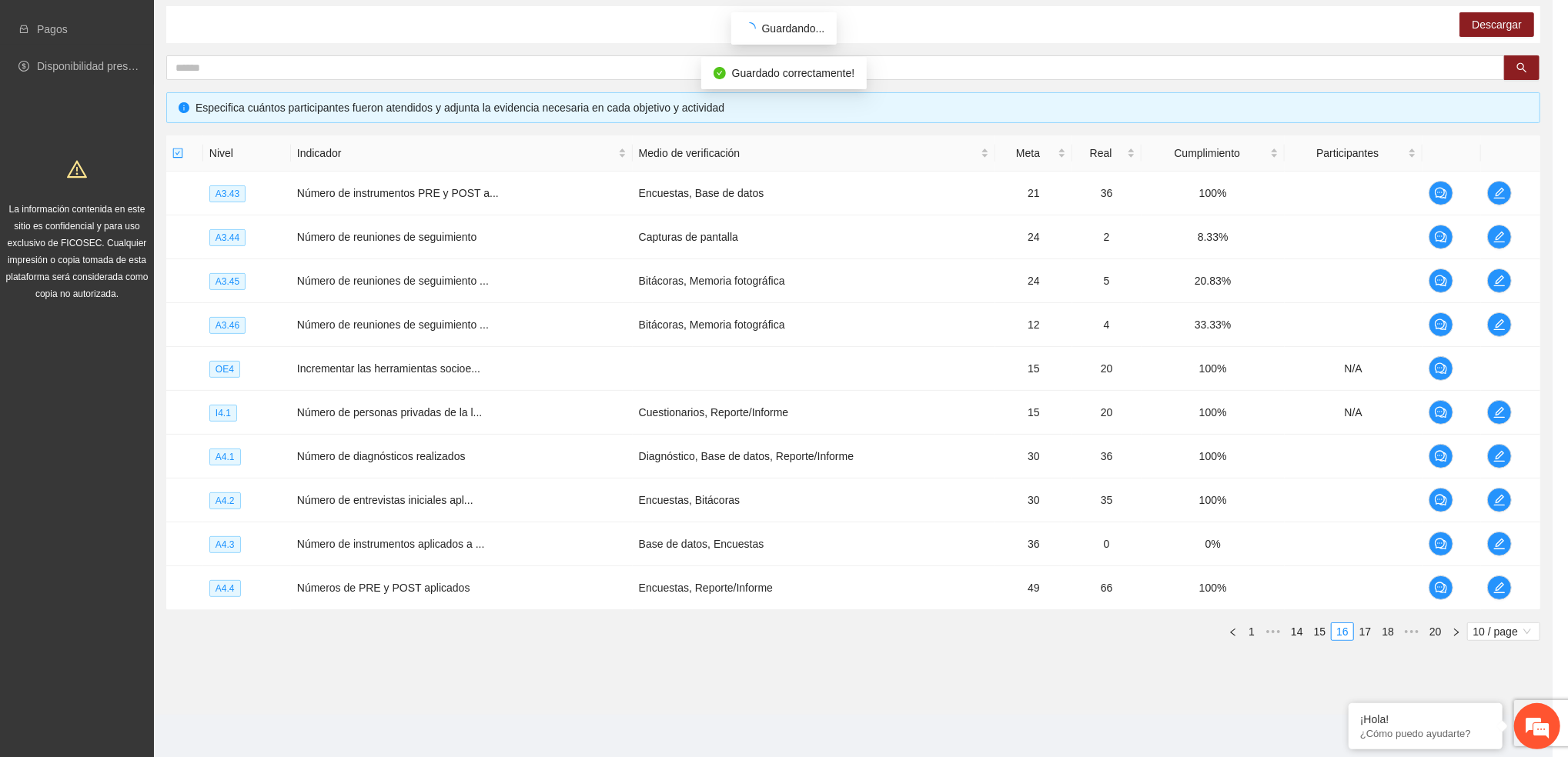
scroll to position [34, 0]
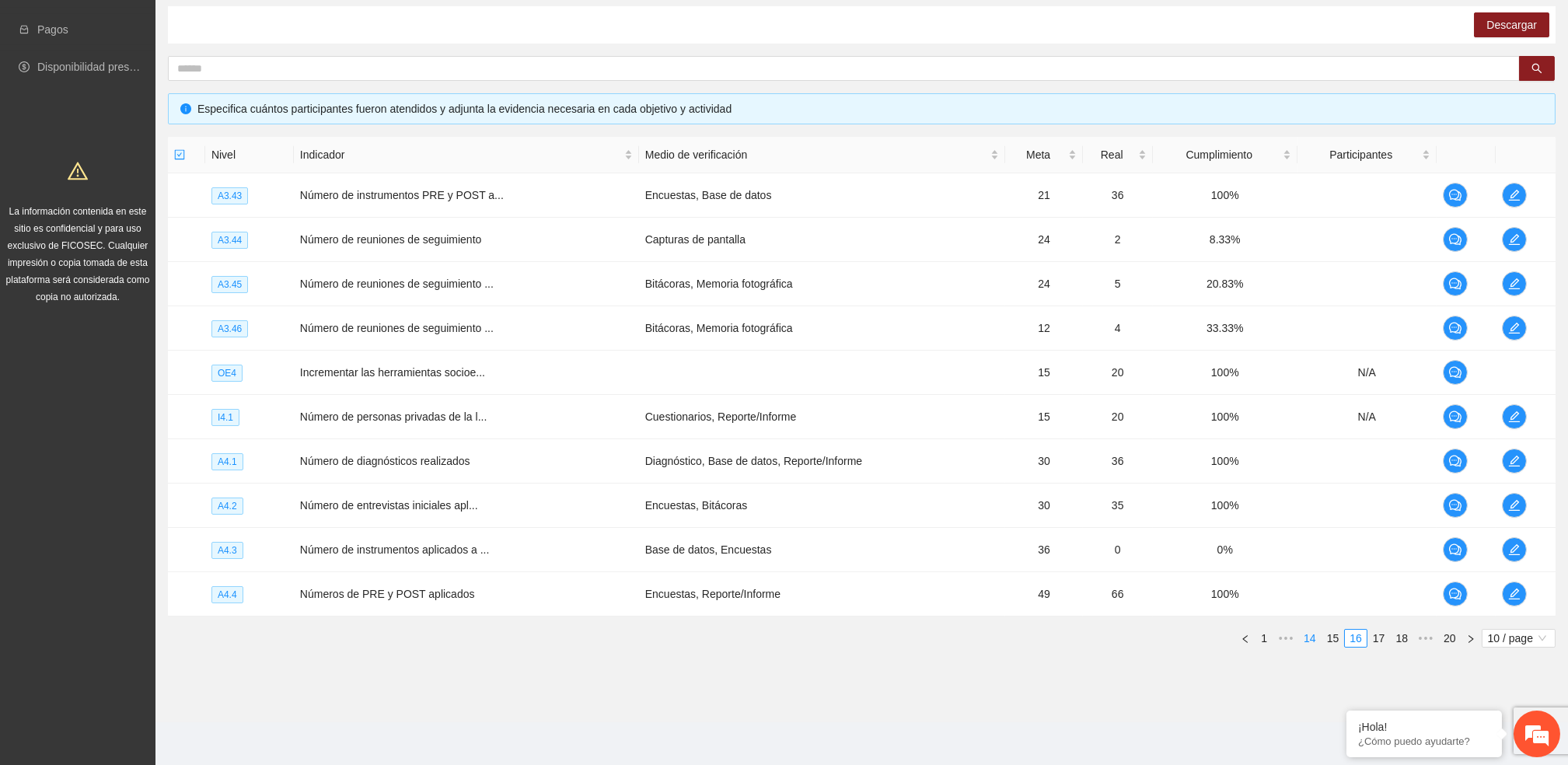
click at [1314, 632] on link "14" at bounding box center [1309, 639] width 22 height 17
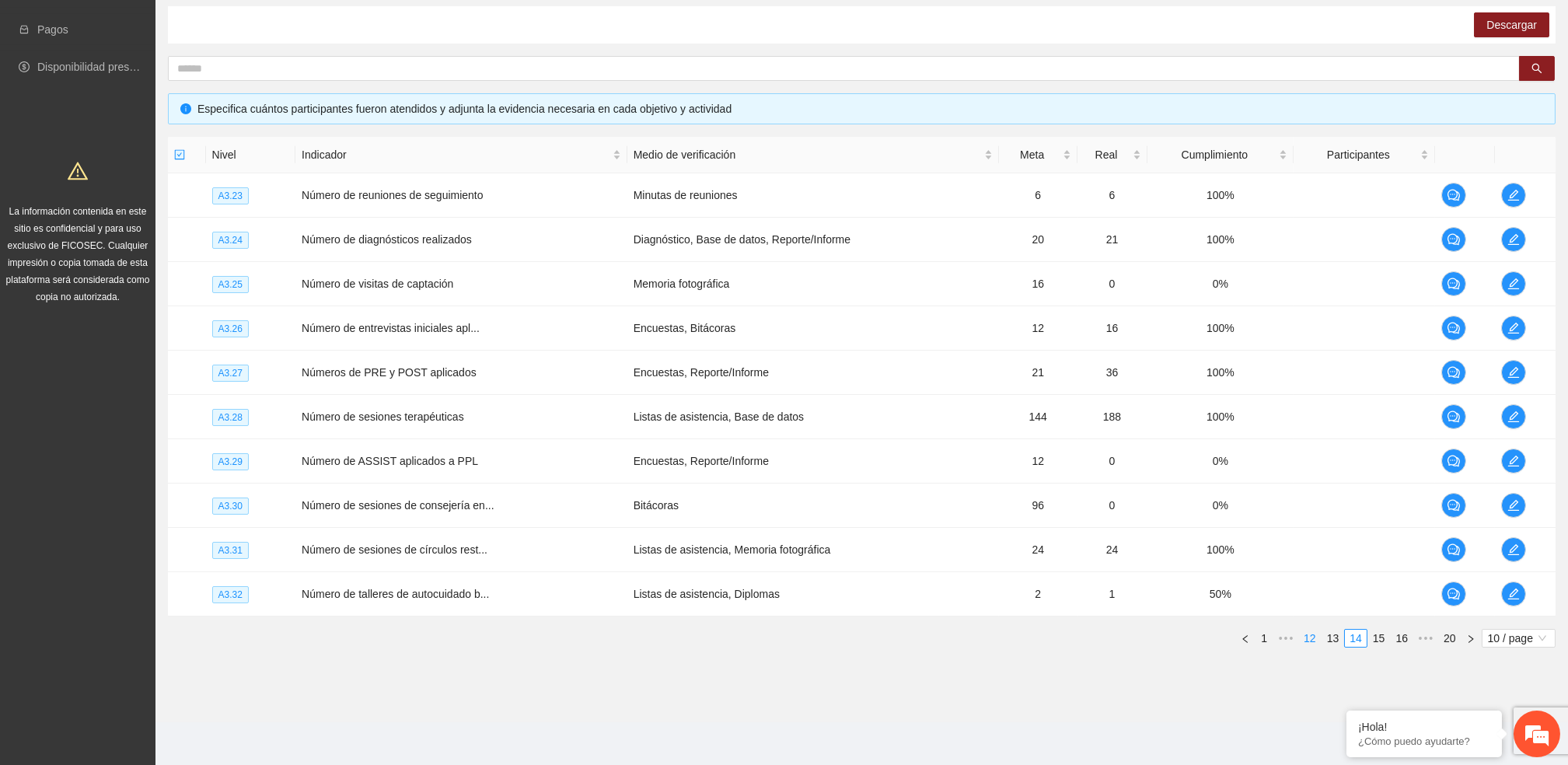
click at [1312, 634] on link "12" at bounding box center [1309, 639] width 22 height 17
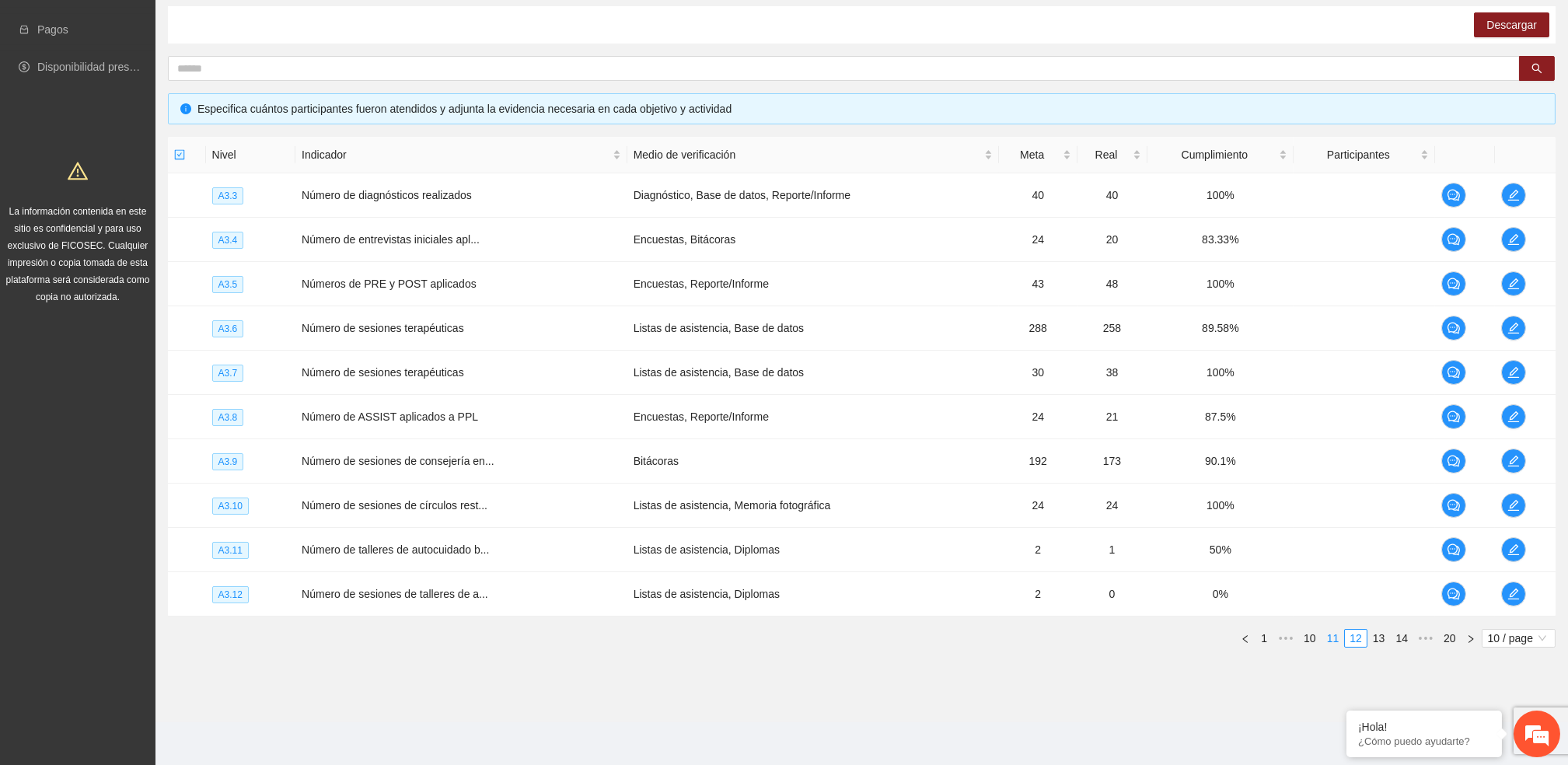
click at [1331, 638] on link "11" at bounding box center [1332, 639] width 22 height 17
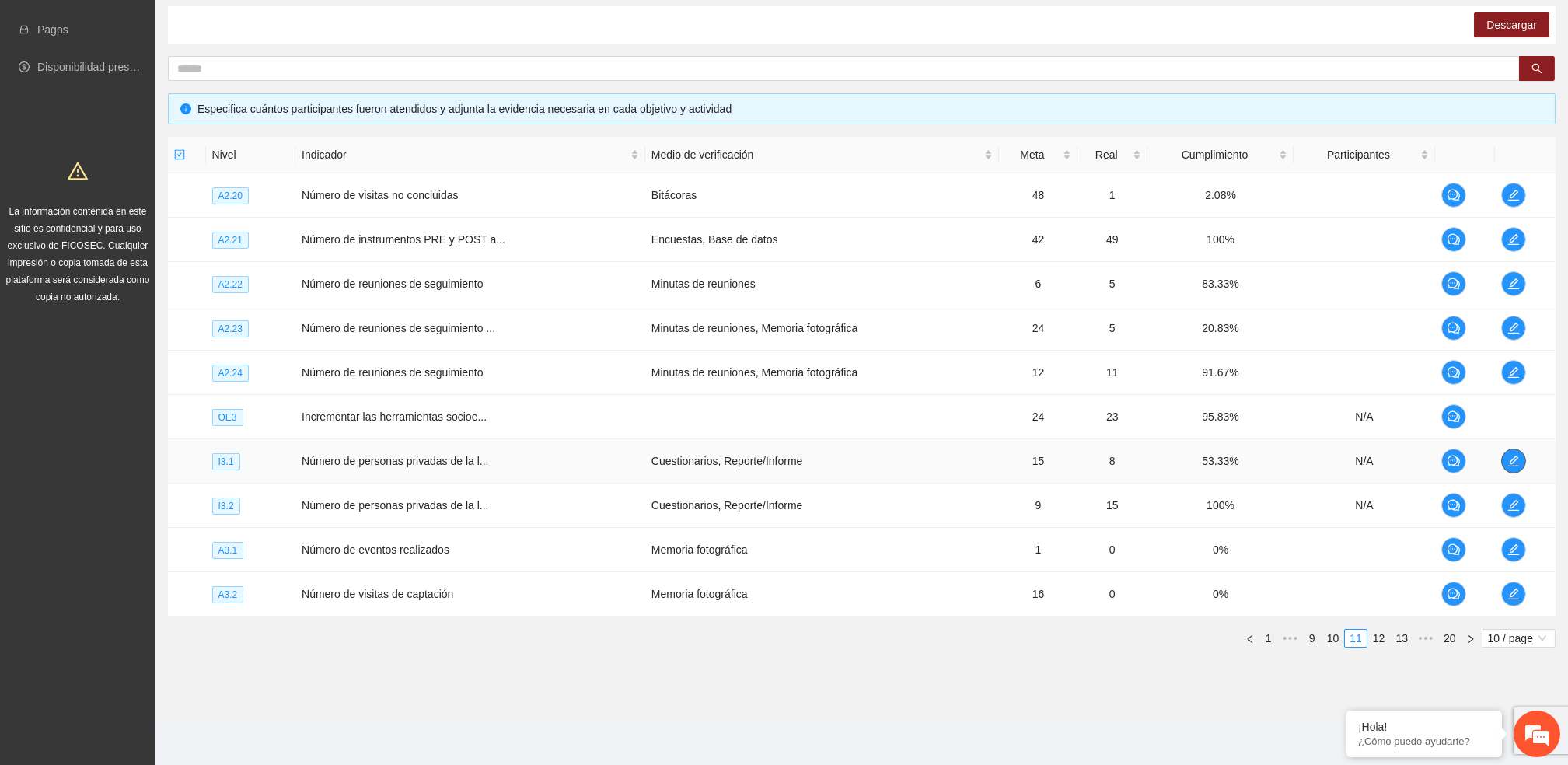
click at [1508, 461] on icon "edit" at bounding box center [1513, 461] width 12 height 12
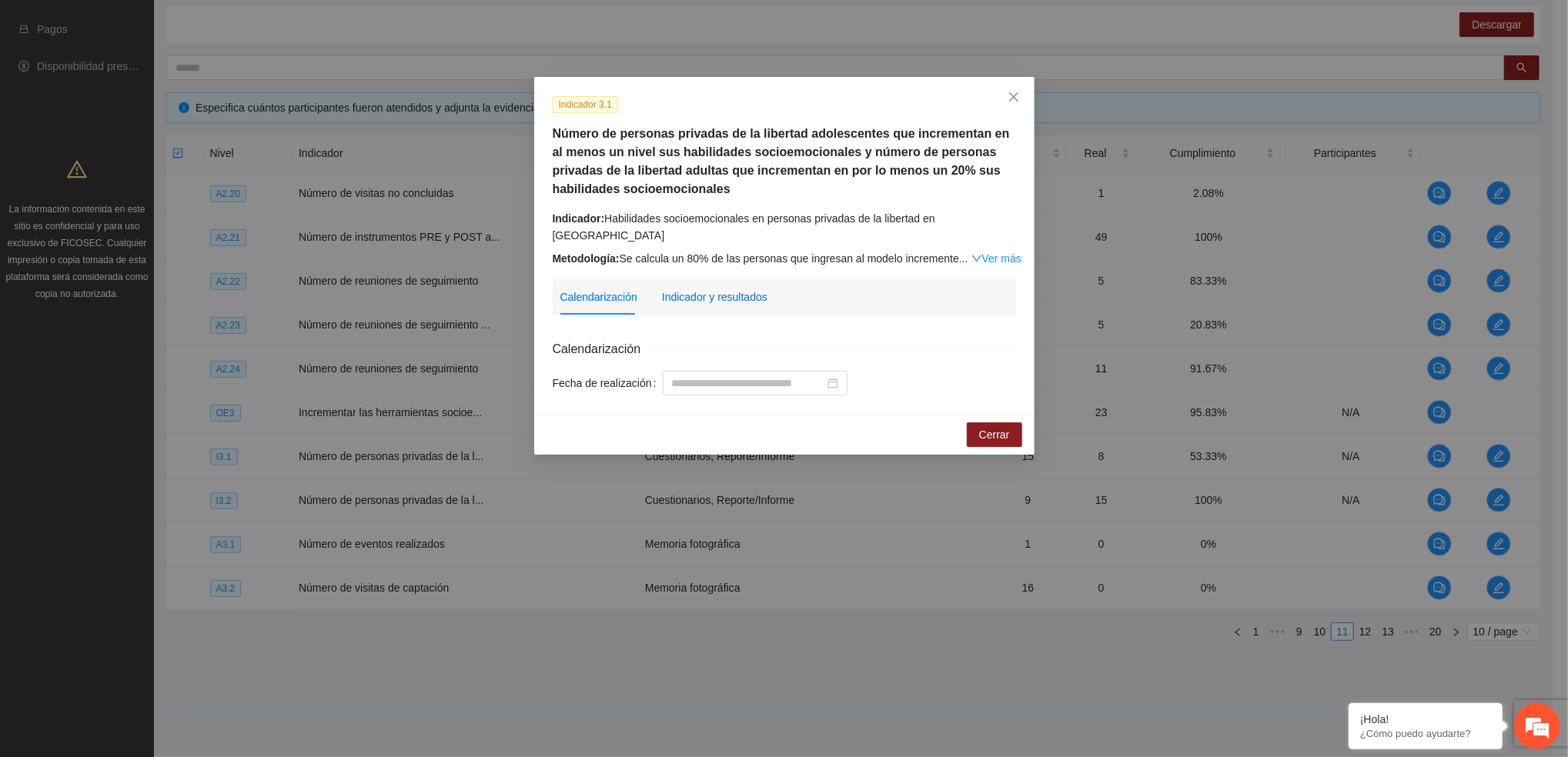
click at [722, 299] on div "Indicador y resultados" at bounding box center [714, 297] width 105 height 17
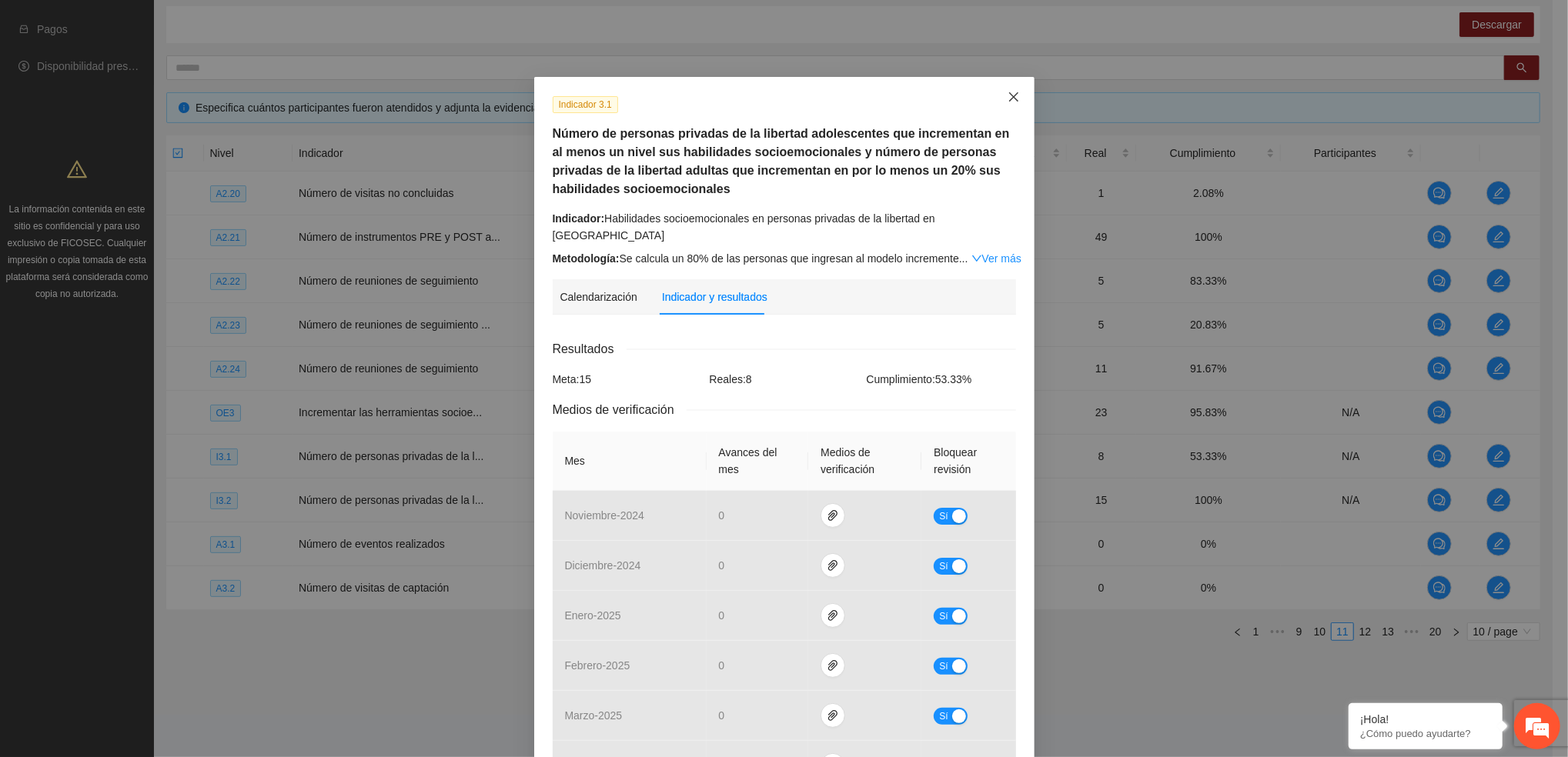
drag, startPoint x: 1007, startPoint y: 97, endPoint x: 948, endPoint y: 198, distance: 117.0
click at [1008, 99] on icon "close" at bounding box center [1014, 97] width 12 height 12
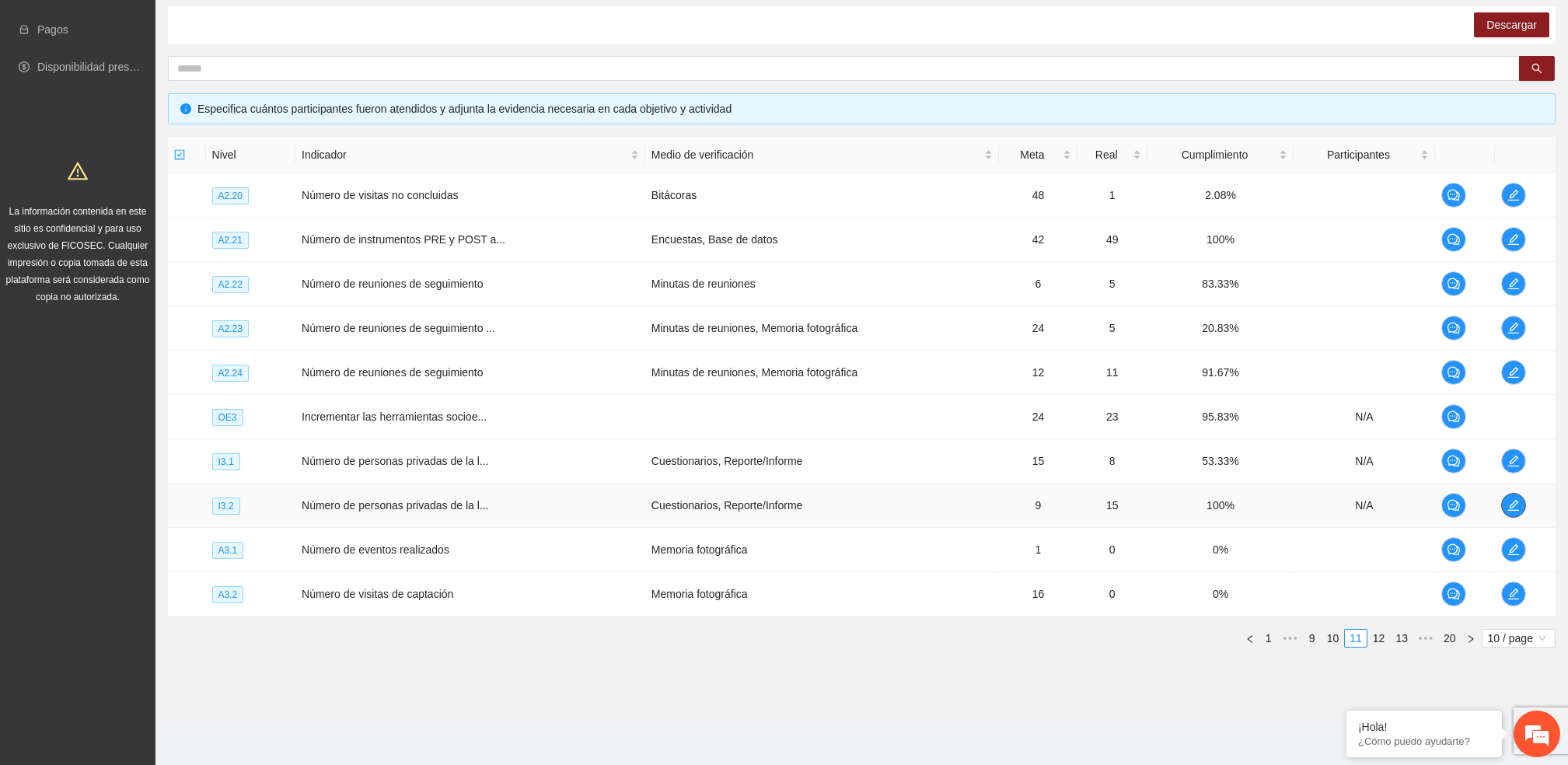
click at [1515, 494] on button "button" at bounding box center [1513, 505] width 25 height 25
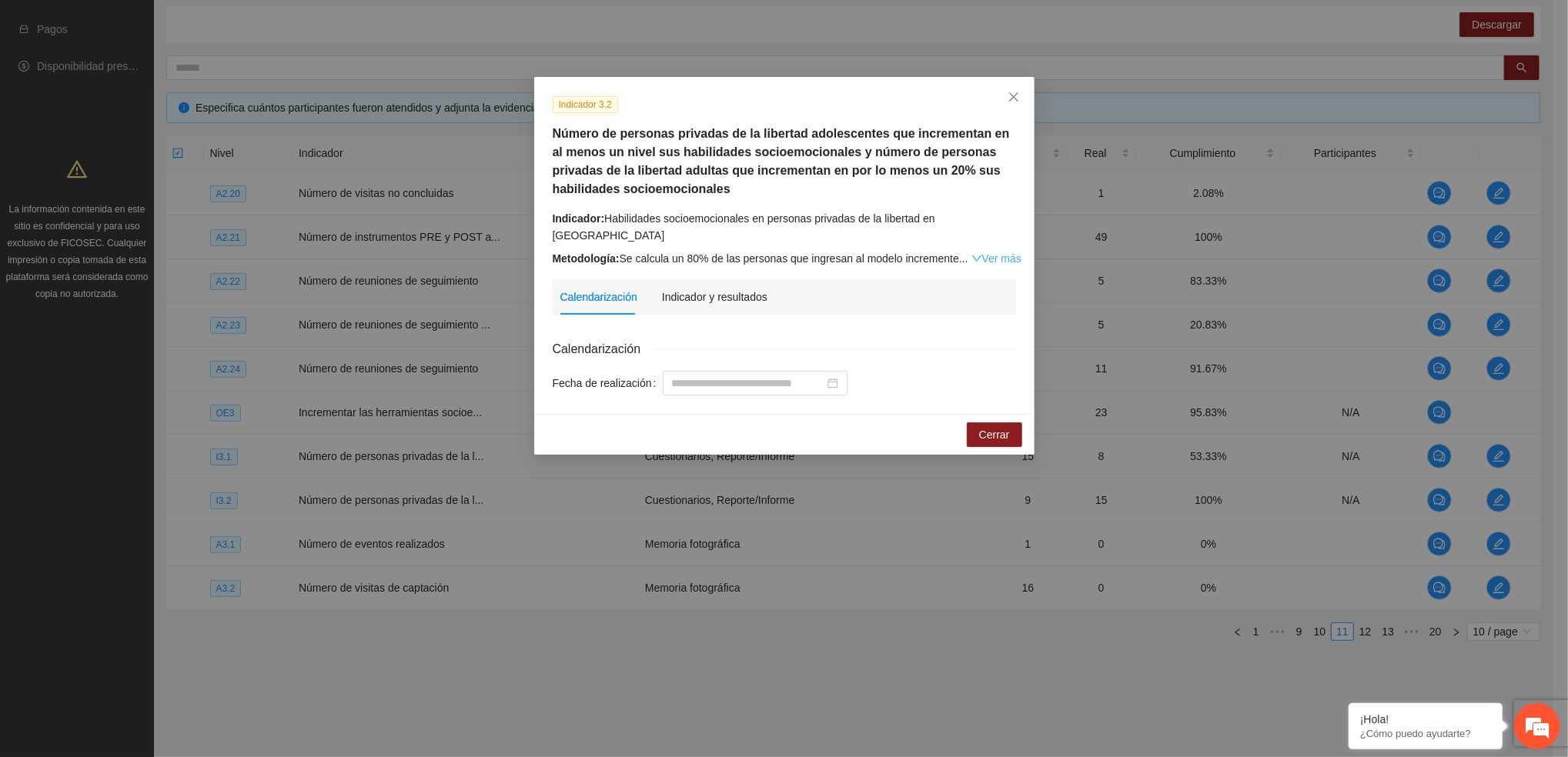
click at [998, 252] on link "Ver más" at bounding box center [996, 258] width 50 height 12
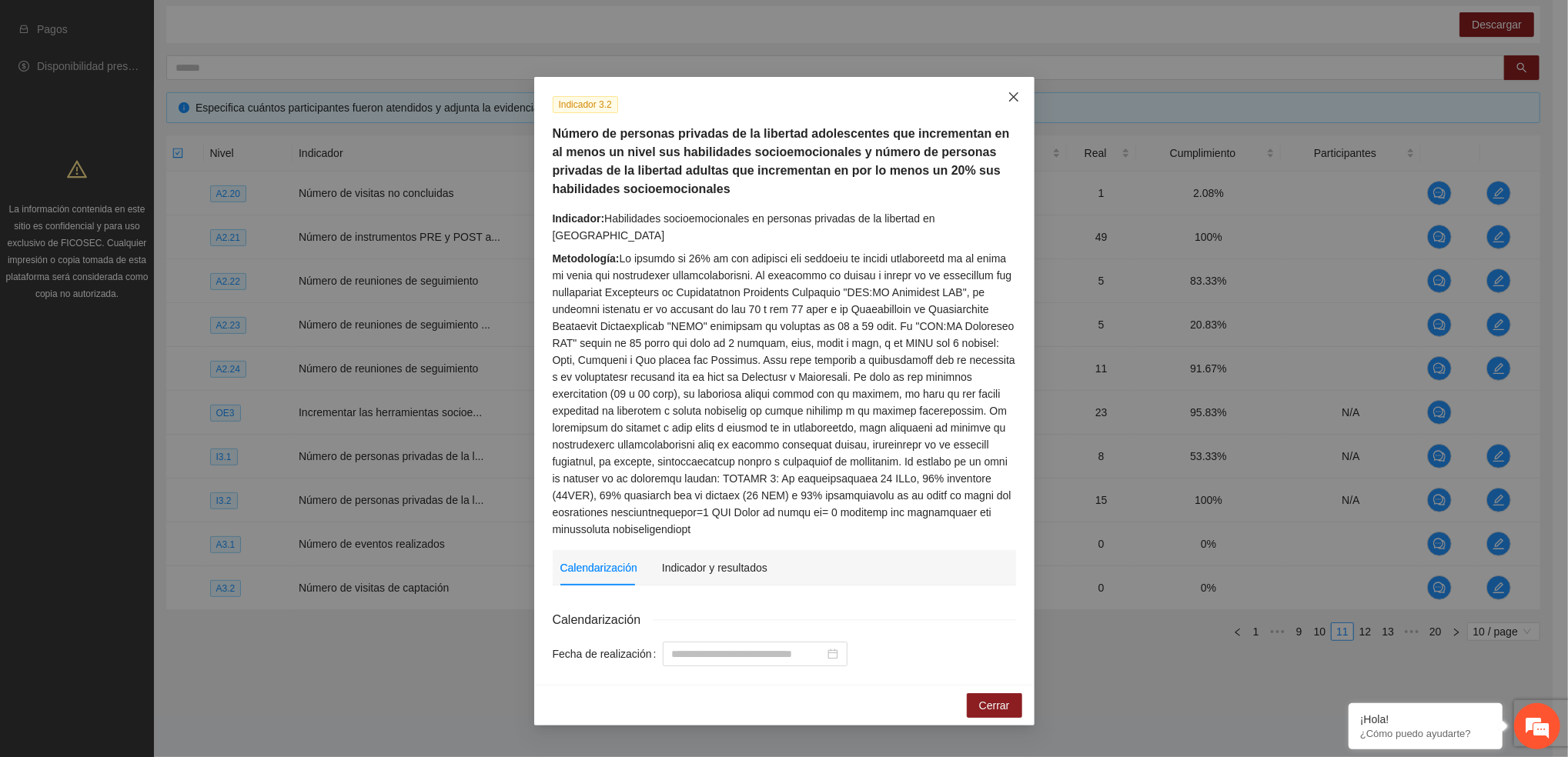
drag, startPoint x: 1020, startPoint y: 86, endPoint x: 1012, endPoint y: 92, distance: 10.0
click at [1015, 88] on span "Close" at bounding box center [1014, 98] width 42 height 42
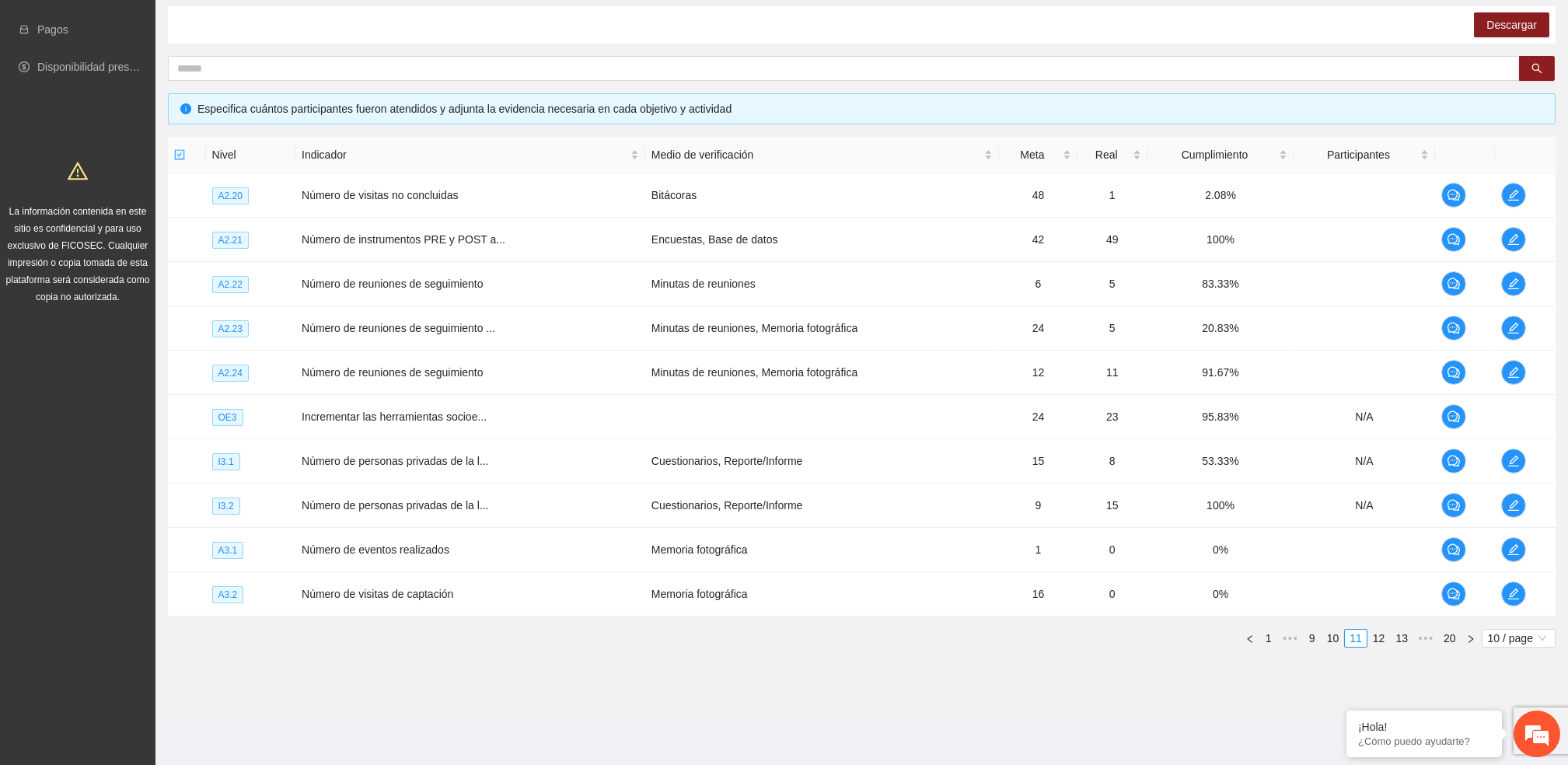
click at [1272, 635] on link "1" at bounding box center [1268, 639] width 17 height 17
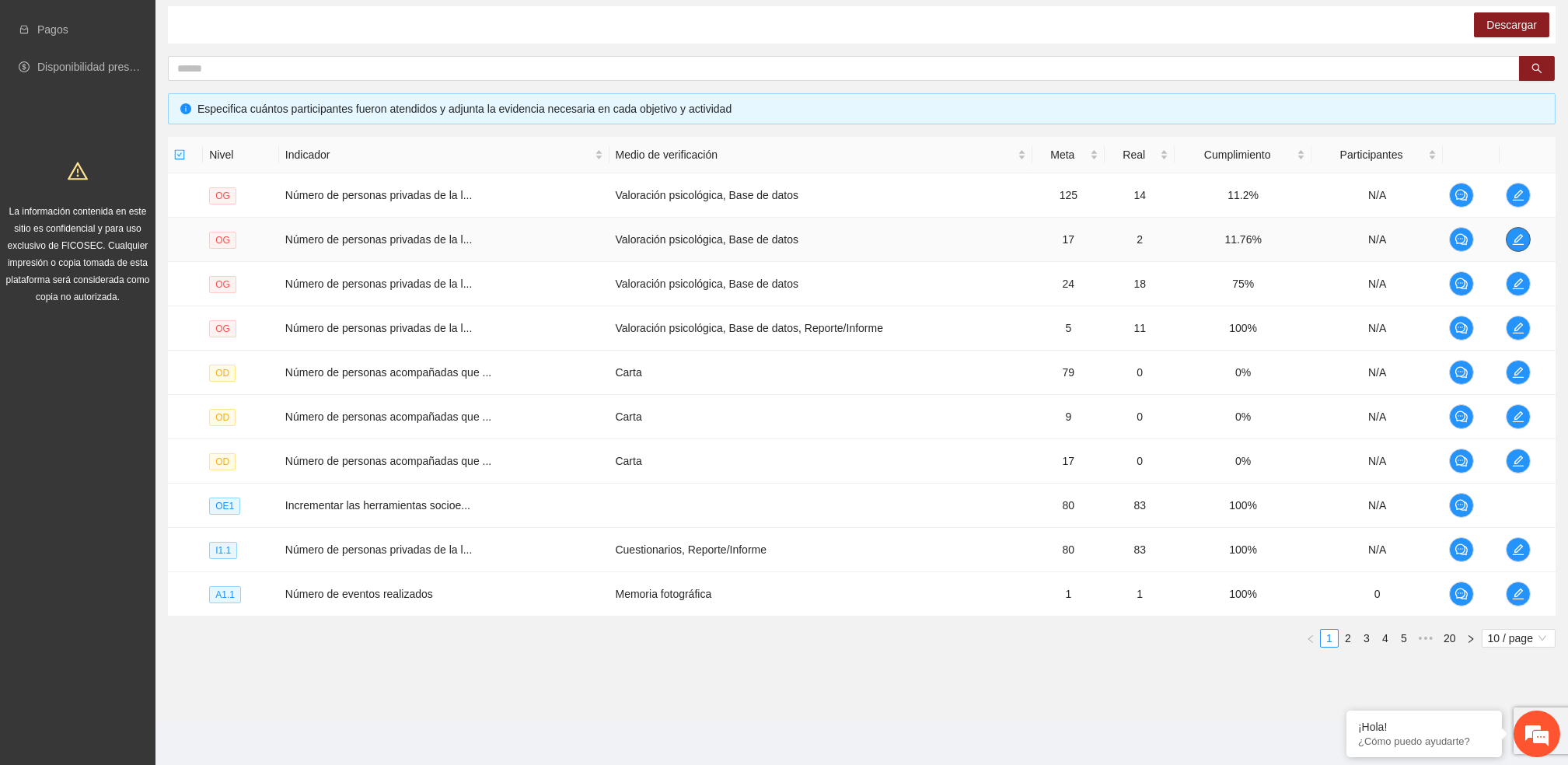
click at [1520, 240] on icon "edit" at bounding box center [1518, 239] width 12 height 12
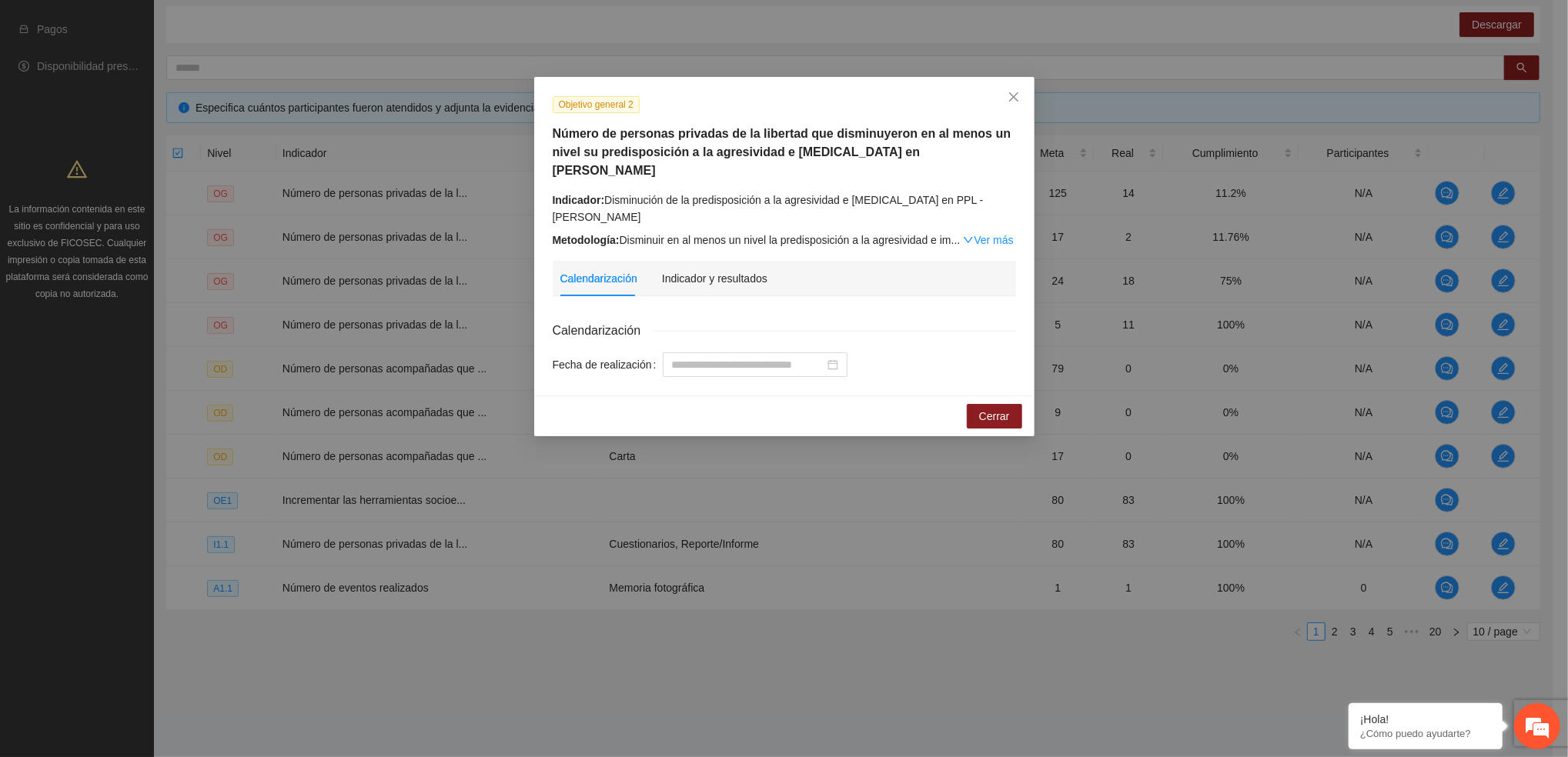
drag, startPoint x: 978, startPoint y: 201, endPoint x: 985, endPoint y: 207, distance: 9.2
click at [979, 234] on link "Ver más" at bounding box center [987, 240] width 50 height 12
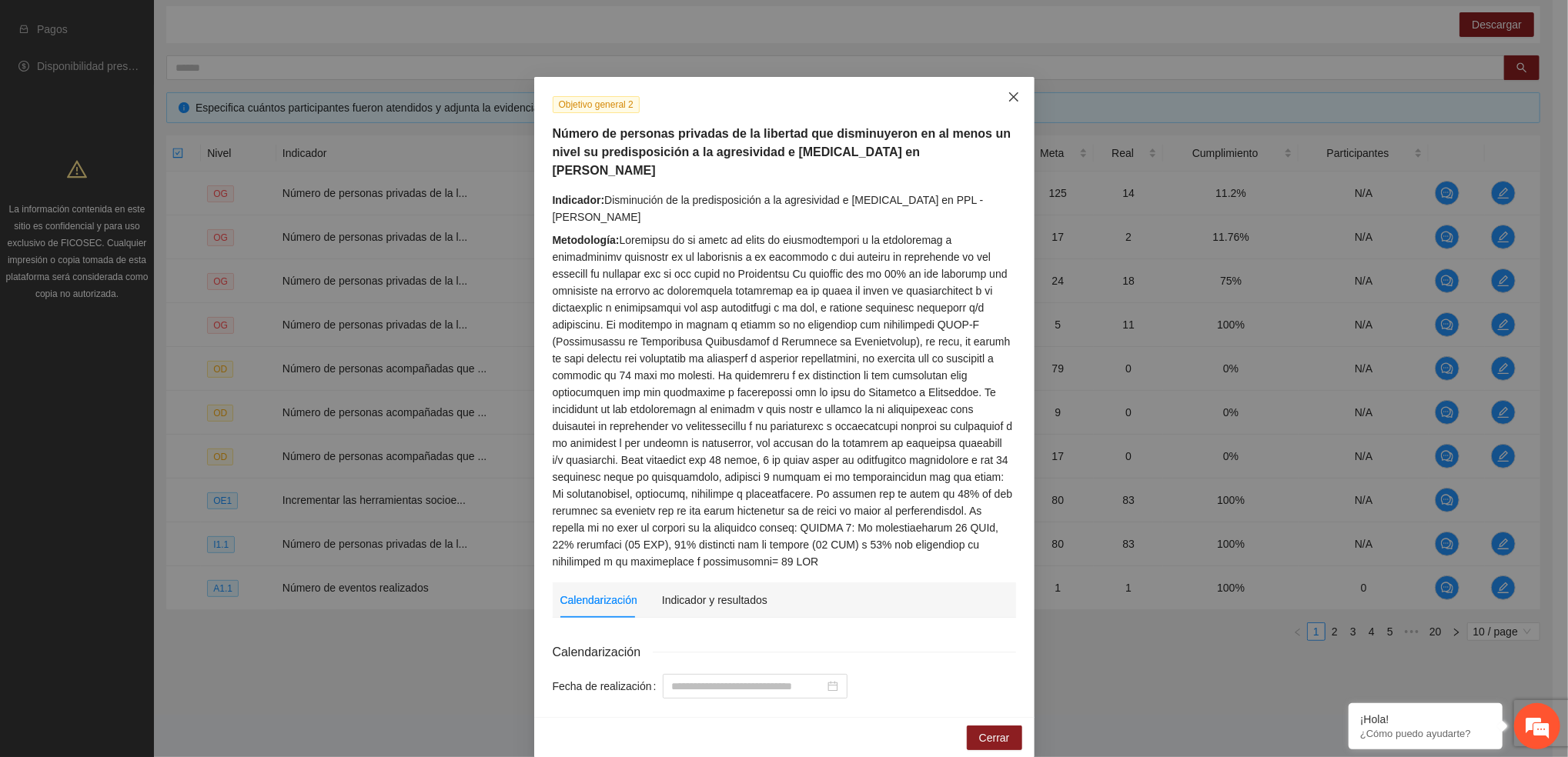
drag, startPoint x: 1020, startPoint y: 84, endPoint x: 952, endPoint y: 142, distance: 89.4
click at [1019, 86] on span "Close" at bounding box center [1014, 98] width 42 height 42
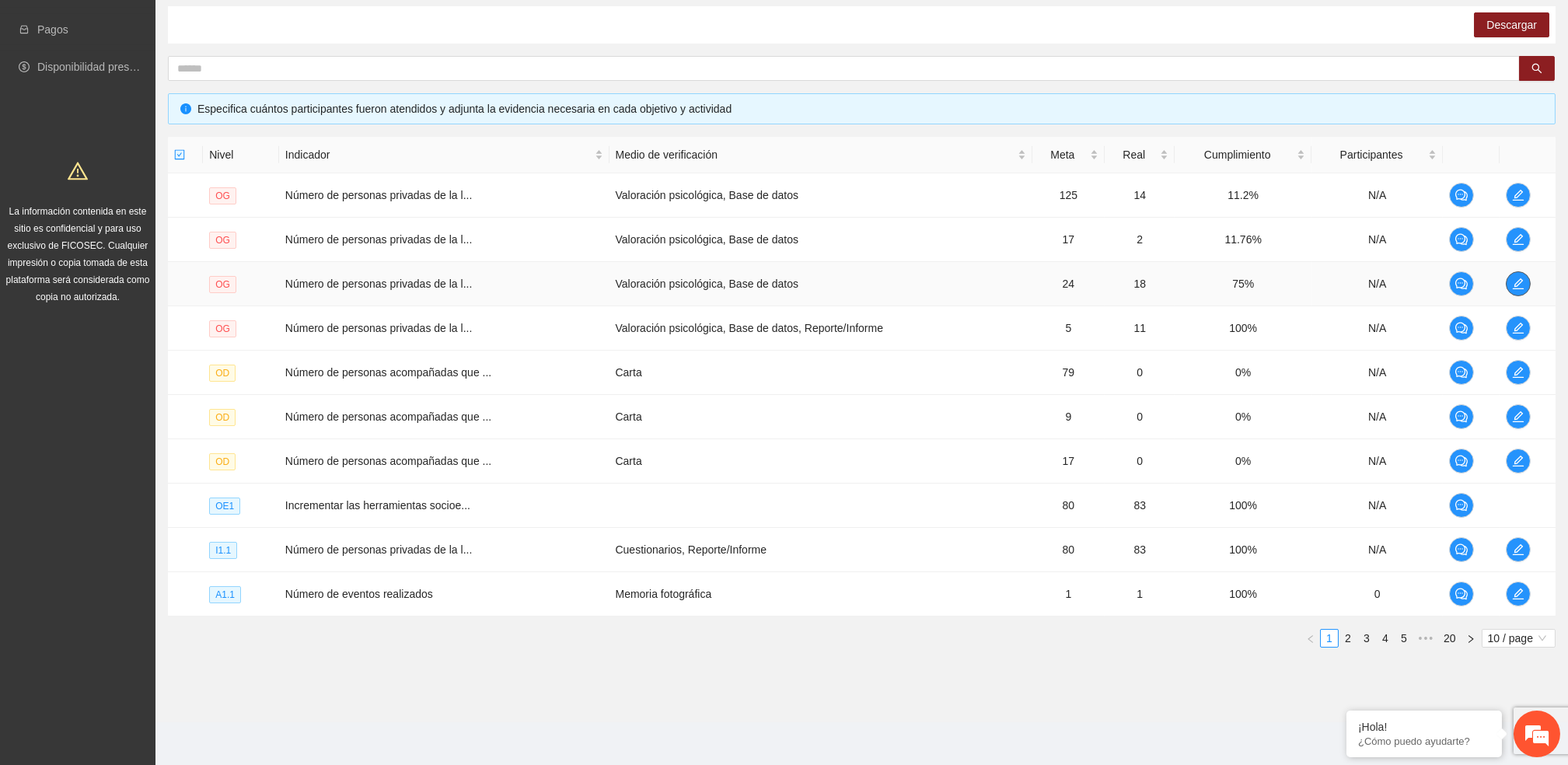
click at [1514, 283] on icon "edit" at bounding box center [1517, 284] width 11 height 11
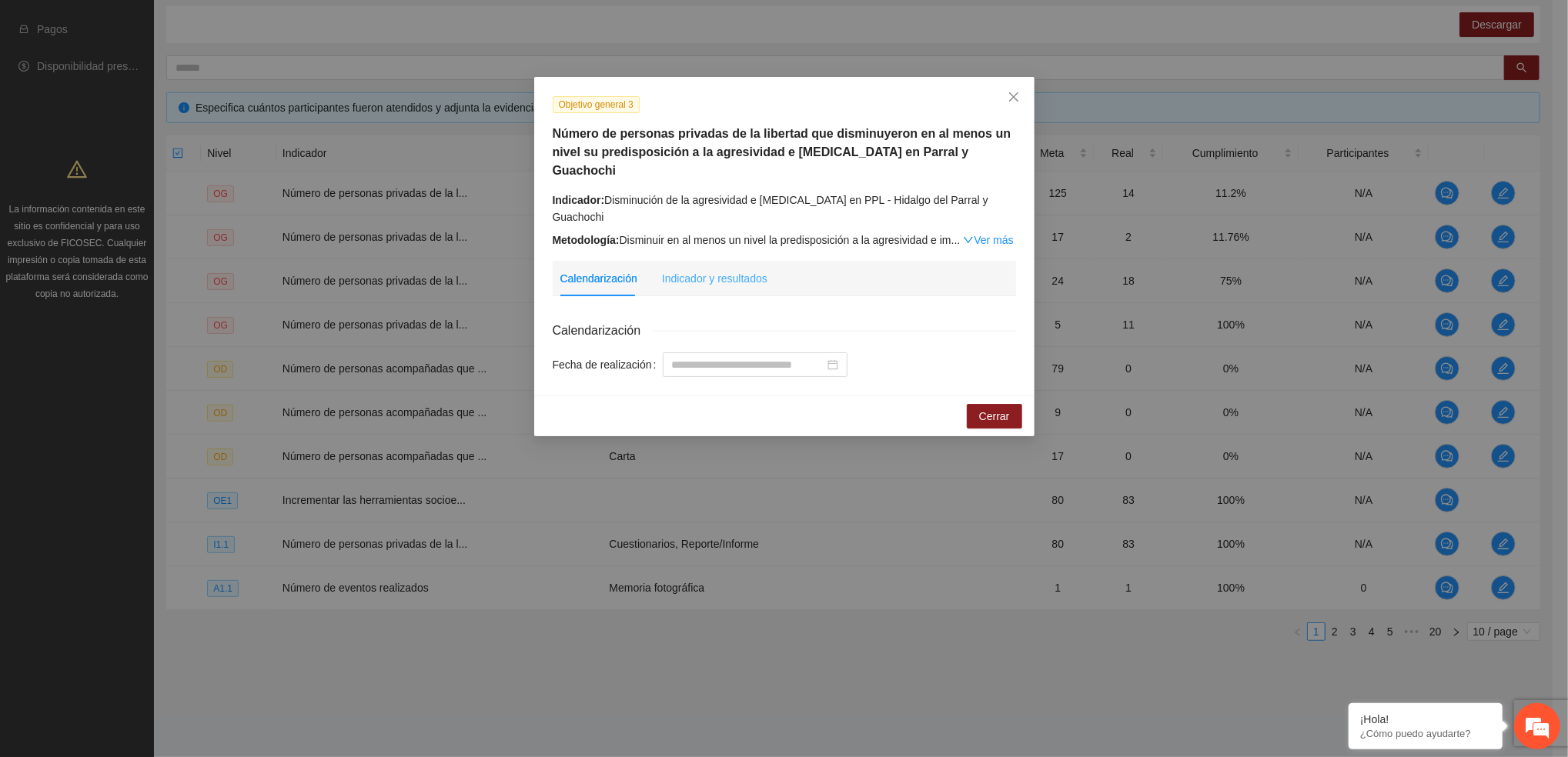
click at [734, 261] on div "Indicador y resultados" at bounding box center [714, 278] width 105 height 35
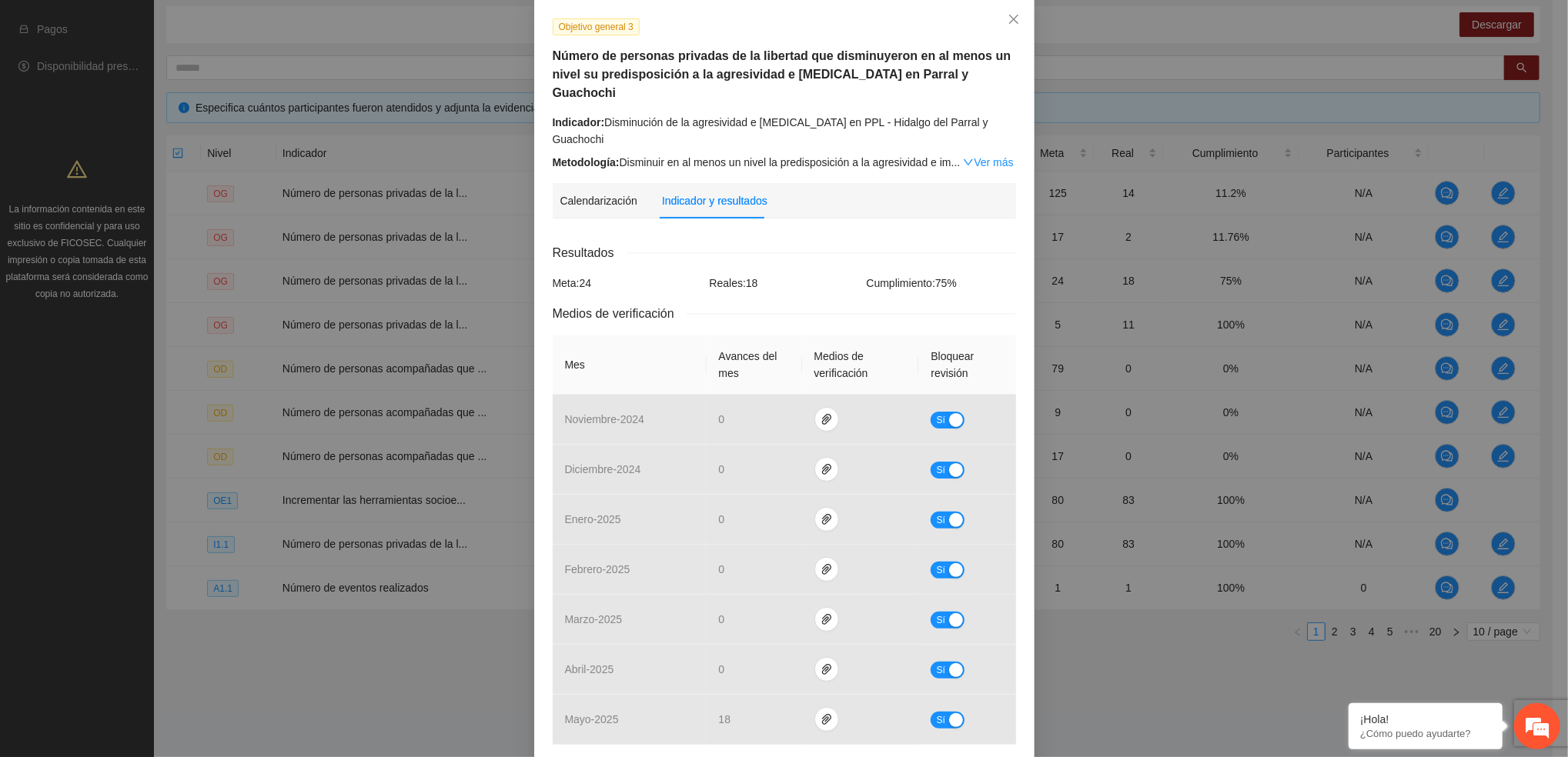
scroll to position [180, 0]
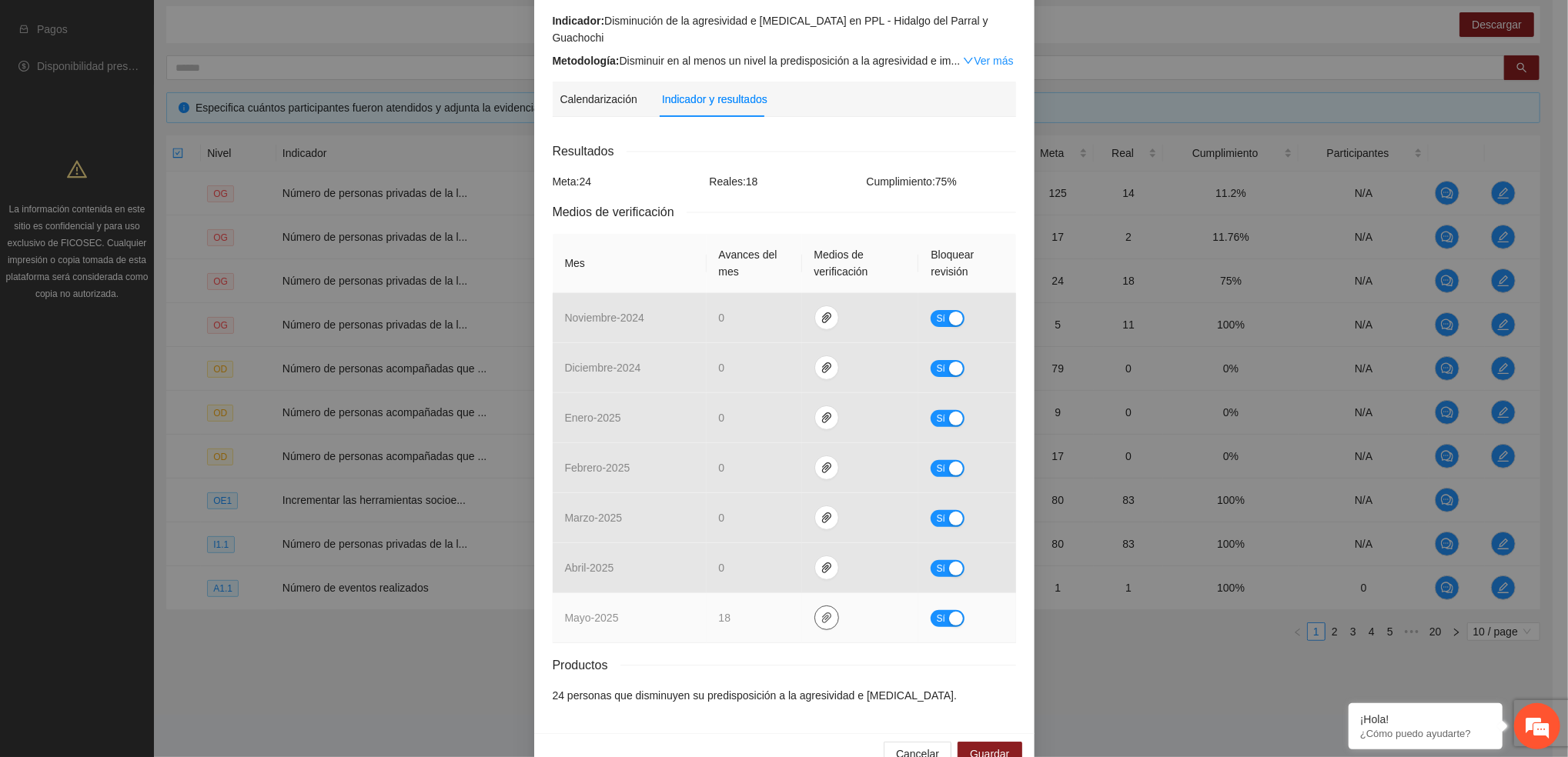
click at [820, 612] on icon "paper-clip" at bounding box center [826, 618] width 12 height 12
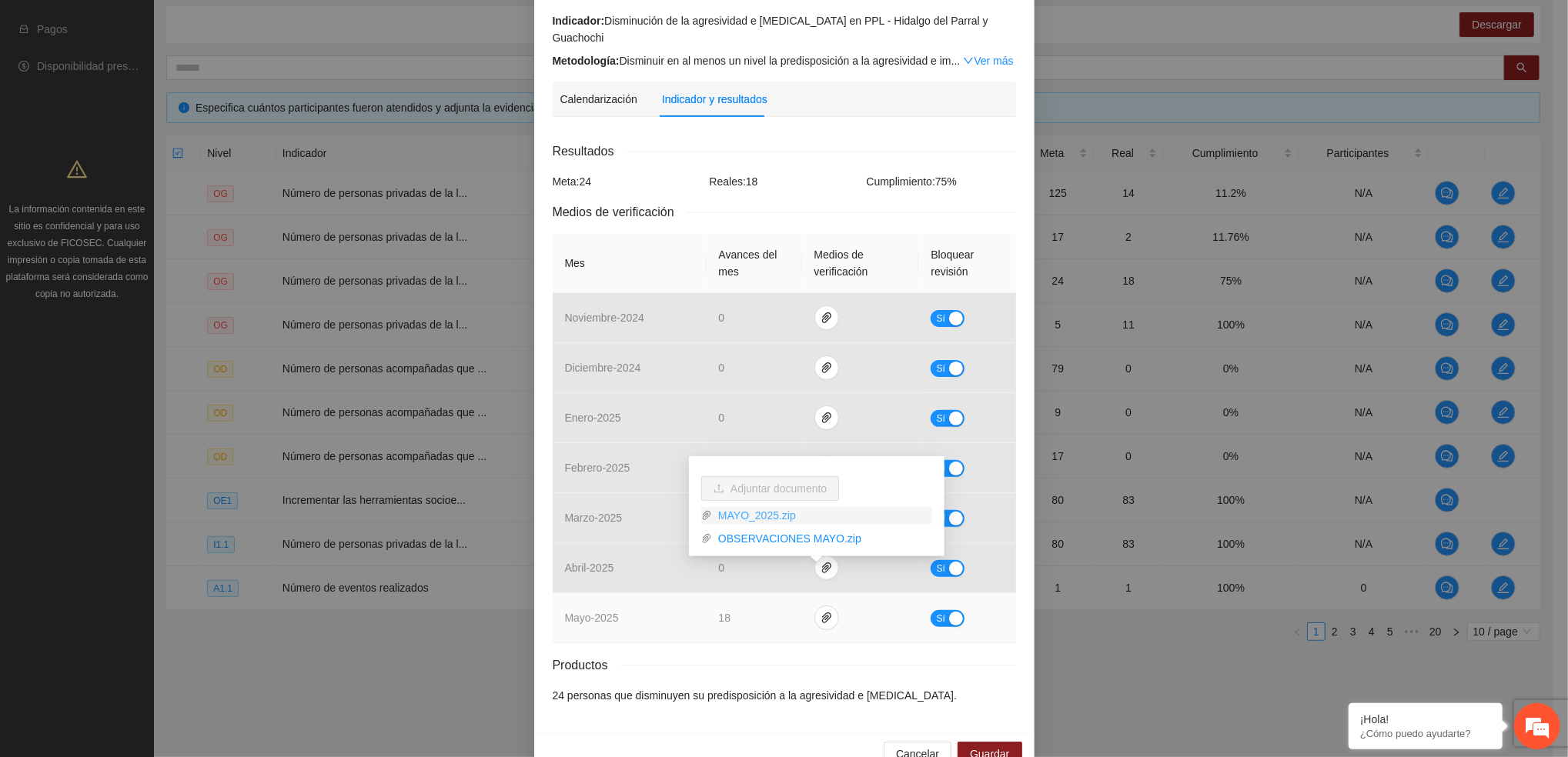
click at [754, 514] on link "MAYO_2025.zip" at bounding box center [821, 516] width 220 height 17
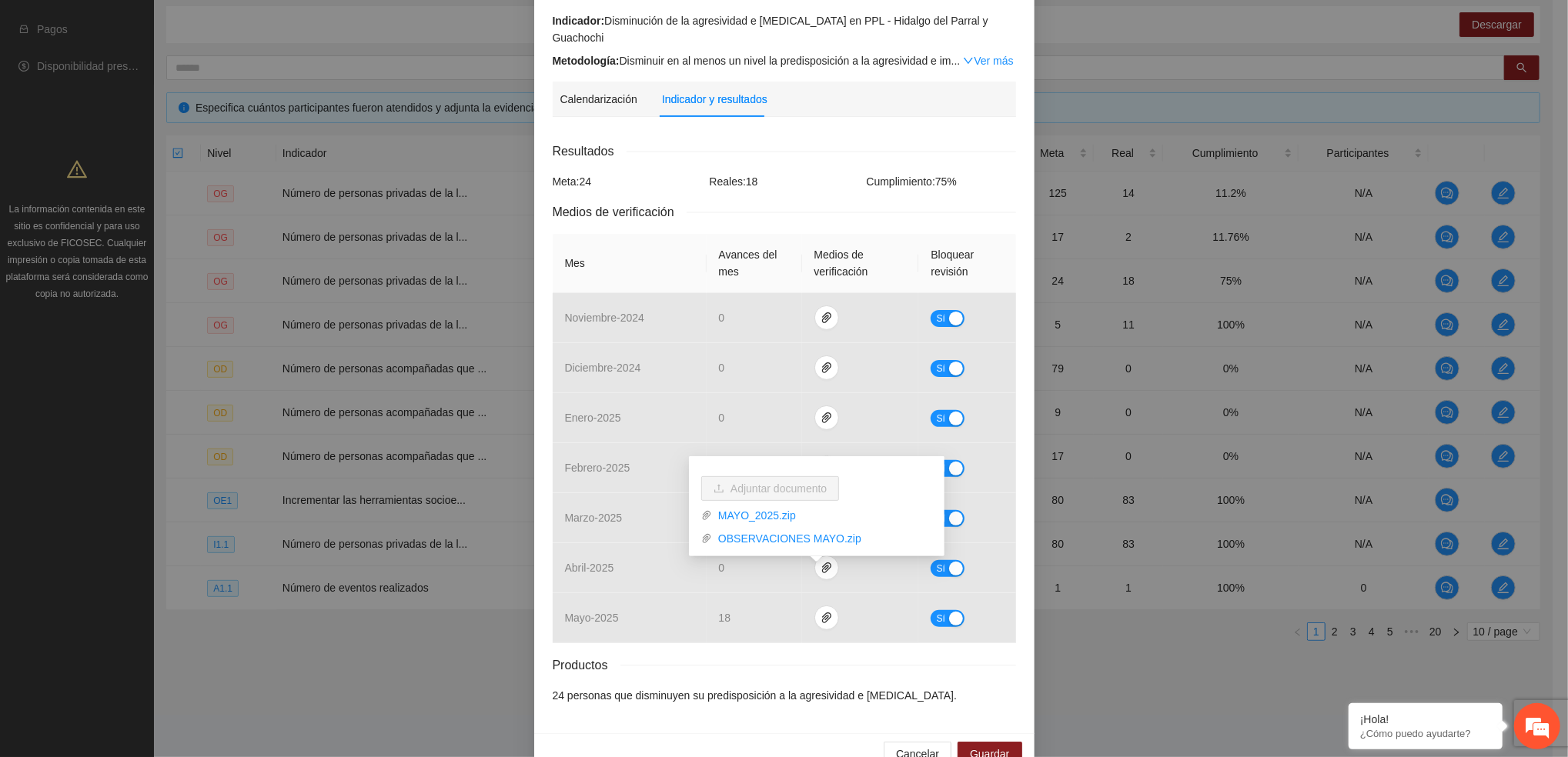
click at [830, 203] on div "Medios de verificación" at bounding box center [784, 212] width 464 height 19
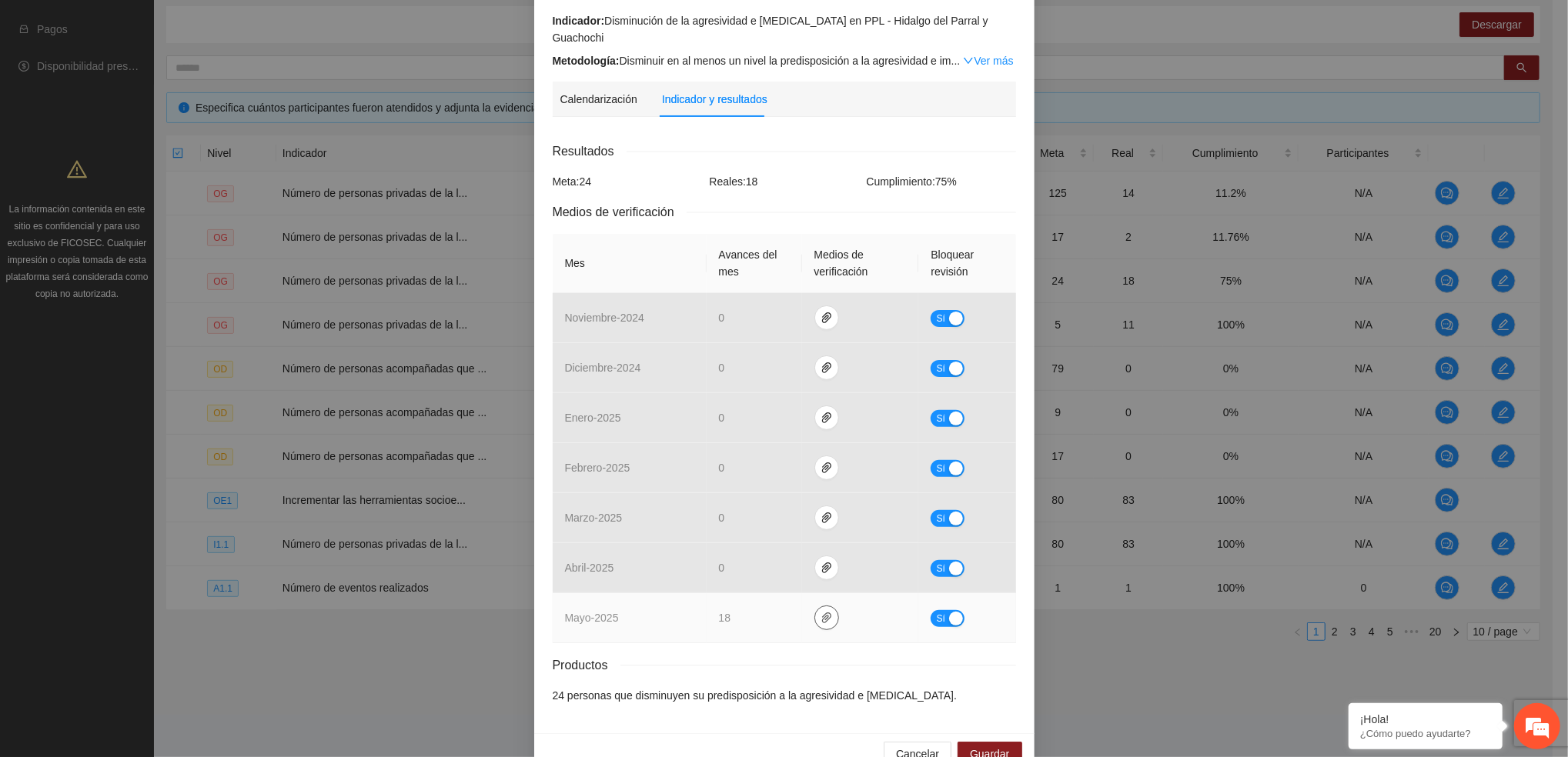
click at [820, 612] on icon "paper-clip" at bounding box center [826, 618] width 12 height 12
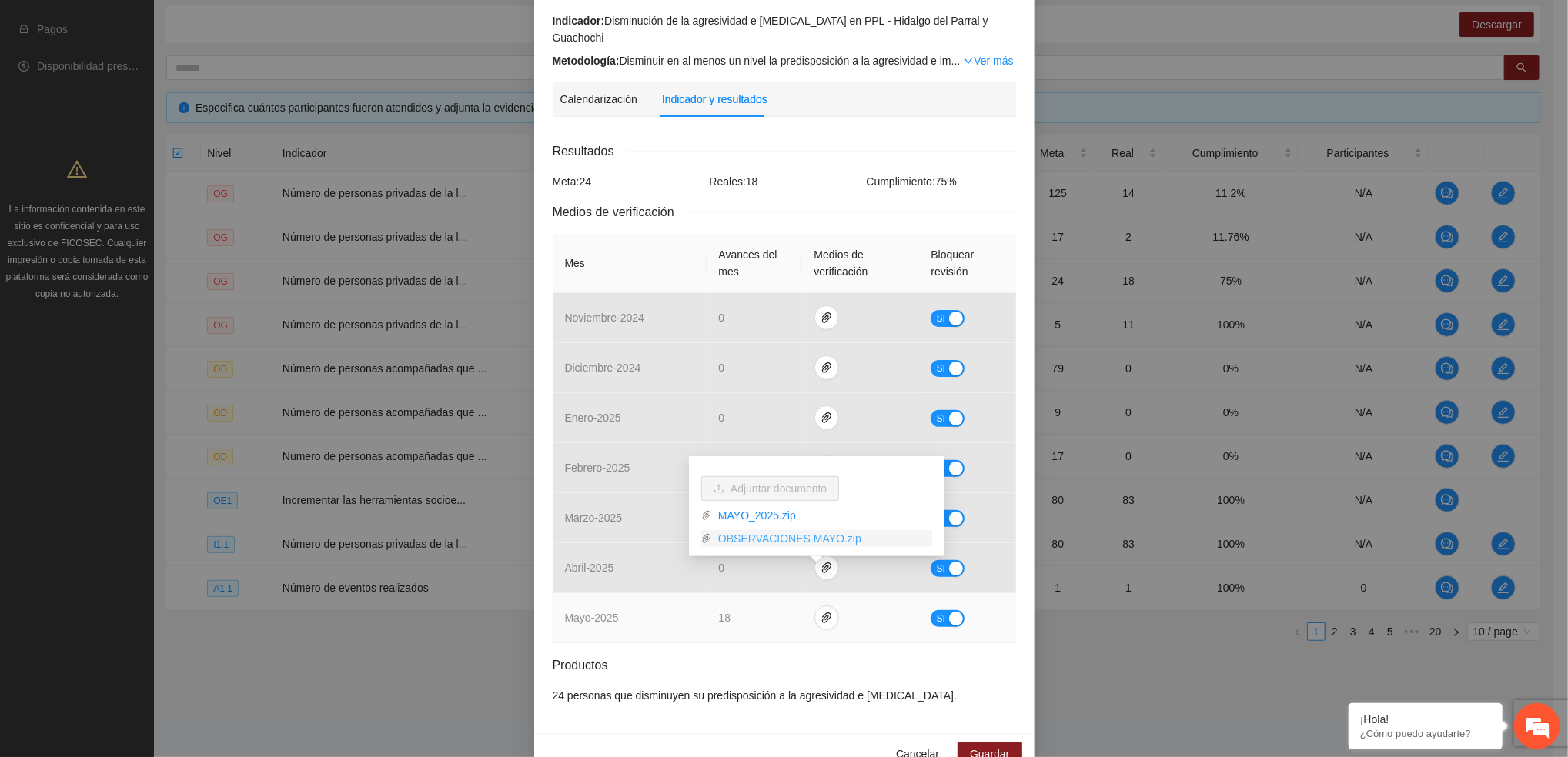
click at [769, 536] on link "OBSERVACIONES MAYO.zip" at bounding box center [821, 539] width 220 height 17
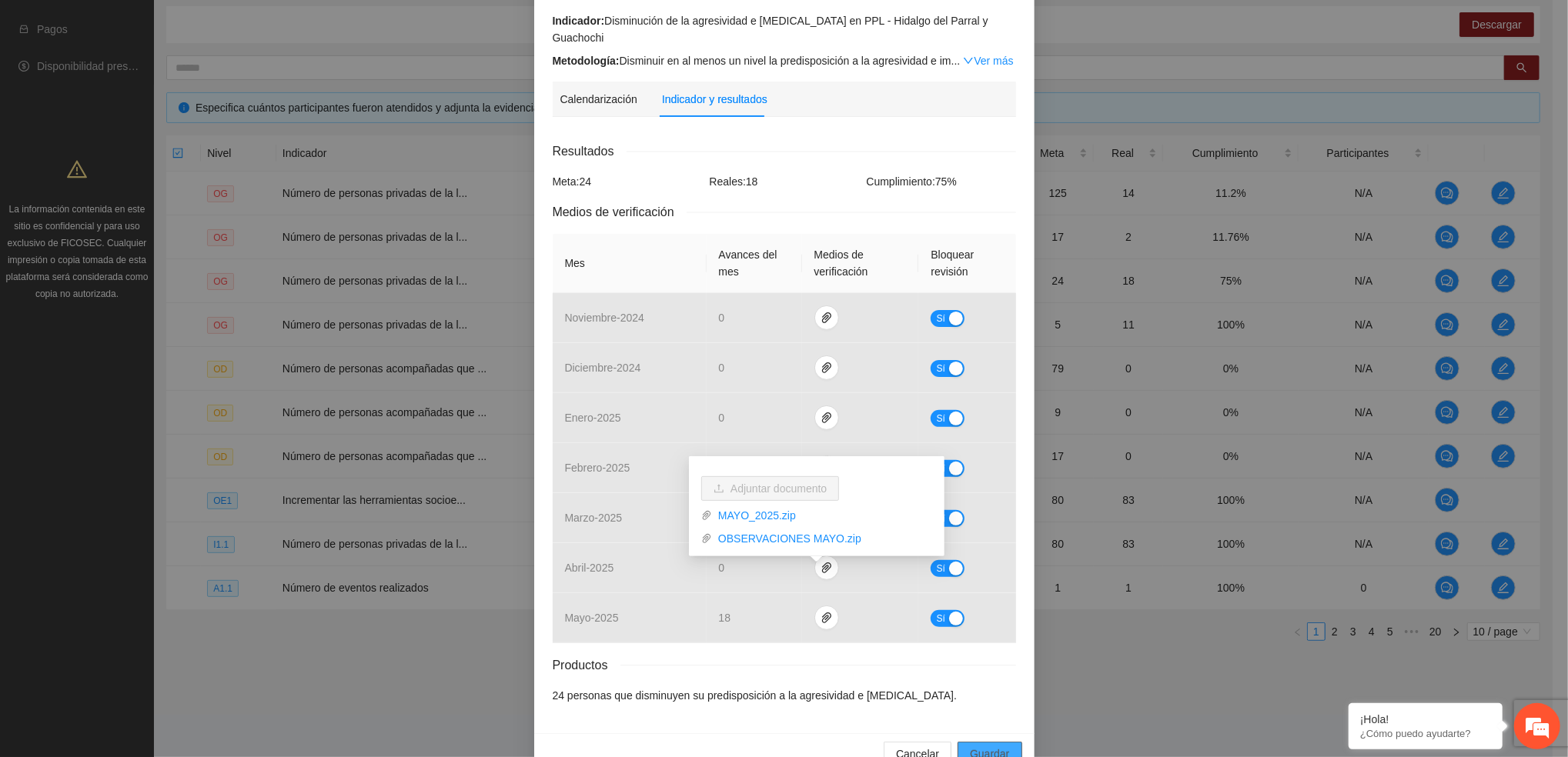
click at [991, 746] on span "Guardar" at bounding box center [990, 754] width 39 height 17
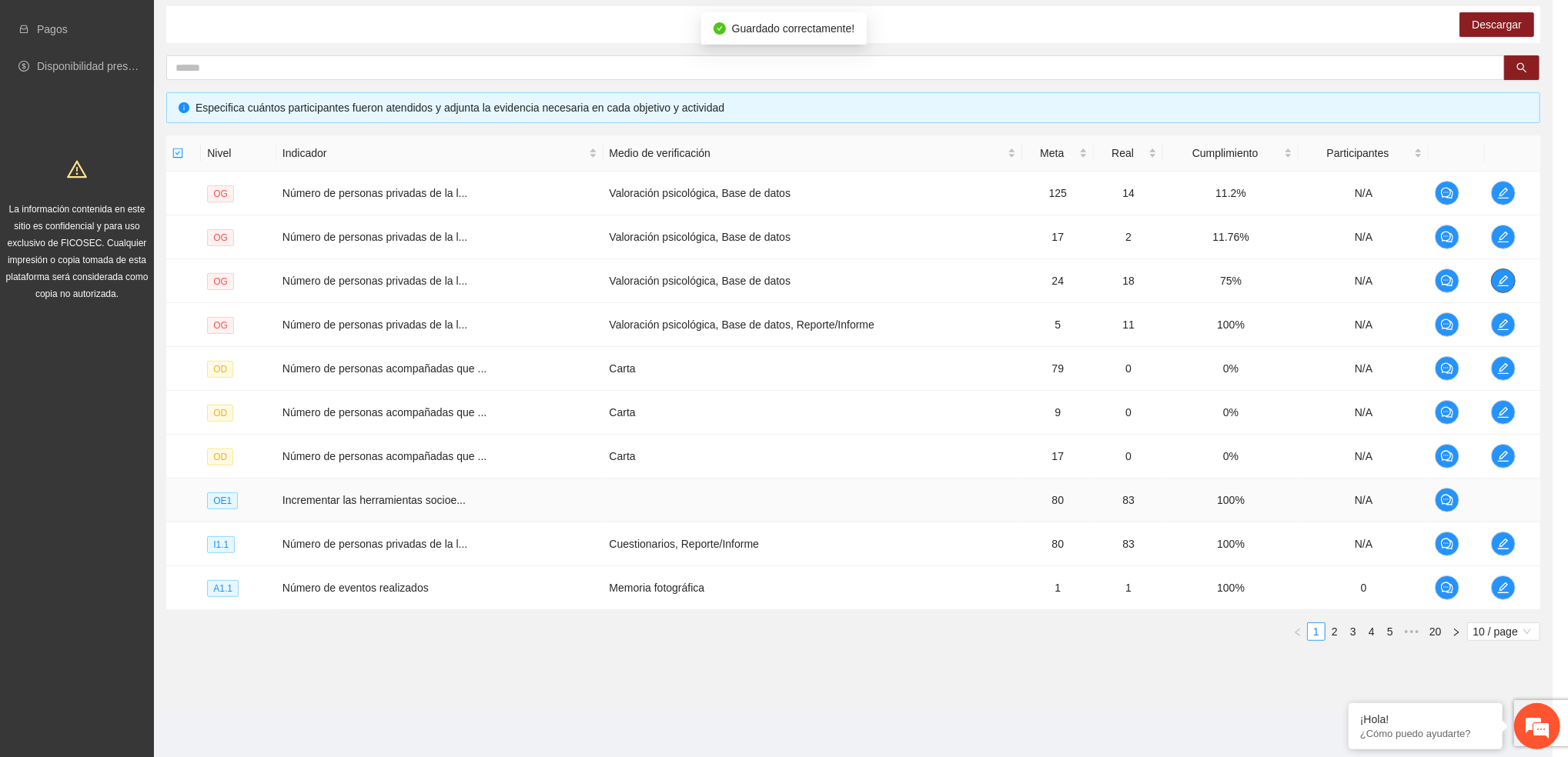
scroll to position [0, 0]
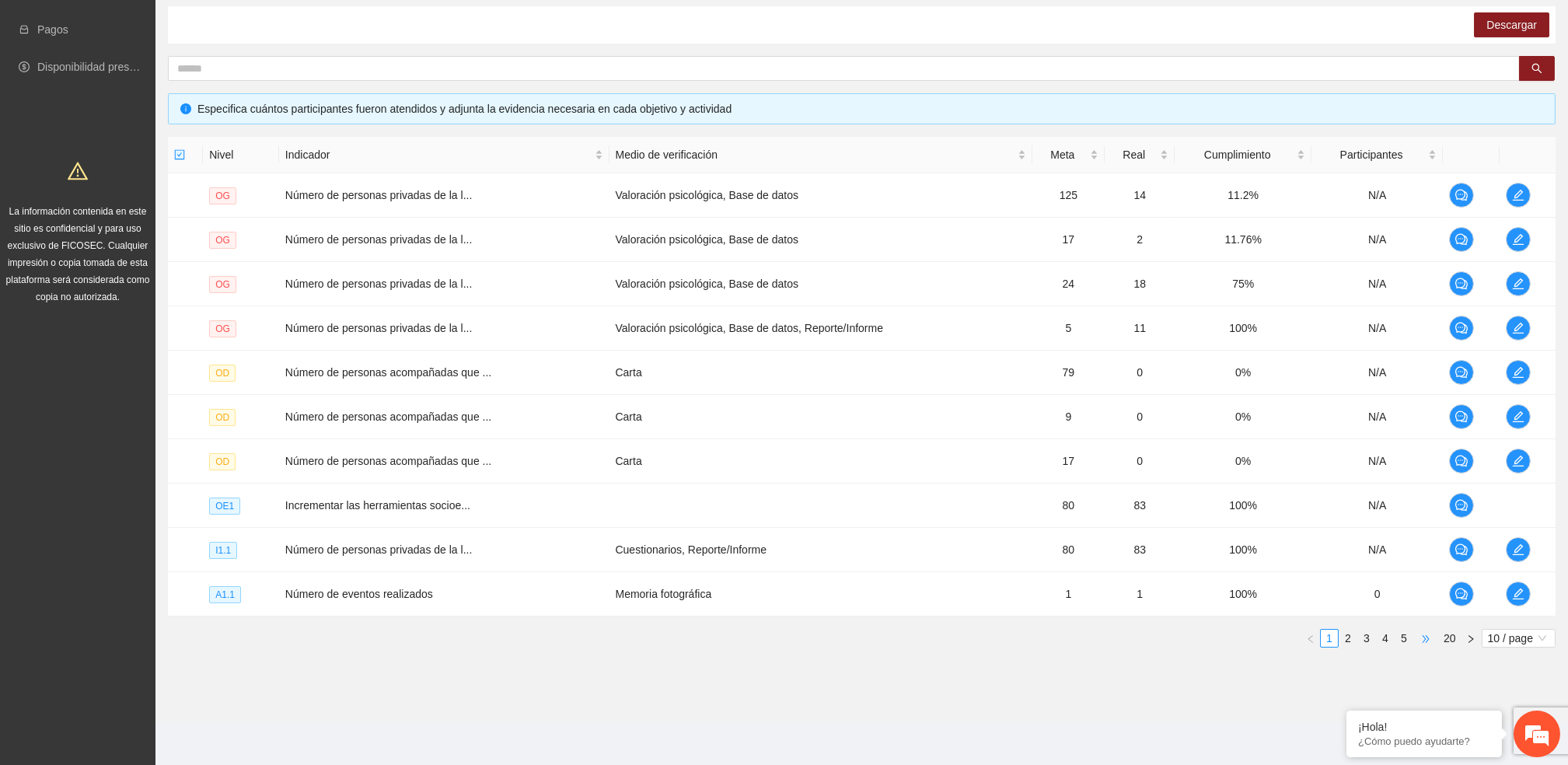
click at [1413, 640] on span "•••" at bounding box center [1425, 639] width 25 height 19
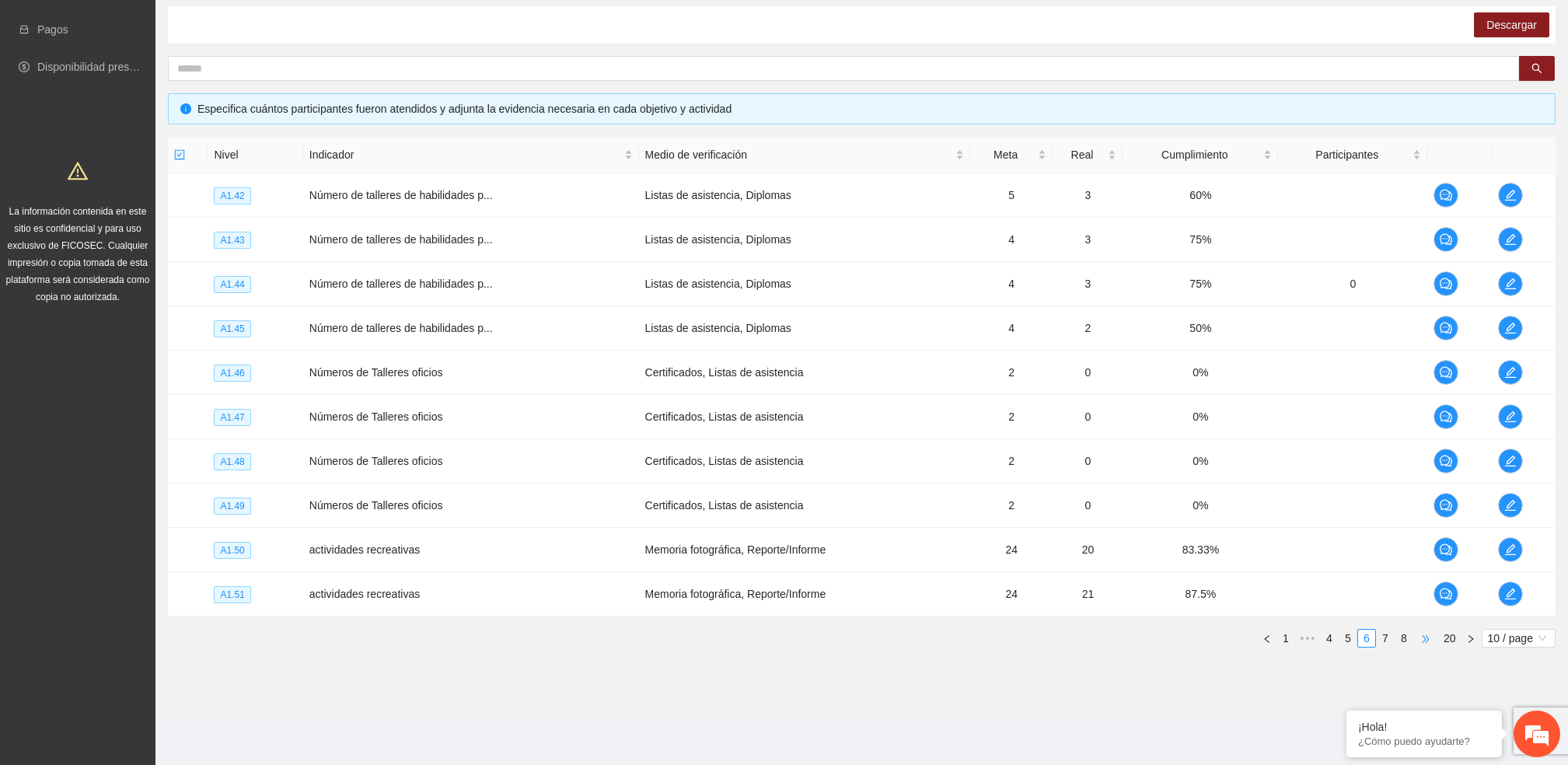
click at [1413, 642] on span "•••" at bounding box center [1425, 639] width 25 height 19
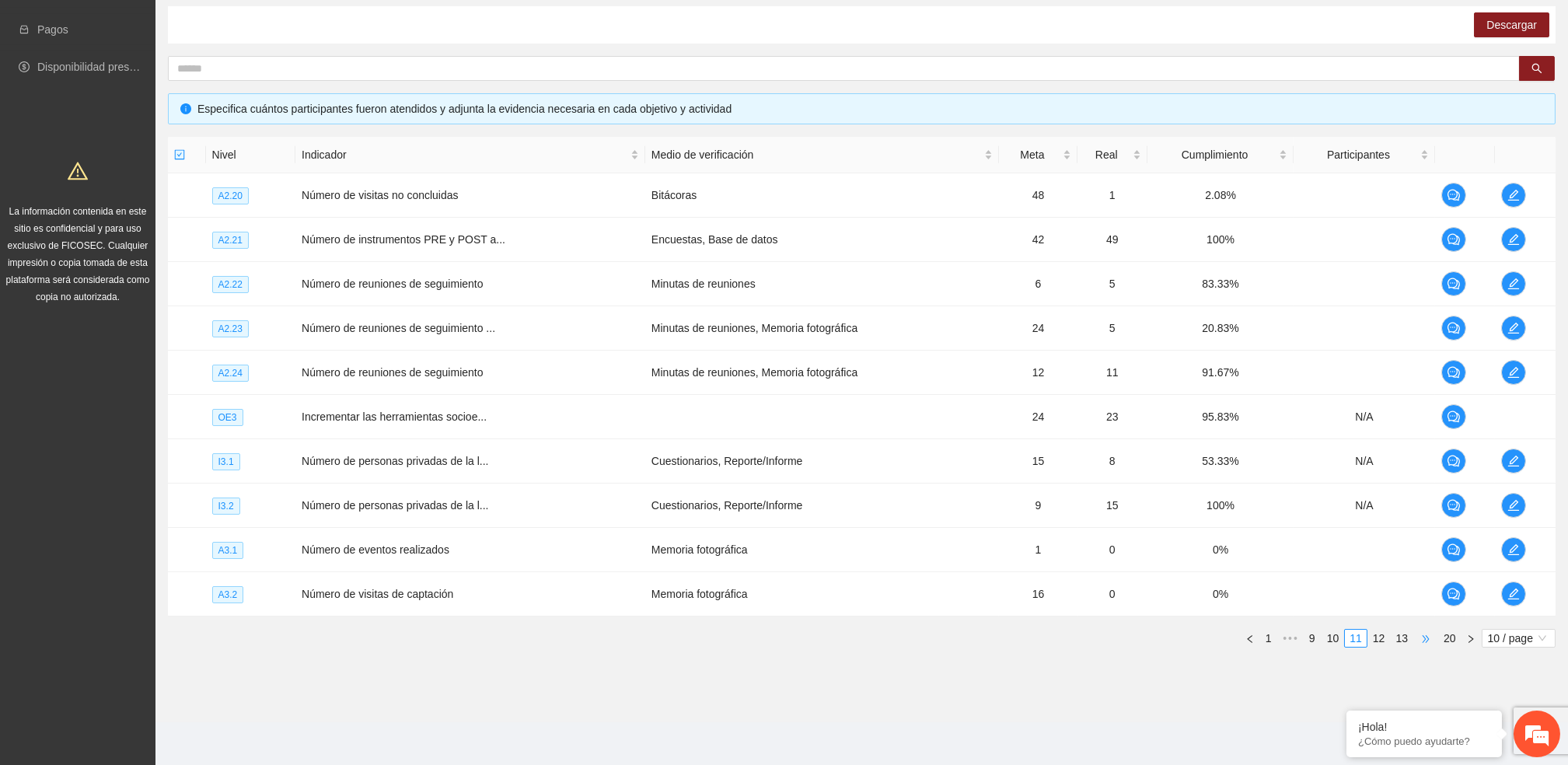
click at [1425, 641] on span "•••" at bounding box center [1425, 639] width 25 height 19
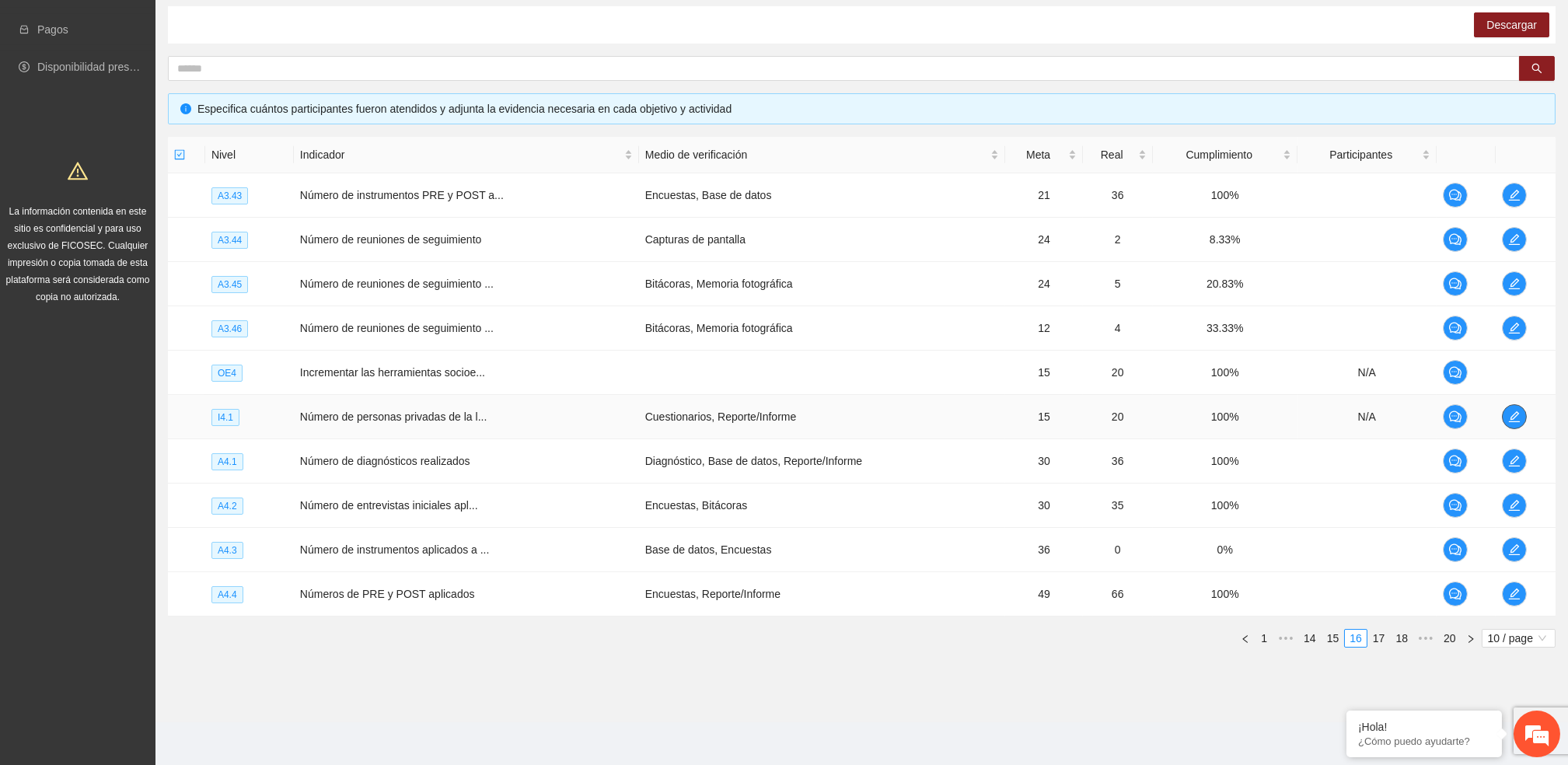
click at [1517, 413] on icon "edit" at bounding box center [1514, 417] width 11 height 11
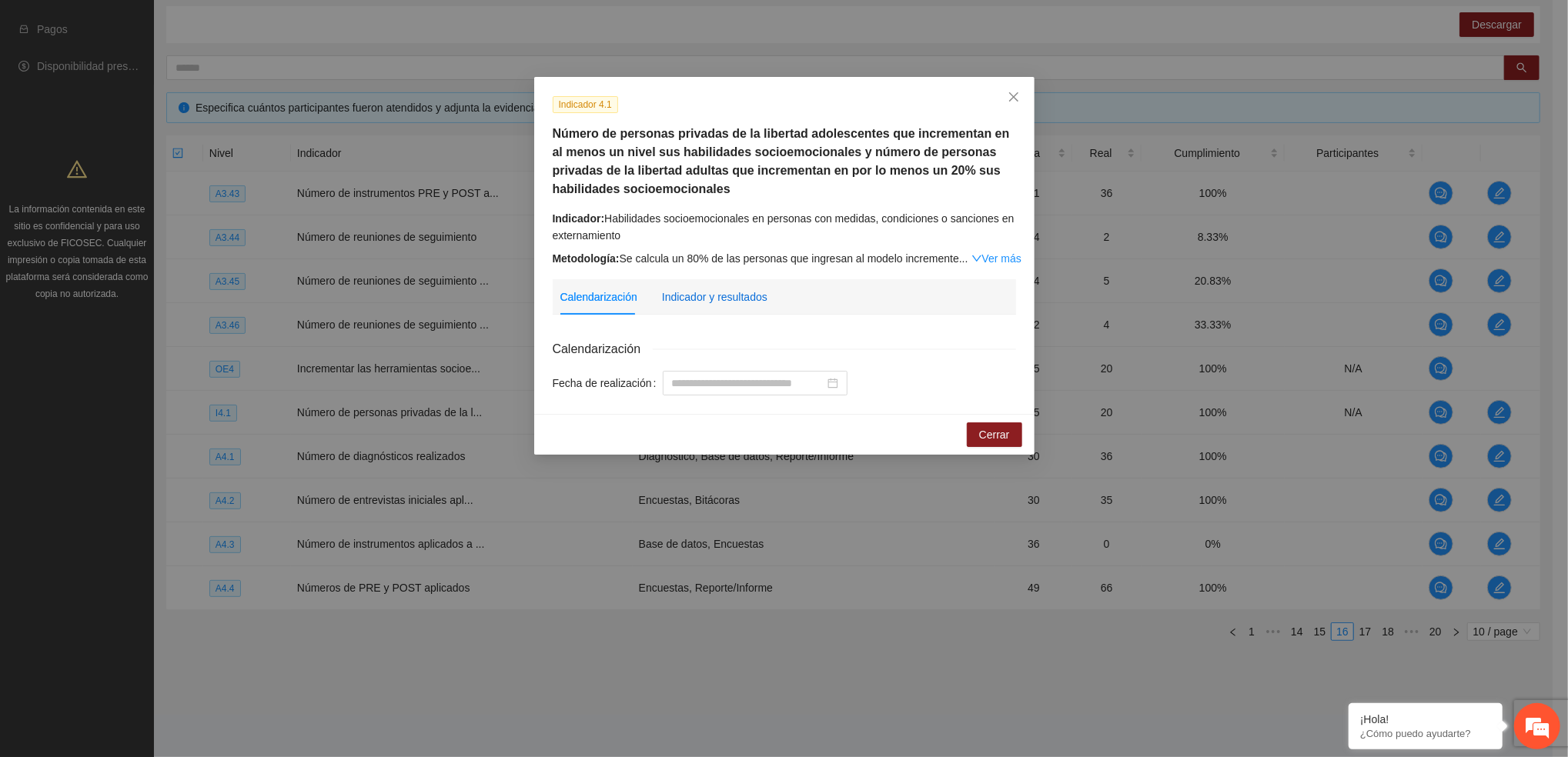
click at [734, 299] on div "Indicador y resultados" at bounding box center [714, 297] width 105 height 17
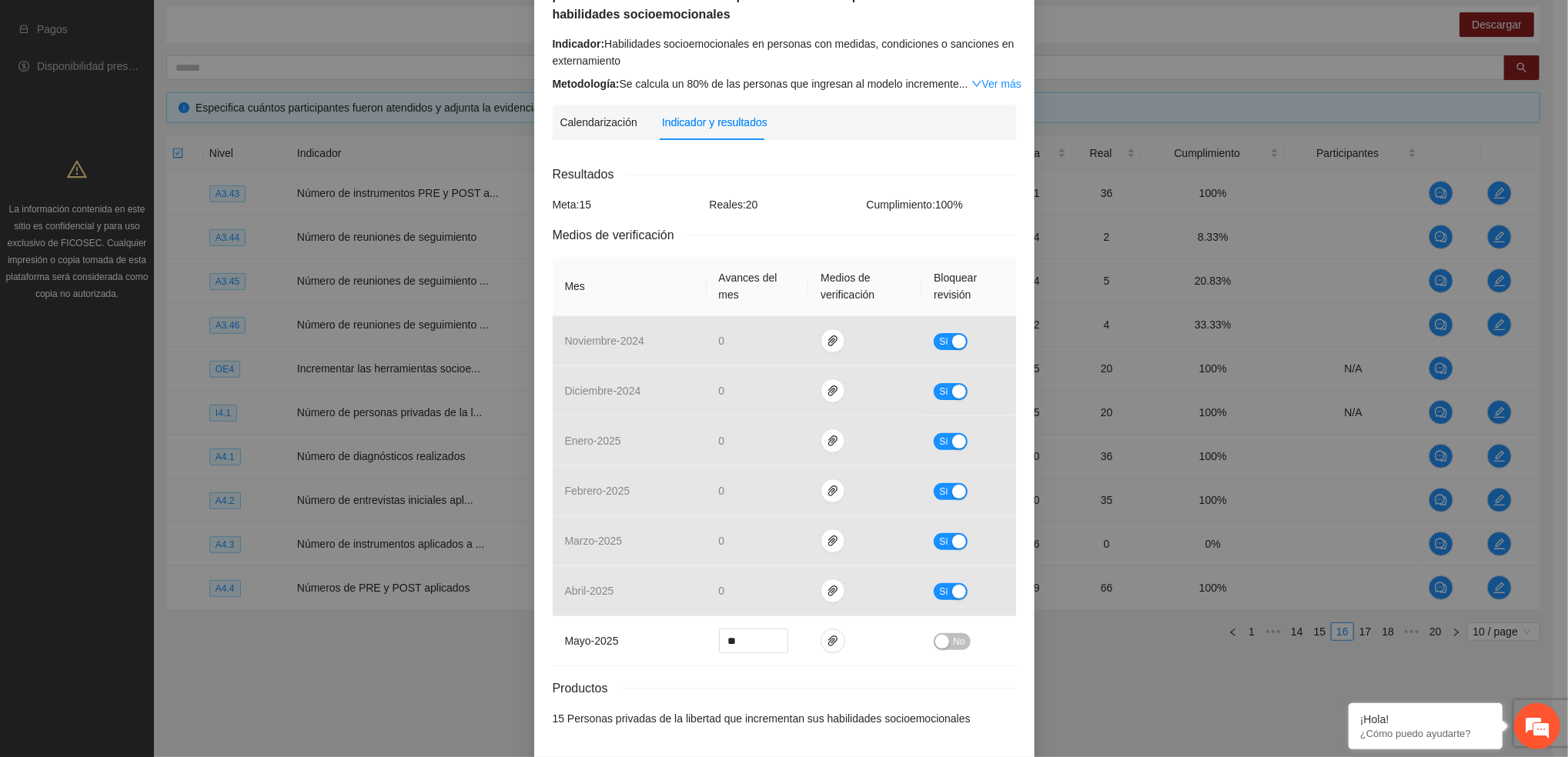
scroll to position [234, 0]
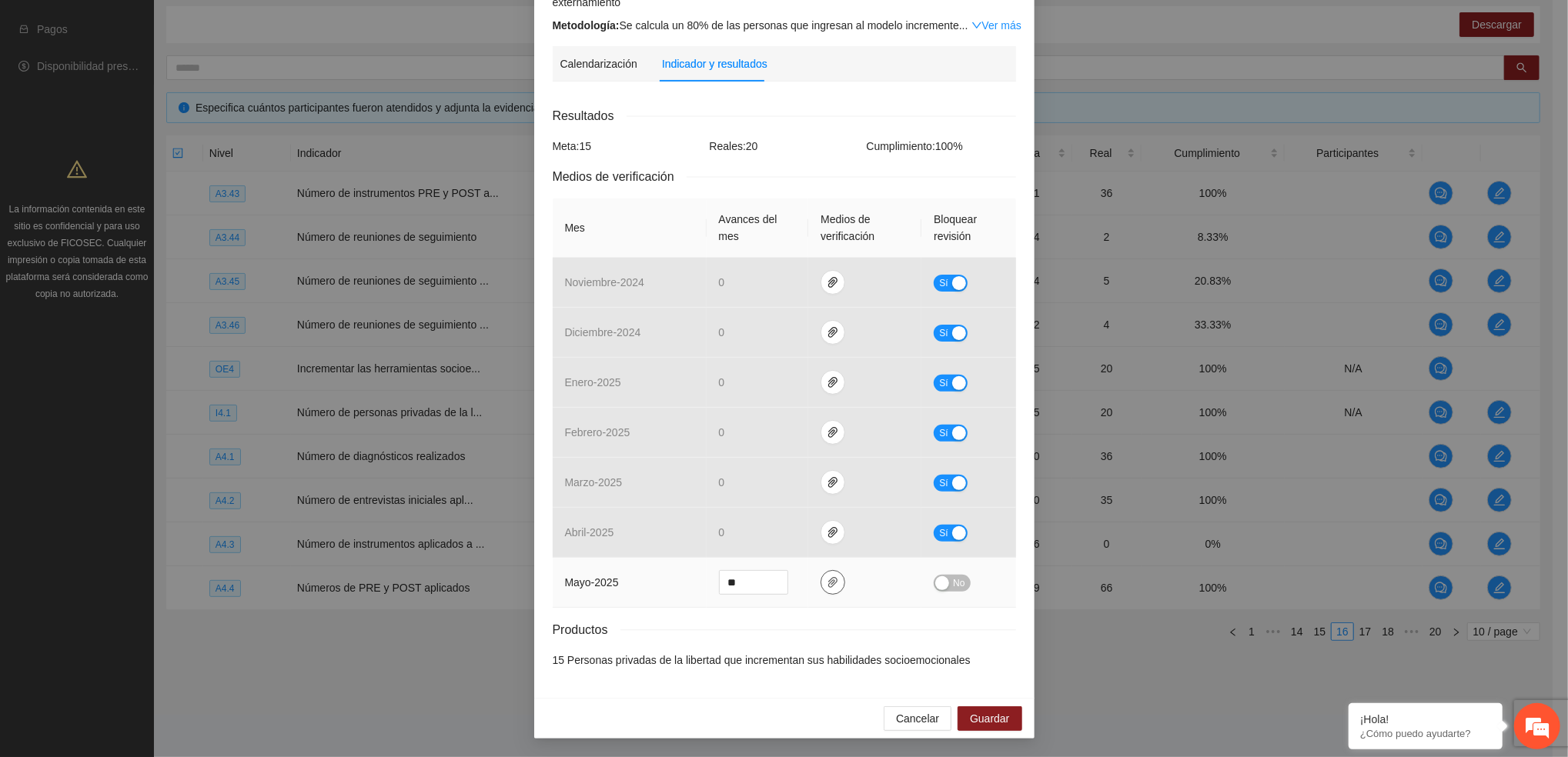
click at [826, 586] on icon "paper-clip" at bounding box center [832, 583] width 12 height 12
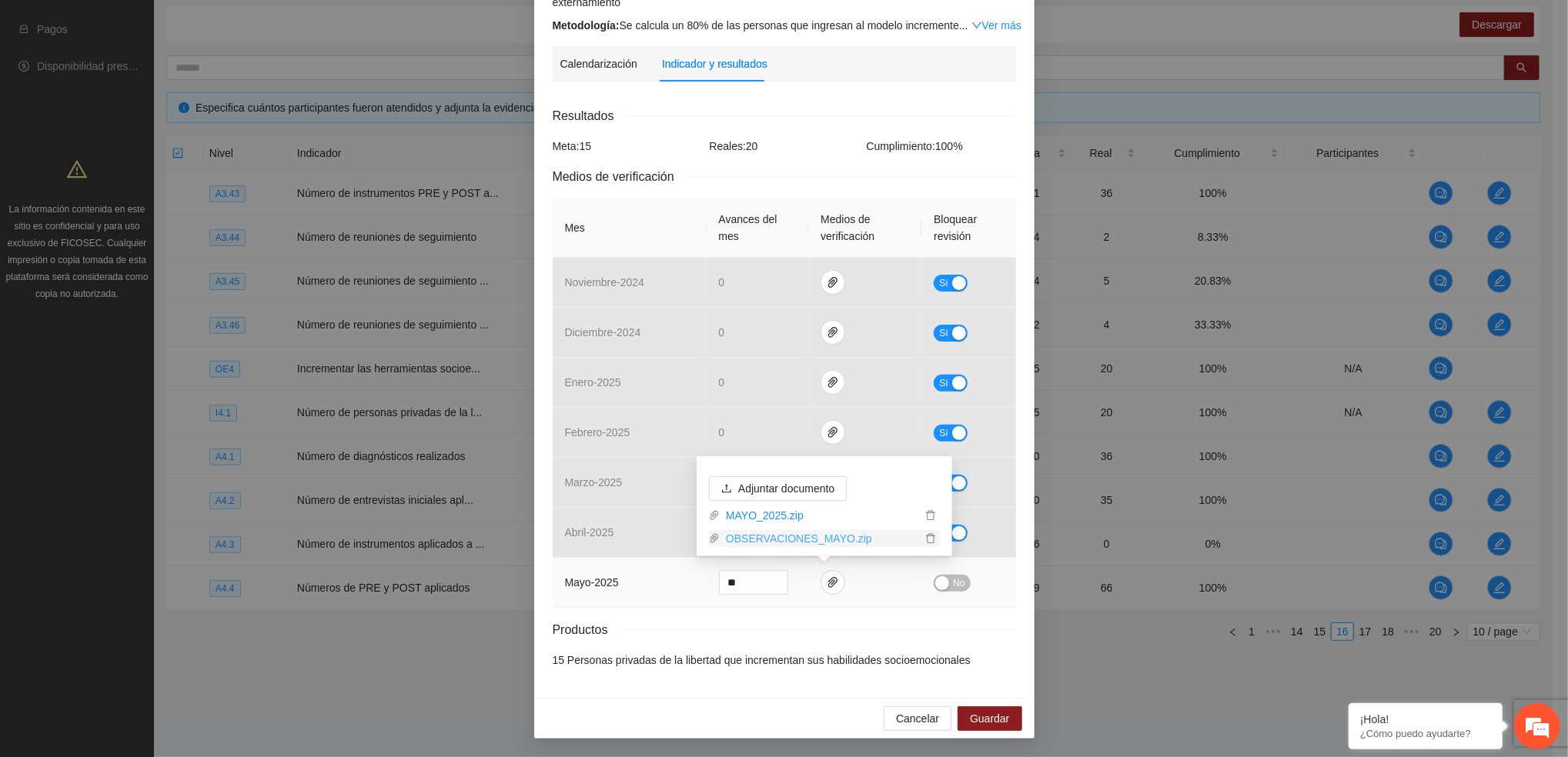
click at [776, 530] on link "OBSERVACIONES_MAYO.zip" at bounding box center [820, 539] width 202 height 17
drag, startPoint x: 799, startPoint y: 191, endPoint x: 843, endPoint y: 208, distance: 47.2
click at [802, 191] on div "Resultados Meta: 15 Reales: 20 Cumplimiento: 100 % Medios de verificación Mes A…" at bounding box center [784, 387] width 464 height 563
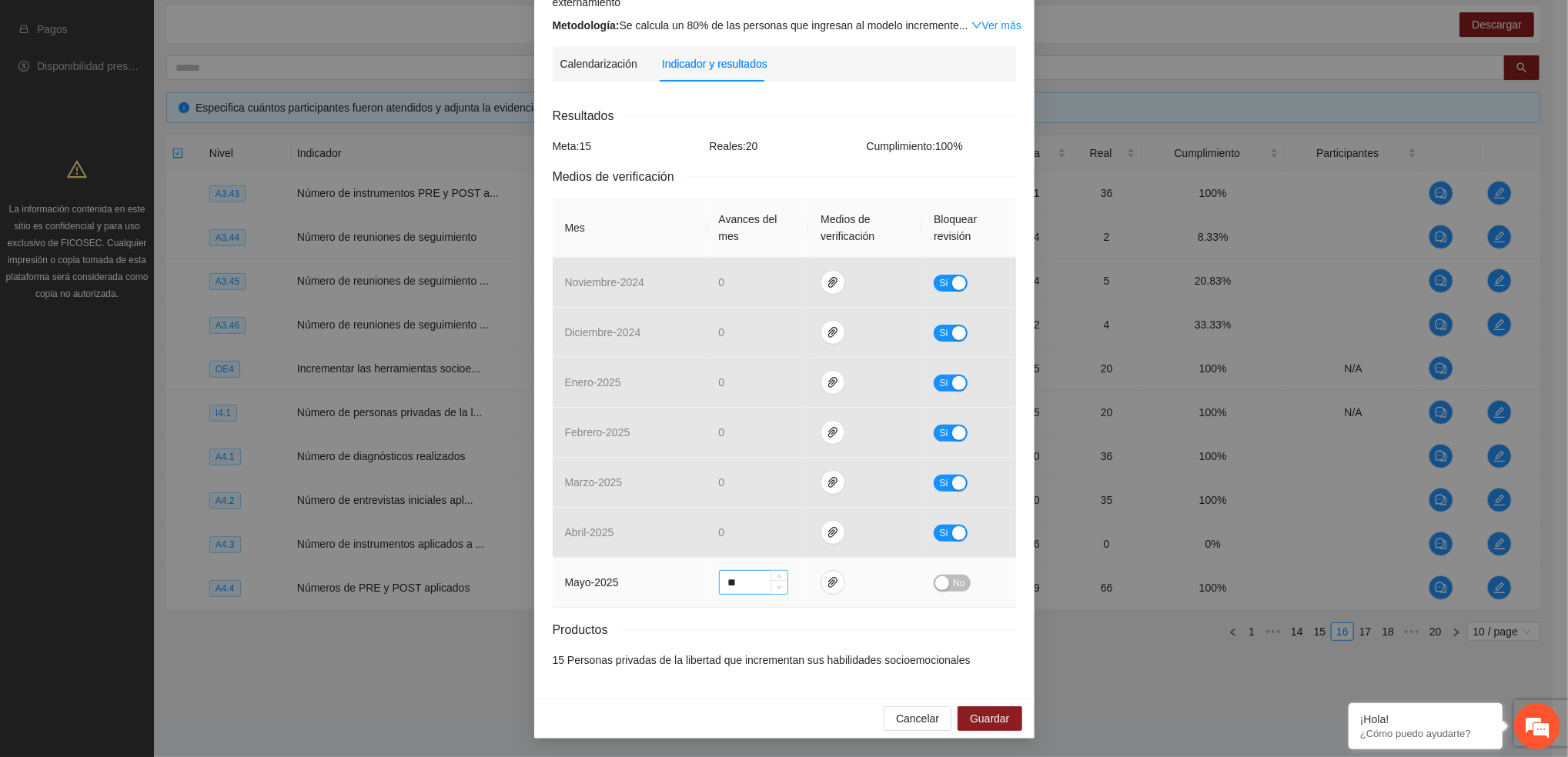
type input "**"
click at [778, 589] on span "Decrease Value" at bounding box center [779, 587] width 17 height 14
click at [956, 588] on span "No" at bounding box center [958, 583] width 11 height 17
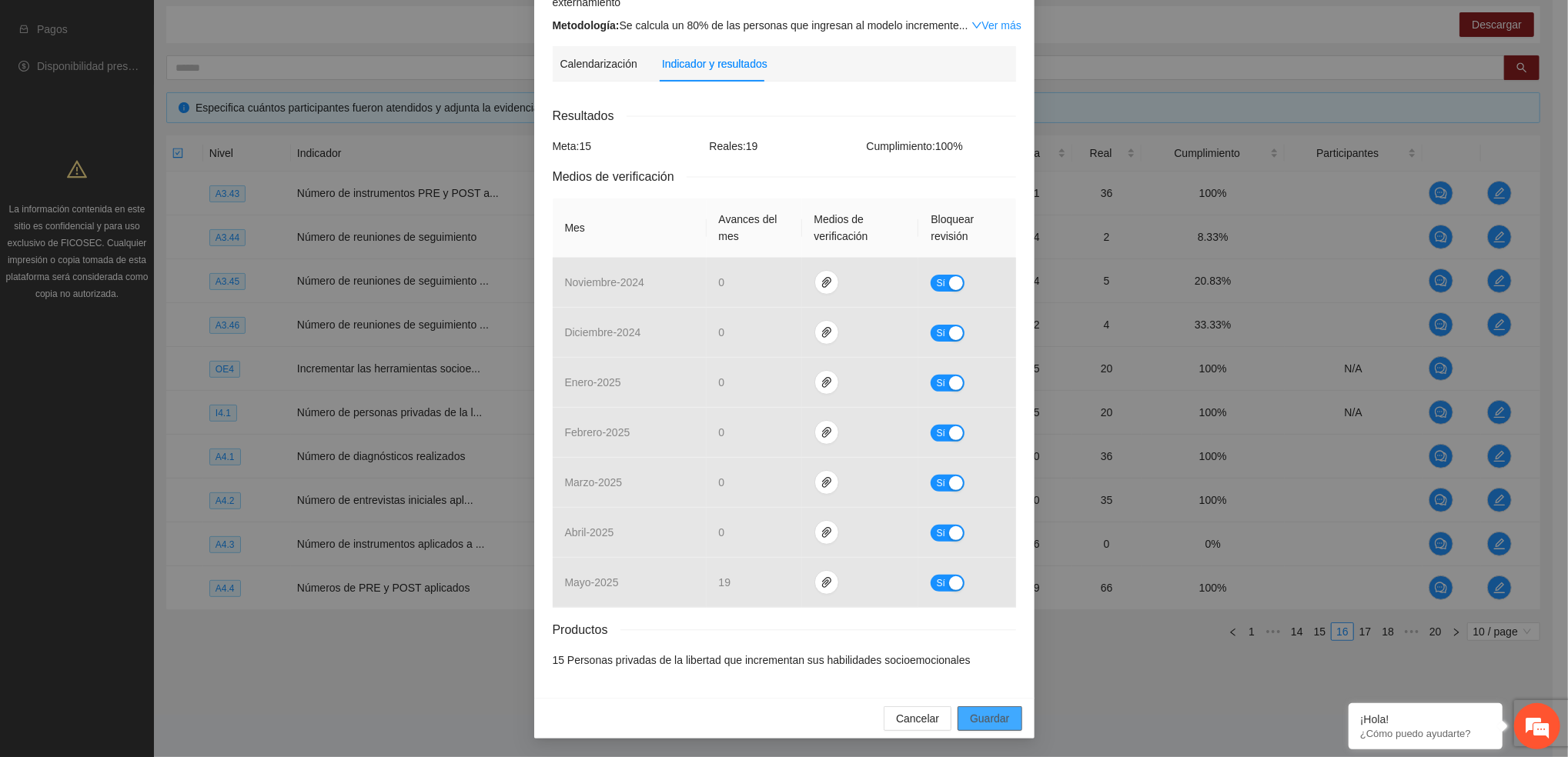
drag, startPoint x: 1003, startPoint y: 718, endPoint x: 966, endPoint y: 713, distance: 37.3
click at [995, 716] on button "Guardar" at bounding box center [989, 719] width 64 height 25
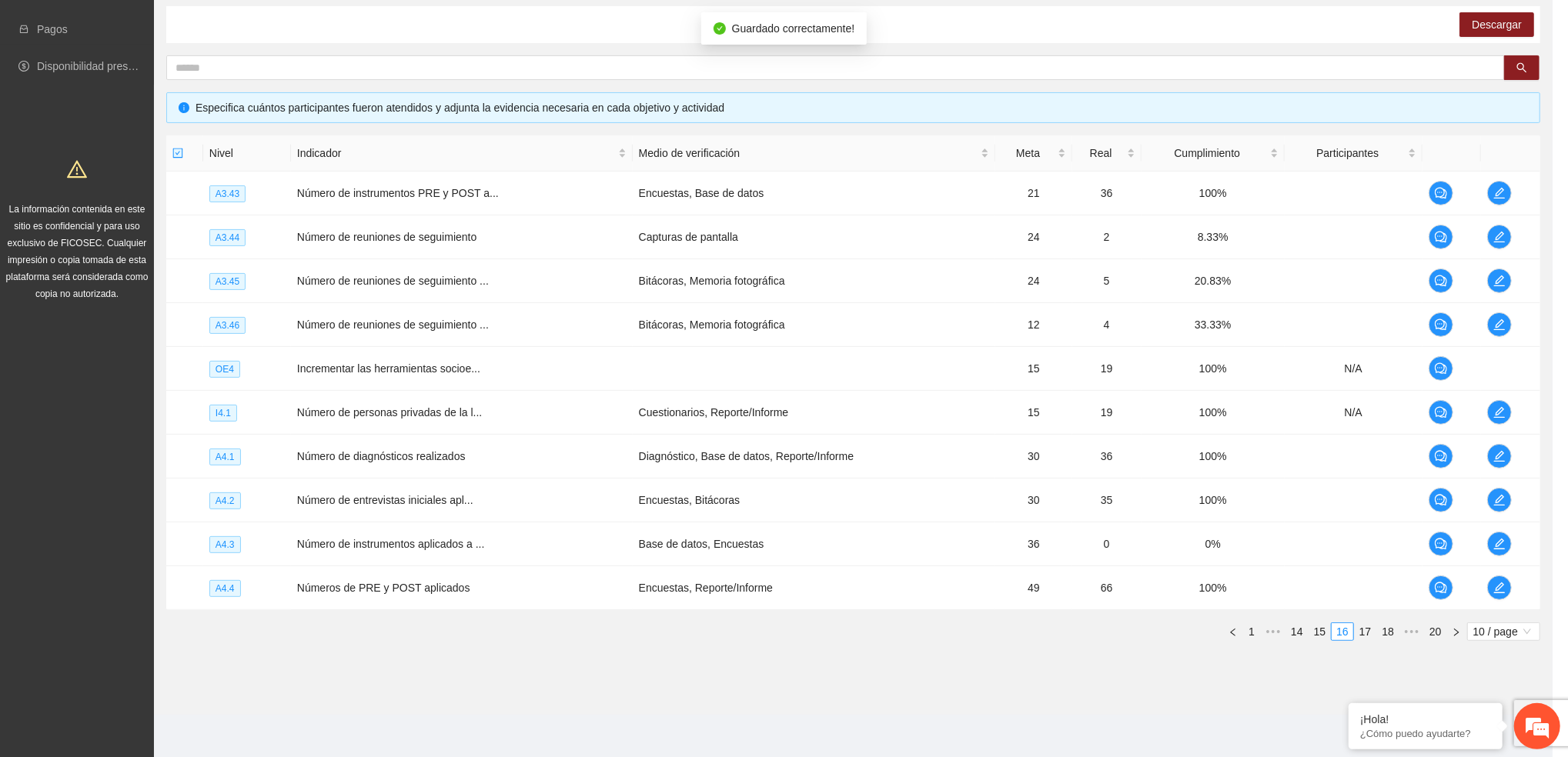
scroll to position [157, 0]
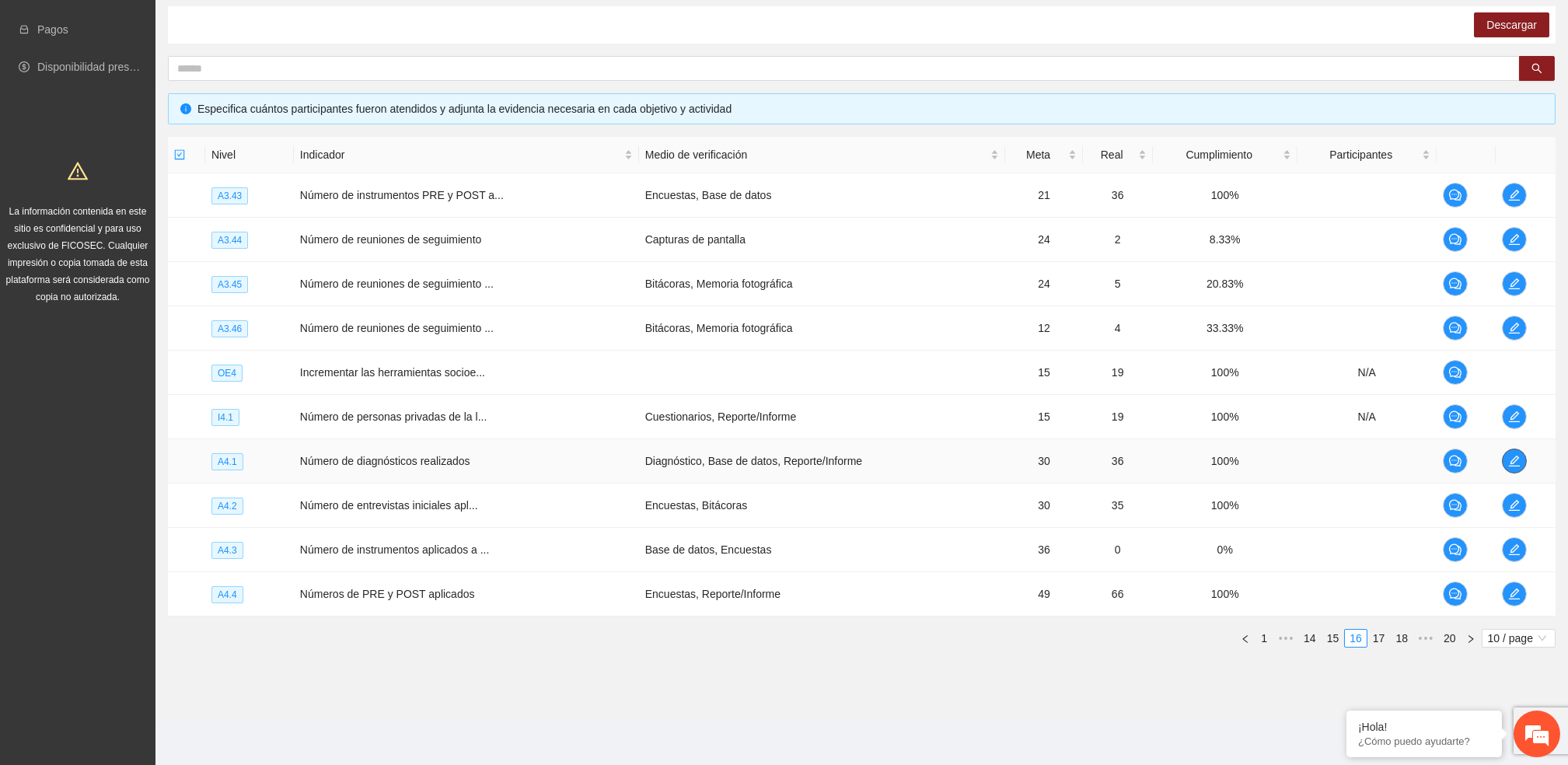
click at [1517, 459] on icon "edit" at bounding box center [1514, 461] width 11 height 11
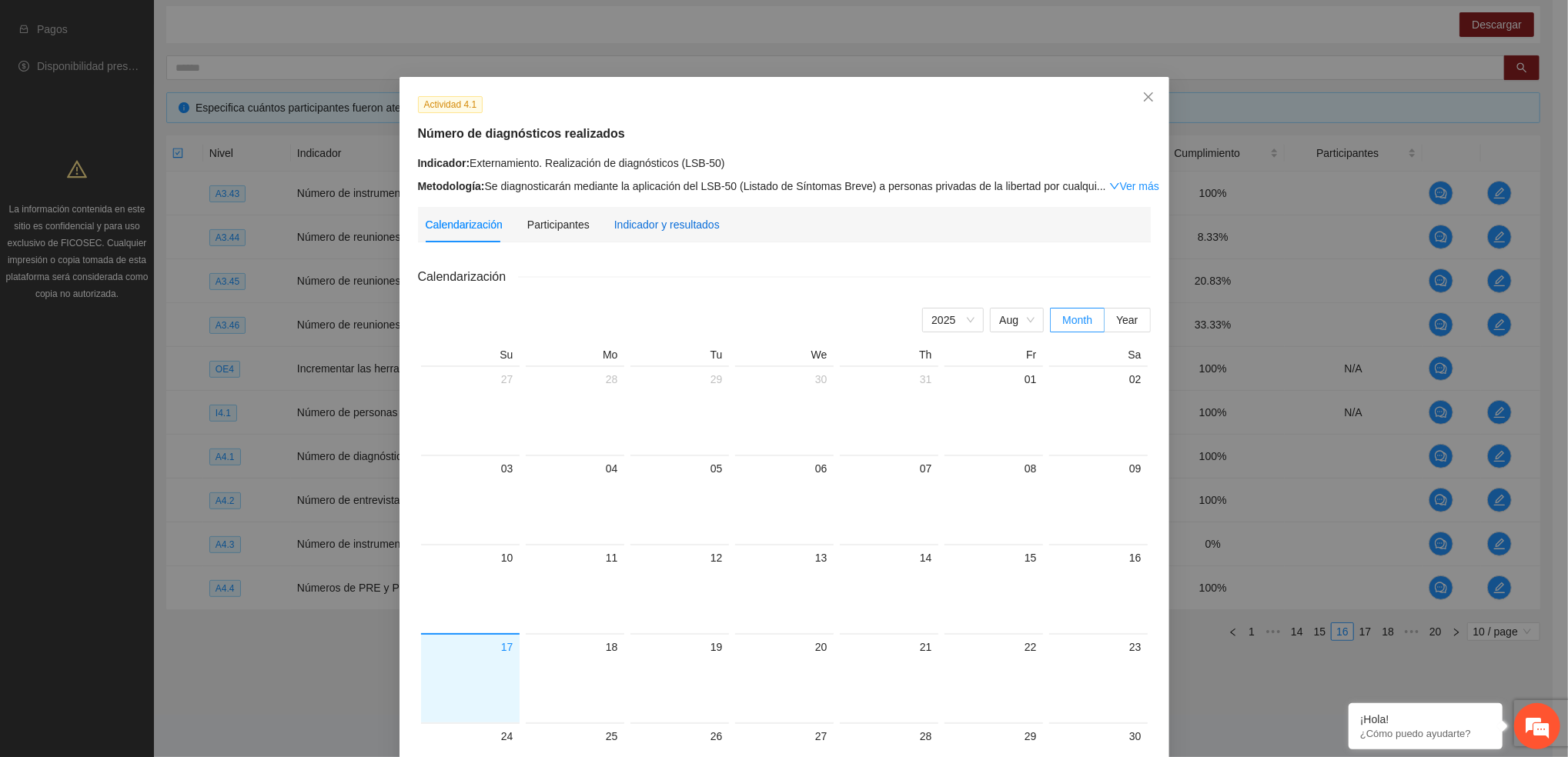
click at [639, 222] on div "Indicador y resultados" at bounding box center [666, 225] width 105 height 17
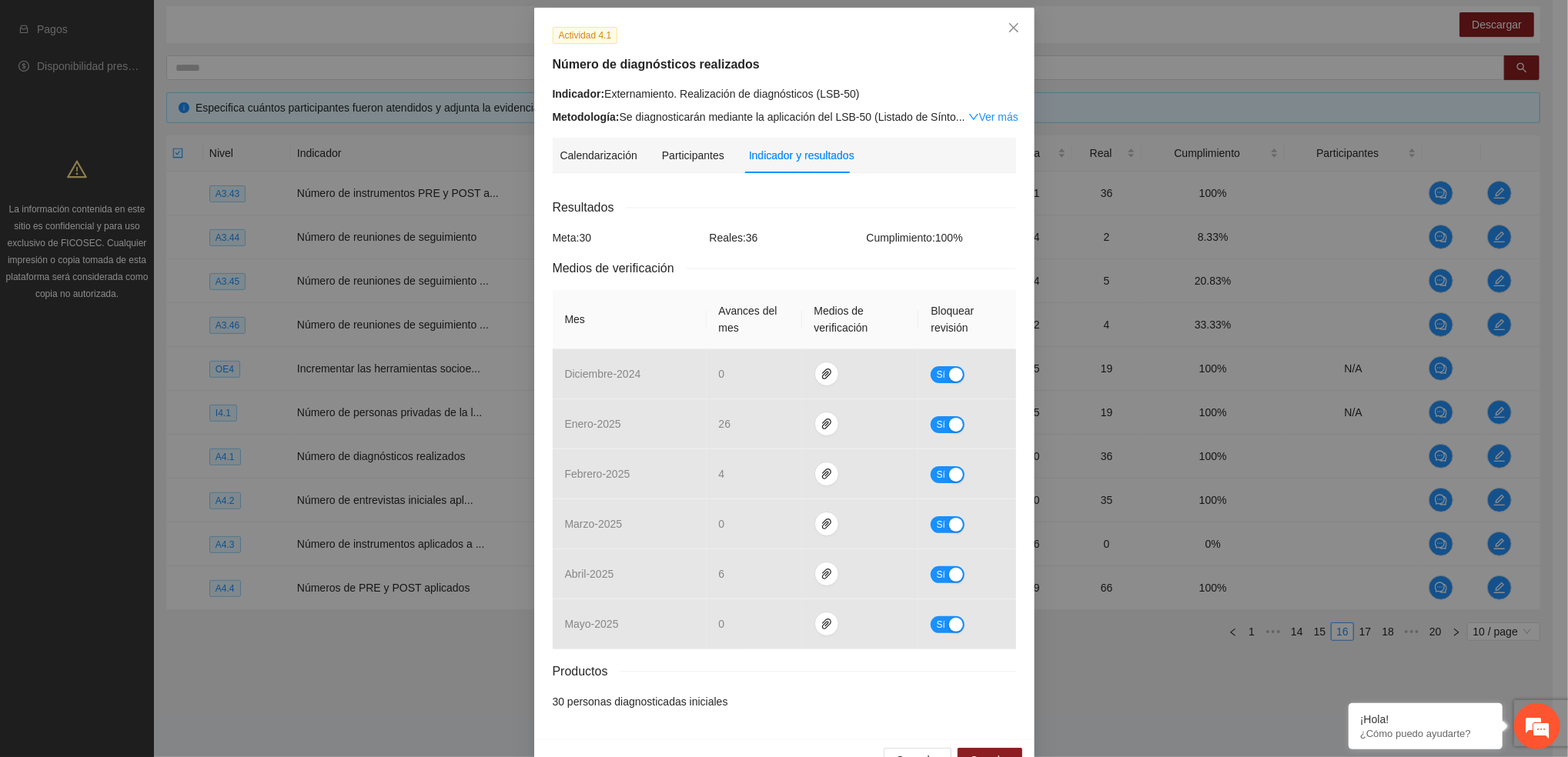
scroll to position [111, 0]
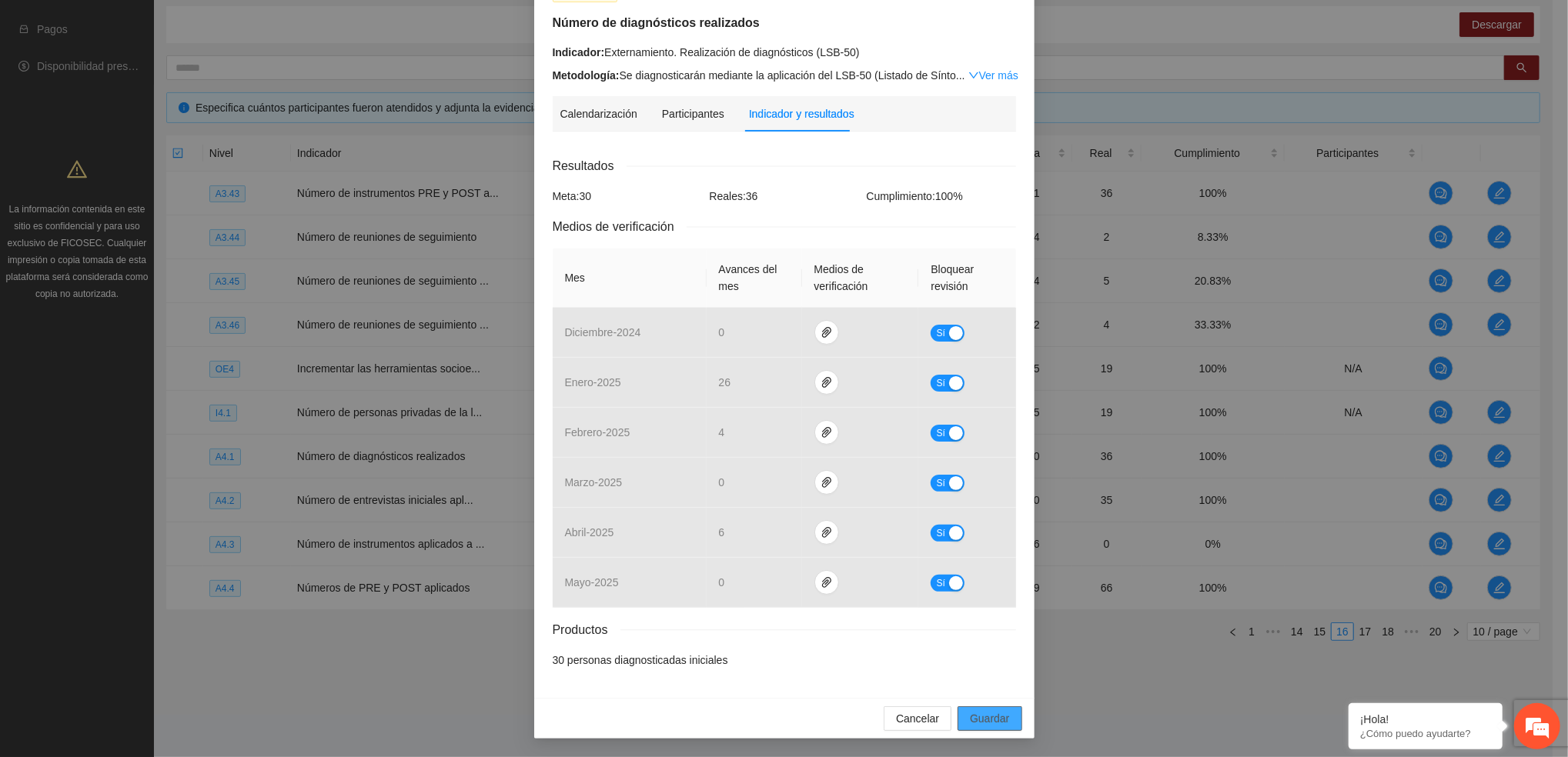
click at [984, 709] on button "Guardar" at bounding box center [989, 719] width 64 height 25
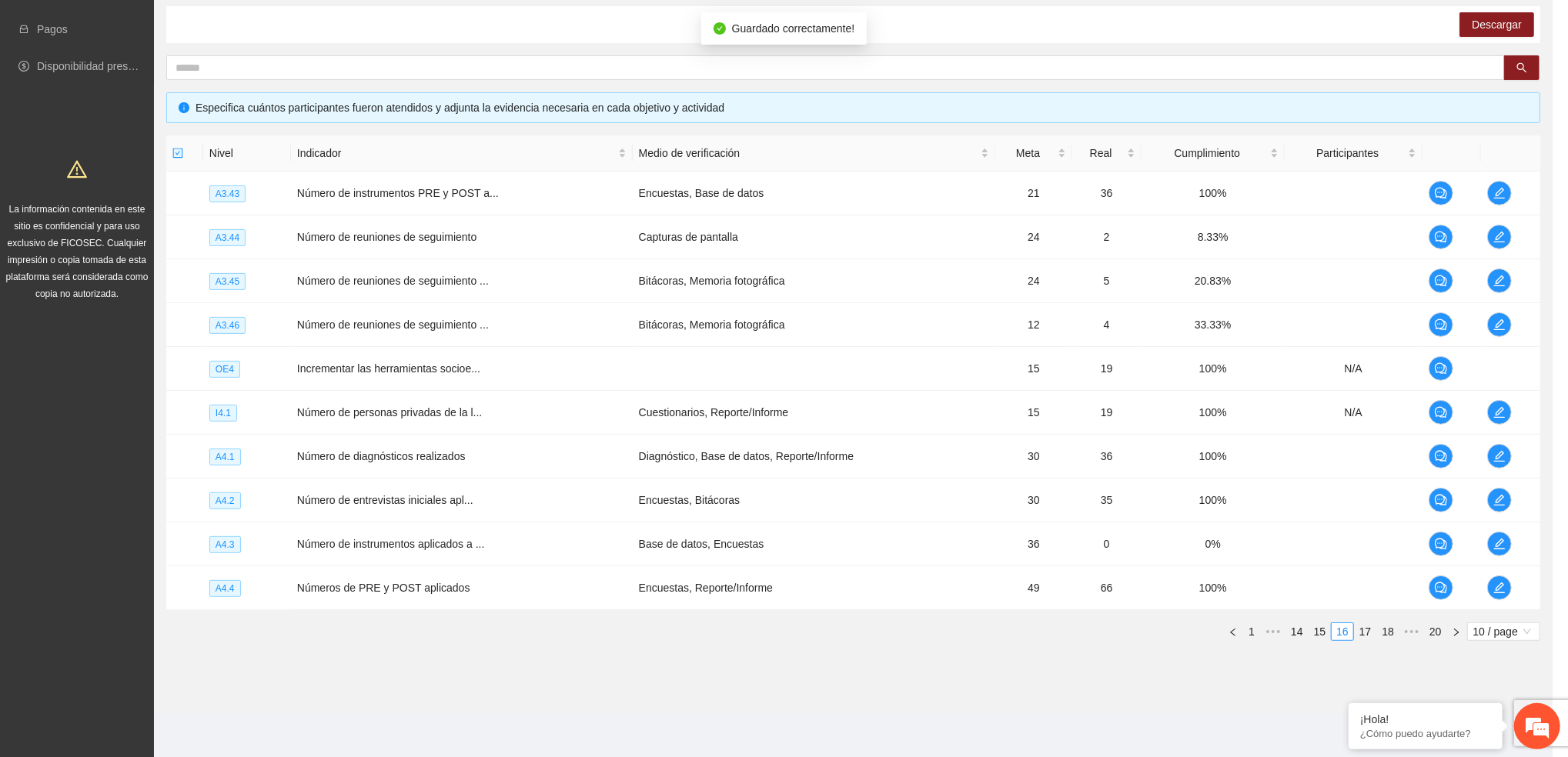
scroll to position [34, 0]
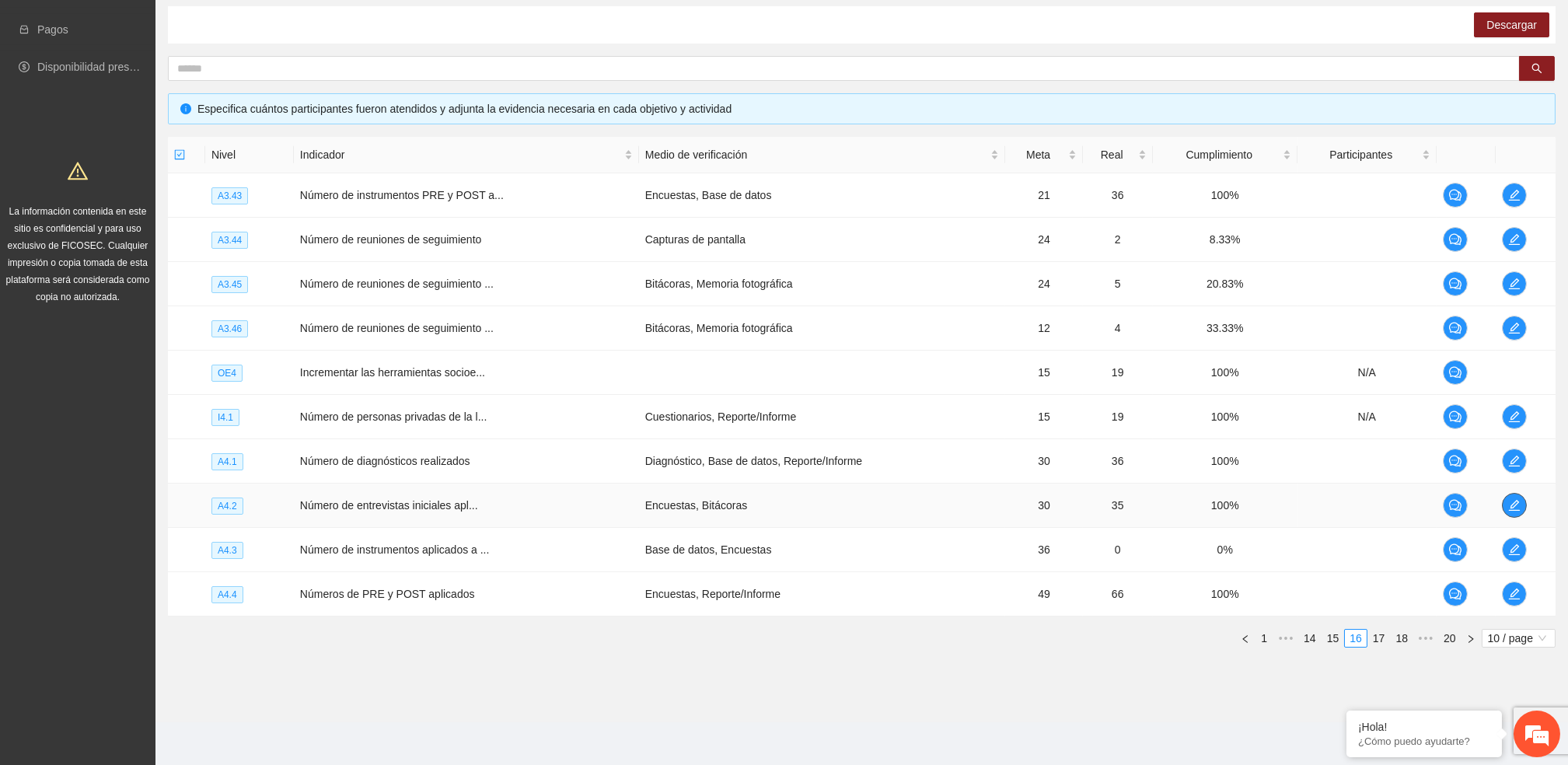
click at [1518, 501] on icon "edit" at bounding box center [1514, 506] width 12 height 12
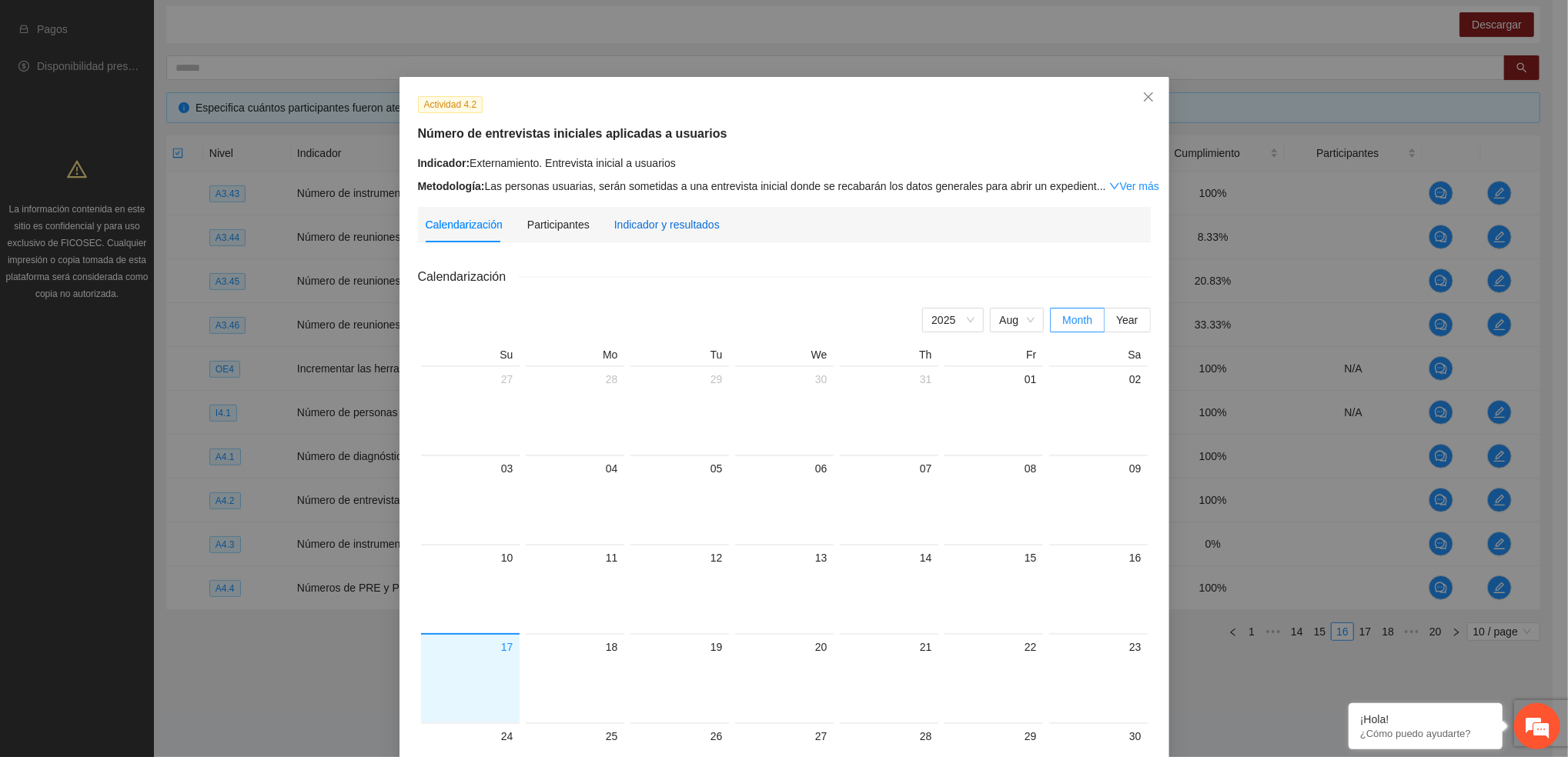
click at [630, 222] on div "Indicador y resultados" at bounding box center [666, 225] width 105 height 17
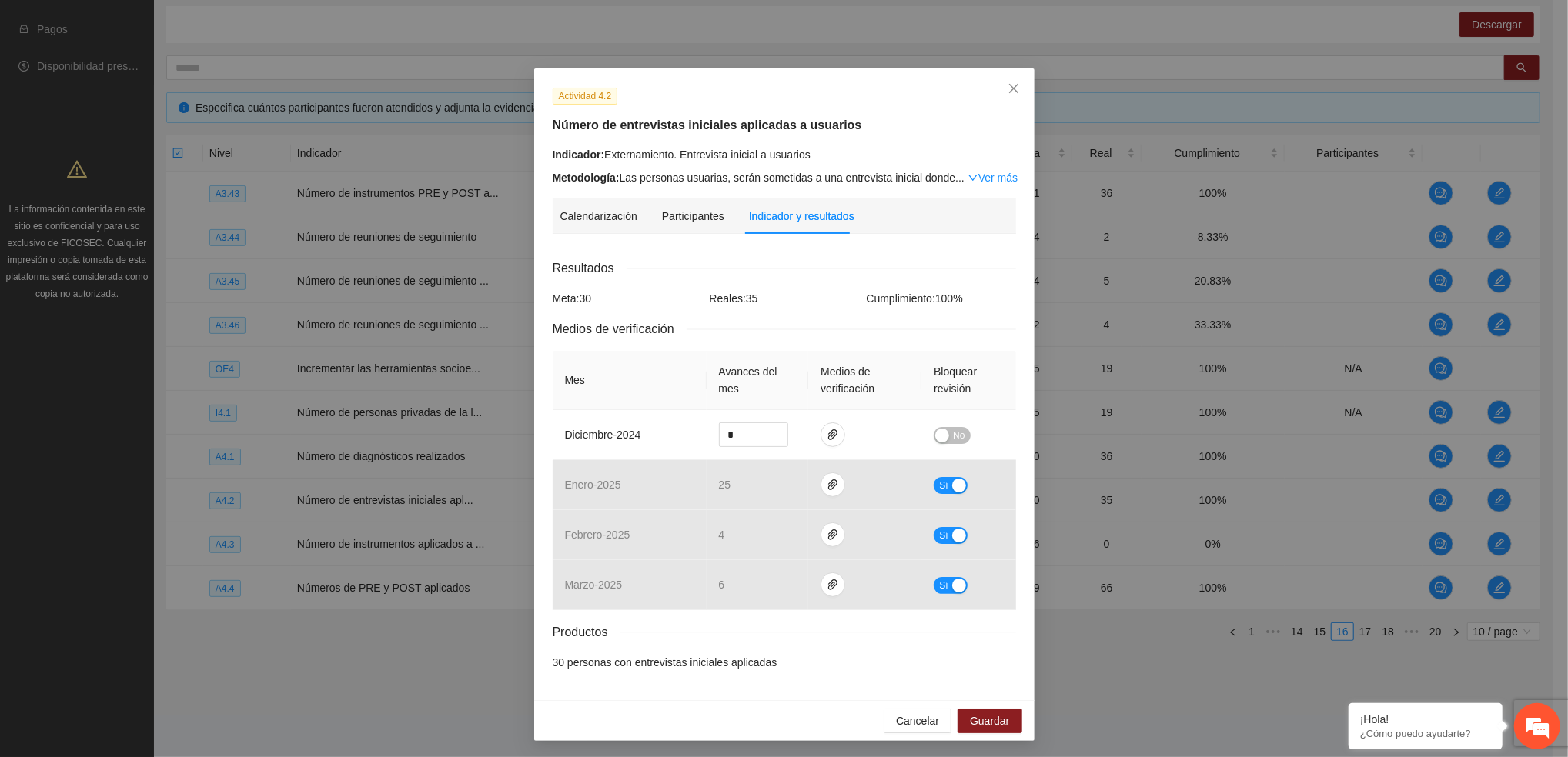
scroll to position [11, 0]
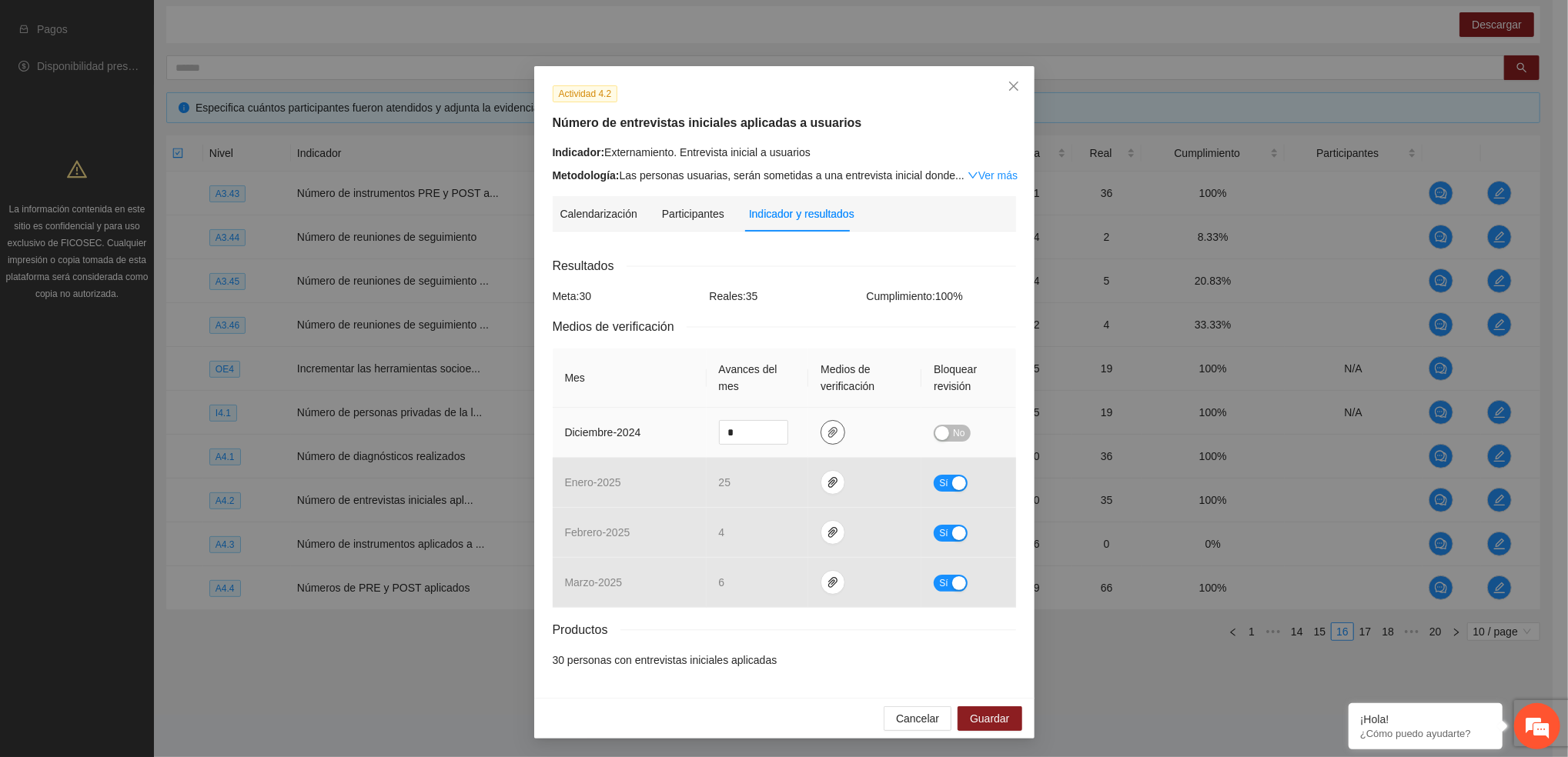
click at [829, 441] on button "button" at bounding box center [832, 432] width 25 height 25
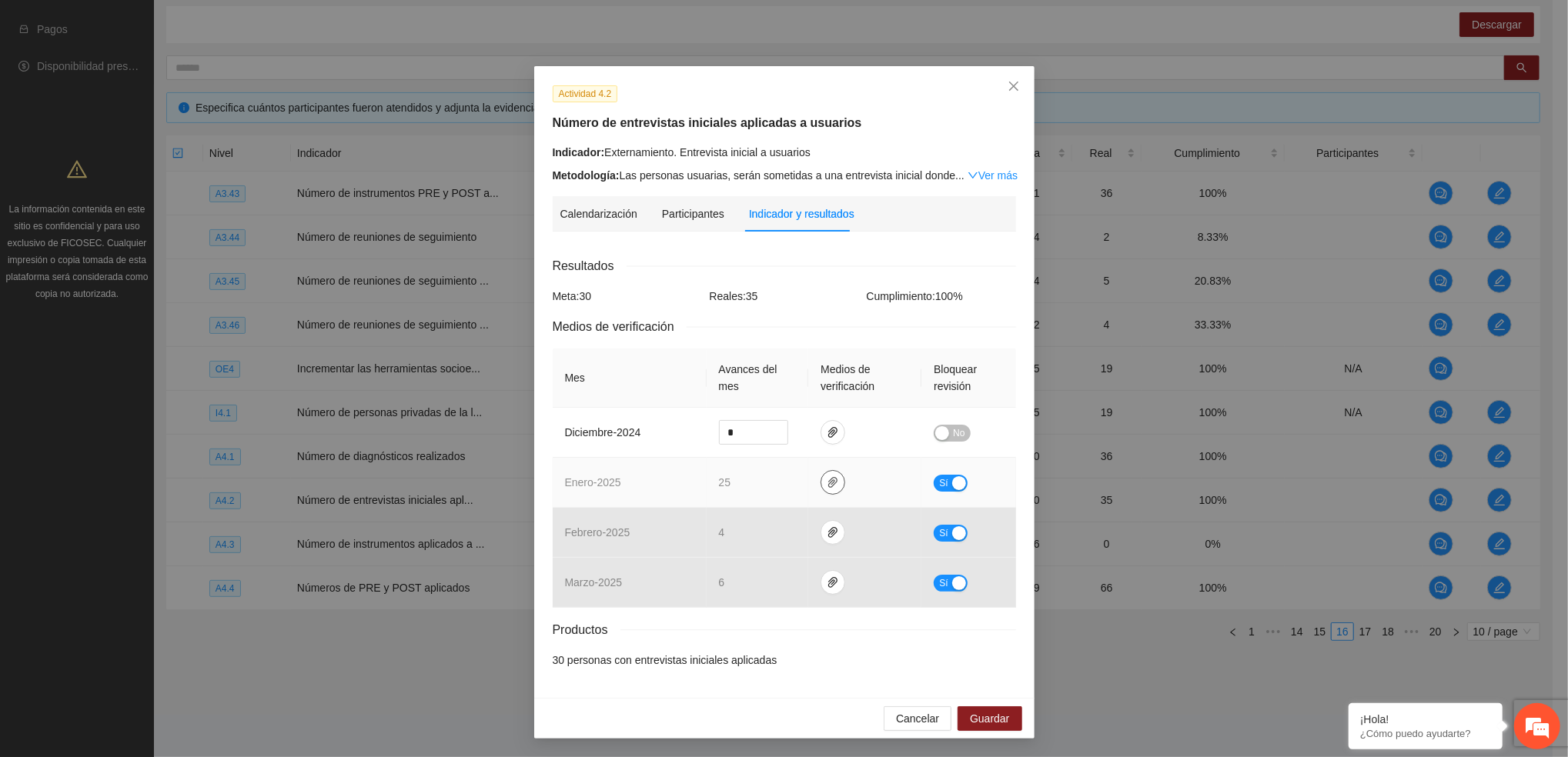
drag, startPoint x: 819, startPoint y: 470, endPoint x: 825, endPoint y: 508, distance: 38.5
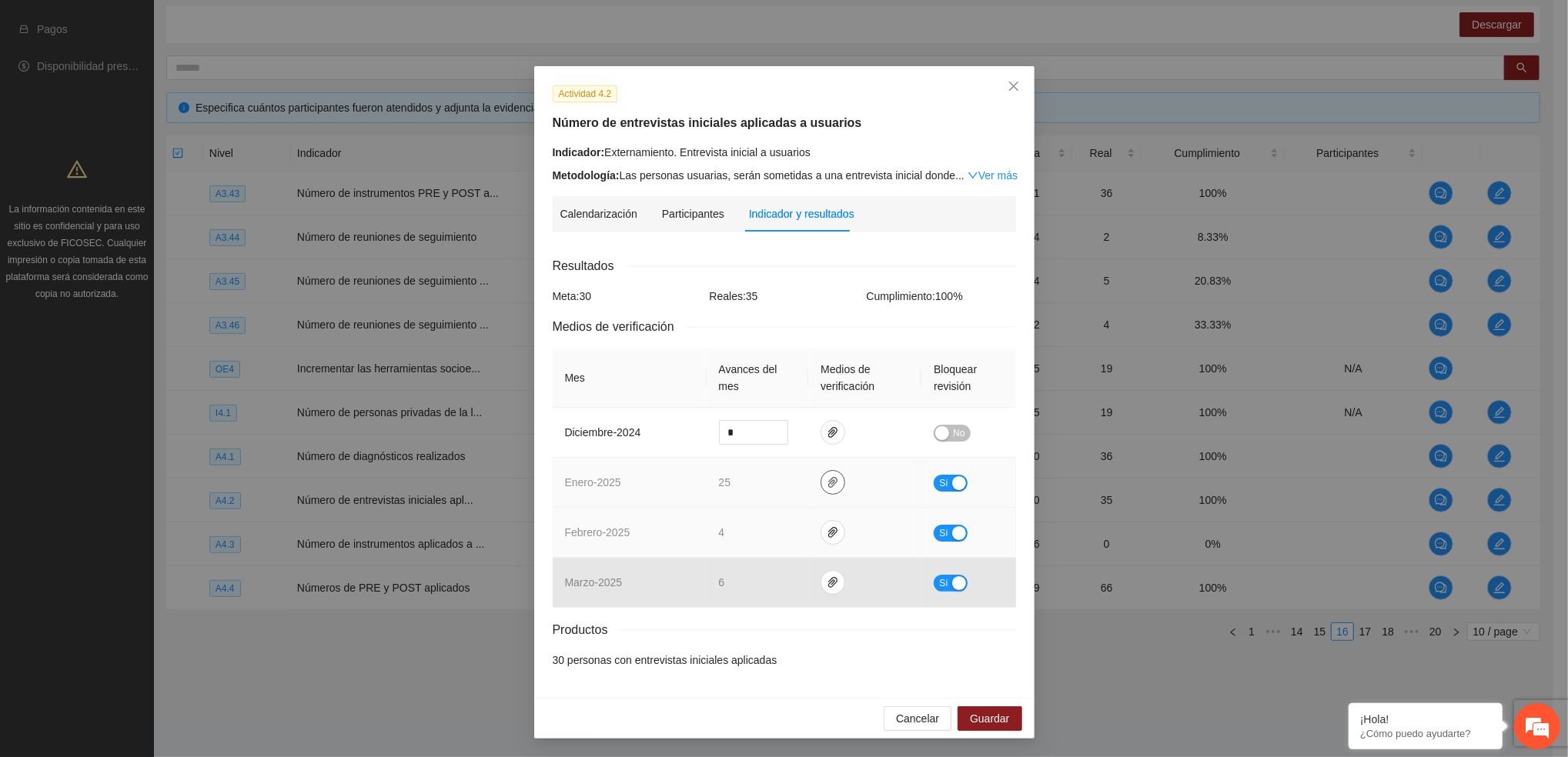
click at [820, 471] on button "button" at bounding box center [832, 482] width 25 height 25
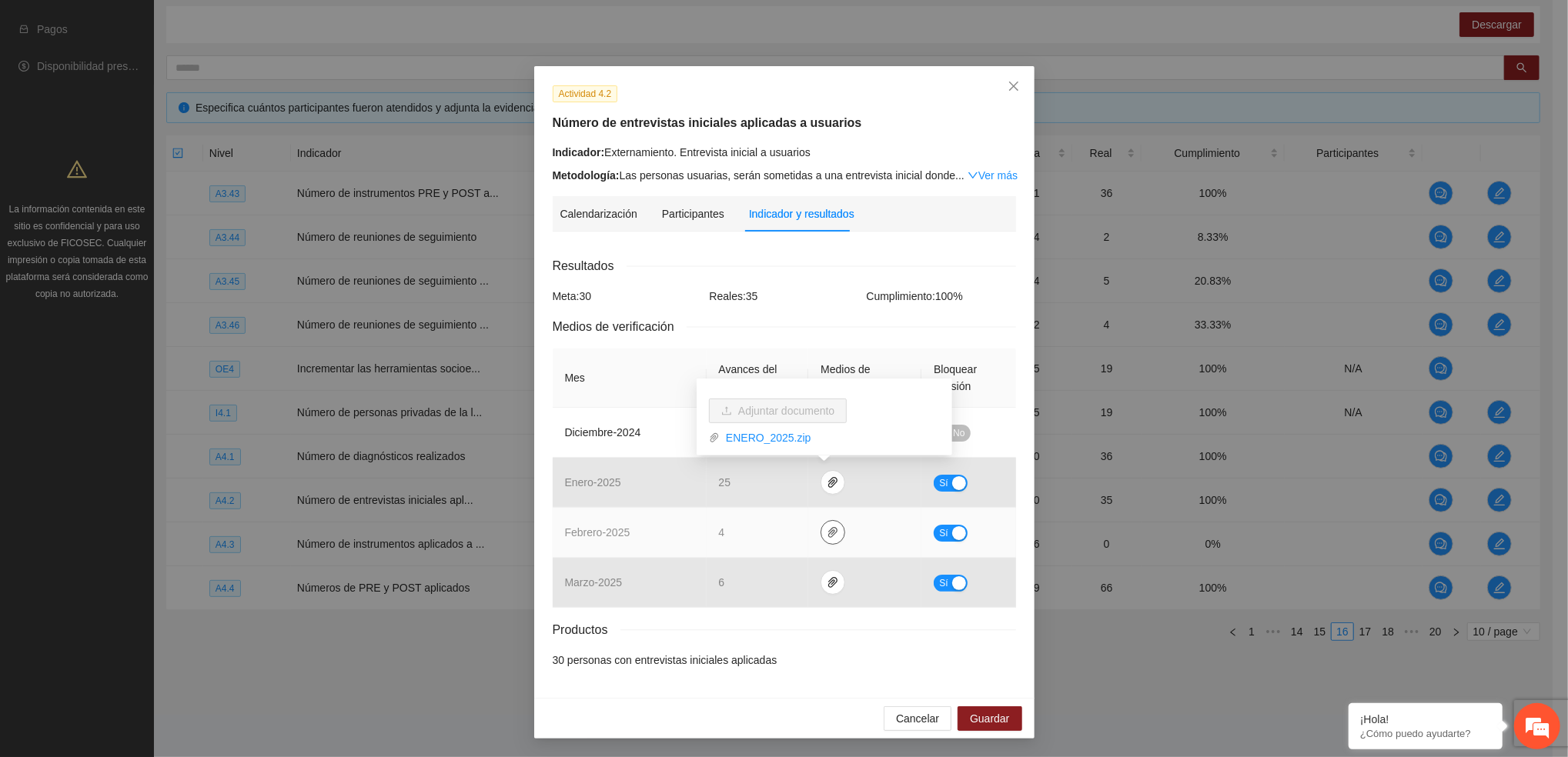
click at [826, 526] on icon "paper-clip" at bounding box center [832, 532] width 12 height 12
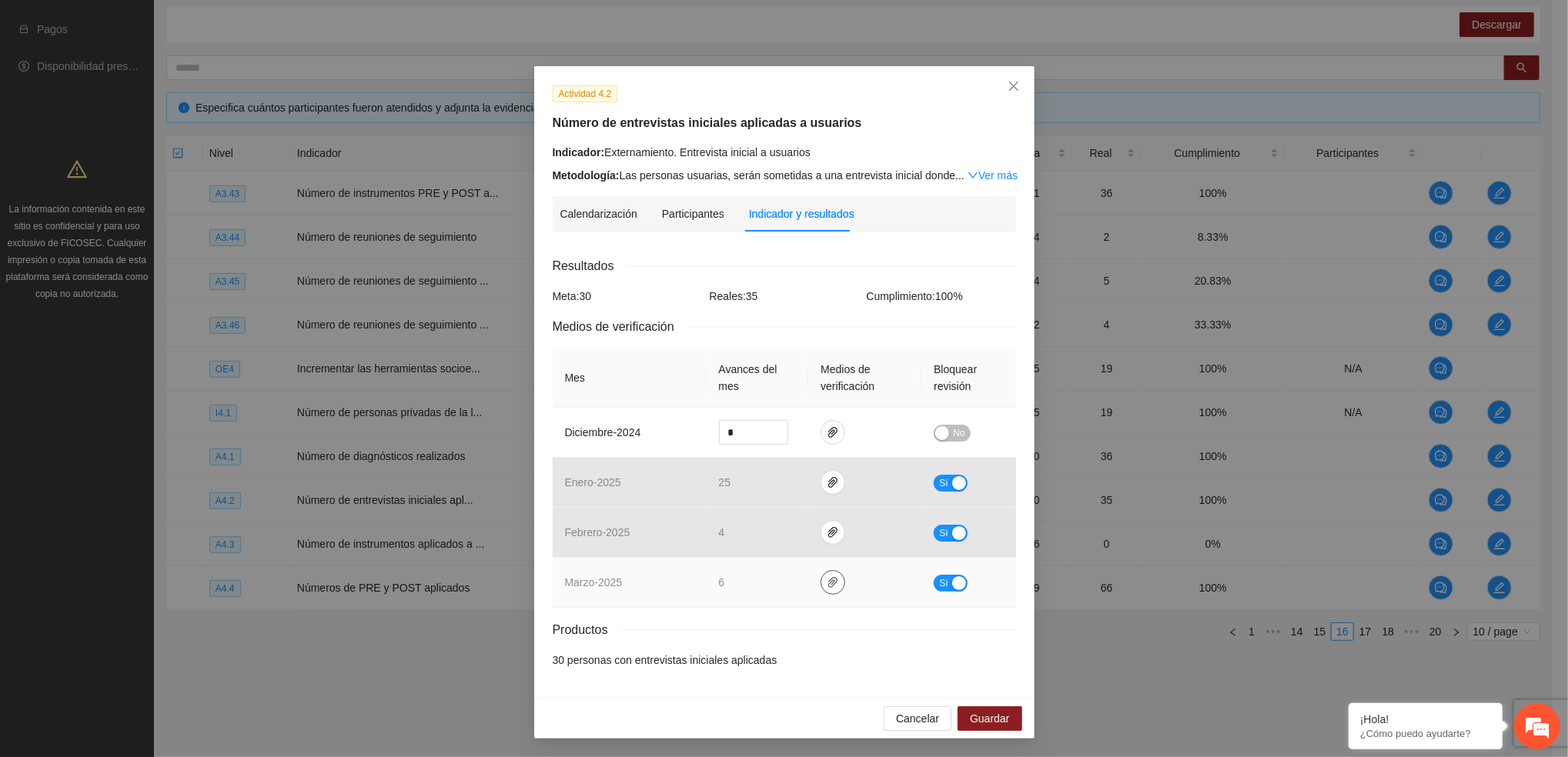
click at [826, 575] on button "button" at bounding box center [832, 583] width 25 height 25
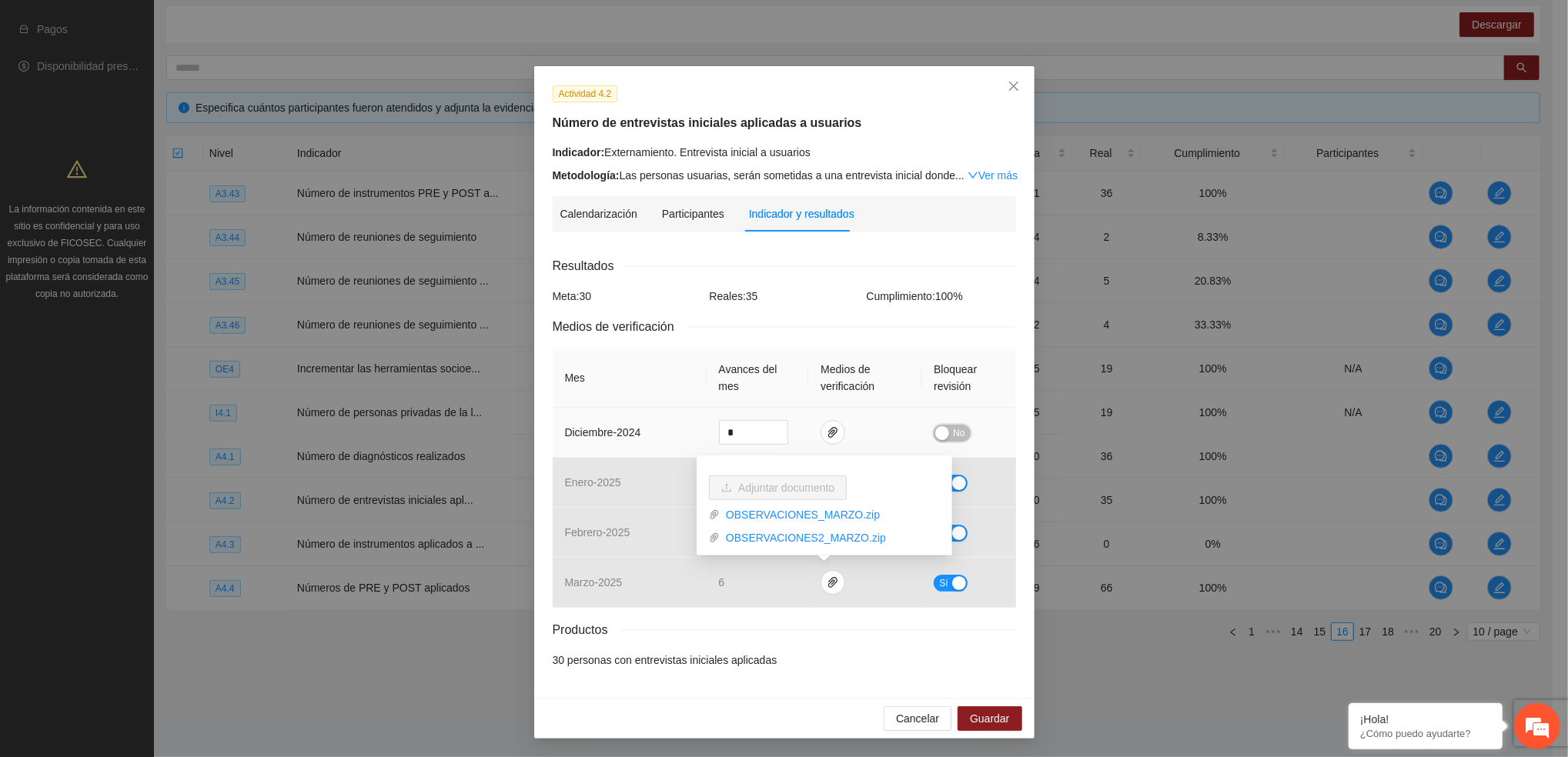
drag, startPoint x: 948, startPoint y: 430, endPoint x: 949, endPoint y: 454, distance: 24.0
click at [953, 434] on span "No" at bounding box center [958, 434] width 11 height 17
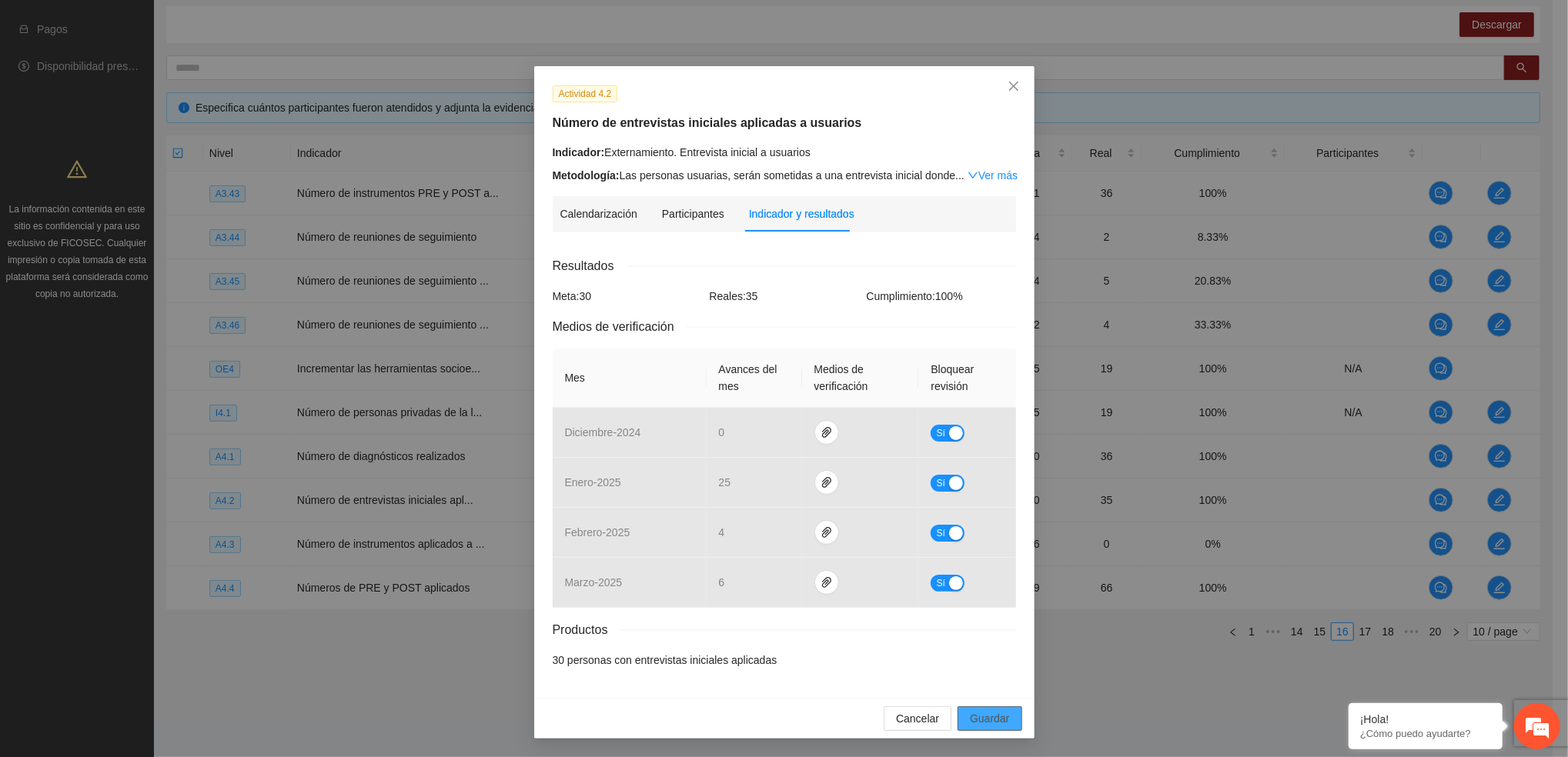
click at [982, 724] on span "Guardar" at bounding box center [990, 719] width 39 height 17
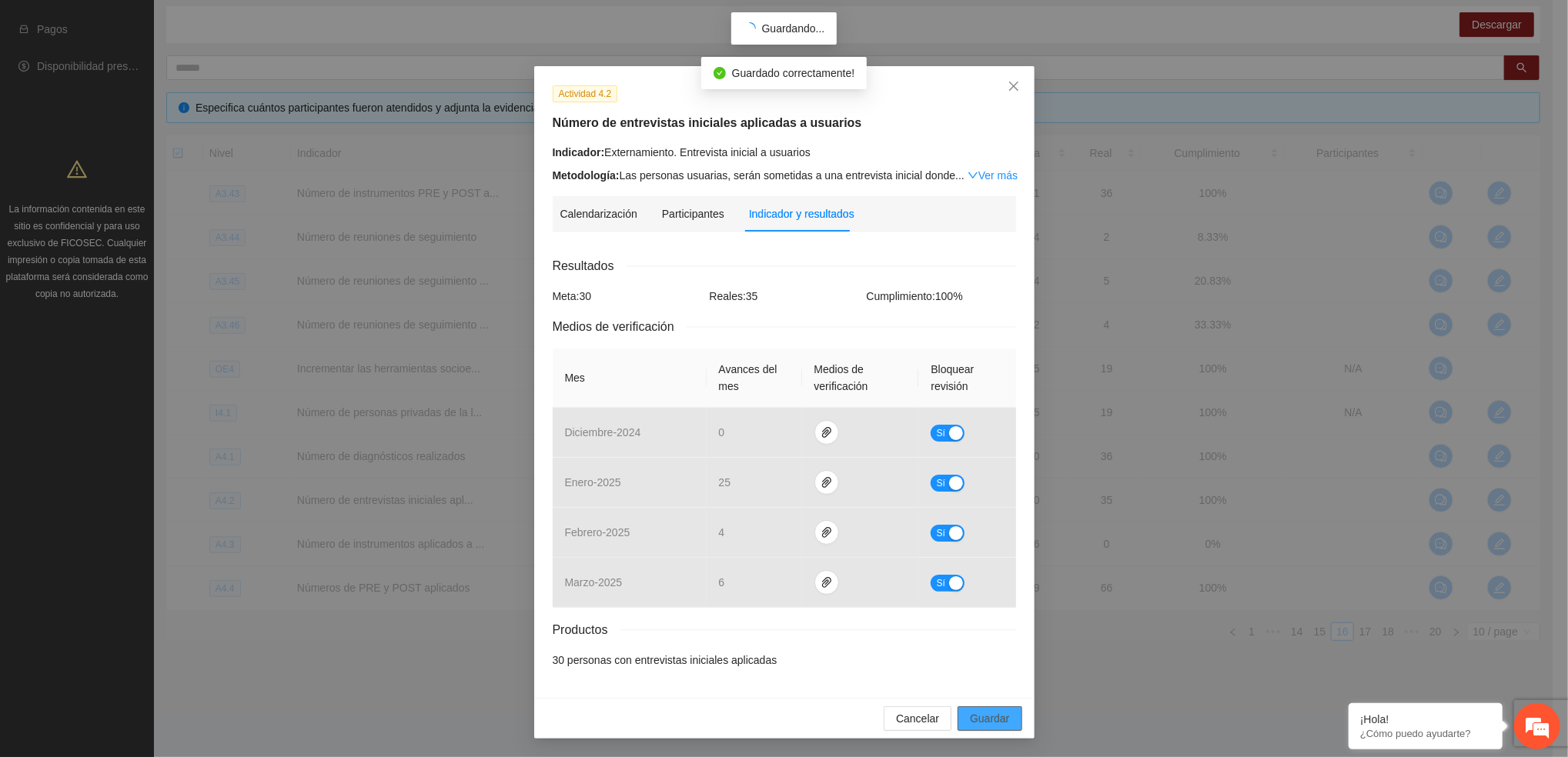
scroll to position [0, 0]
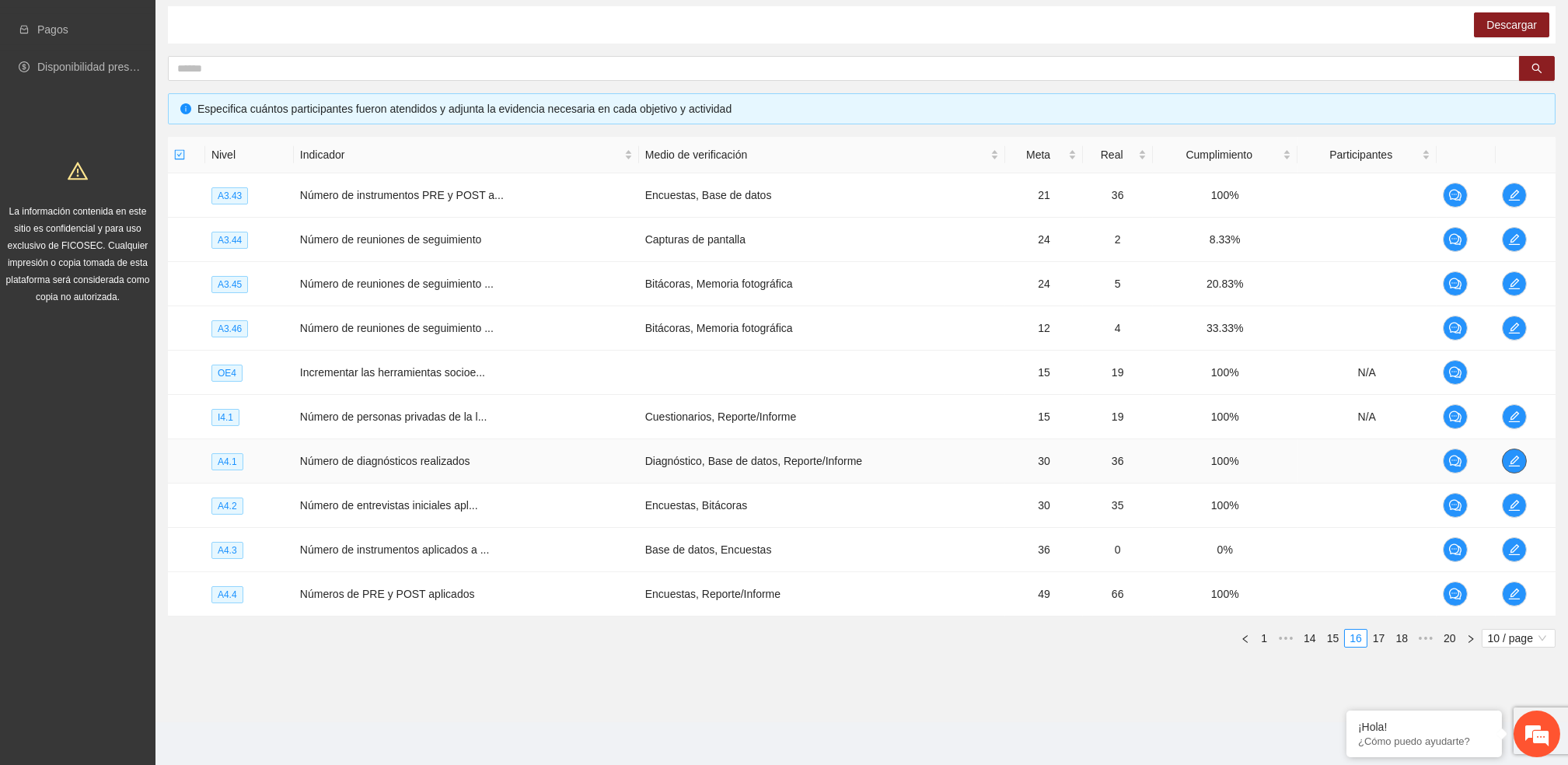
click at [1513, 460] on icon "edit" at bounding box center [1514, 461] width 11 height 11
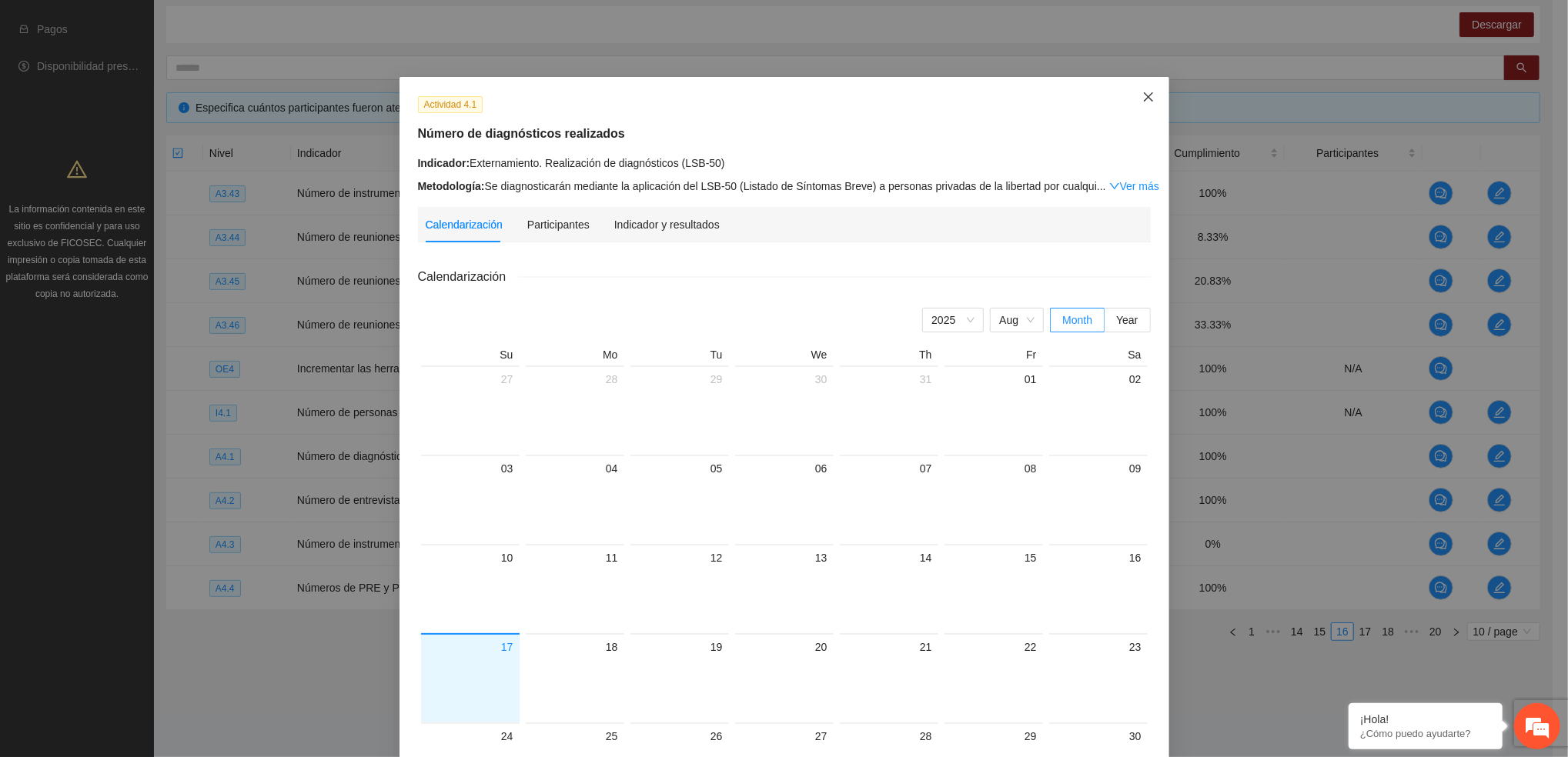
click at [1133, 93] on span "Close" at bounding box center [1148, 98] width 42 height 42
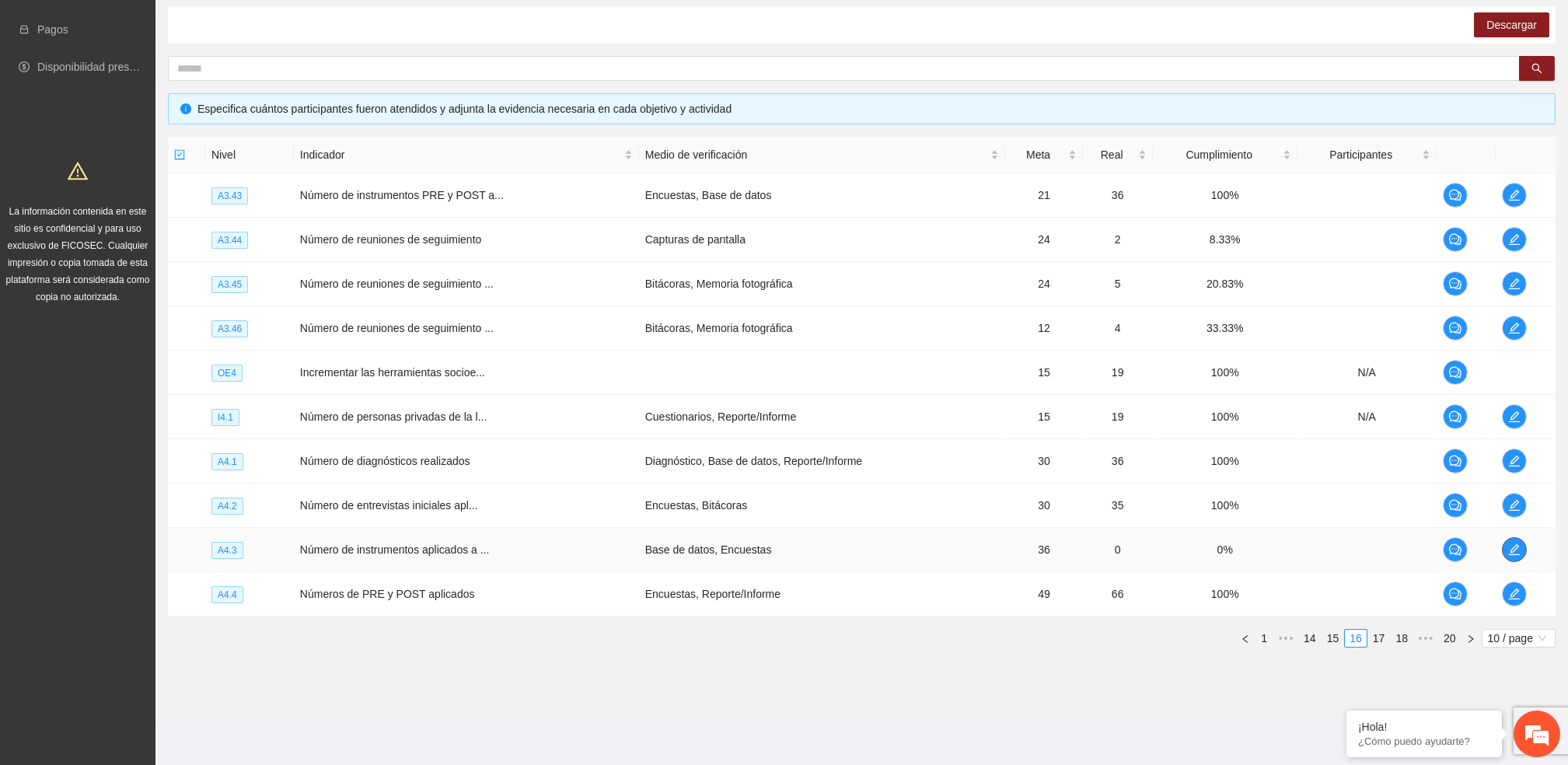
click at [1514, 542] on button "button" at bounding box center [1514, 550] width 25 height 25
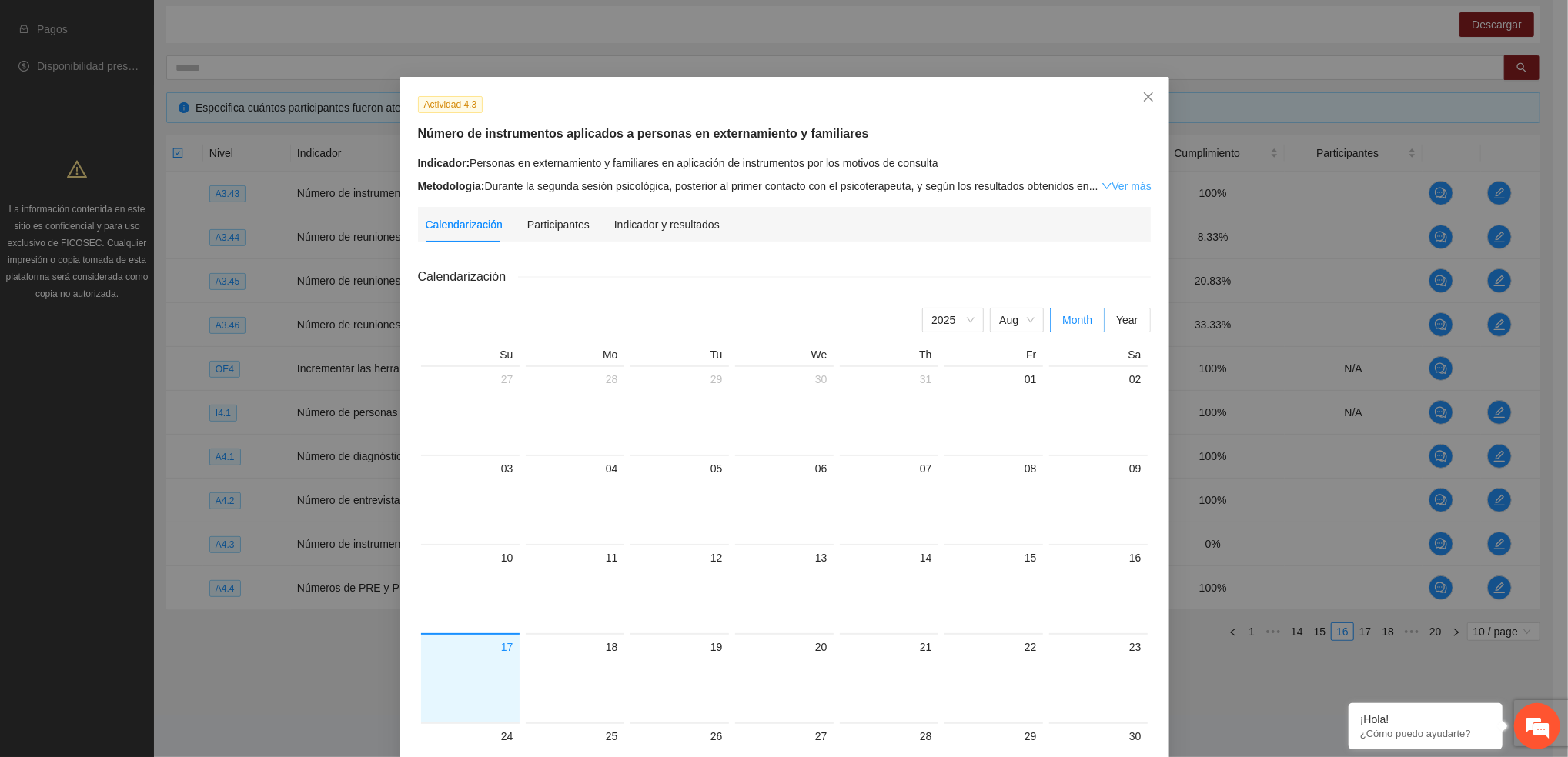
click at [1131, 186] on link "Ver más" at bounding box center [1126, 186] width 50 height 12
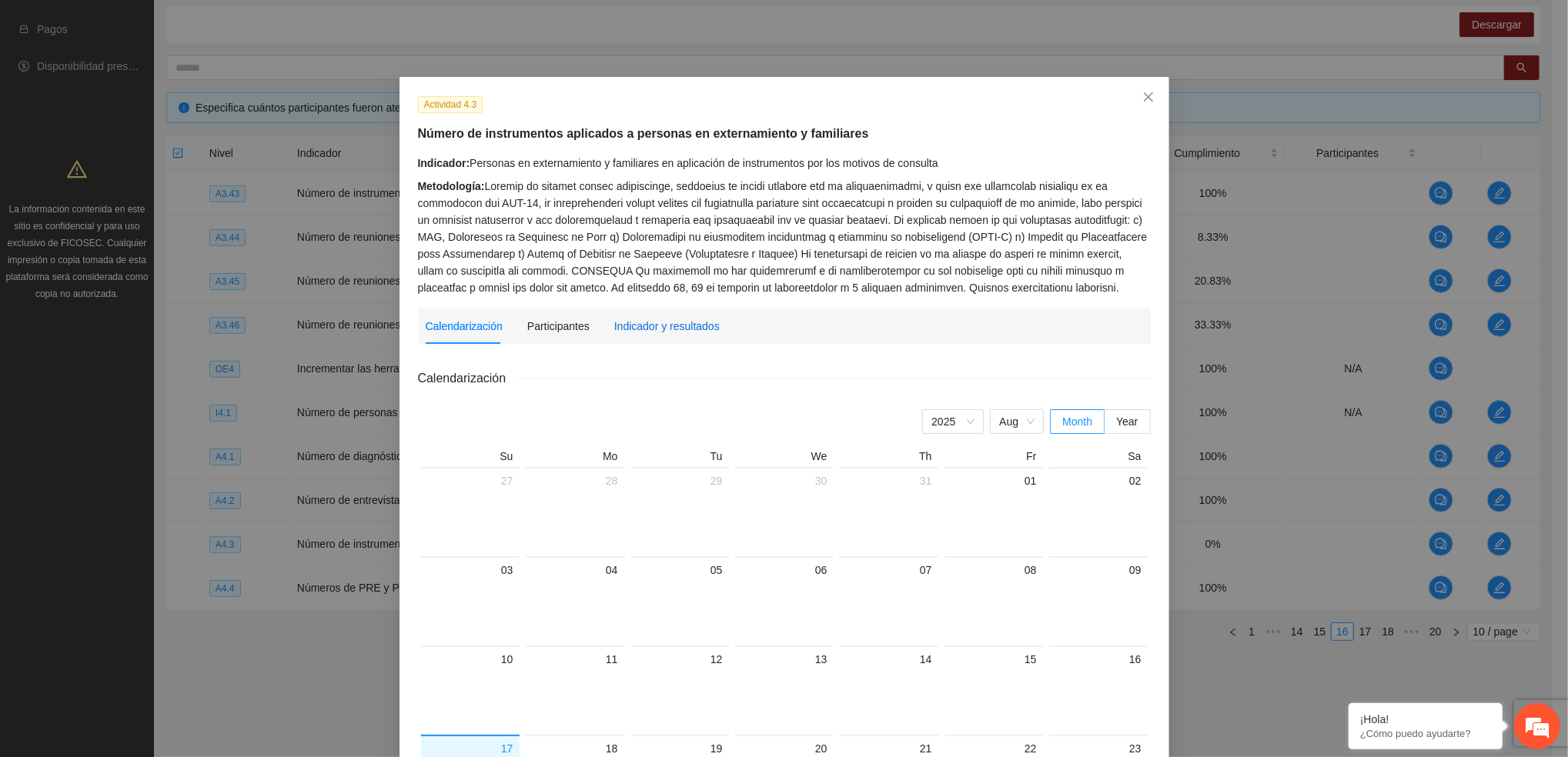
click at [614, 324] on div "Indicador y resultados" at bounding box center [666, 327] width 105 height 17
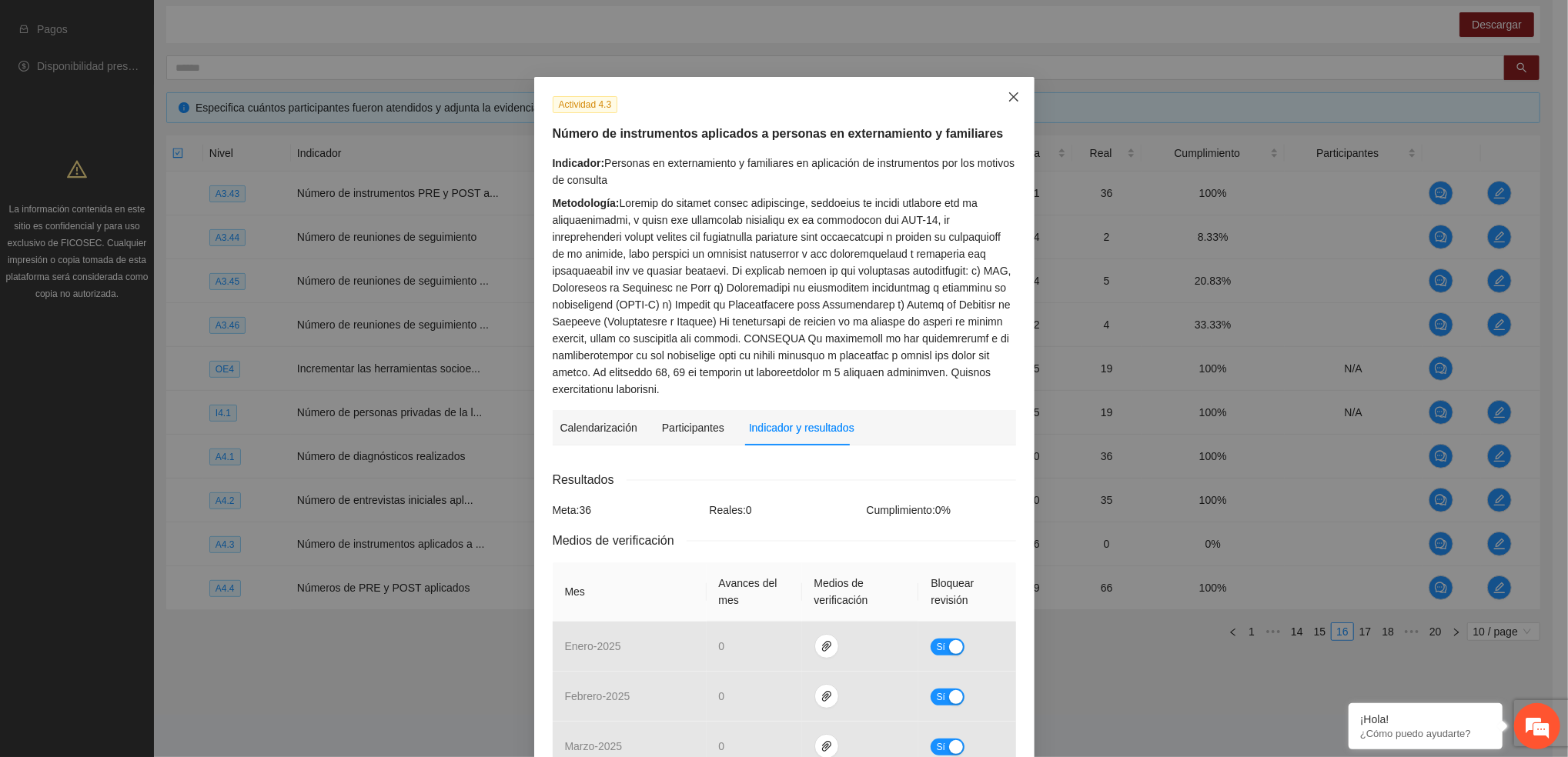
drag, startPoint x: 1002, startPoint y: 94, endPoint x: 993, endPoint y: 97, distance: 9.5
click at [1008, 96] on icon "close" at bounding box center [1014, 97] width 12 height 12
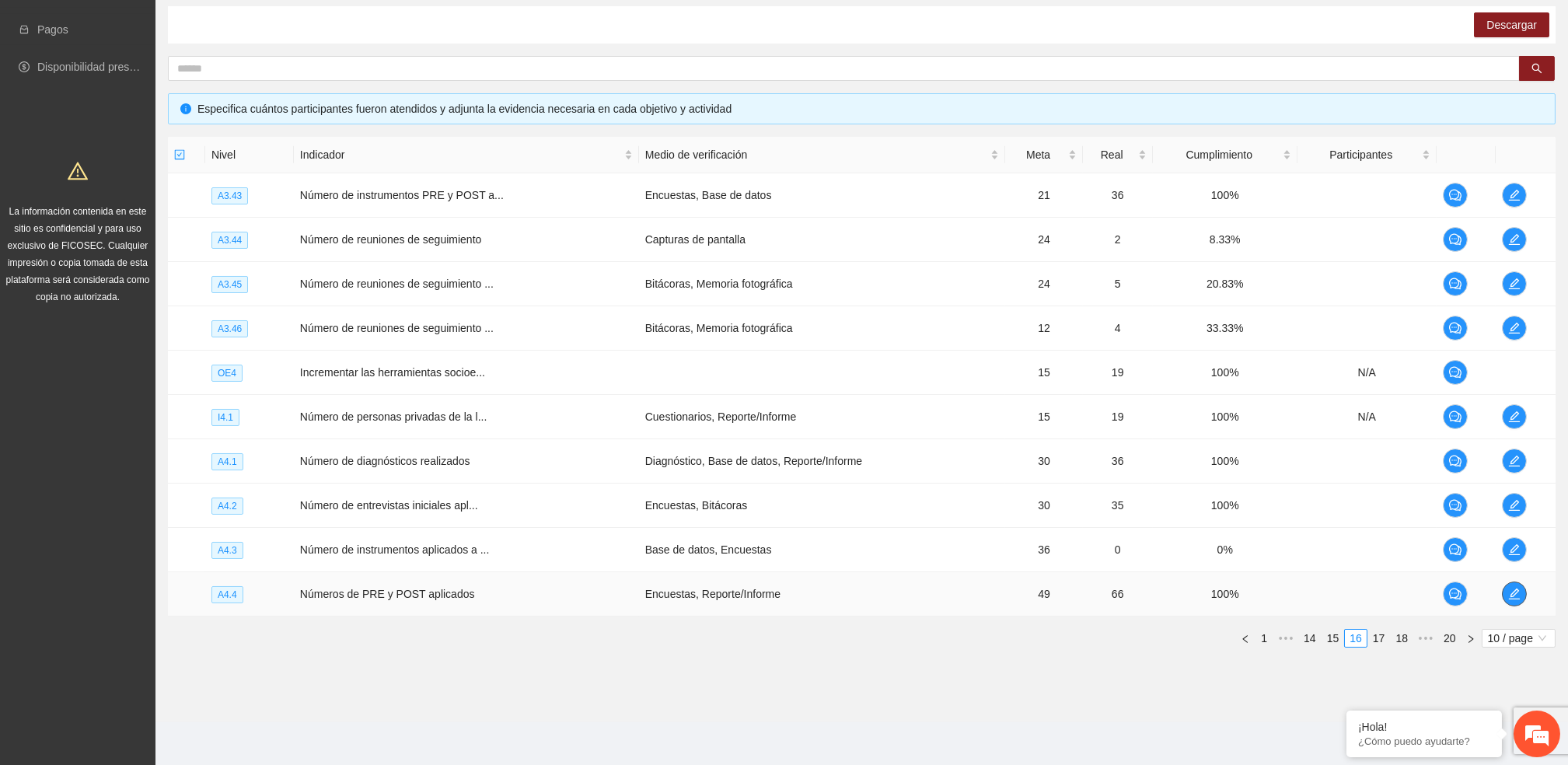
click at [1507, 593] on span "edit" at bounding box center [1514, 594] width 23 height 12
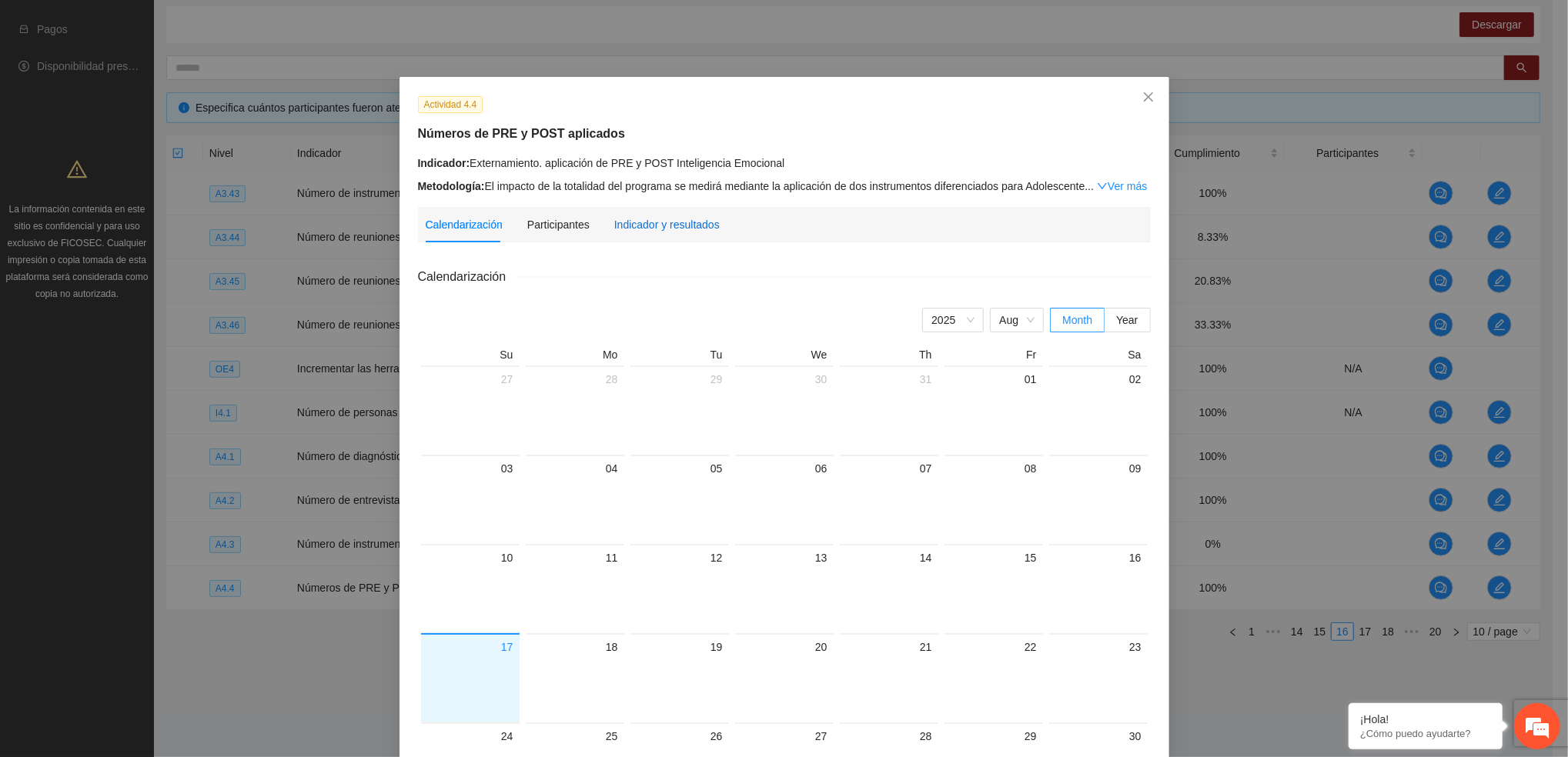
click at [642, 231] on div "Indicador y resultados" at bounding box center [666, 225] width 105 height 17
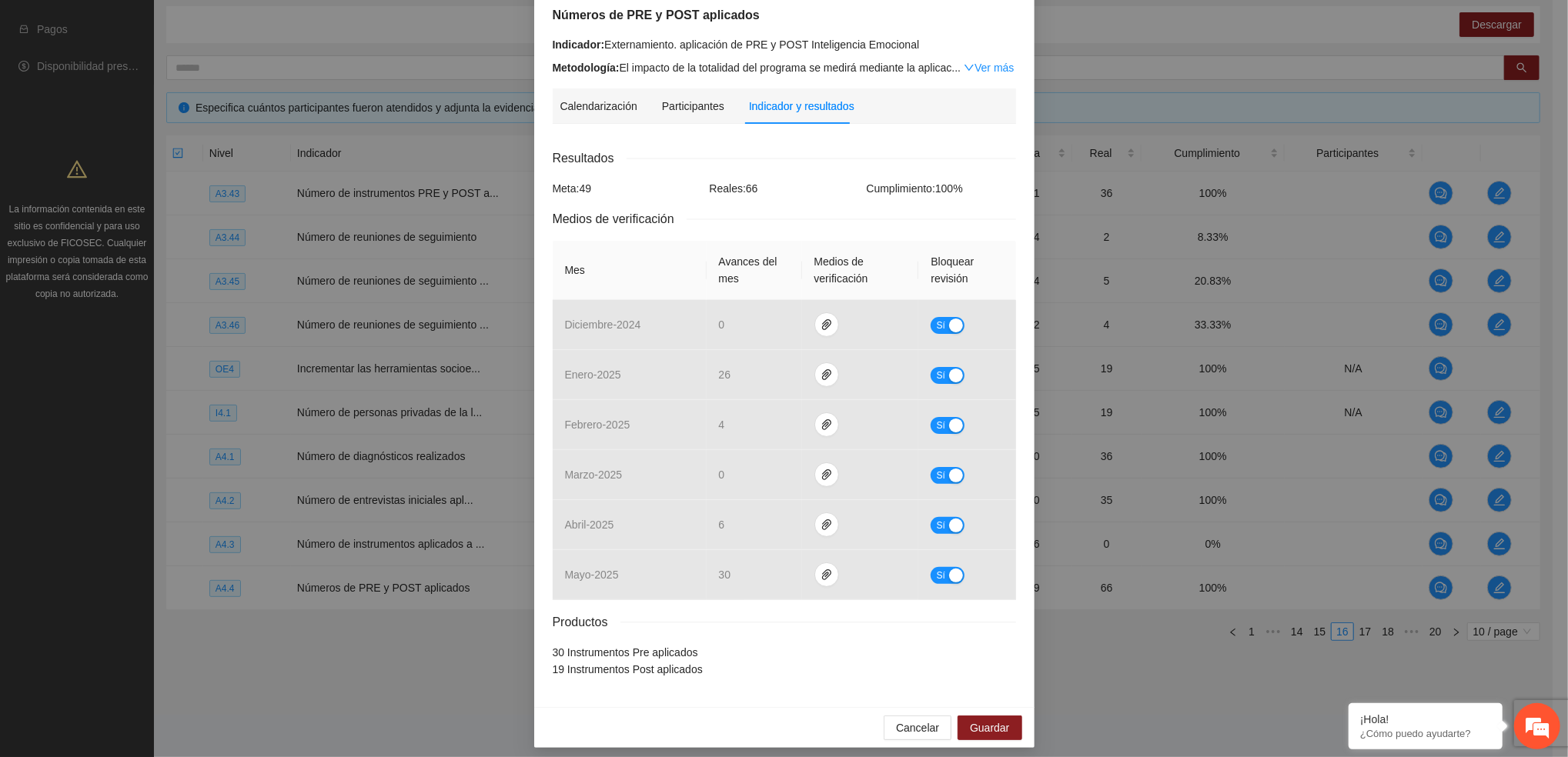
scroll to position [127, 0]
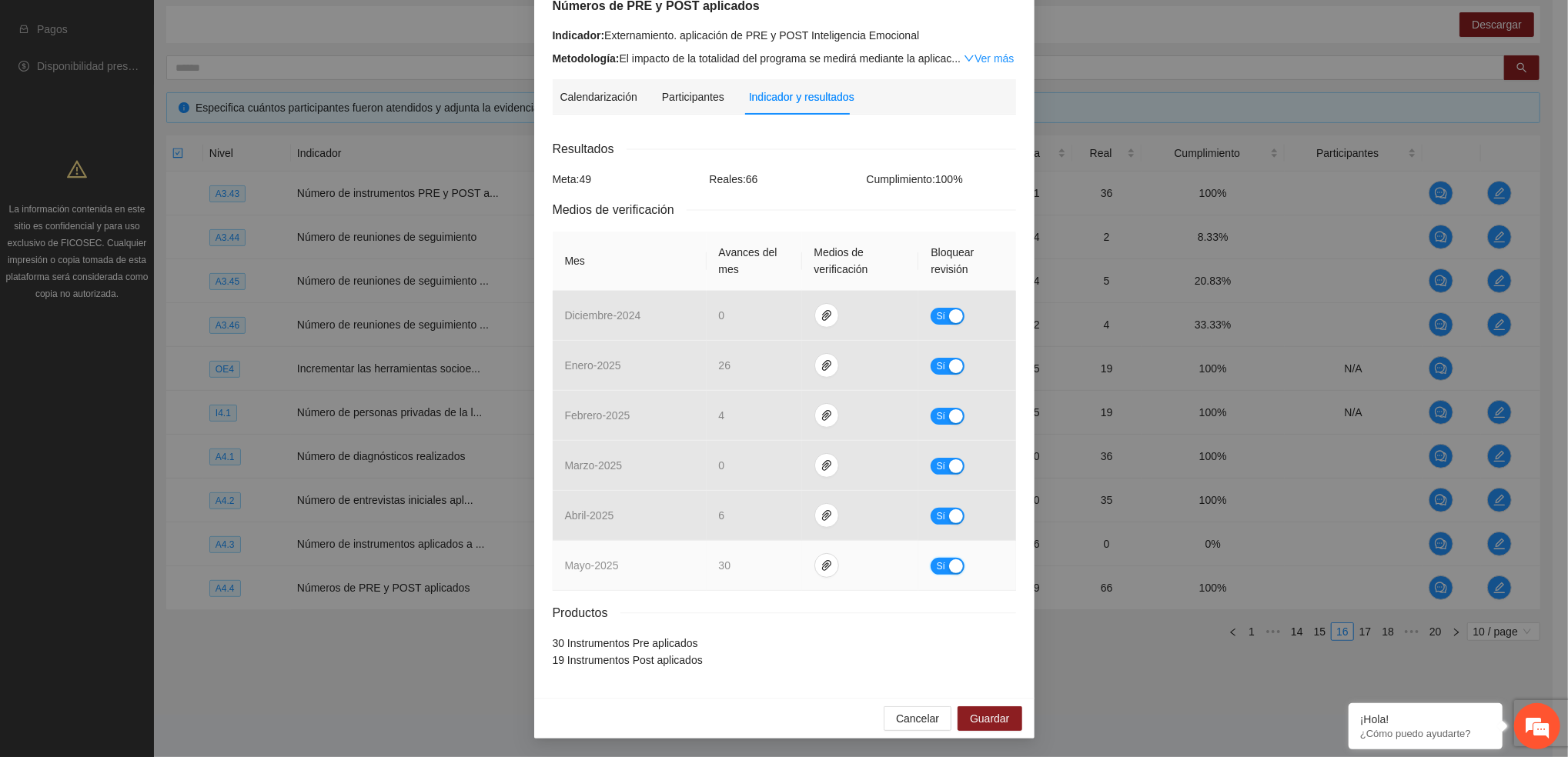
click at [937, 564] on button "Sí" at bounding box center [948, 566] width 34 height 17
drag, startPoint x: 749, startPoint y: 559, endPoint x: 489, endPoint y: 602, distance: 263.5
click at [488, 602] on div "Actividad 4.4 Números de PRE y POST aplicados Indicador: Externamiento. aplicac…" at bounding box center [784, 378] width 1568 height 757
type input "**"
click at [953, 566] on span "No" at bounding box center [958, 566] width 11 height 17
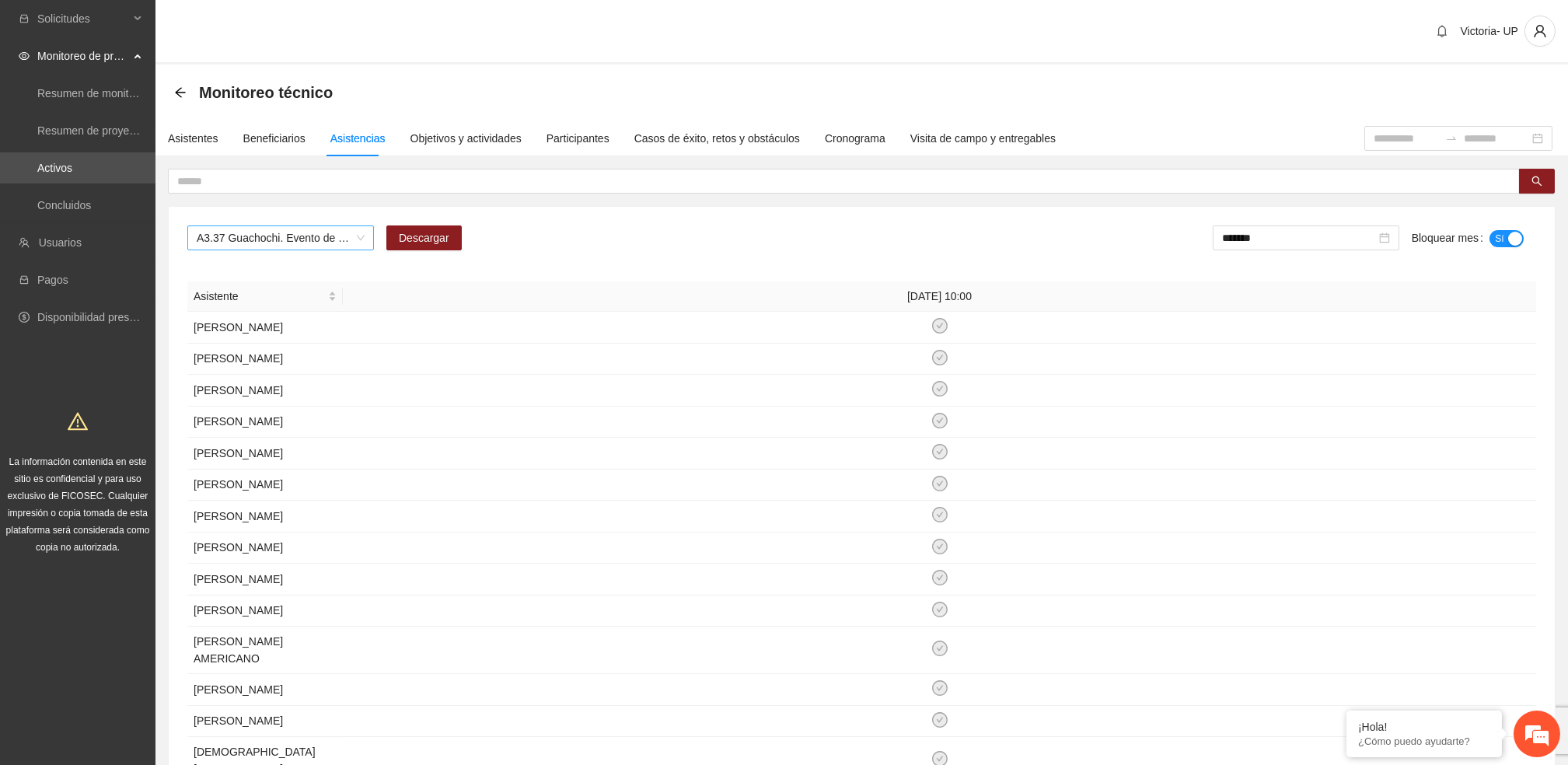
click at [276, 236] on span "A3.37 Guachochi. Evento de graduación del programa "Por ti me rifo" CERESO 8" at bounding box center [281, 238] width 168 height 23
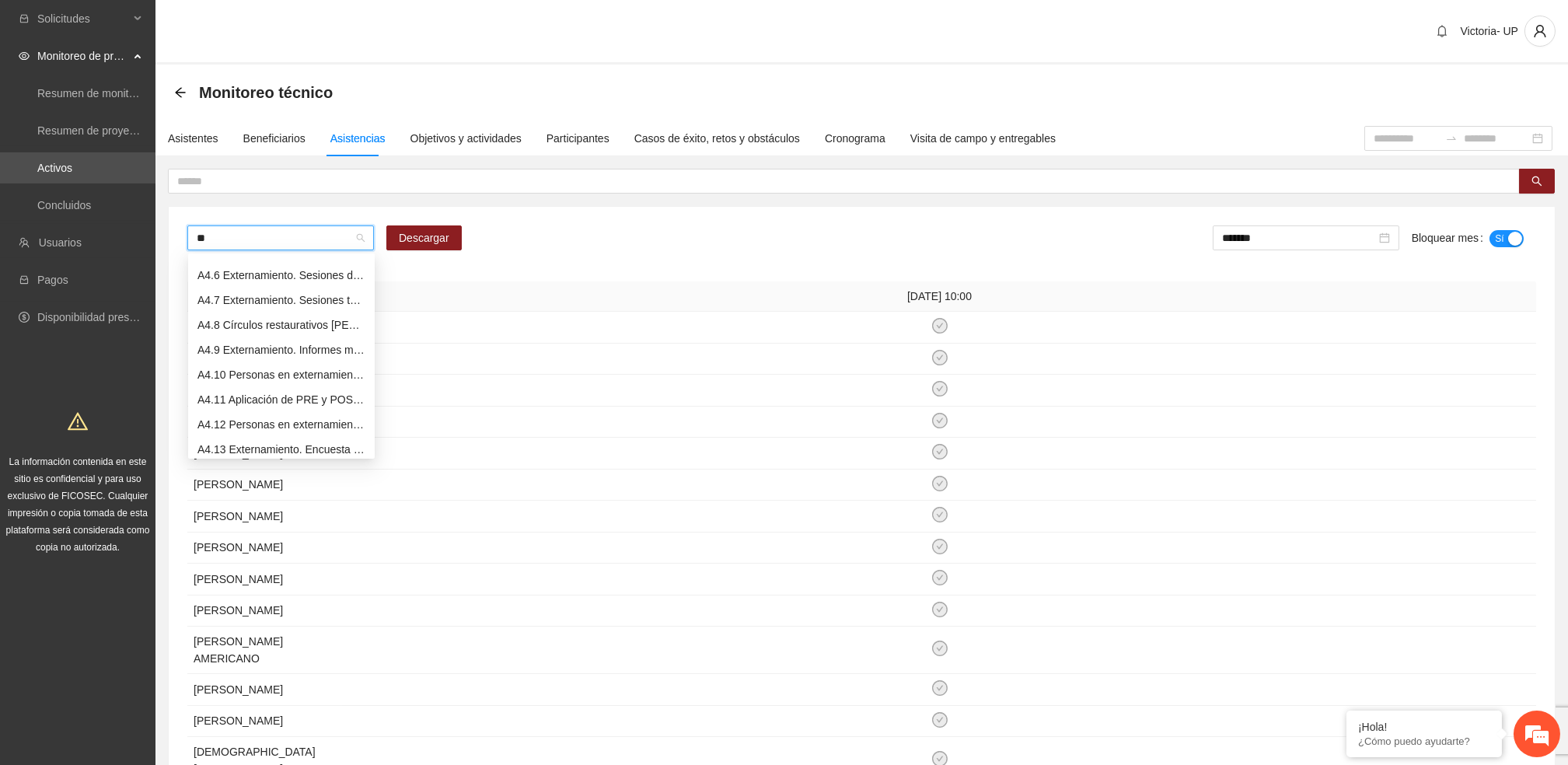
scroll to position [105, 0]
type input "***"
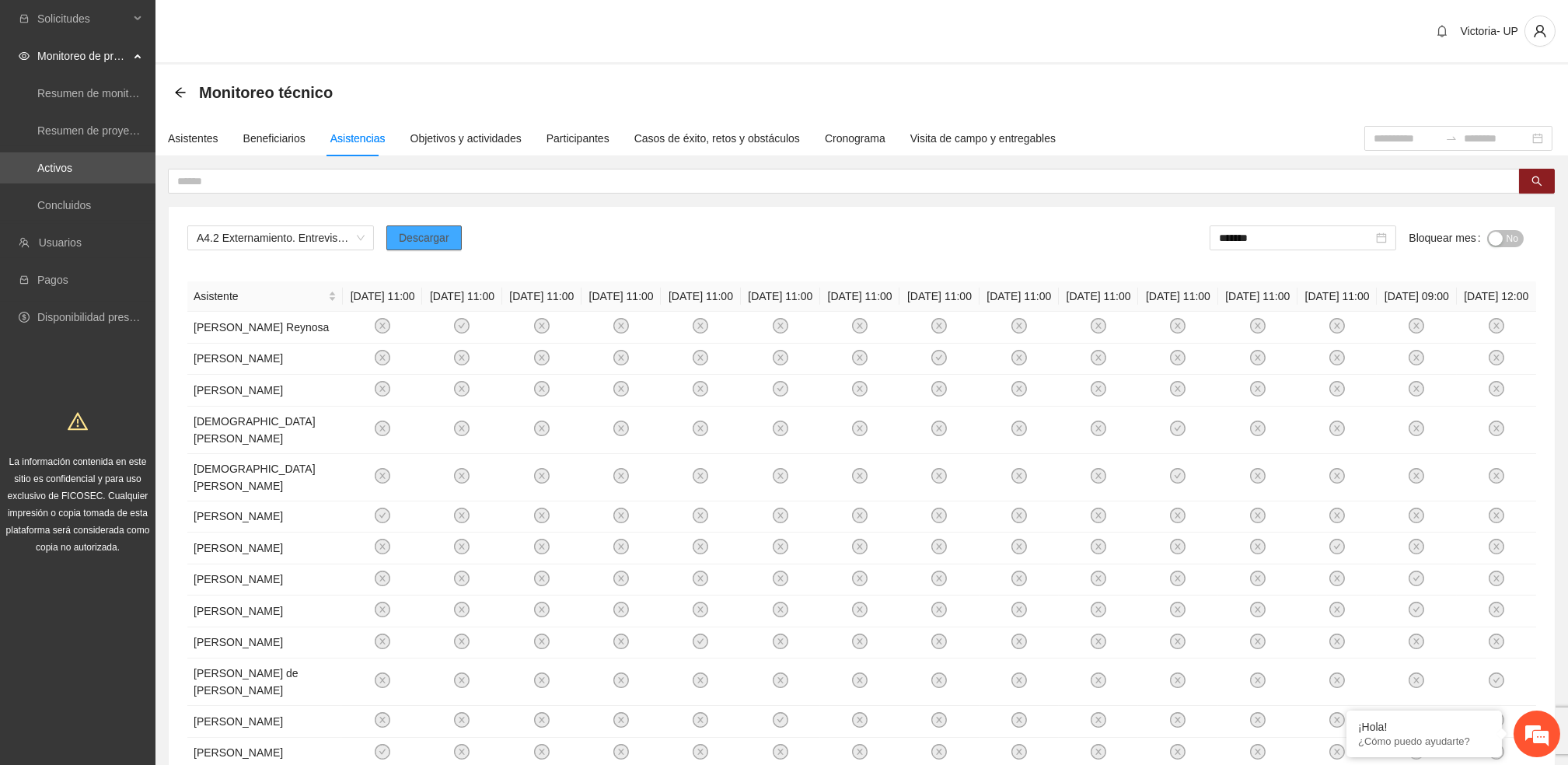
click at [422, 232] on span "Descargar" at bounding box center [424, 238] width 50 height 17
click at [841, 250] on div "A4.2 Externamiento. Entrevista inicial a usuarios Descargar ******* Bloquear me…" at bounding box center [861, 244] width 1349 height 37
click at [1497, 235] on div "button" at bounding box center [1495, 239] width 14 height 14
drag, startPoint x: 1287, startPoint y: 244, endPoint x: 1281, endPoint y: 250, distance: 8.5
click at [1282, 244] on input "*******" at bounding box center [1298, 238] width 154 height 17
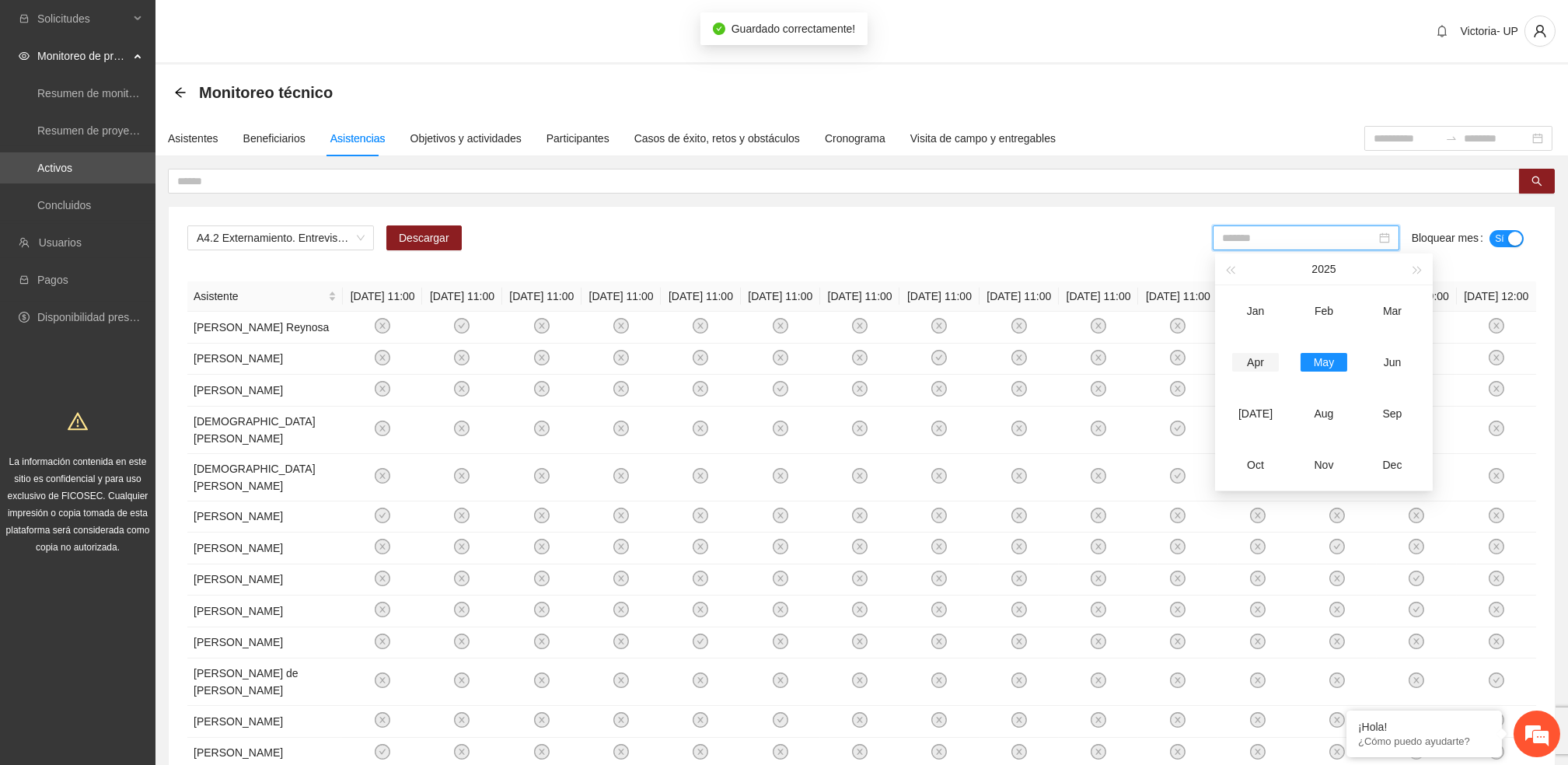
click at [1271, 360] on div "Apr" at bounding box center [1255, 362] width 47 height 19
type input "*******"
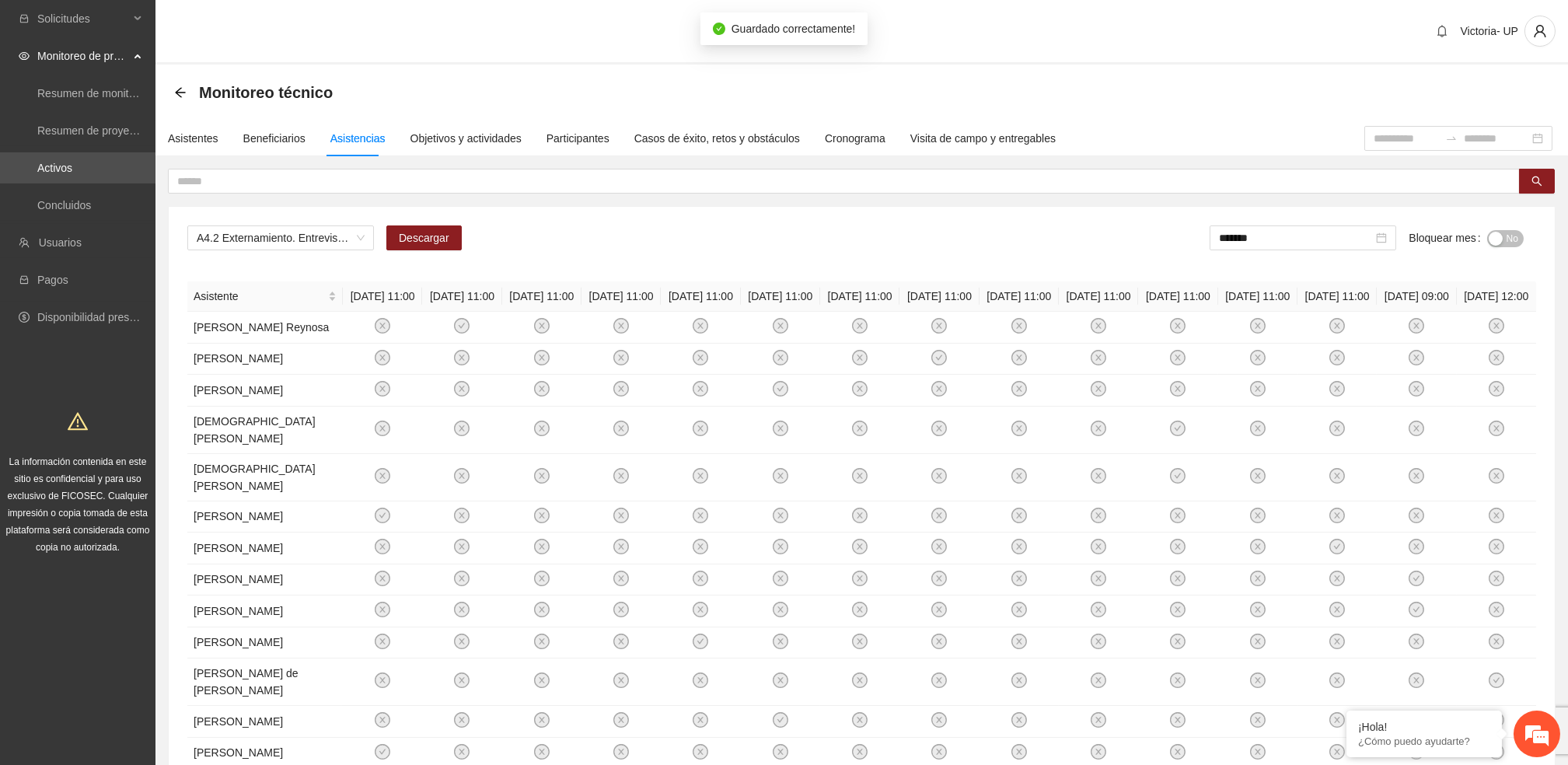
click at [1501, 231] on div "No" at bounding box center [1505, 237] width 36 height 18
click at [1500, 234] on button "No" at bounding box center [1505, 239] width 36 height 17
click at [232, 241] on span "A4.2 Externamiento. Entrevista inicial a usuarios" at bounding box center [281, 238] width 168 height 23
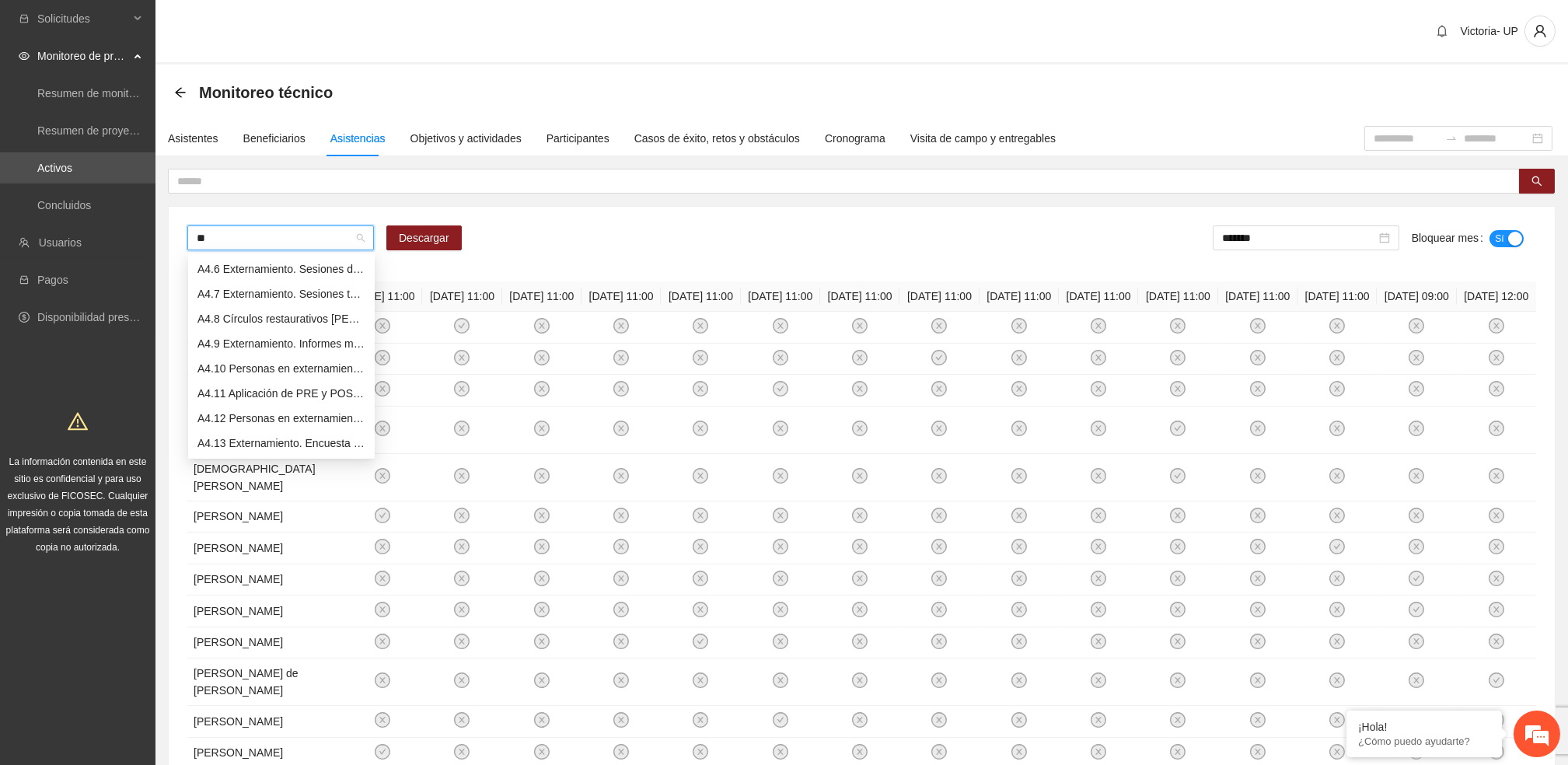
scroll to position [25, 0]
type input "***"
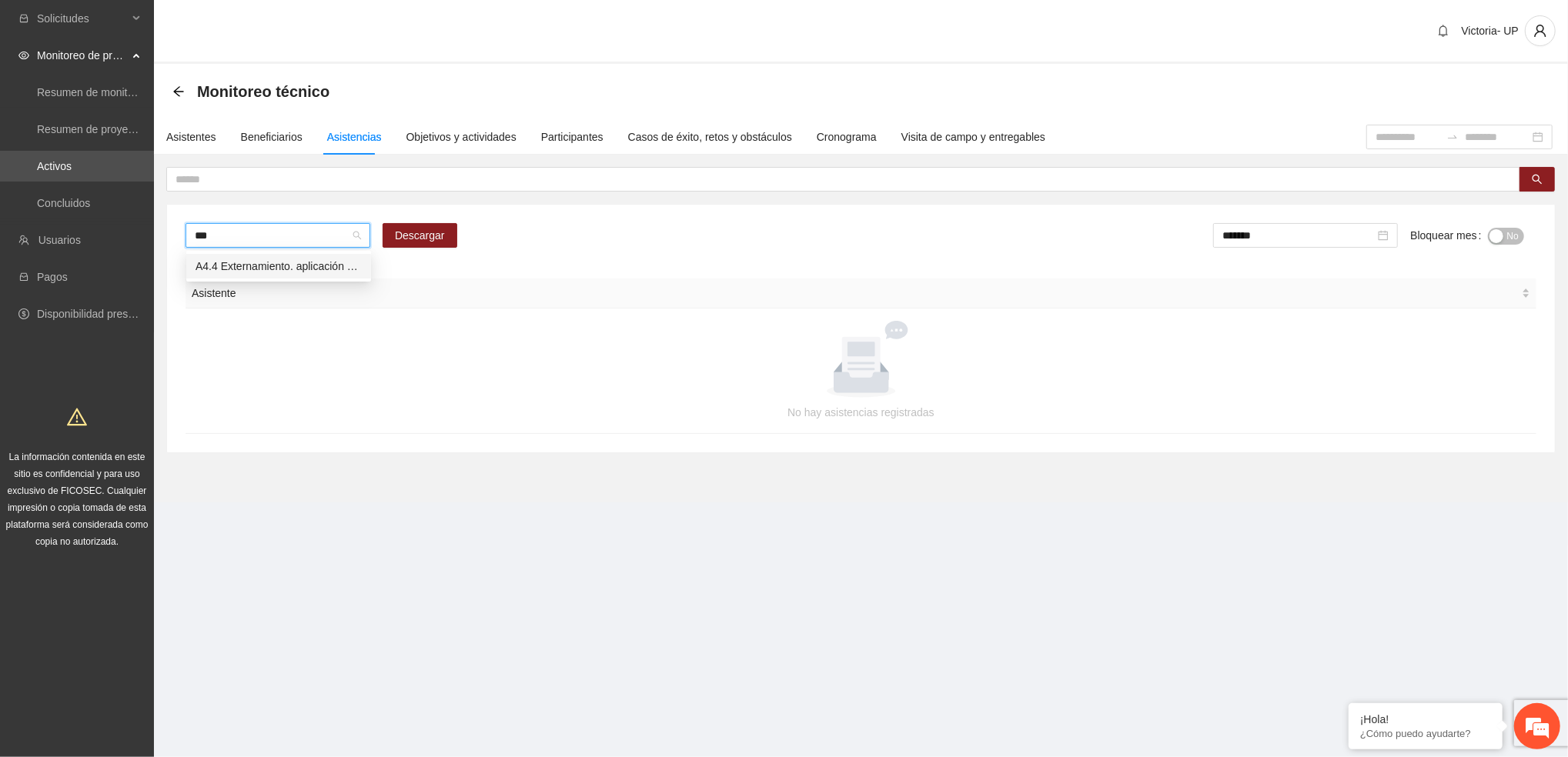
scroll to position [0, 0]
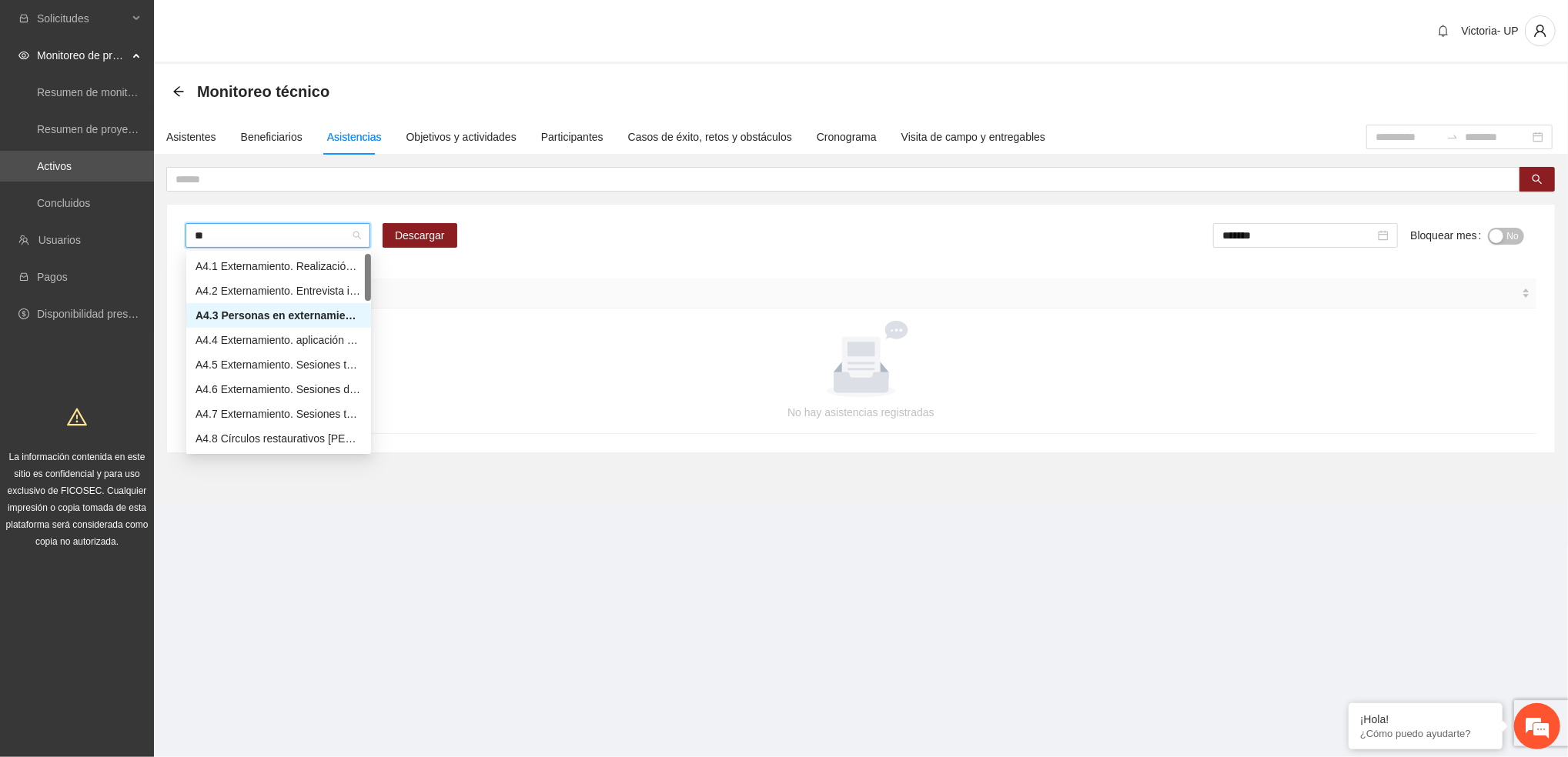
type input "***"
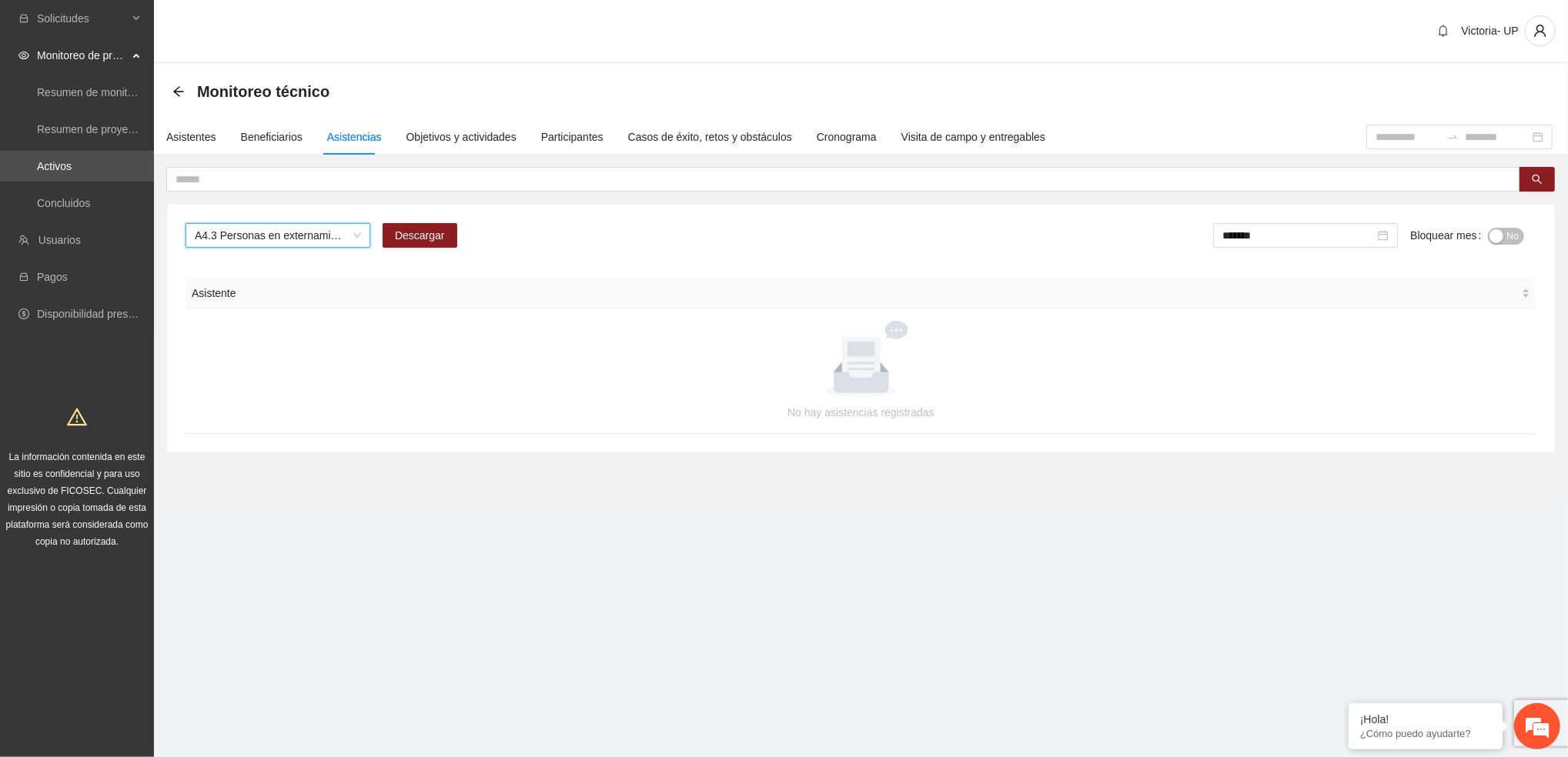
drag, startPoint x: 1512, startPoint y: 234, endPoint x: 1494, endPoint y: 239, distance: 18.7
click at [1508, 234] on span "No" at bounding box center [1512, 236] width 11 height 17
drag, startPoint x: 1292, startPoint y: 234, endPoint x: 1312, endPoint y: 320, distance: 88.3
click at [1292, 235] on input "*******" at bounding box center [1301, 235] width 152 height 17
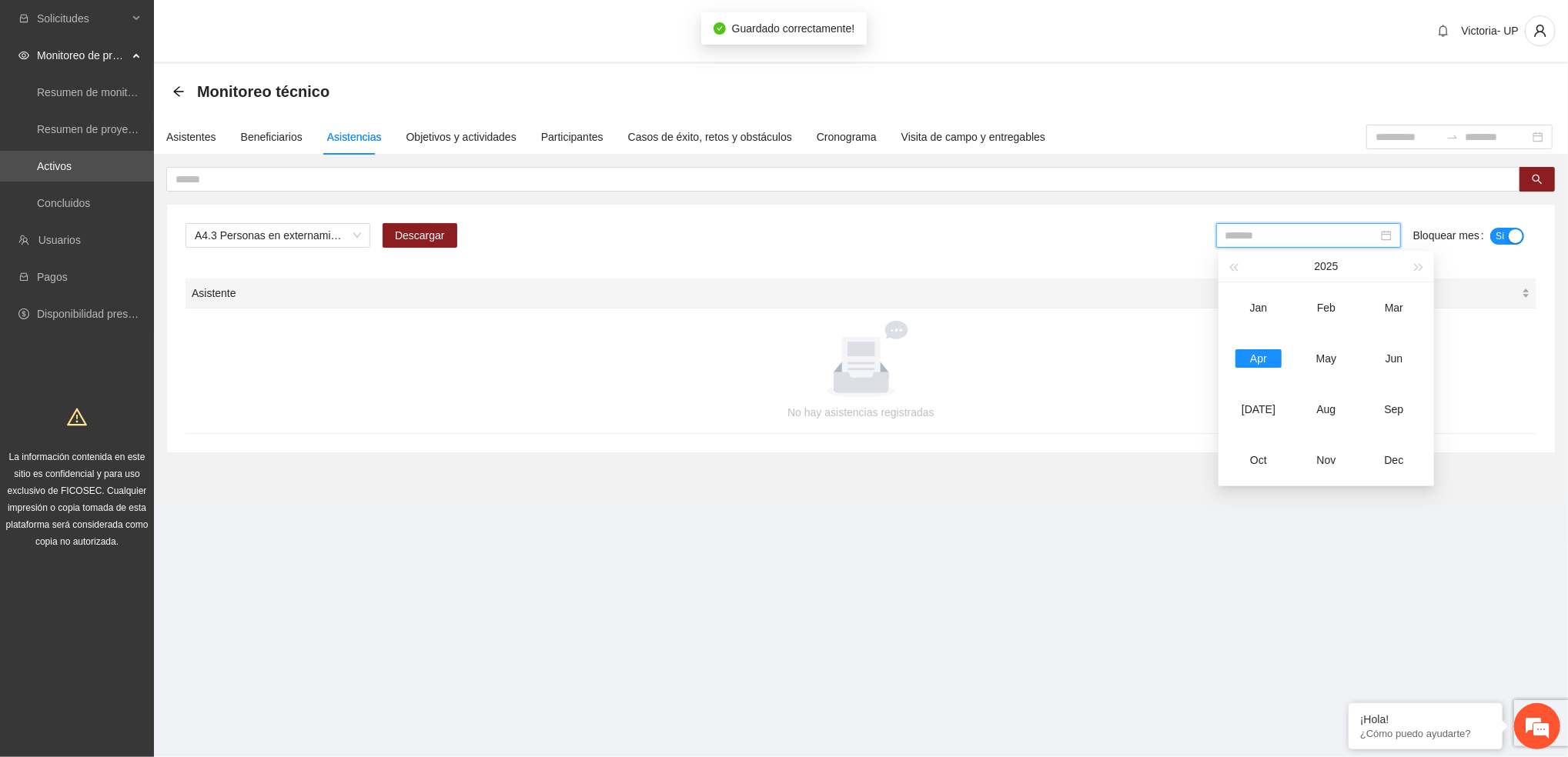
drag, startPoint x: 1328, startPoint y: 359, endPoint x: 1443, endPoint y: 290, distance: 134.1
click at [1331, 357] on div "May" at bounding box center [1326, 358] width 46 height 19
type input "*******"
drag, startPoint x: 1507, startPoint y: 238, endPoint x: 1487, endPoint y: 246, distance: 21.5
click at [1507, 237] on span "No" at bounding box center [1512, 236] width 11 height 17
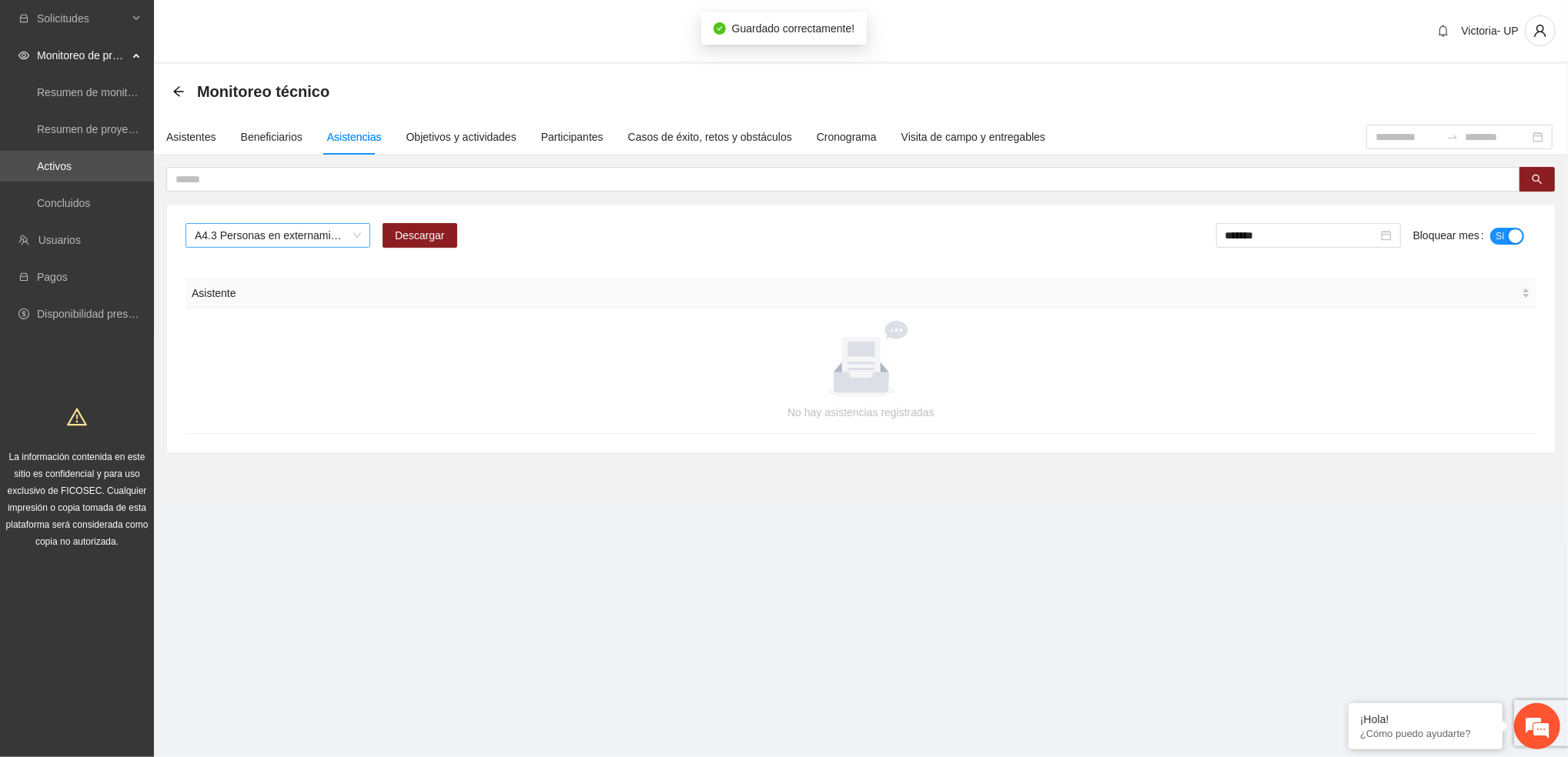
click at [258, 228] on span "A4.3 Personas en externamiento y familiares en aplicación de instrumentos por l…" at bounding box center [278, 235] width 166 height 23
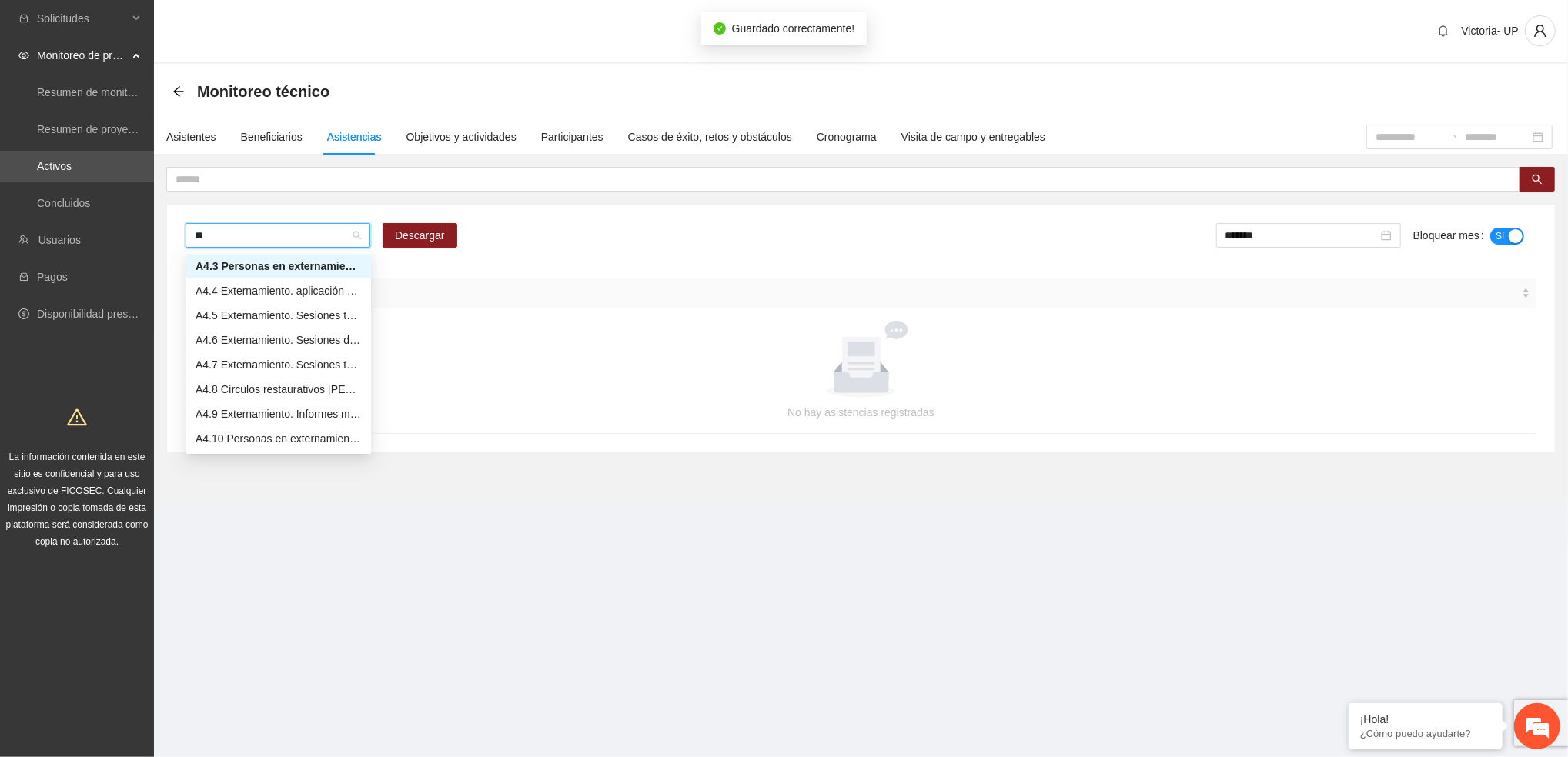
scroll to position [50, 0]
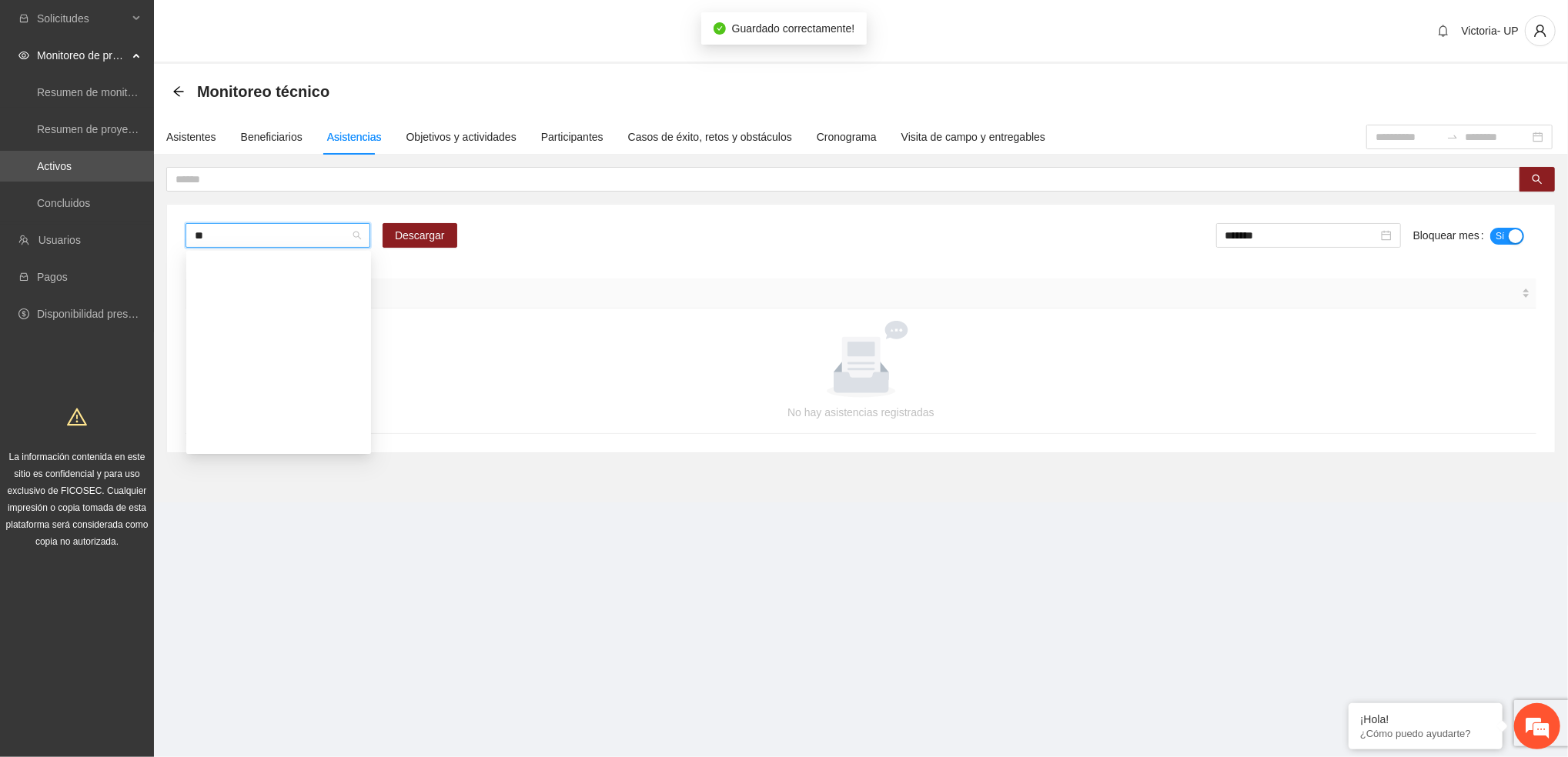
type input "***"
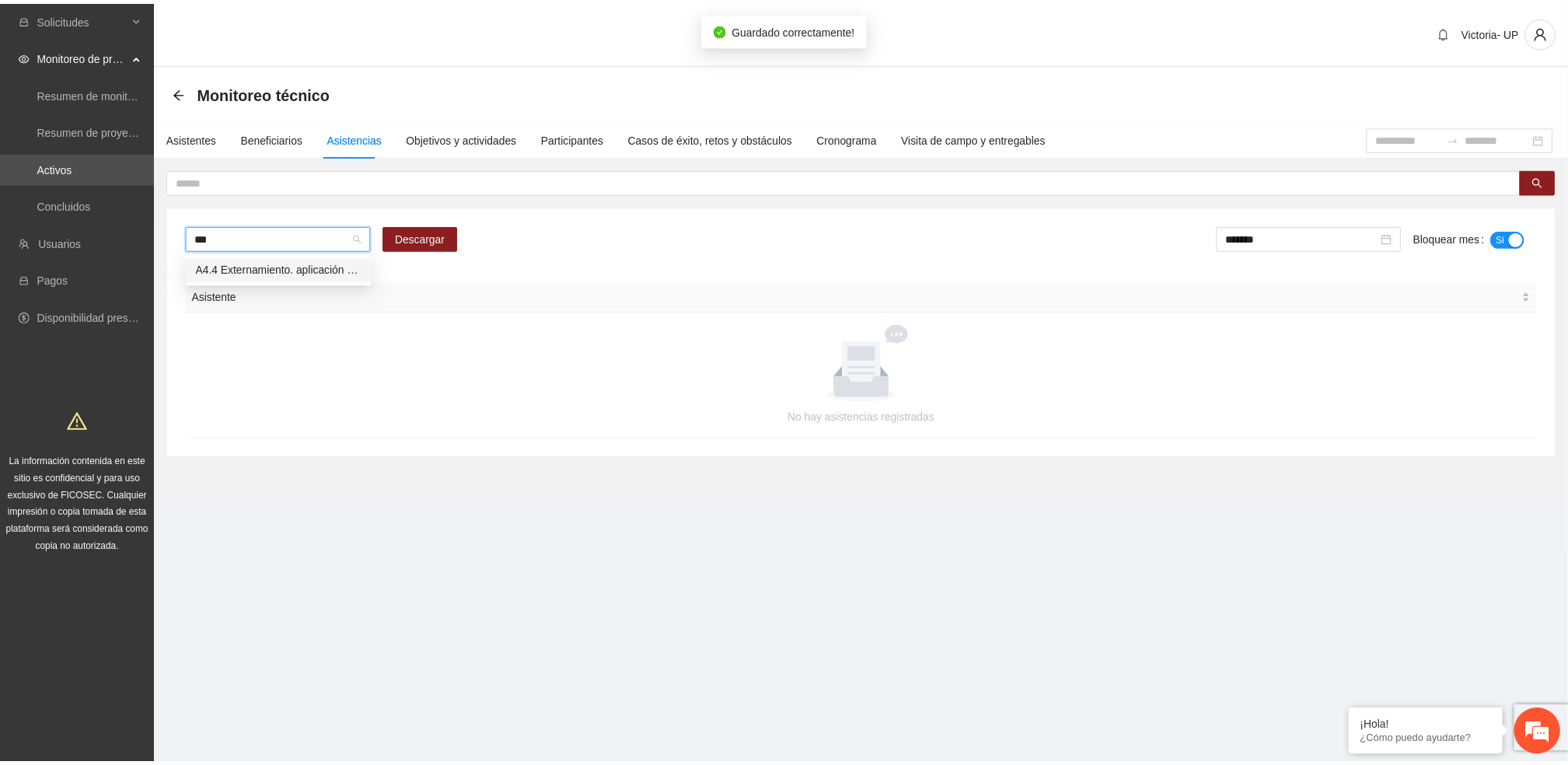
scroll to position [0, 0]
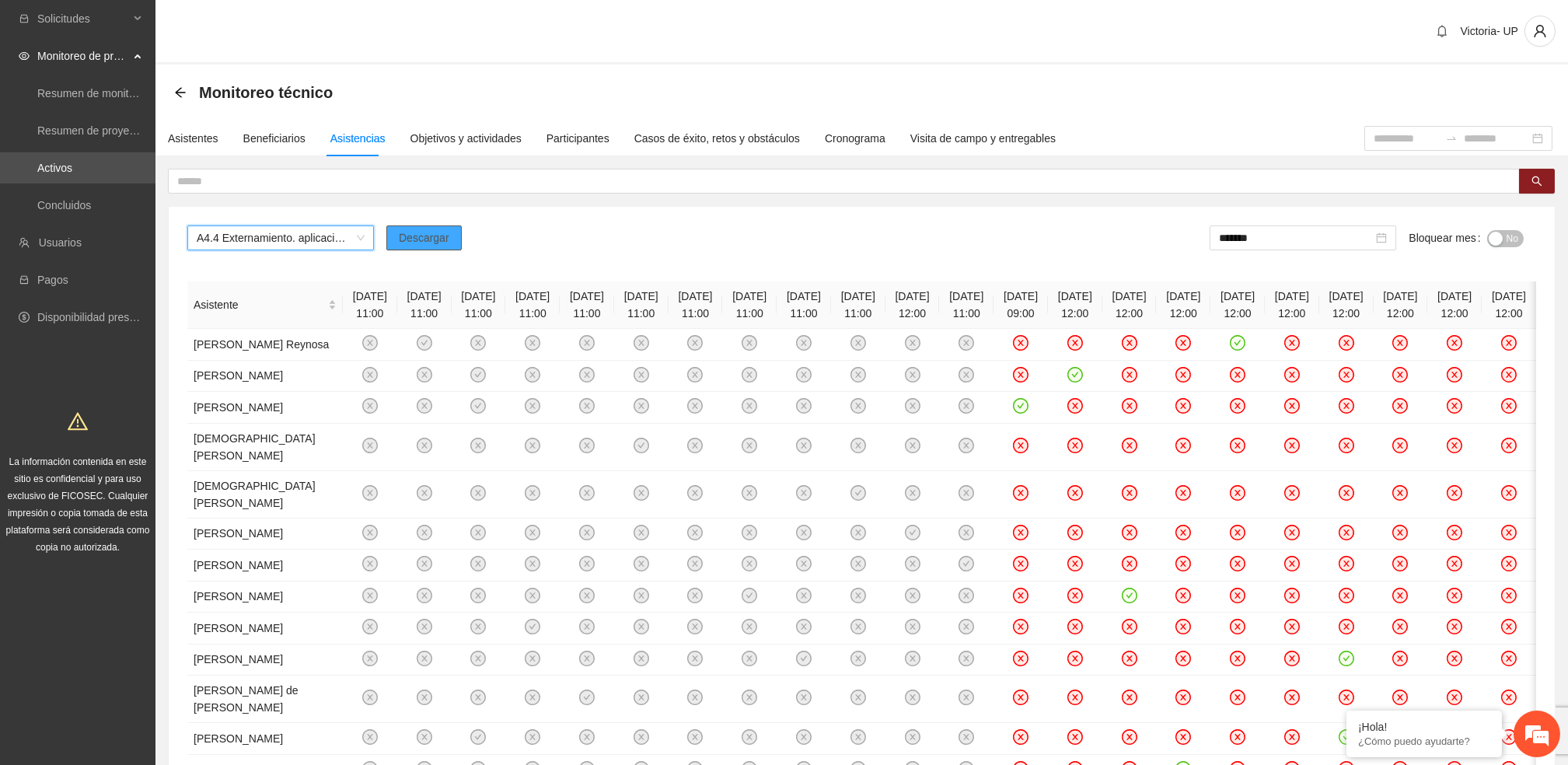
drag, startPoint x: 393, startPoint y: 241, endPoint x: 379, endPoint y: 226, distance: 20.5
click at [392, 241] on button "Descargar" at bounding box center [423, 238] width 75 height 25
click at [1374, 136] on input at bounding box center [1406, 138] width 66 height 17
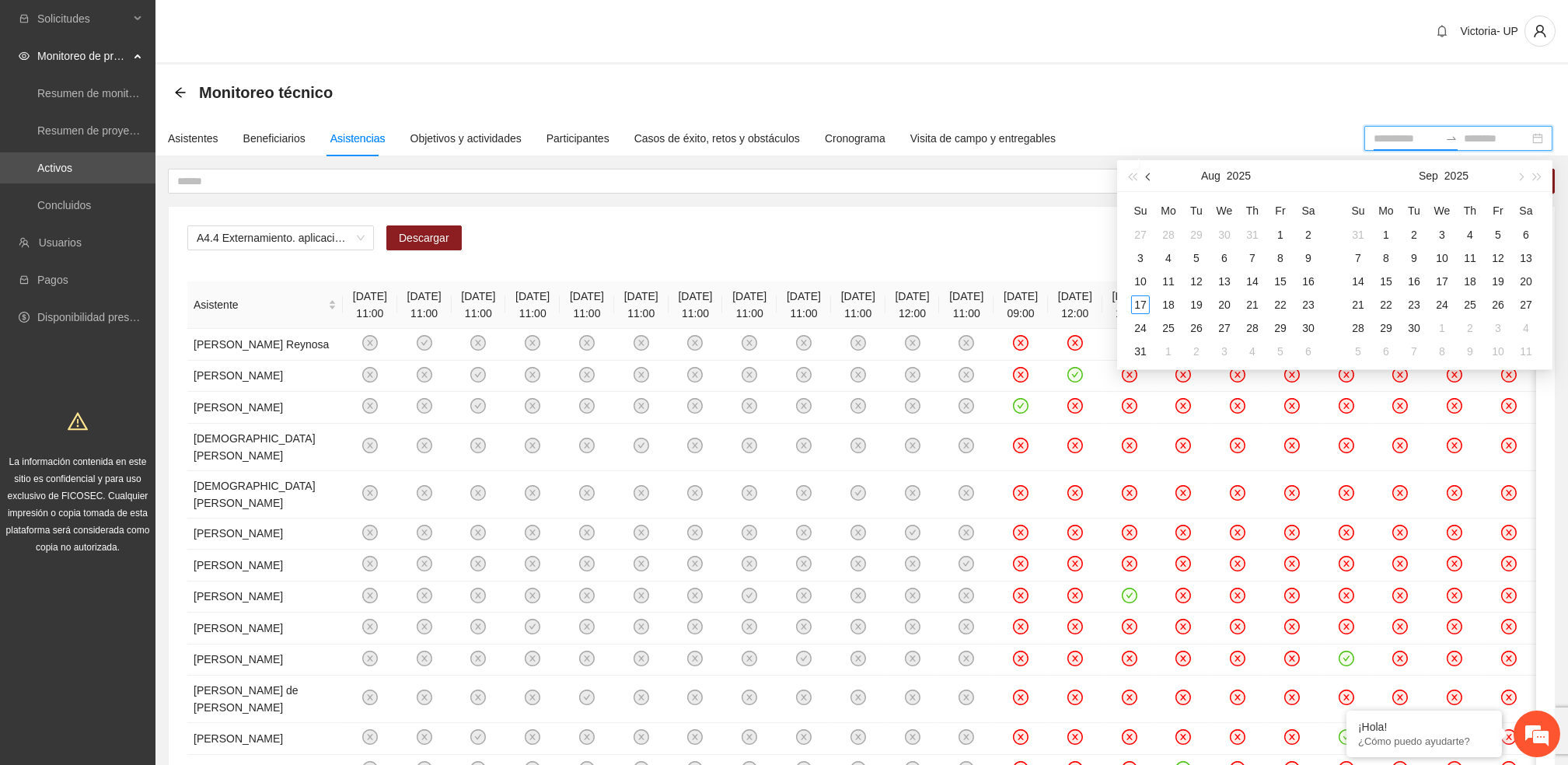
click at [1148, 176] on span "button" at bounding box center [1149, 176] width 8 height 8
click at [1141, 182] on button "button" at bounding box center [1149, 175] width 17 height 31
type input "**********"
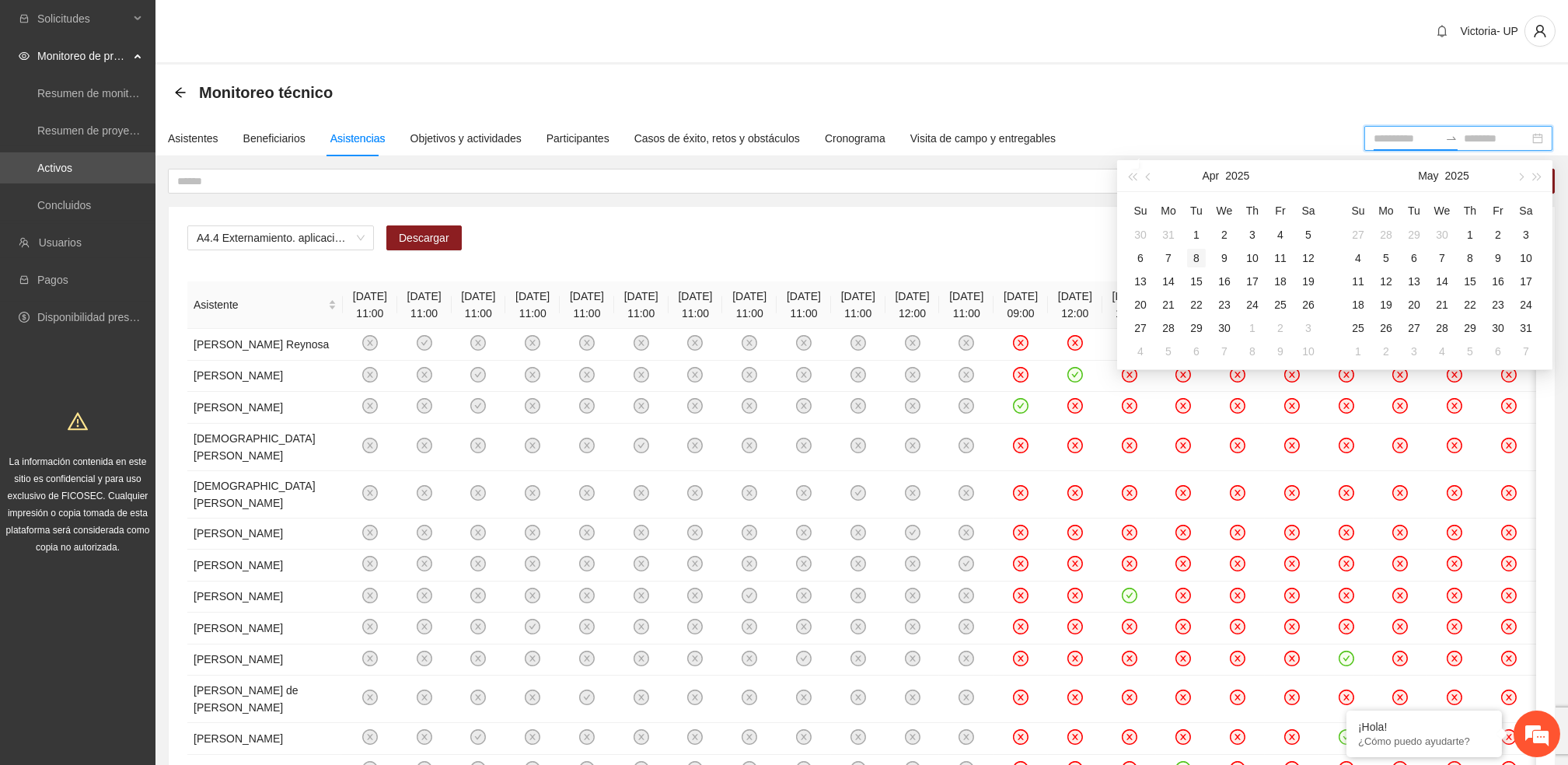
drag, startPoint x: 1191, startPoint y: 231, endPoint x: 1207, endPoint y: 260, distance: 33.1
click at [1191, 232] on div "1" at bounding box center [1197, 235] width 19 height 19
type input "**********"
click at [1226, 331] on div "30" at bounding box center [1224, 328] width 19 height 19
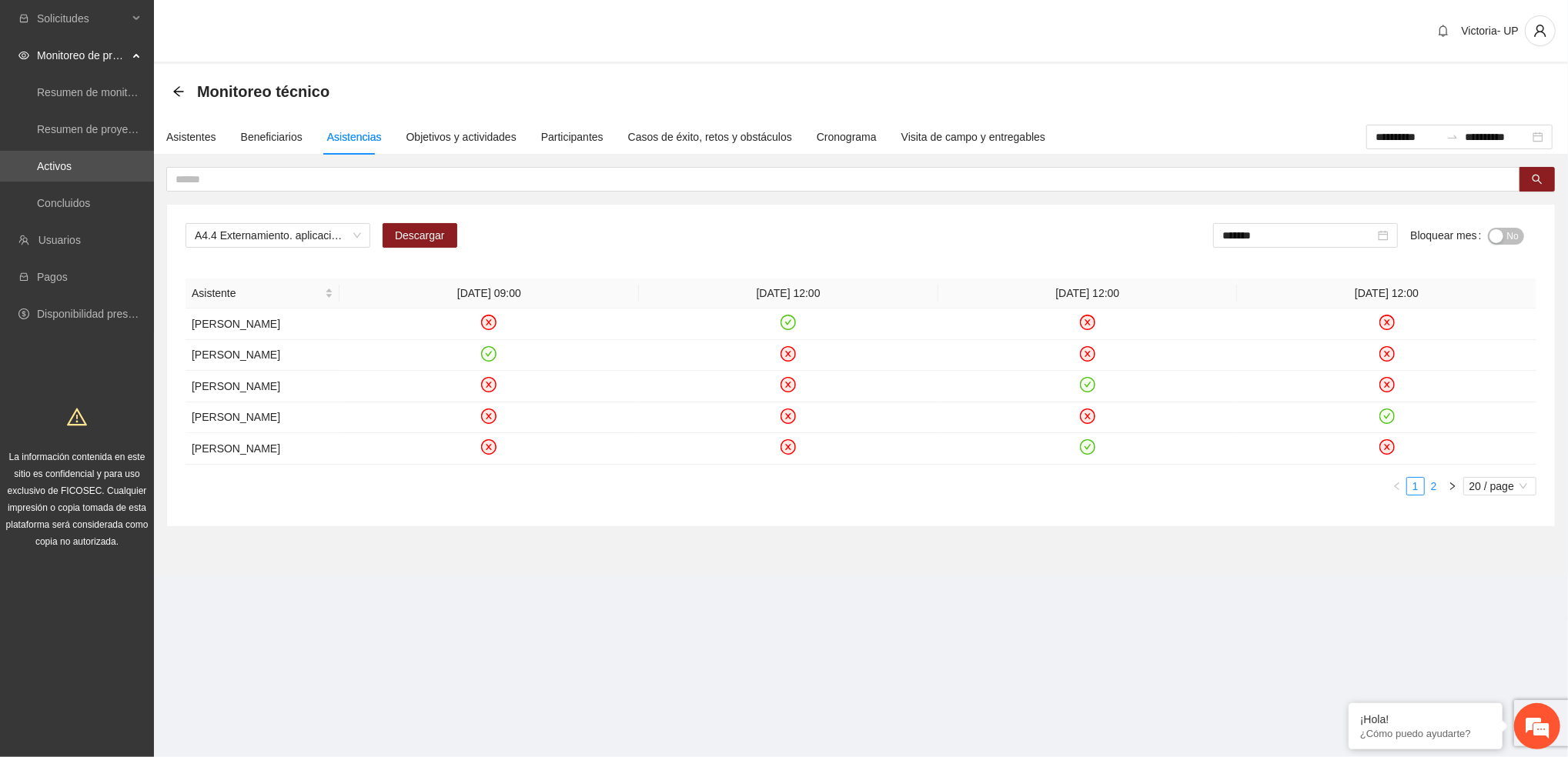
click at [1435, 490] on link "2" at bounding box center [1434, 487] width 17 height 17
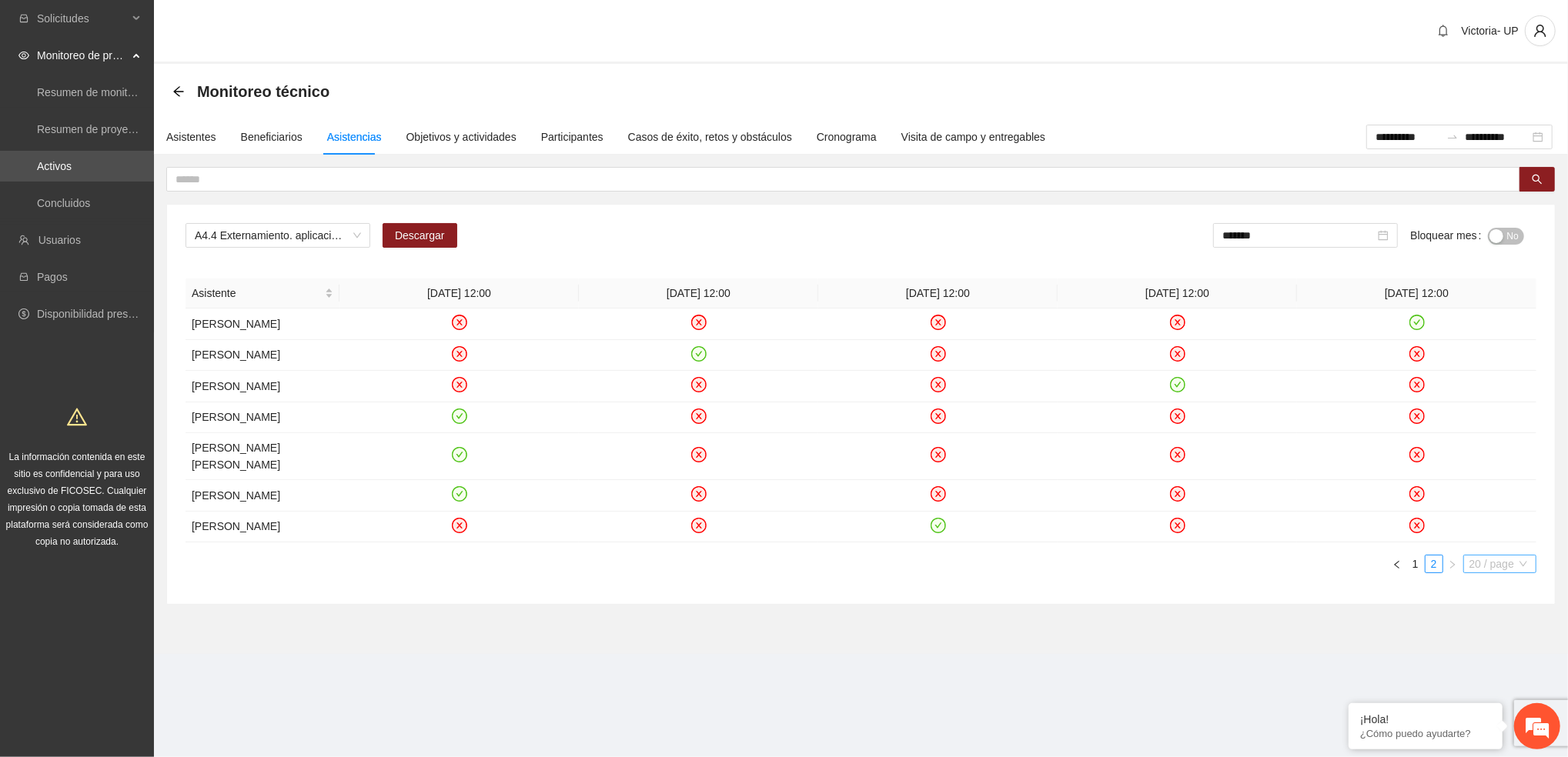
click at [1510, 572] on span "20 / page" at bounding box center [1499, 565] width 61 height 17
click at [1500, 674] on div "100 / page" at bounding box center [1500, 665] width 56 height 17
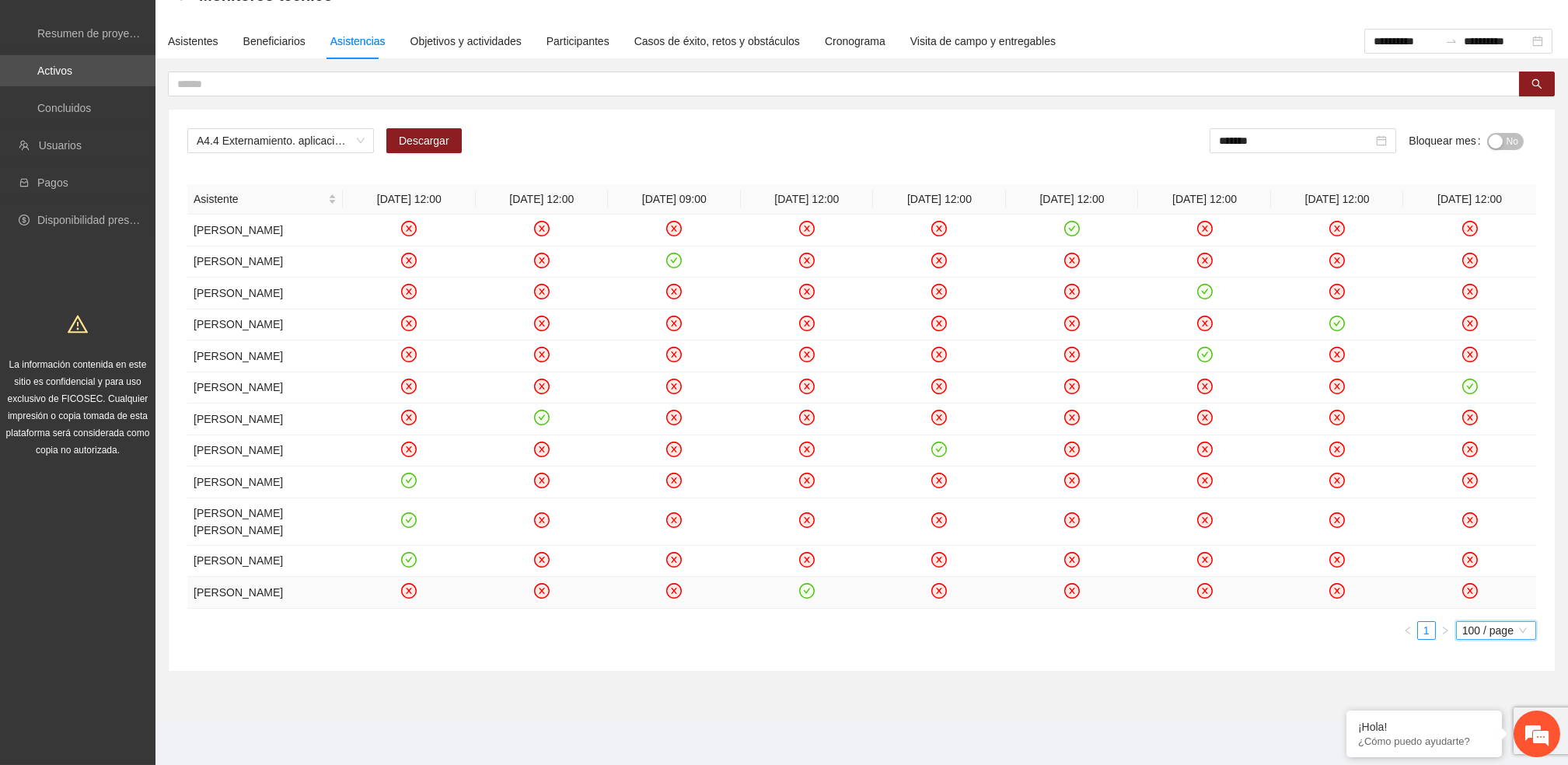
scroll to position [128, 0]
click at [1070, 221] on icon "check-circle" at bounding box center [1072, 229] width 16 height 16
click at [669, 252] on icon "check-circle" at bounding box center [674, 260] width 16 height 16
click at [1204, 285] on icon "check-circle" at bounding box center [1203, 291] width 13 height 13
click at [1336, 316] on icon "check-circle" at bounding box center [1336, 323] width 16 height 16
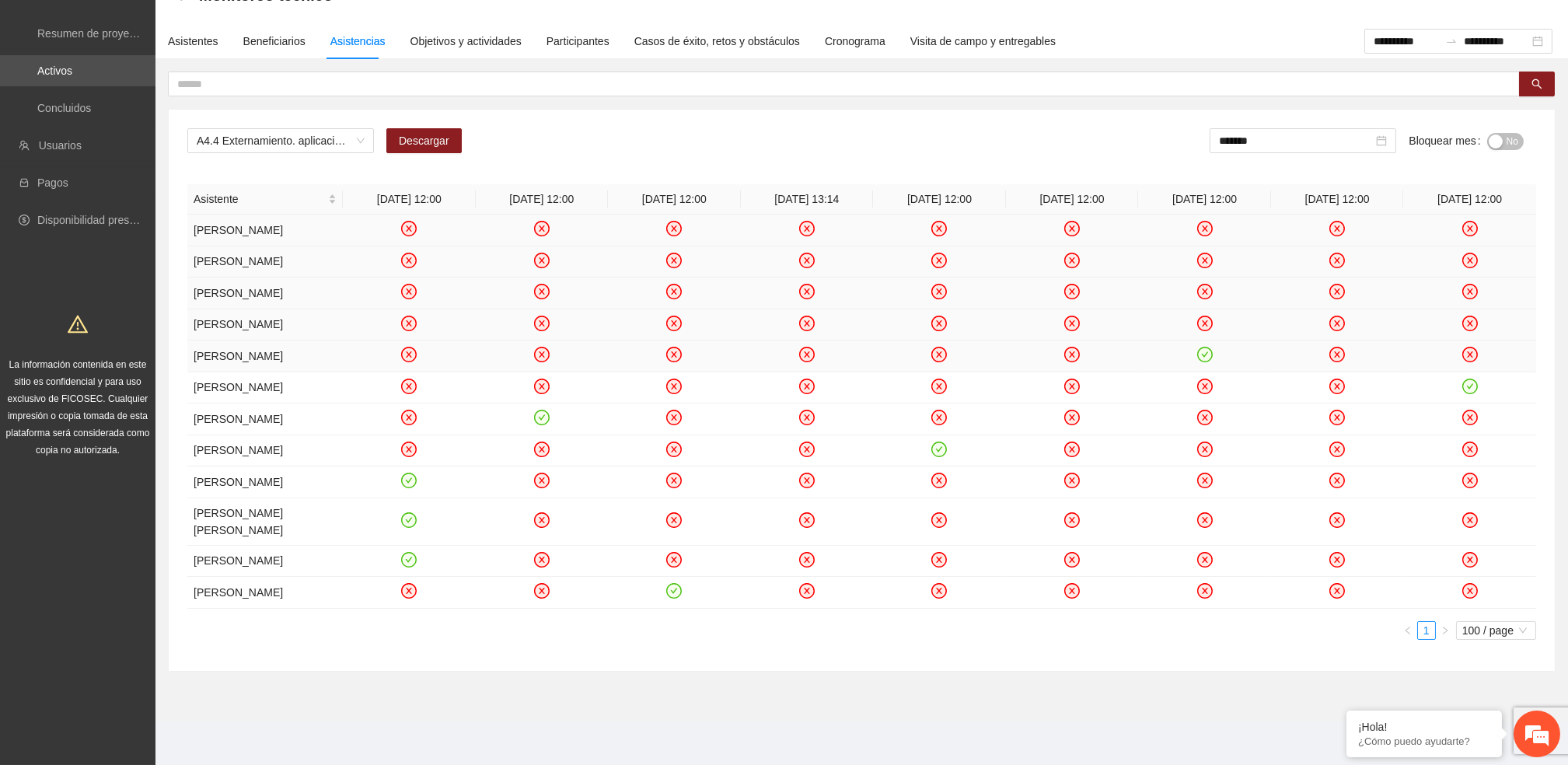
click at [1204, 348] on icon "check-circle" at bounding box center [1203, 354] width 13 height 13
click at [1465, 379] on icon "check-circle" at bounding box center [1469, 386] width 13 height 13
click at [1251, 132] on input "*******" at bounding box center [1296, 141] width 154 height 17
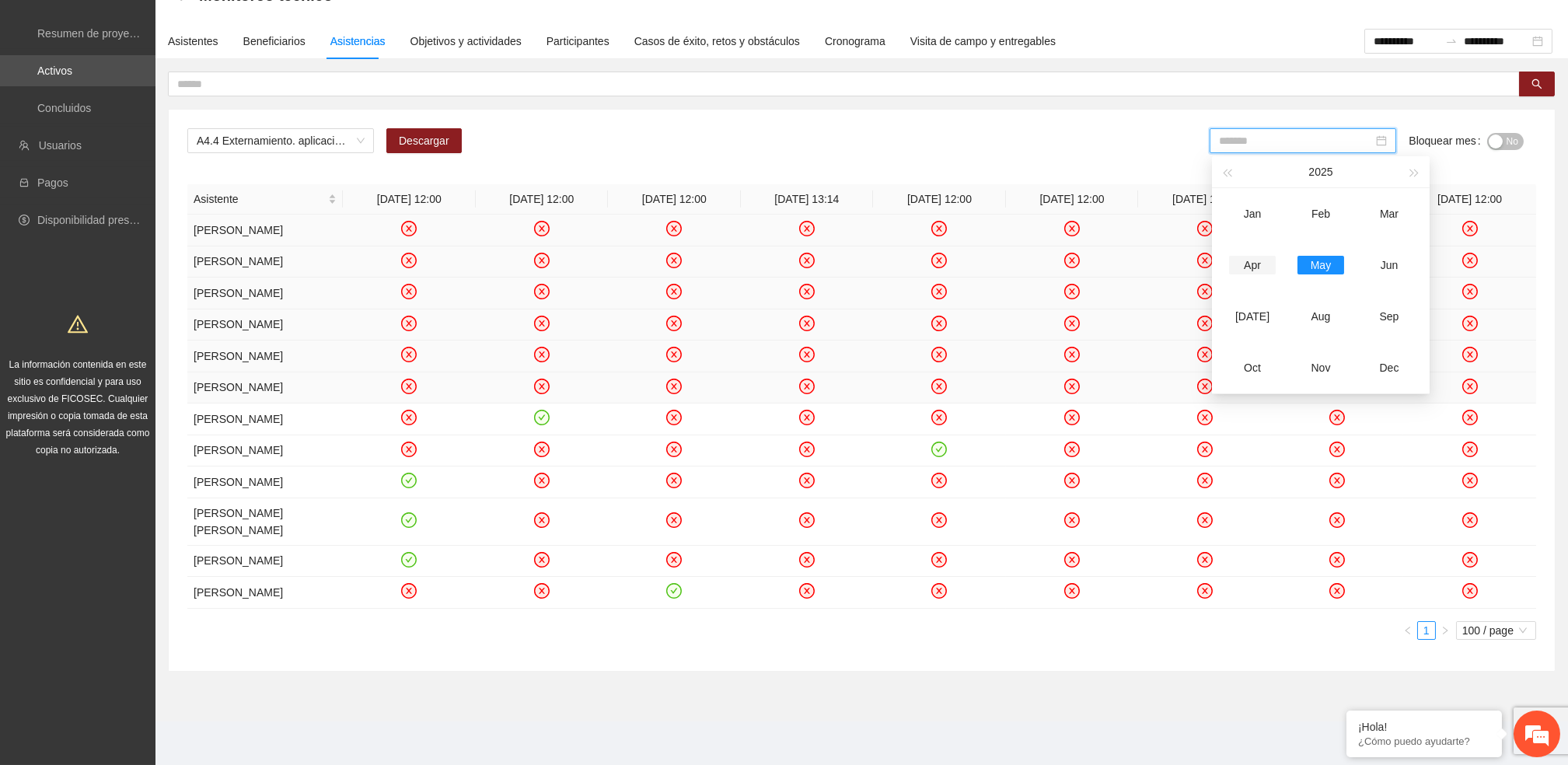
click at [1257, 256] on div "Apr" at bounding box center [1252, 265] width 47 height 19
click at [1520, 133] on button "No" at bounding box center [1505, 142] width 36 height 17
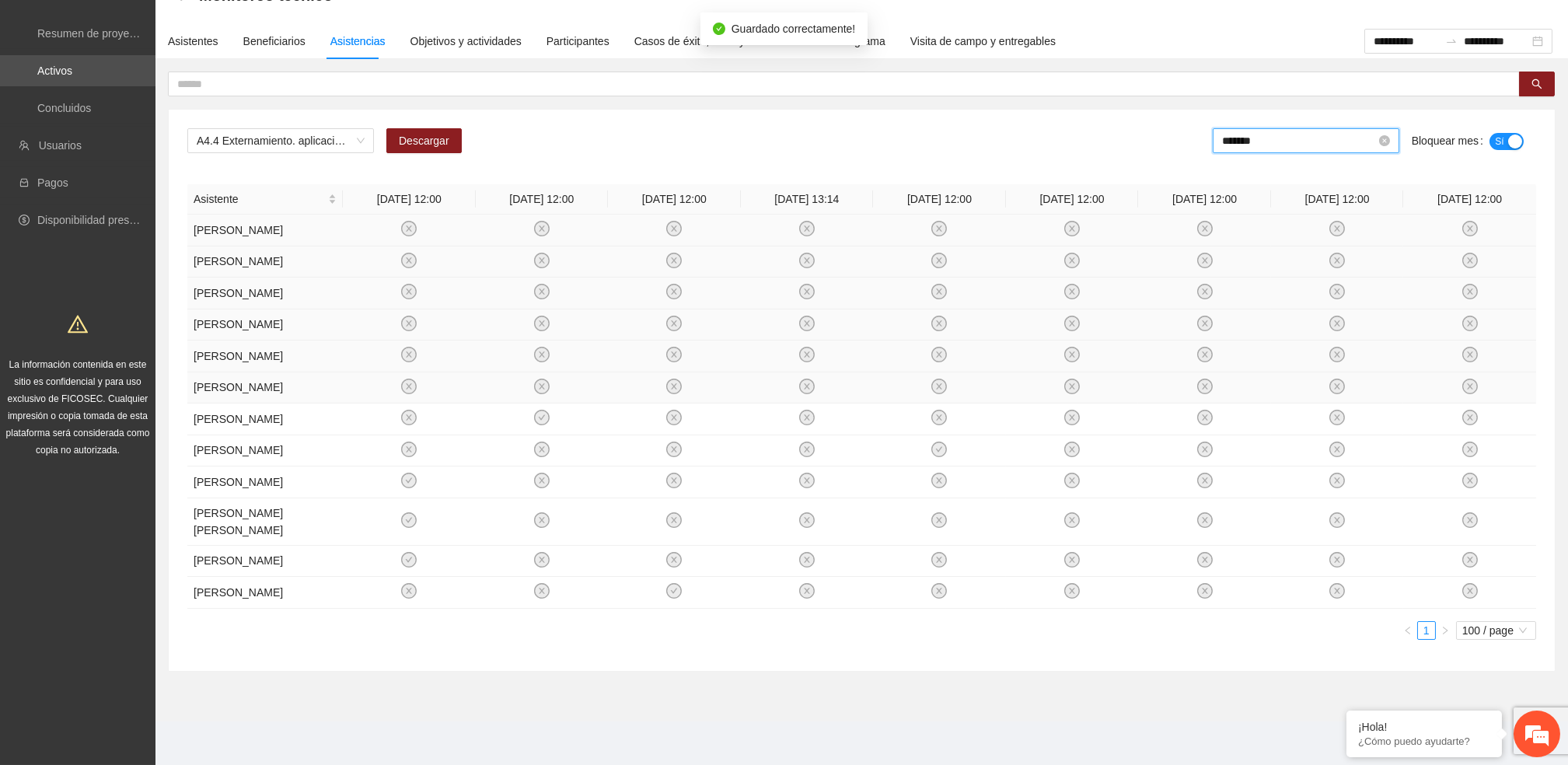
click at [1316, 132] on input "*******" at bounding box center [1298, 141] width 154 height 17
click at [1324, 239] on td "May" at bounding box center [1324, 265] width 68 height 51
type input "*******"
drag, startPoint x: 1518, startPoint y: 106, endPoint x: 1452, endPoint y: 124, distance: 68.4
click at [1513, 133] on span "No" at bounding box center [1512, 142] width 11 height 17
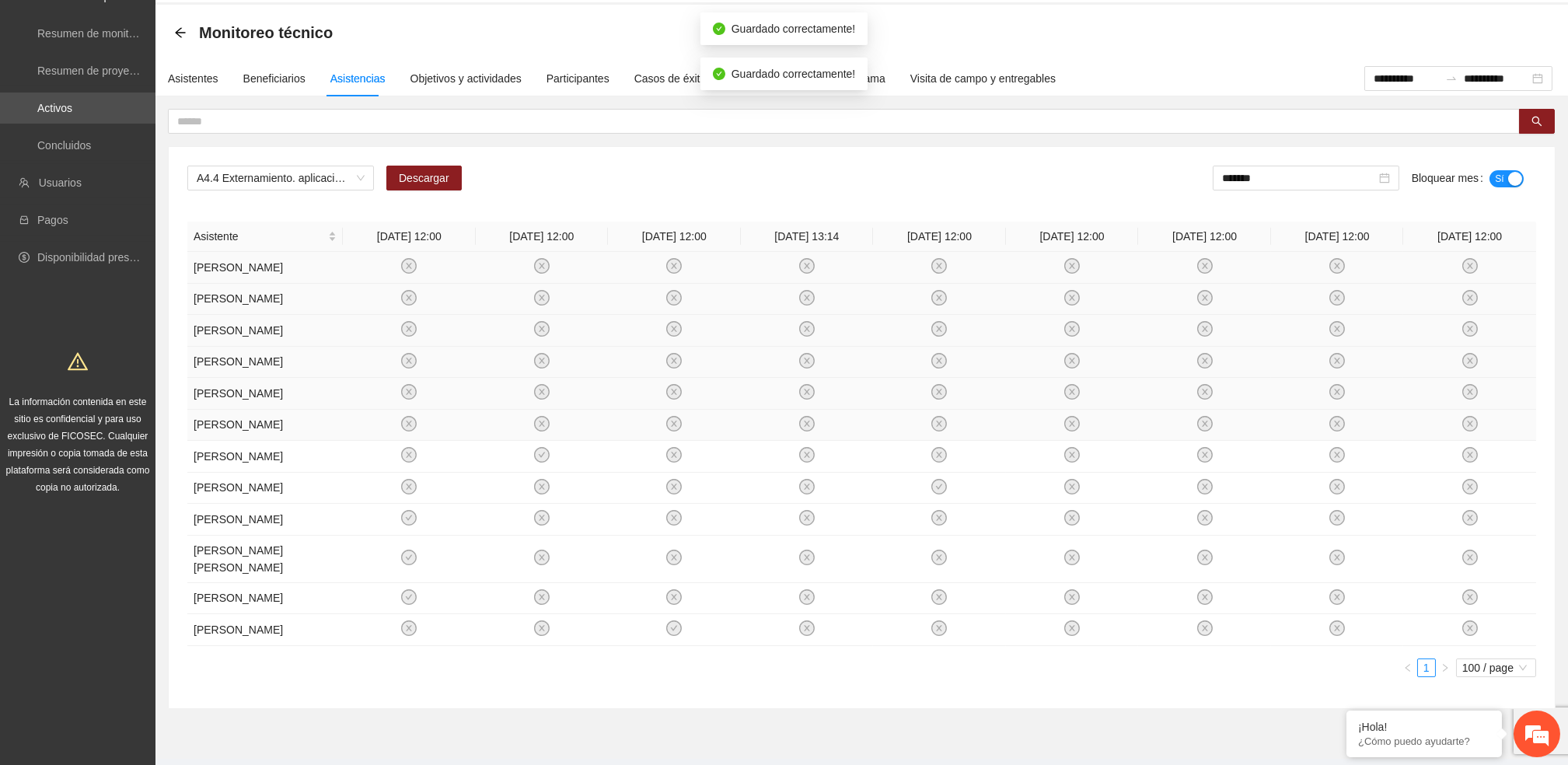
scroll to position [0, 0]
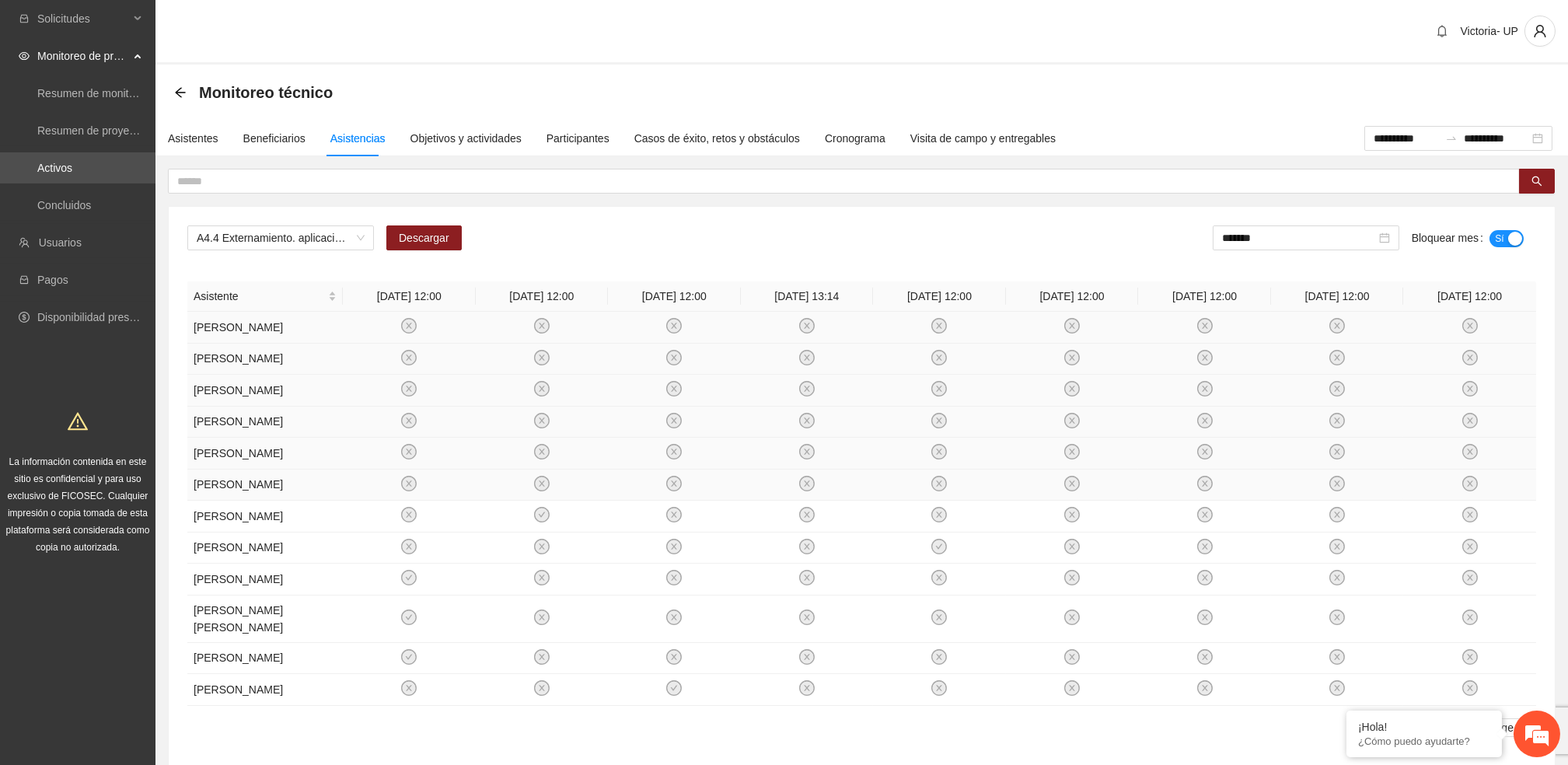
click at [1500, 239] on span "Sí" at bounding box center [1499, 239] width 10 height 17
click at [1411, 136] on input "**********" at bounding box center [1406, 138] width 66 height 17
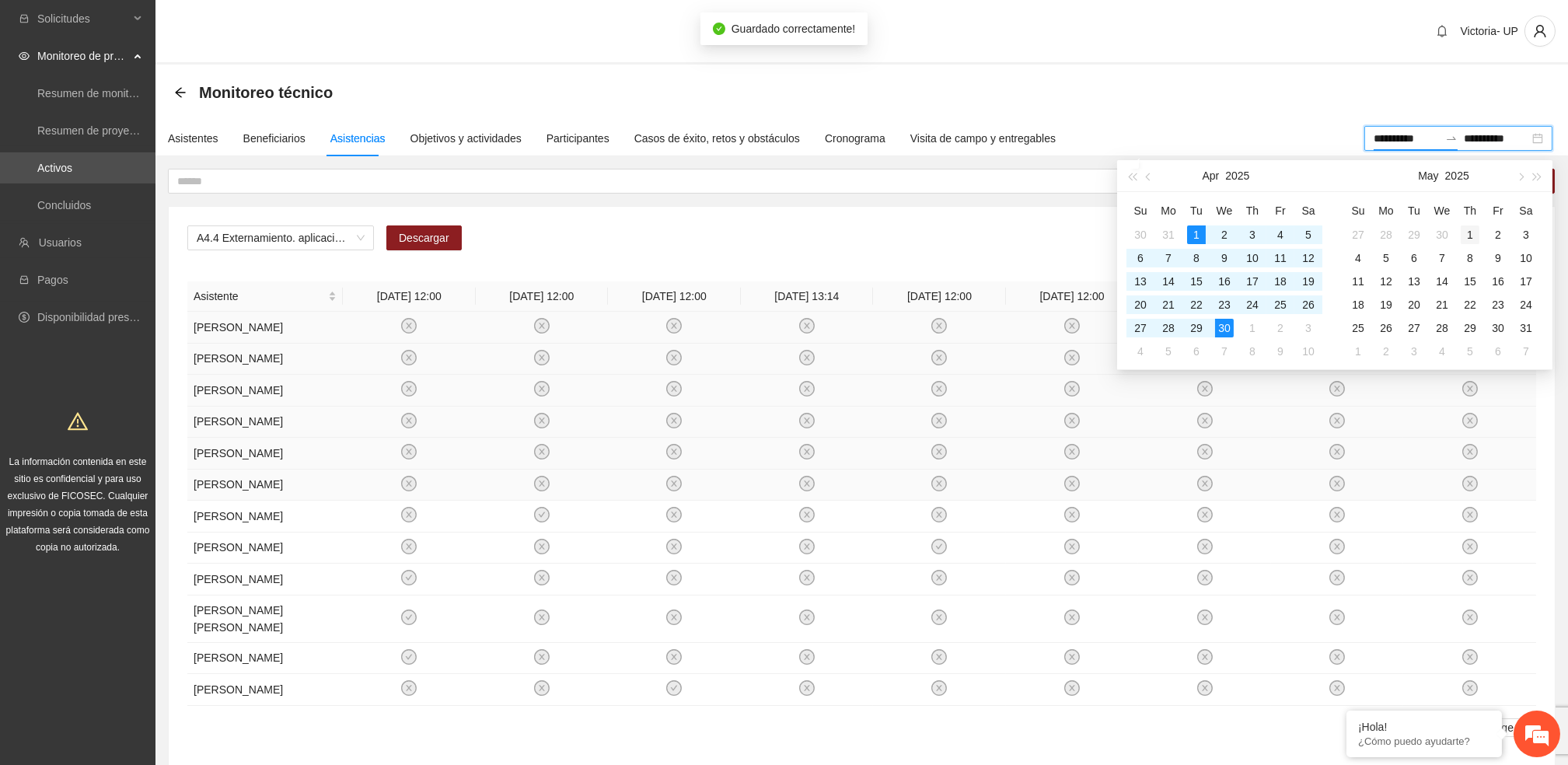
type input "**********"
click at [1470, 236] on div "1" at bounding box center [1470, 235] width 19 height 19
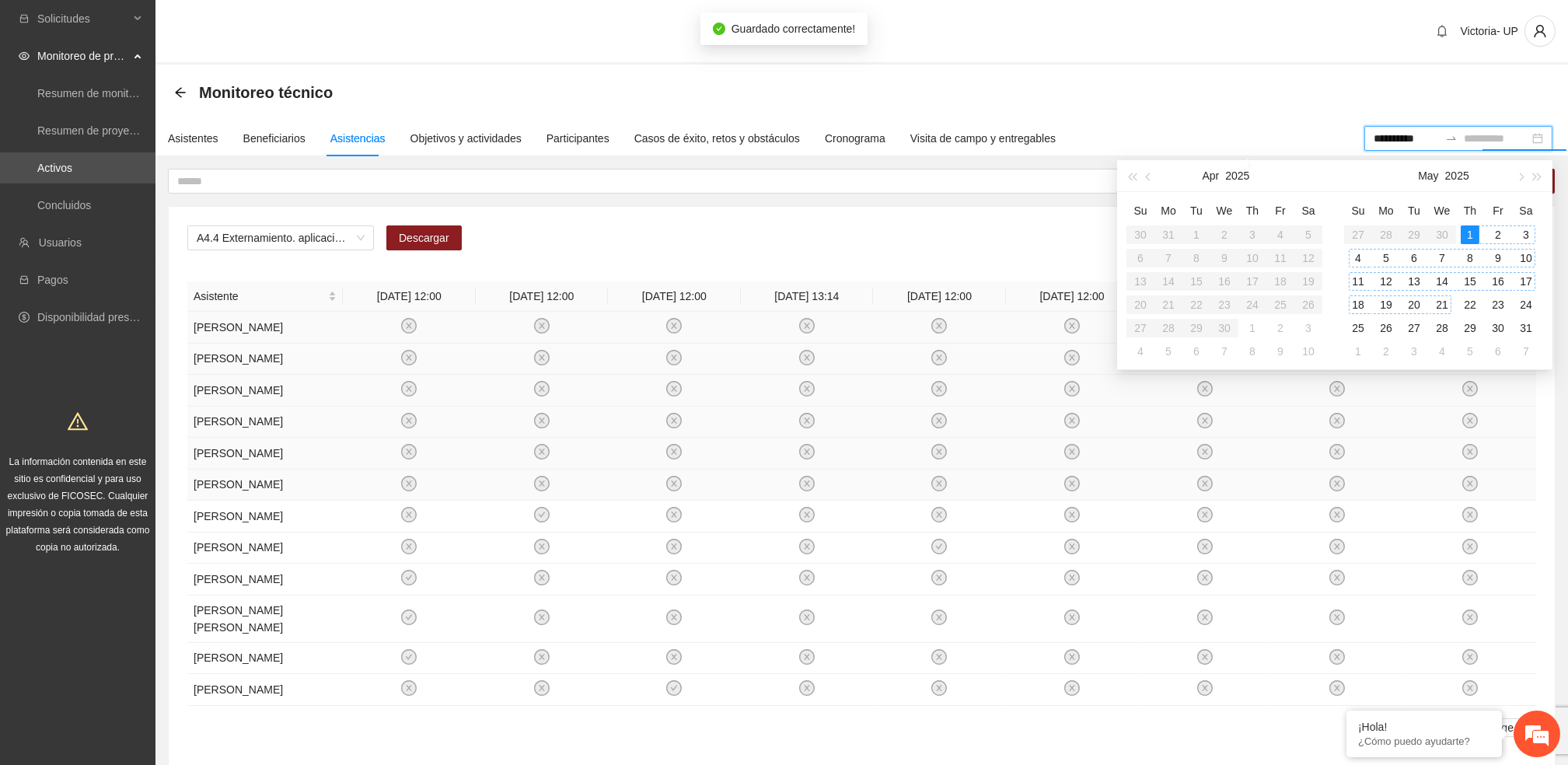
type input "**********"
click at [1527, 321] on div "31" at bounding box center [1526, 328] width 19 height 19
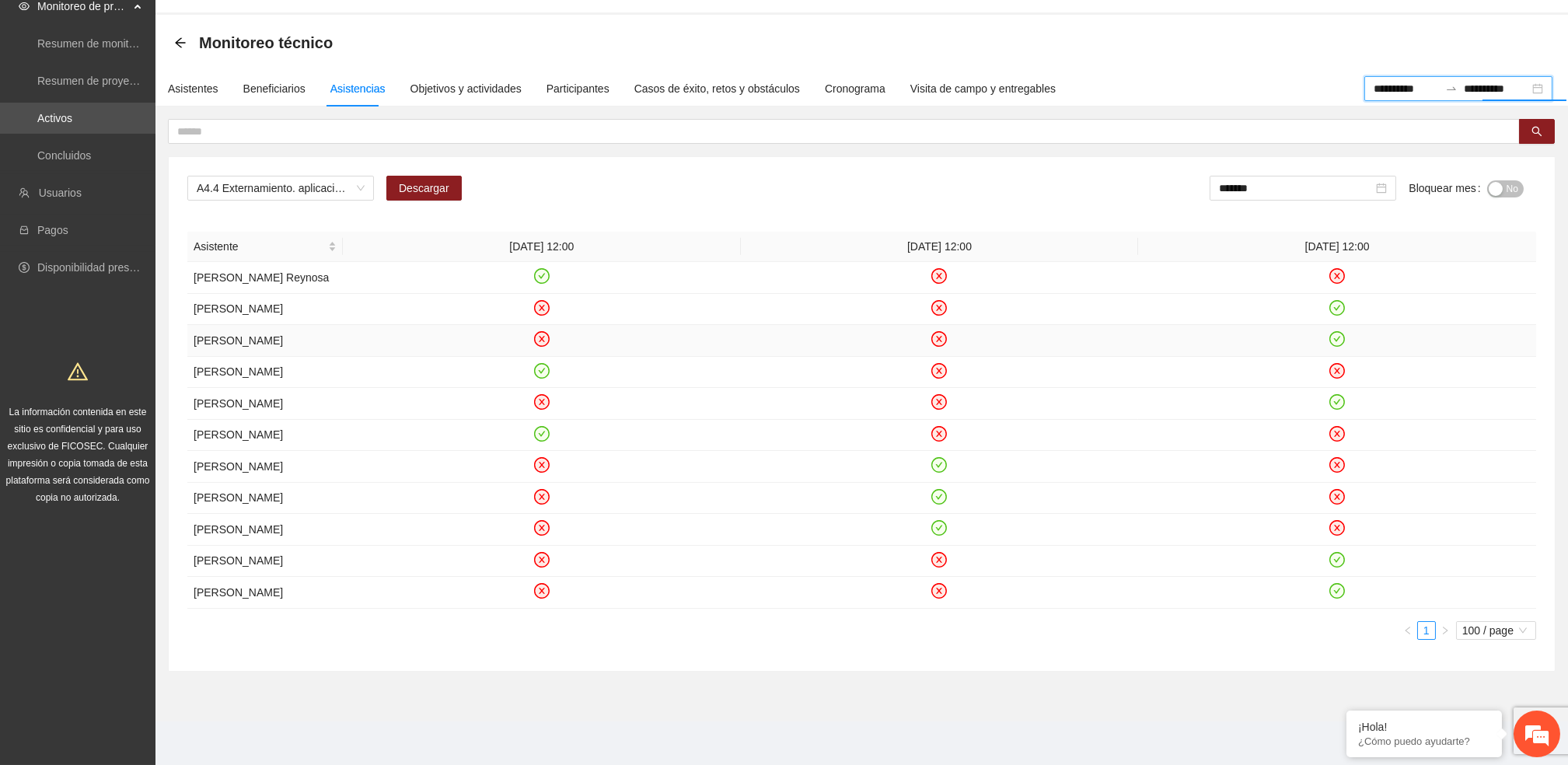
scroll to position [128, 0]
drag, startPoint x: 1498, startPoint y: 112, endPoint x: 1490, endPoint y: 110, distance: 8.2
click at [1497, 182] on div "button" at bounding box center [1495, 189] width 14 height 14
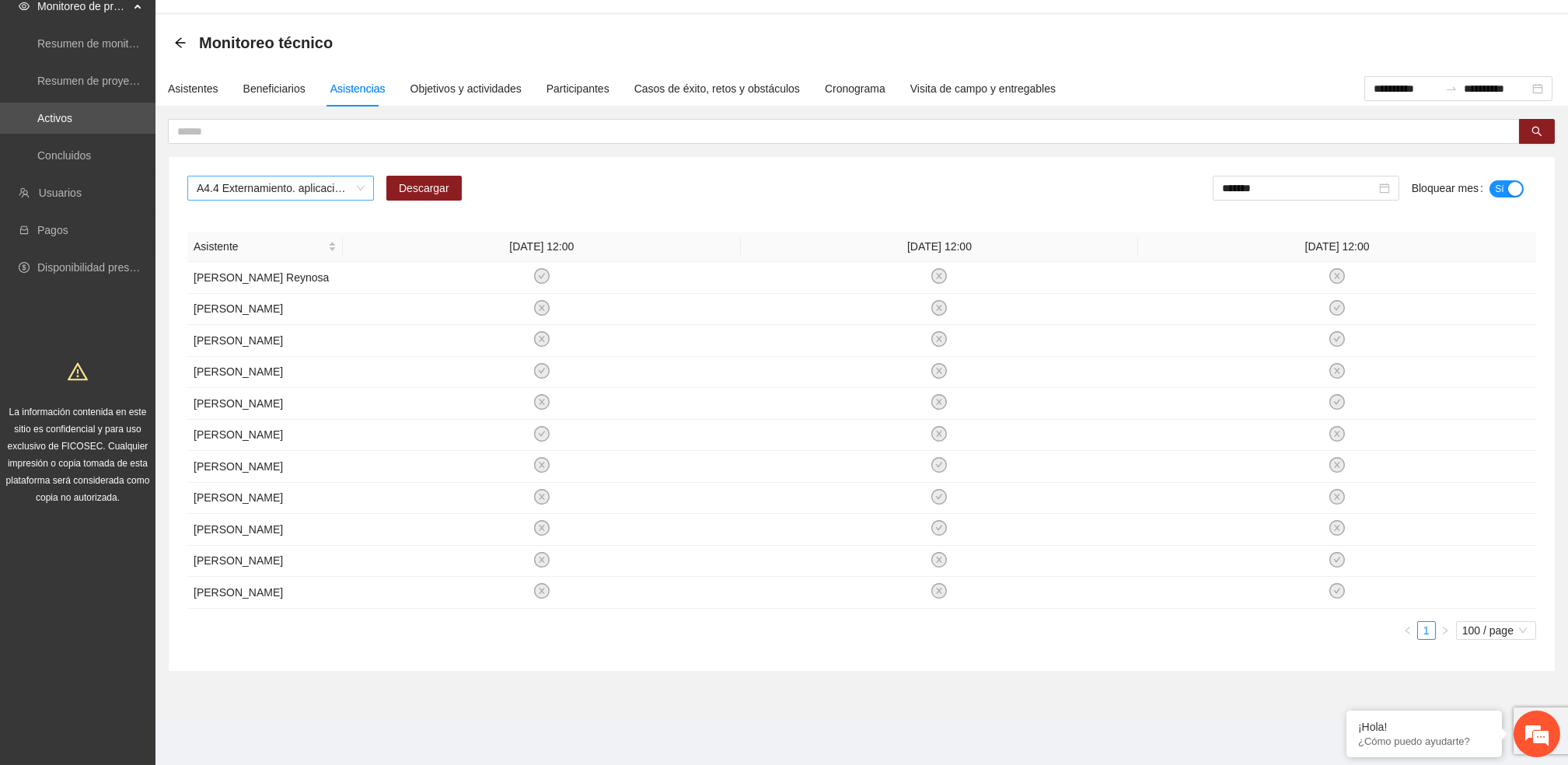
click at [313, 176] on span "A4.4 Externamiento. aplicación de PRE y POST Inteligencia Emocional" at bounding box center [281, 188] width 168 height 23
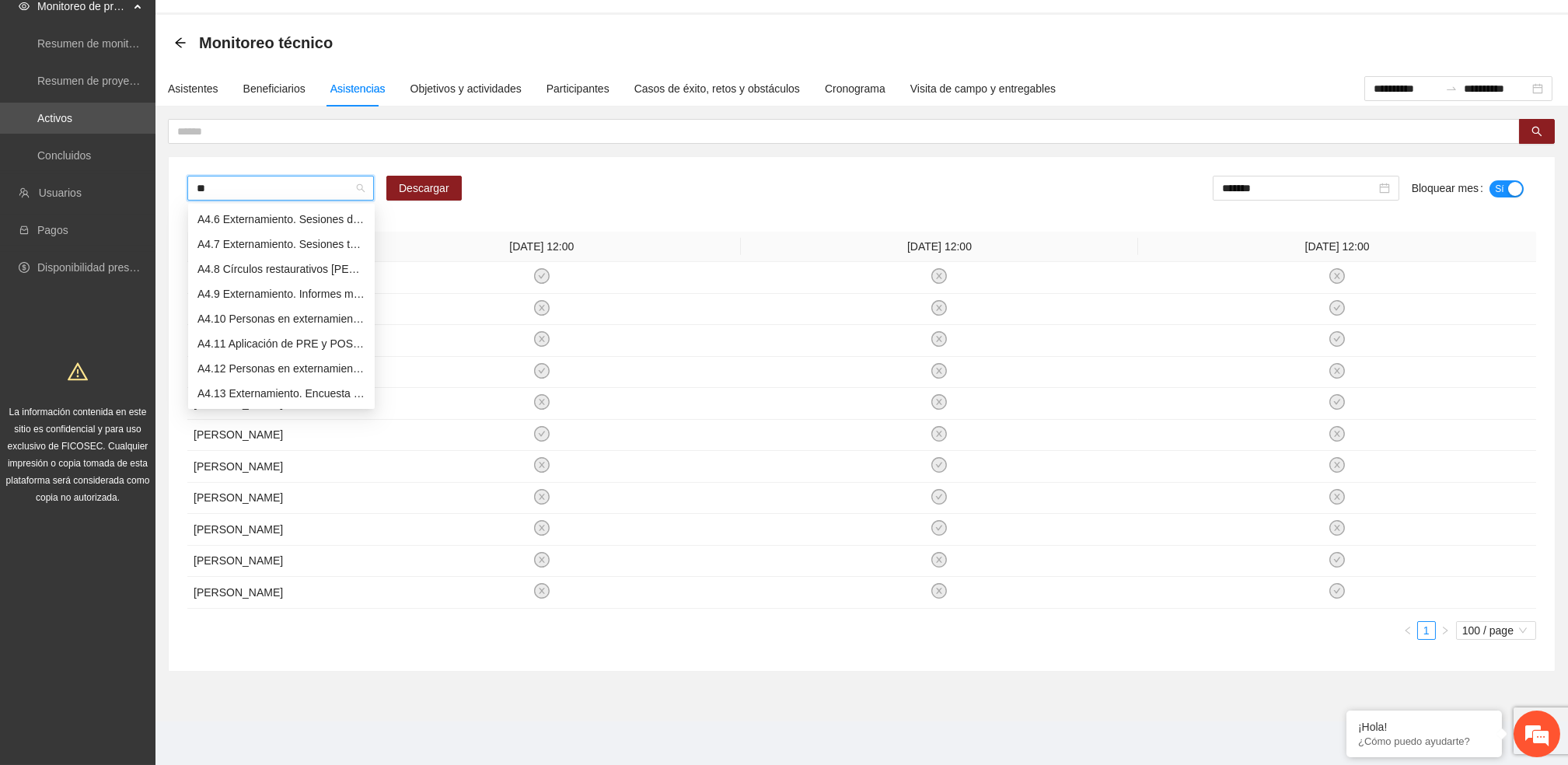
scroll to position [74, 0]
type input "***"
